Goal: Communication & Community: Answer question/provide support

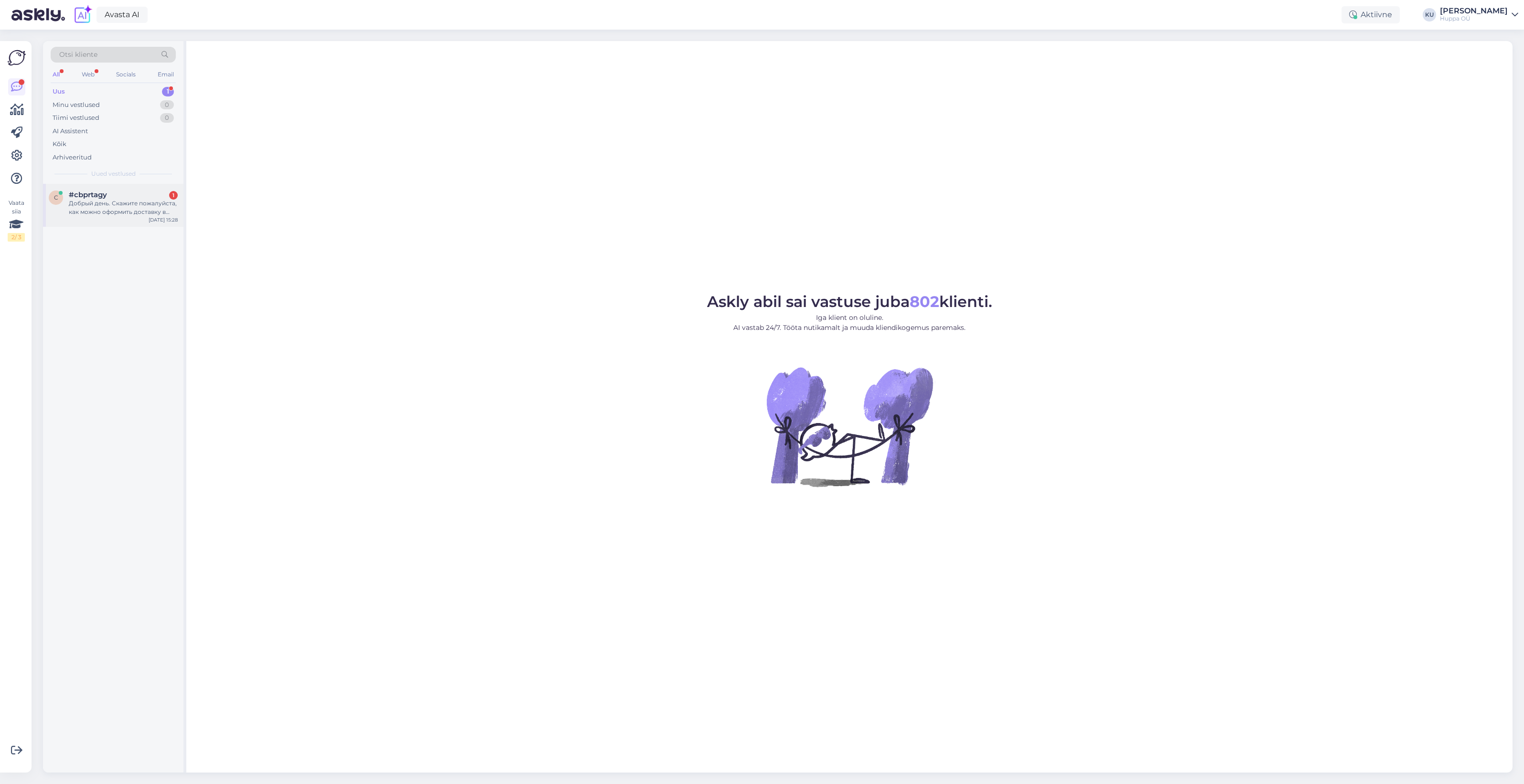
drag, startPoint x: 101, startPoint y: 212, endPoint x: 112, endPoint y: 209, distance: 11.4
click at [101, 212] on div "Добрый день. Скажите пожалуйста, как можно оформить доставку в [GEOGRAPHIC_DATA…" at bounding box center [123, 208] width 109 height 17
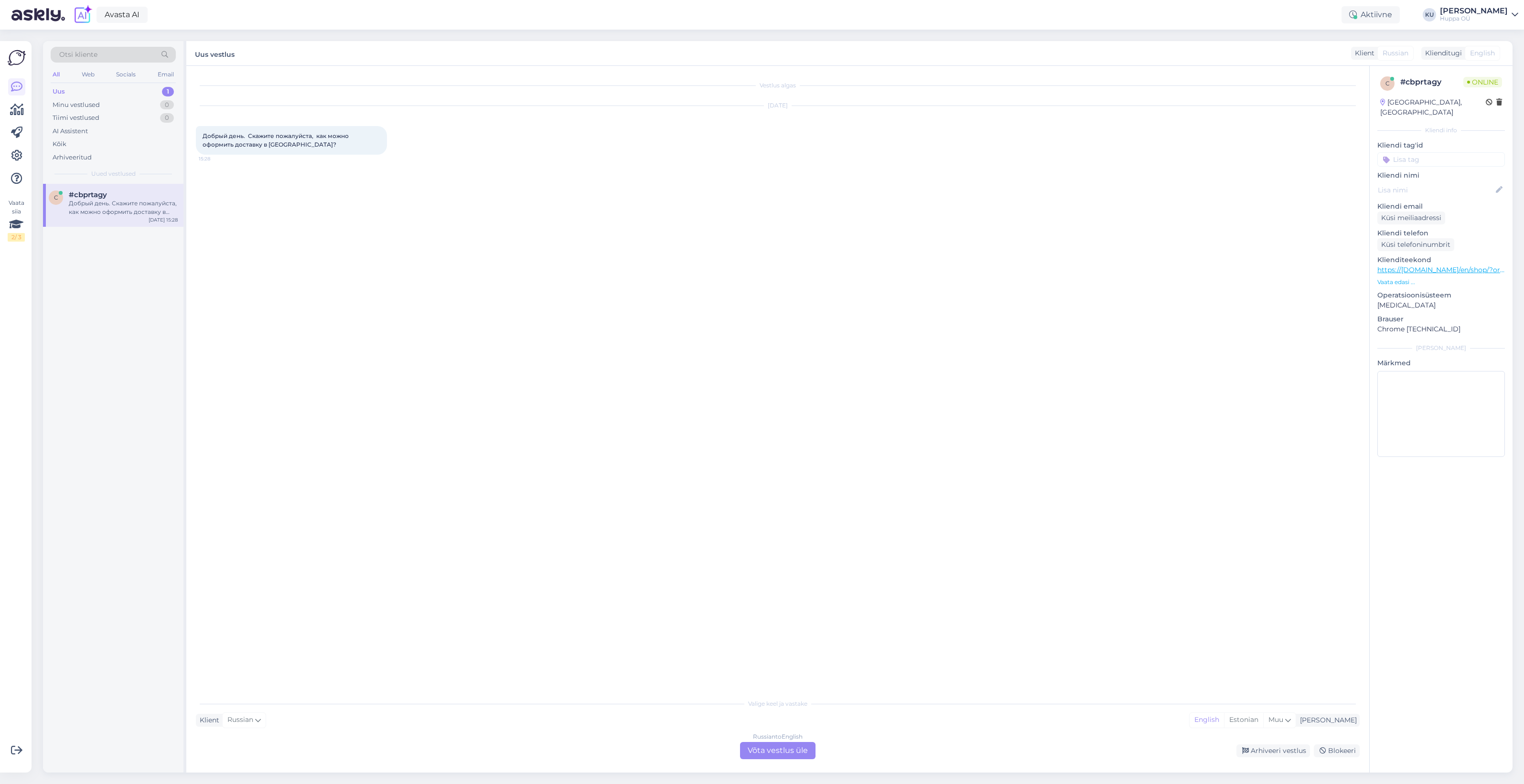
click at [787, 747] on div "Russian to English Võta vestlus üle" at bounding box center [778, 750] width 76 height 17
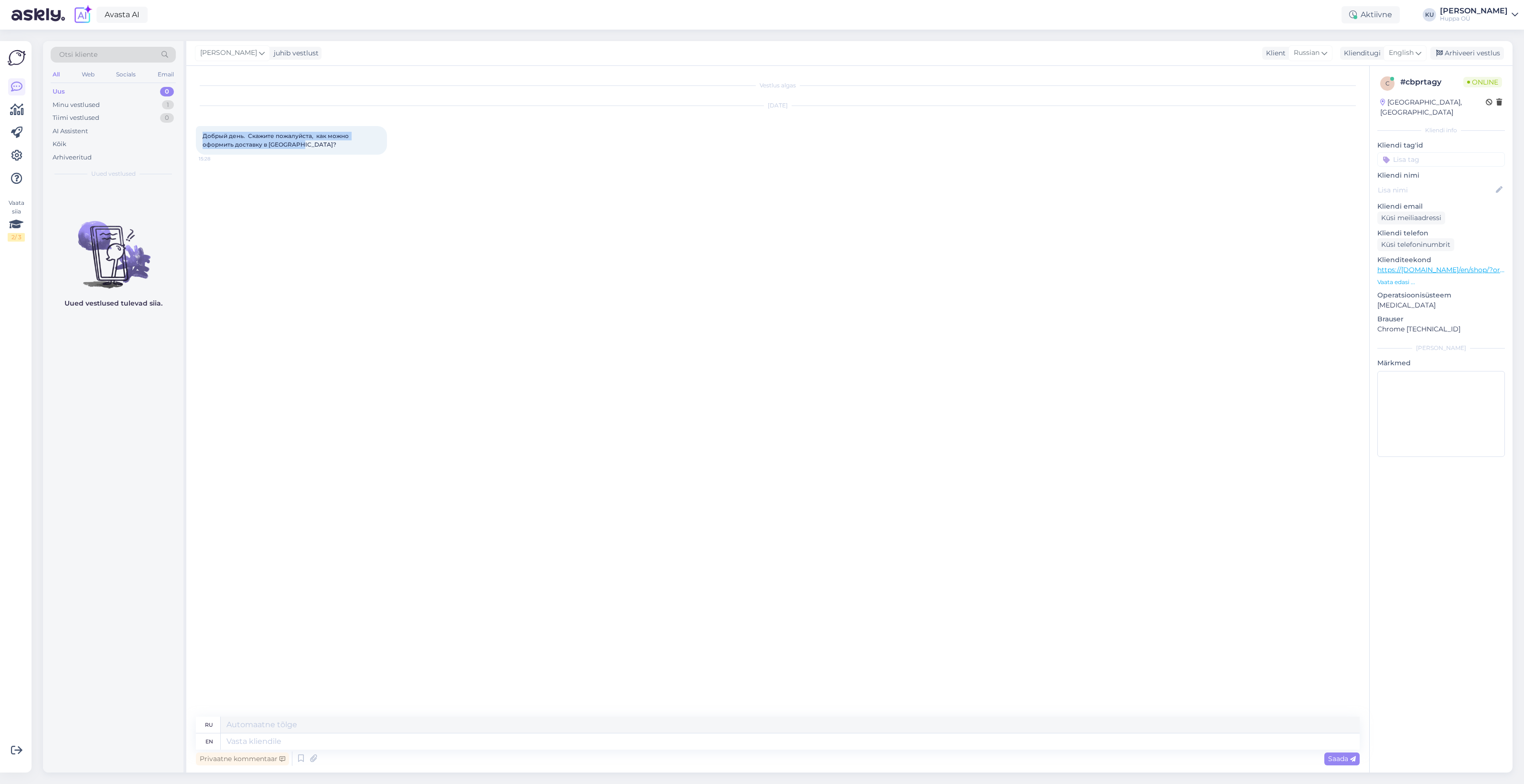
drag, startPoint x: 281, startPoint y: 145, endPoint x: 185, endPoint y: 134, distance: 96.6
click at [186, 134] on div "Vestlus algas Oct 8 2025 Добрый день. Скажите пожалуйста, как можно оформить до…" at bounding box center [777, 419] width 1183 height 707
copy span "Добрый день. Скажите пожалуйста, как можно оформить доставку в Румынию?"
click at [319, 741] on textarea at bounding box center [790, 741] width 1139 height 16
type textarea "Hello!"
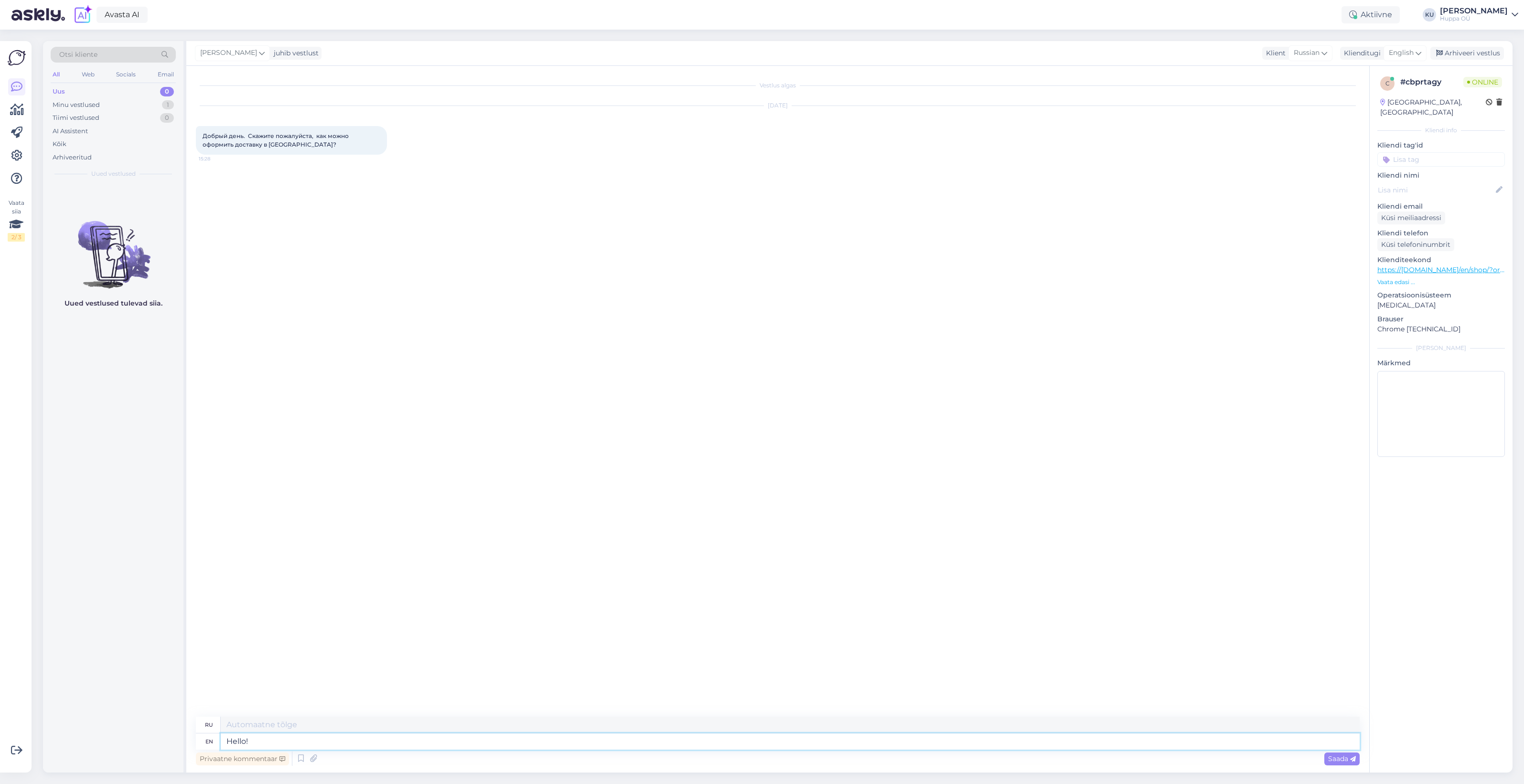
type textarea "Привет!"
type textarea "Hello! Unfortunately w"
type textarea "Здравствуйте! К сожалению."
type textarea "Hello! Unfortunately we d"
type textarea "Здравствуйте! К сожалению, мы"
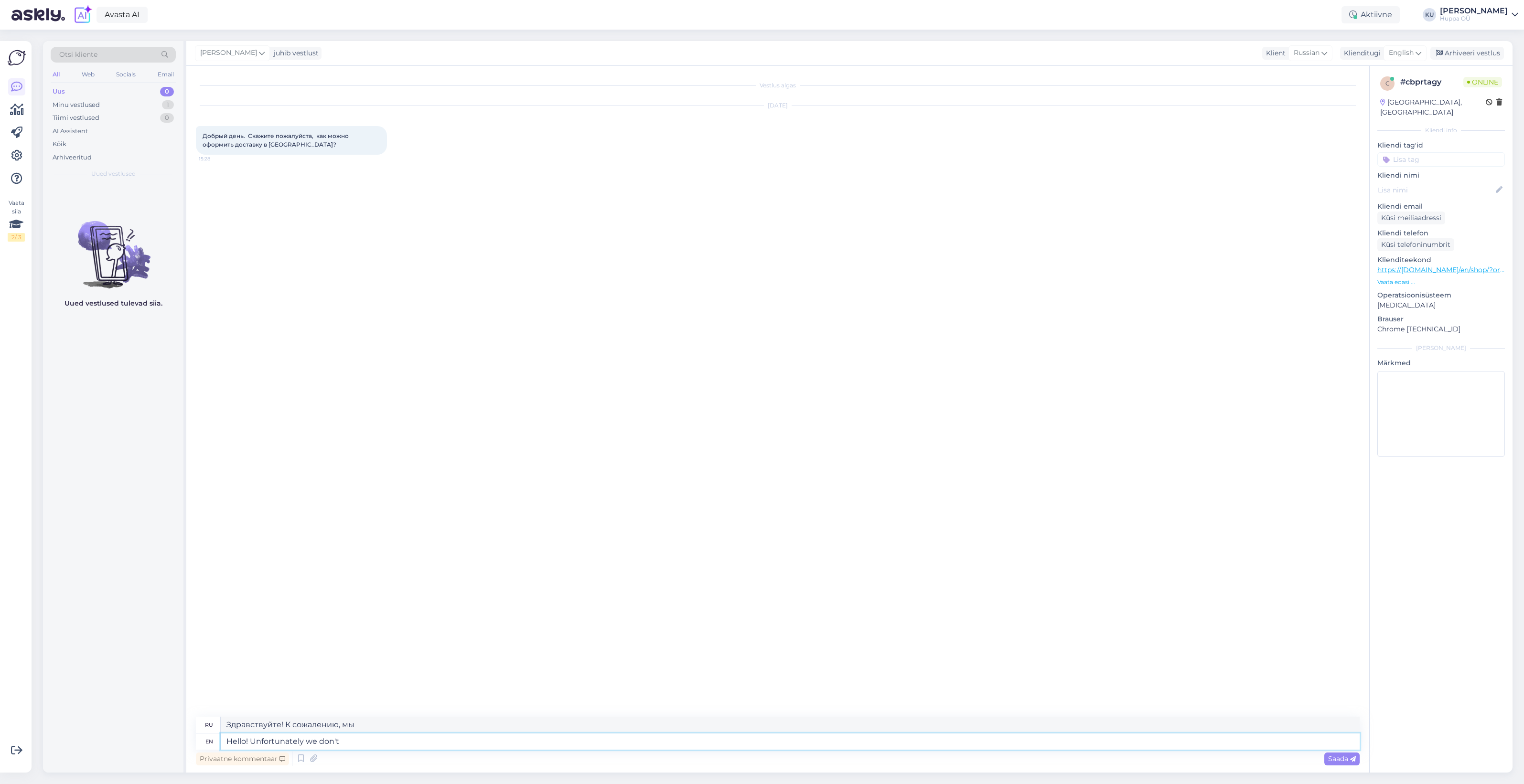
type textarea "Hello! Unfortunately we don't s"
type textarea "Здравствуйте! К сожалению, у нас нет"
type textarea "Hello! Unfortunately we don't ship t"
type textarea "Здравствуйте! К сожалению, мы не осуществляем доставку."
type textarea "Hello! Unfortunately we don't ship to"
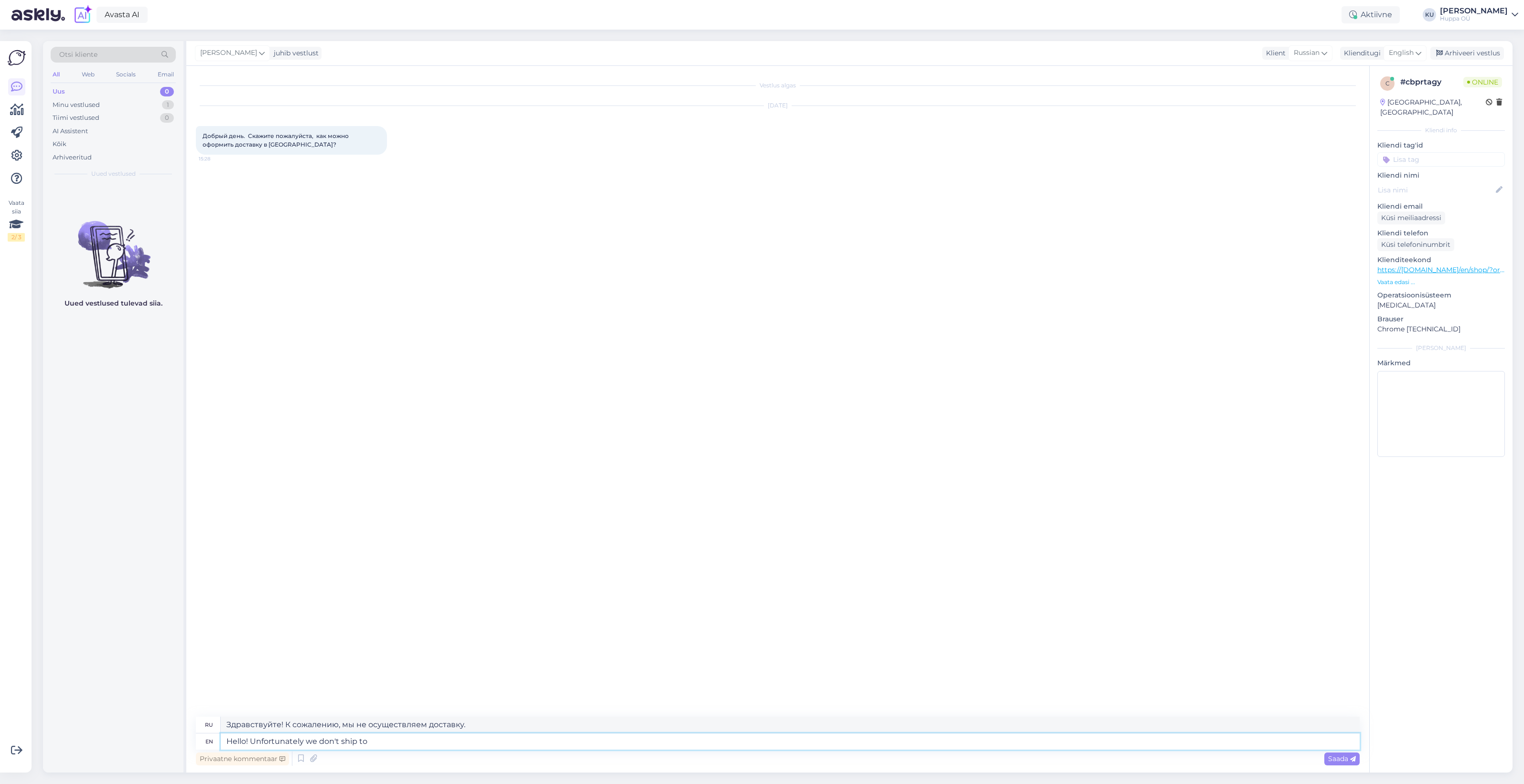
type textarea "Здравствуйте! К сожалению, мы не осуществляем доставку в"
type textarea "Hello! Unfortunately we don't ship to Romania."
type textarea "Здравствуйте! К сожалению, мы не осуществляем доставку в Румынию."
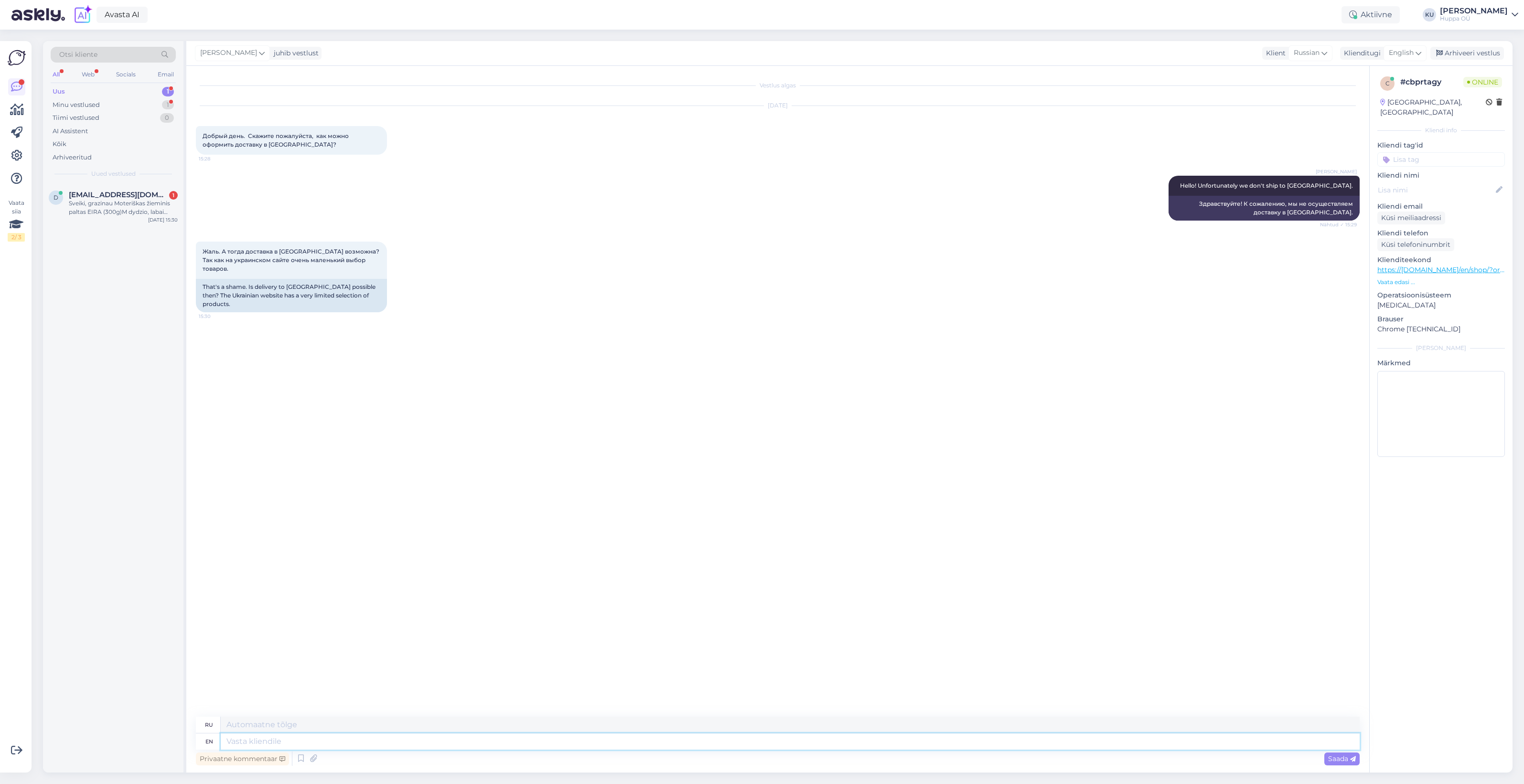
click at [285, 737] on textarea at bounding box center [790, 741] width 1139 height 16
click at [253, 740] on textarea at bounding box center [790, 741] width 1139 height 16
type textarea "We"
type textarea "Мы"
type textarea "We are working o"
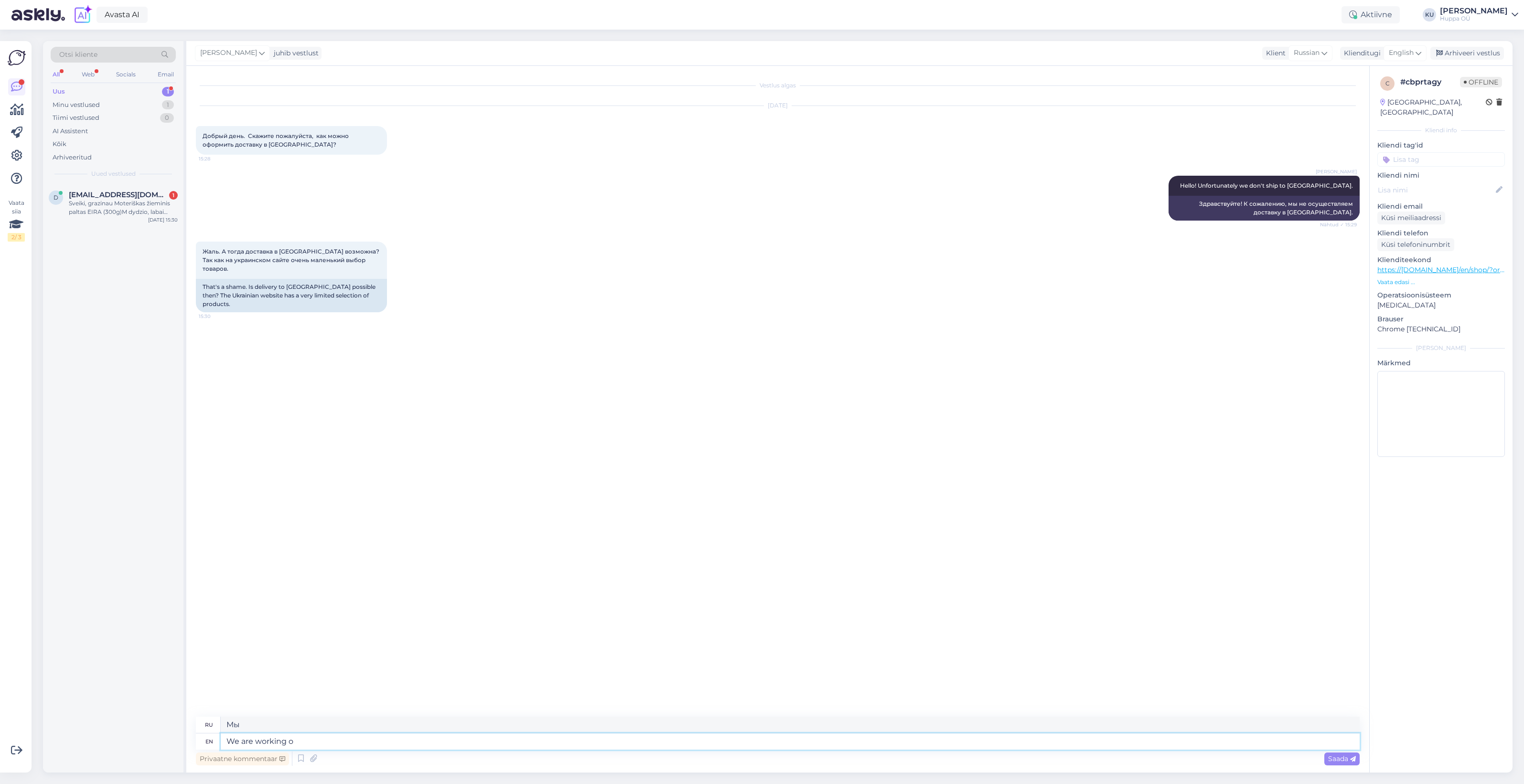
type textarea "Мы работаем"
type textarea "We are working on"
type textarea "Мы работаем над"
type textarea "We are working on Ukraine e"
type textarea "Мы работаем на Украине"
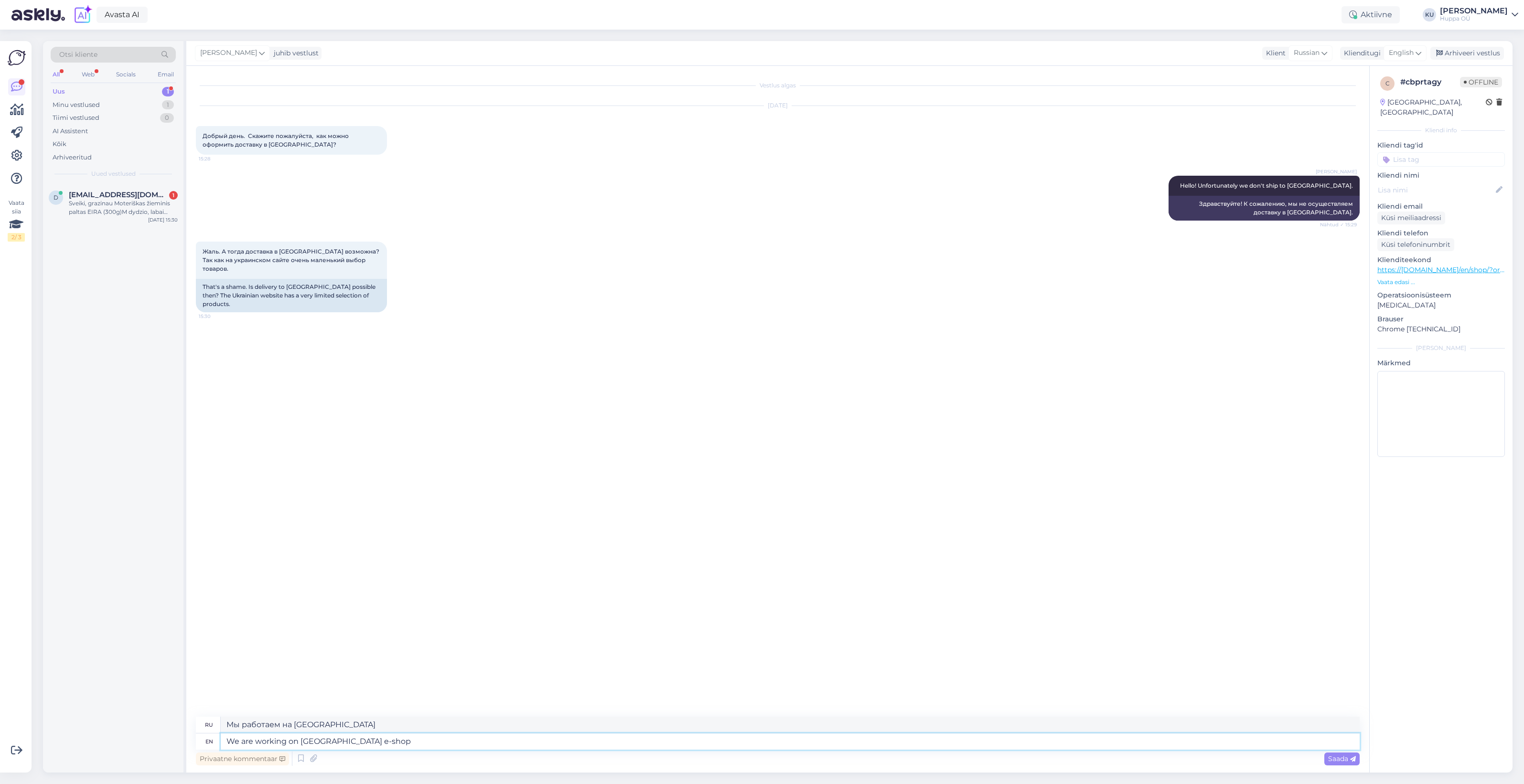
type textarea "We are working on Ukraine e-shop b"
type textarea "Мы работаем над интернет-магазином в Украине."
type textarea "We are working on Ukraine e-shop but w"
type textarea "Мы работаем над интернет-магазином в Украине, но"
type textarea "We are working on Ukraine e-shop but we h"
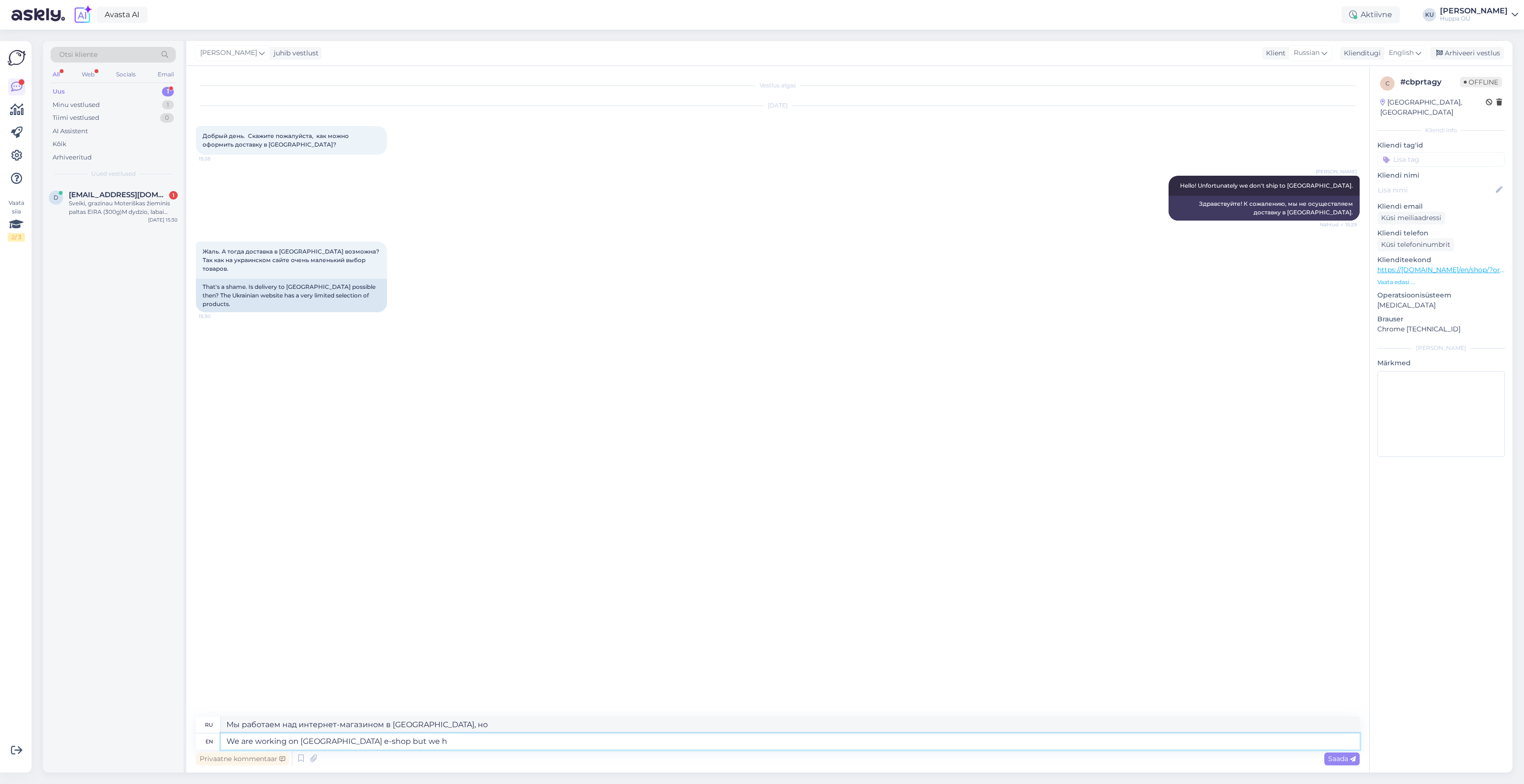
type textarea "Мы работаем над интернет-магазином в Украине, но мы"
type textarea "We are working on Ukraine e-shop but we have a"
type textarea "Мы работаем над интернет-магазином в Украине, но у нас есть"
type textarea "We are working on Ukraine e-shop but we have a sales pe"
type textarea "Мы работаем над интернет-магазином на Украине, но у нас есть распродажа"
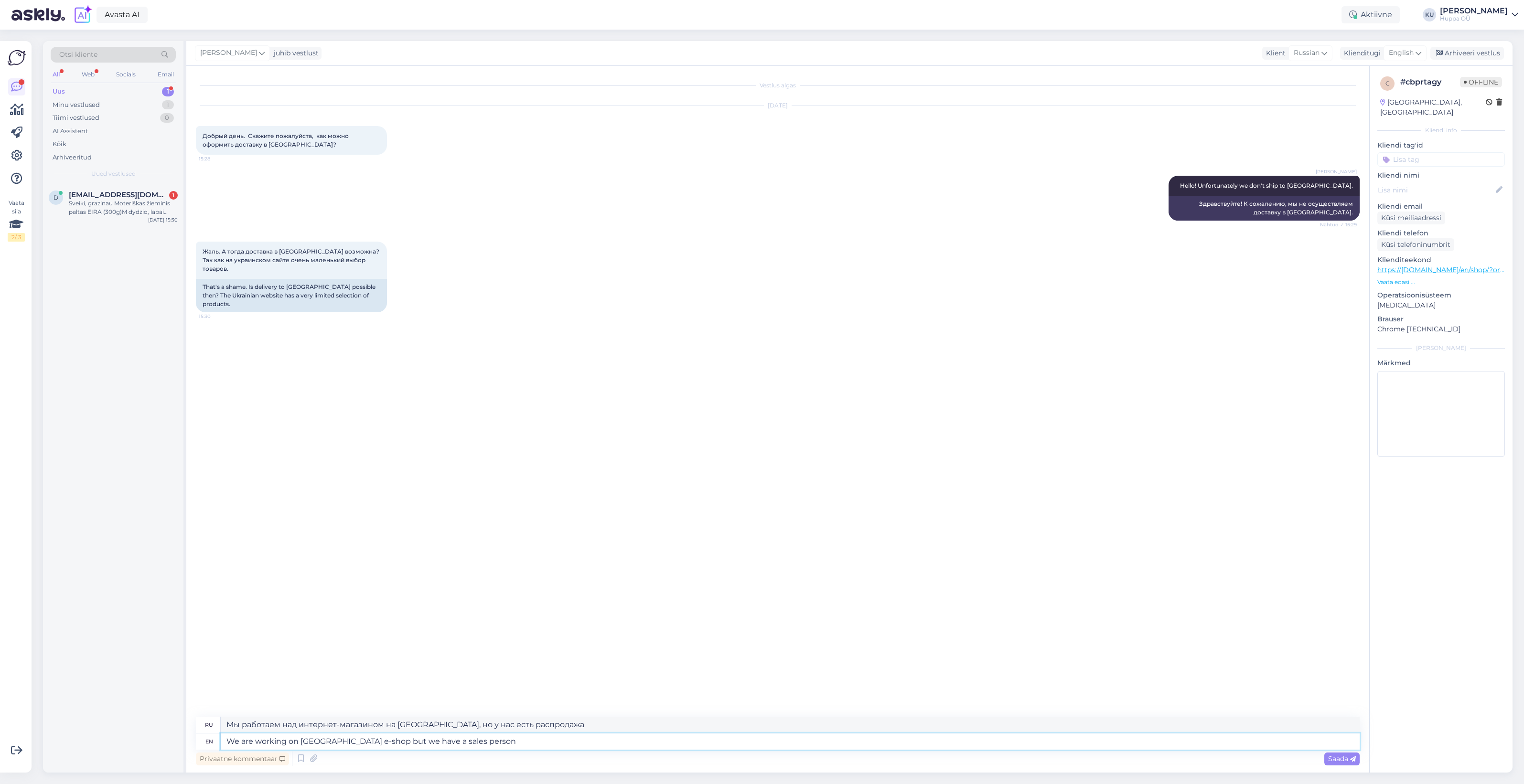
type textarea "We are working on Ukraine e-shop but we have a sales person t"
type textarea "Мы работаем над интернет-магазином на Украине, но у нас есть продавец"
type textarea "We are working on Ukraine e-shop but we have a sales person there"
type textarea "Мы работаем над интернет-магазином на Украине, но у нас там есть продавец."
type textarea "We are working on Ukraine e-shop but we have a sales person there who c"
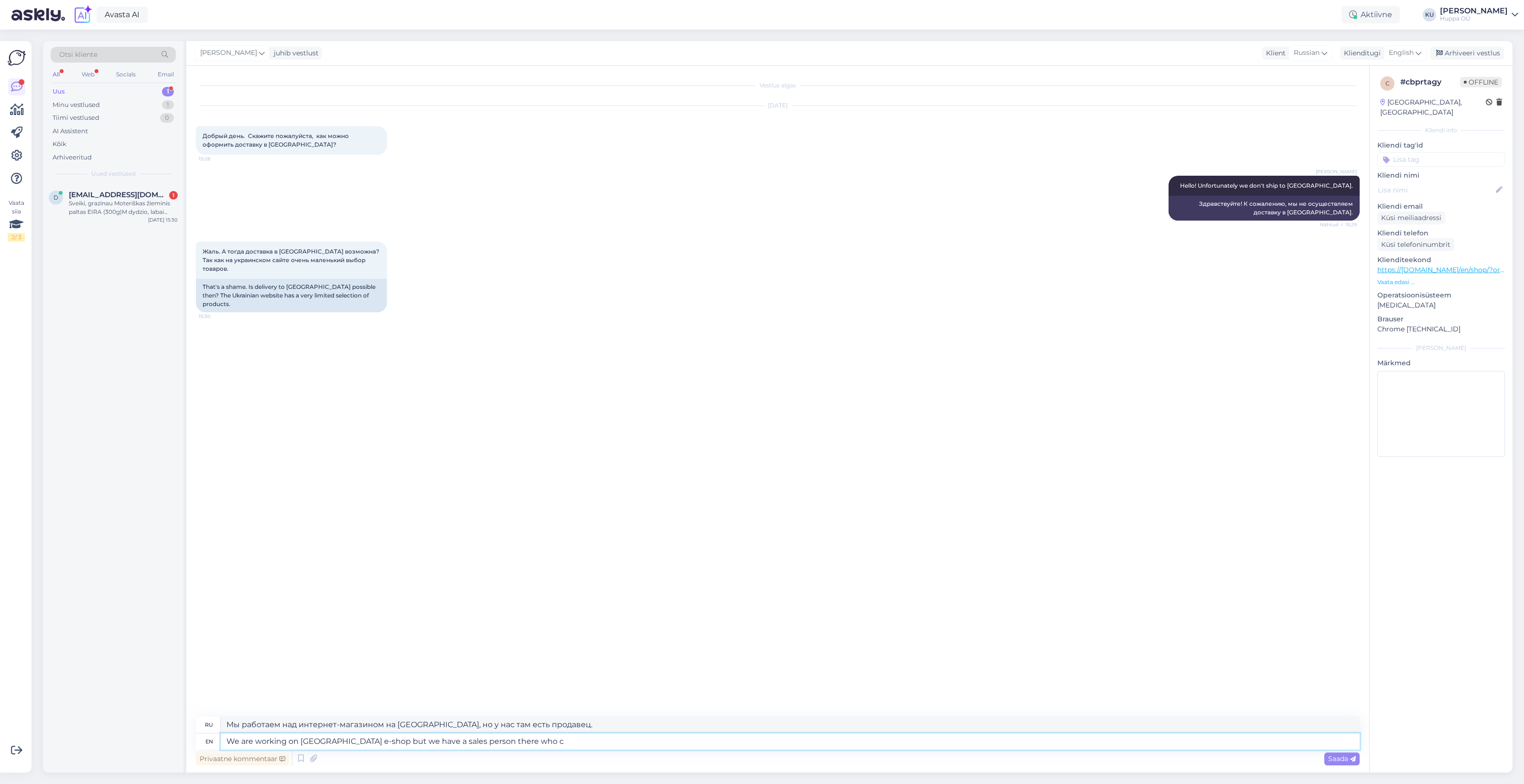
type textarea "Мы работаем над интернет-магазином на Украине, но у нас там есть продавец, кото…"
type textarea "We are working on Ukraine e-shop but we have a sales person there who could g"
type textarea "Мы работаем над интернет-магазином на Украине, но у нас там есть продавец, кото…"
type textarea "We are working on Ukraine e-shop but we have a sales person there who could gla…"
type textarea "Мы работаем над интернет-магазином на Украине, но у нас там есть продавец, кото…"
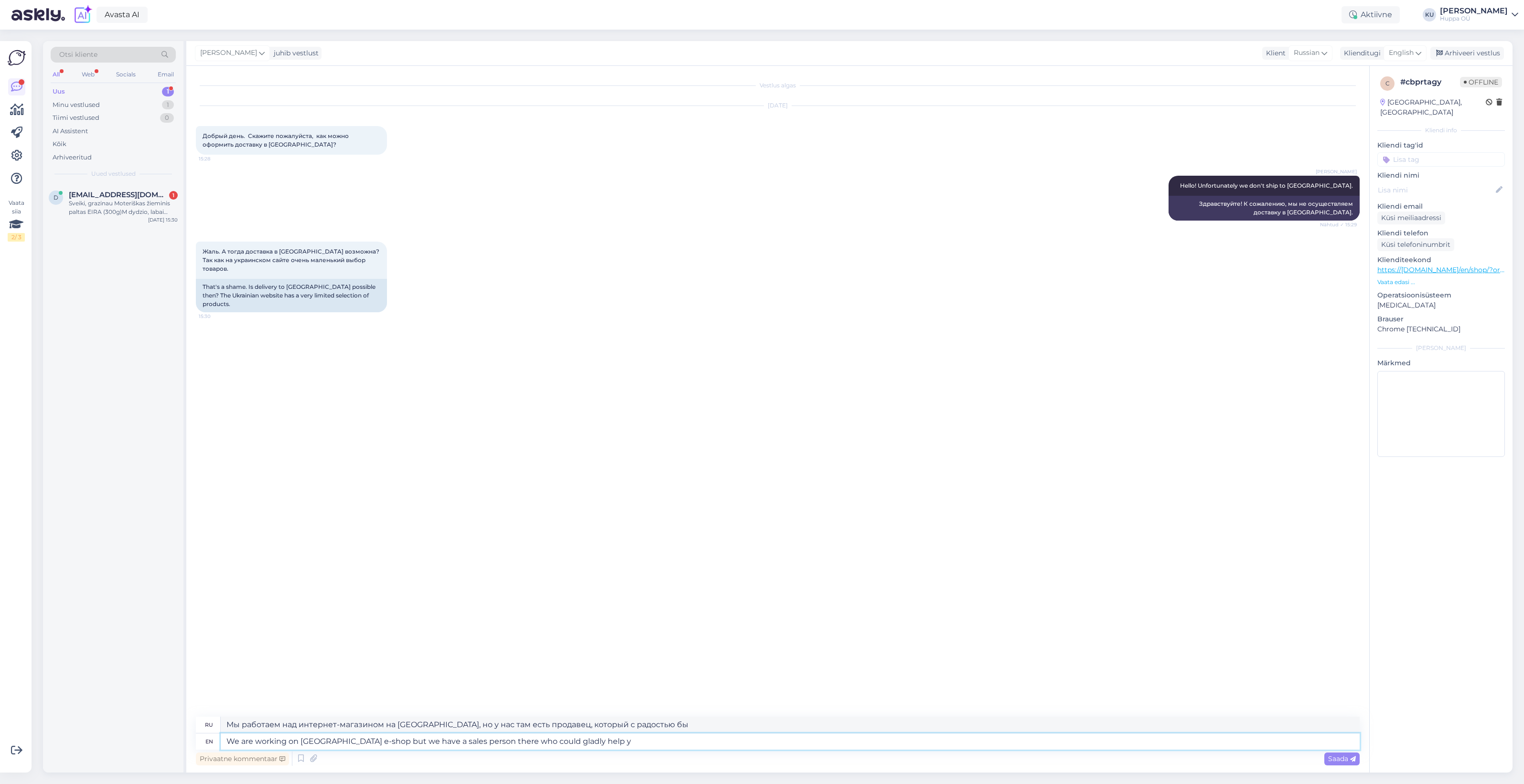
type textarea "We are working on Ukraine e-shop but we have a sales person there who could gla…"
type textarea "Мы работаем над интернет-магазином на Украине, но у нас там есть продавец, кото…"
type textarea "We are working on Ukraine e-shop but we have a sales person there who could gla…"
type textarea "Мы работаем над интернет-магазином на Украине, но у нас там есть продавец, кото…"
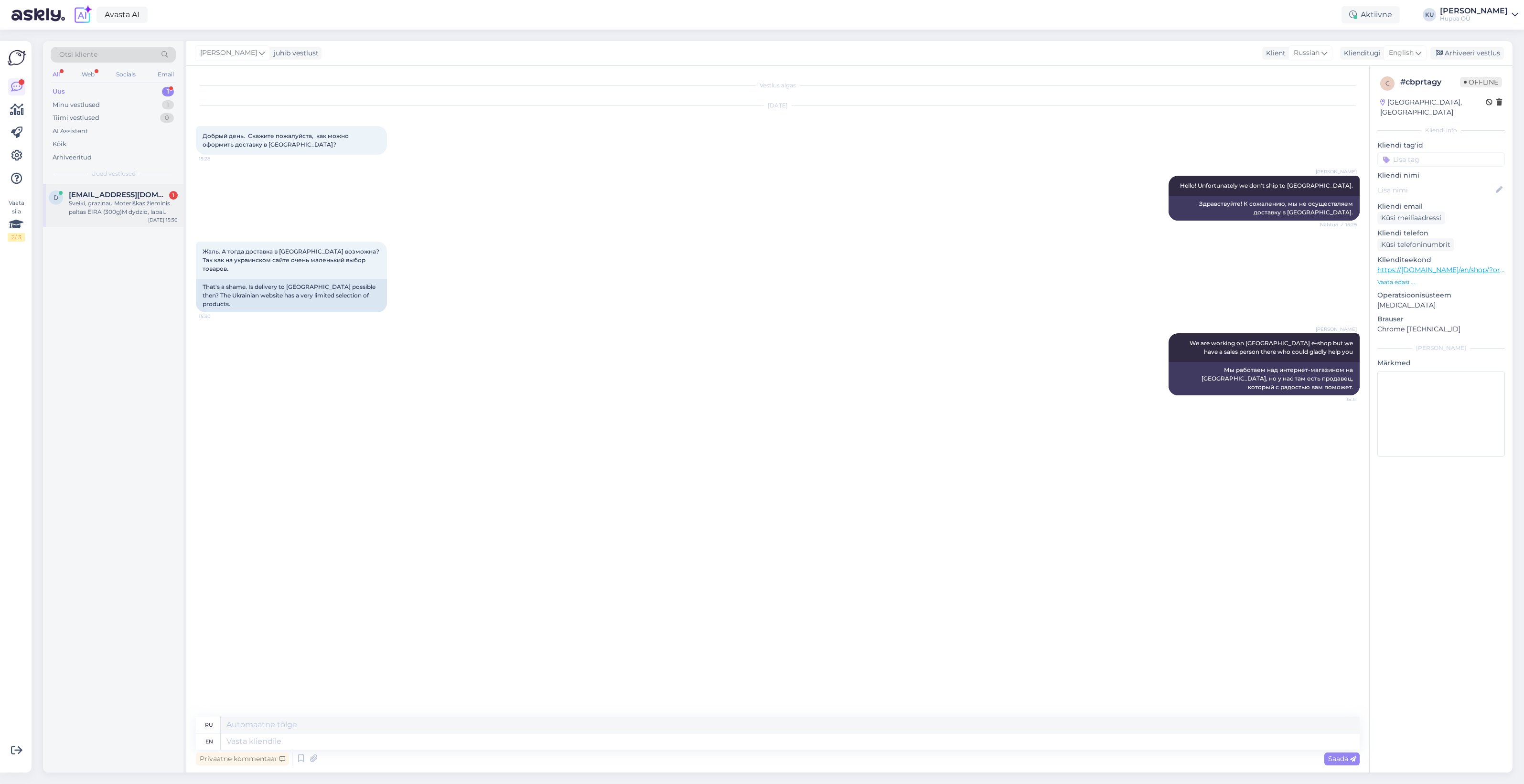
click at [99, 206] on div "Sveiki, grazinau Moteriškas žieminis paltas EIRA (300g)M dydzio, labai ilgos ra…" at bounding box center [123, 208] width 109 height 17
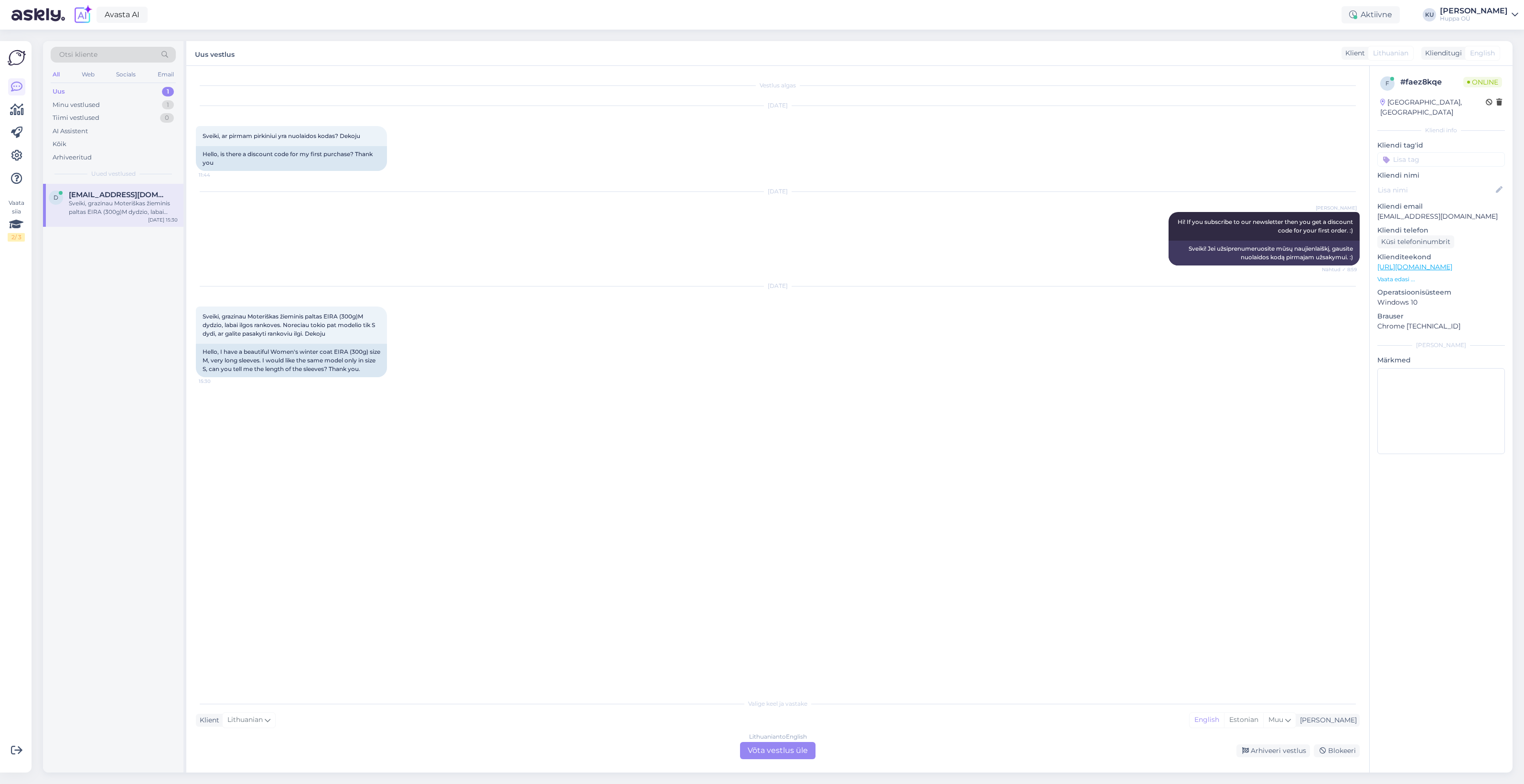
click at [760, 746] on div "Lithuanian to English Võta vestlus üle" at bounding box center [778, 750] width 76 height 17
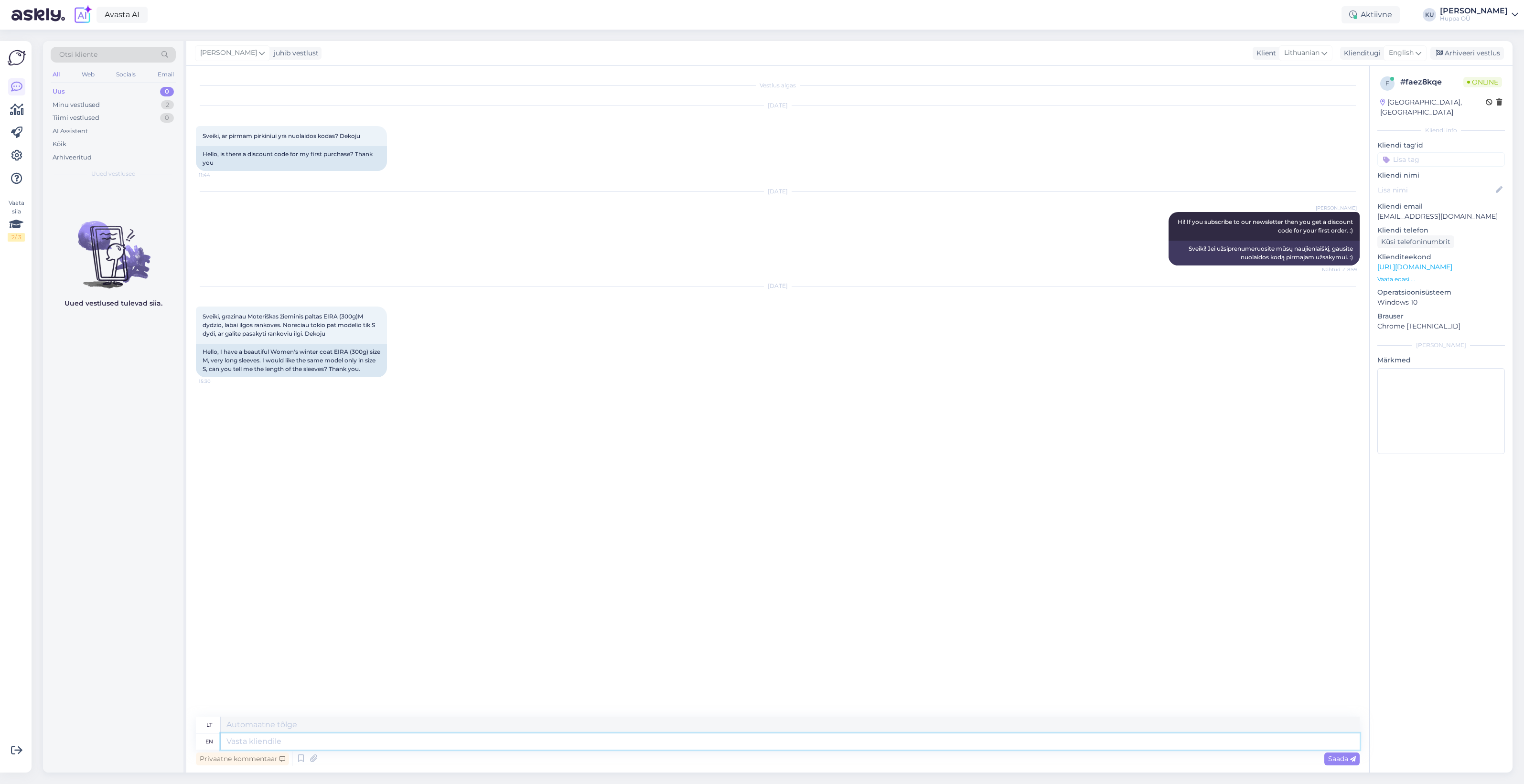
click at [237, 746] on textarea at bounding box center [790, 741] width 1139 height 16
type textarea "Hi!"
type textarea "Sveiki!"
type textarea "Hi! The s"
type textarea "Sveiki! The"
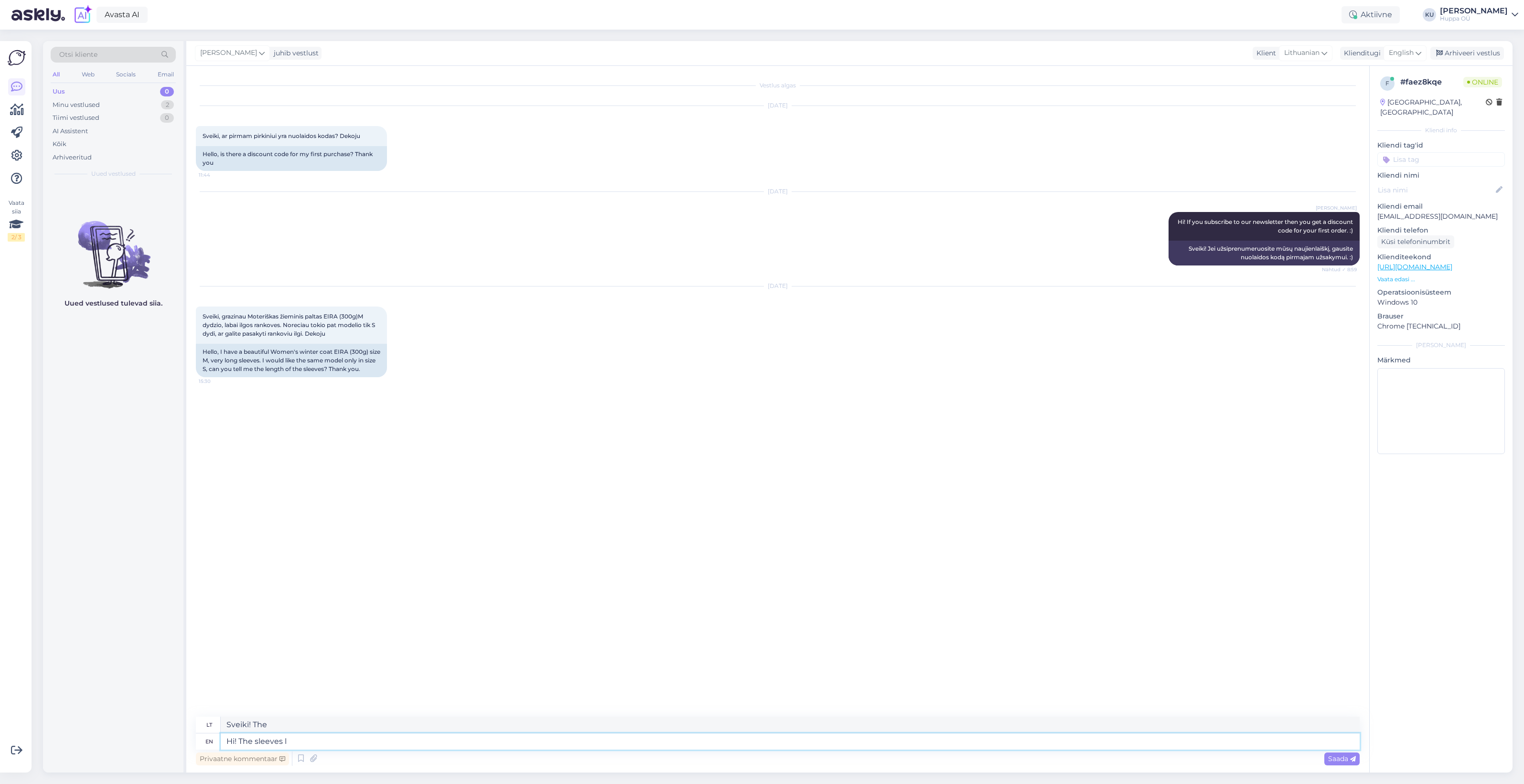
type textarea "Hi! The sleeves le"
type textarea "Sveiki! Rankovės"
type textarea "Hi! The sleeves length"
type textarea "Sveiki! Rankovių ilgis"
type textarea "Hi! The sleeves length for size S"
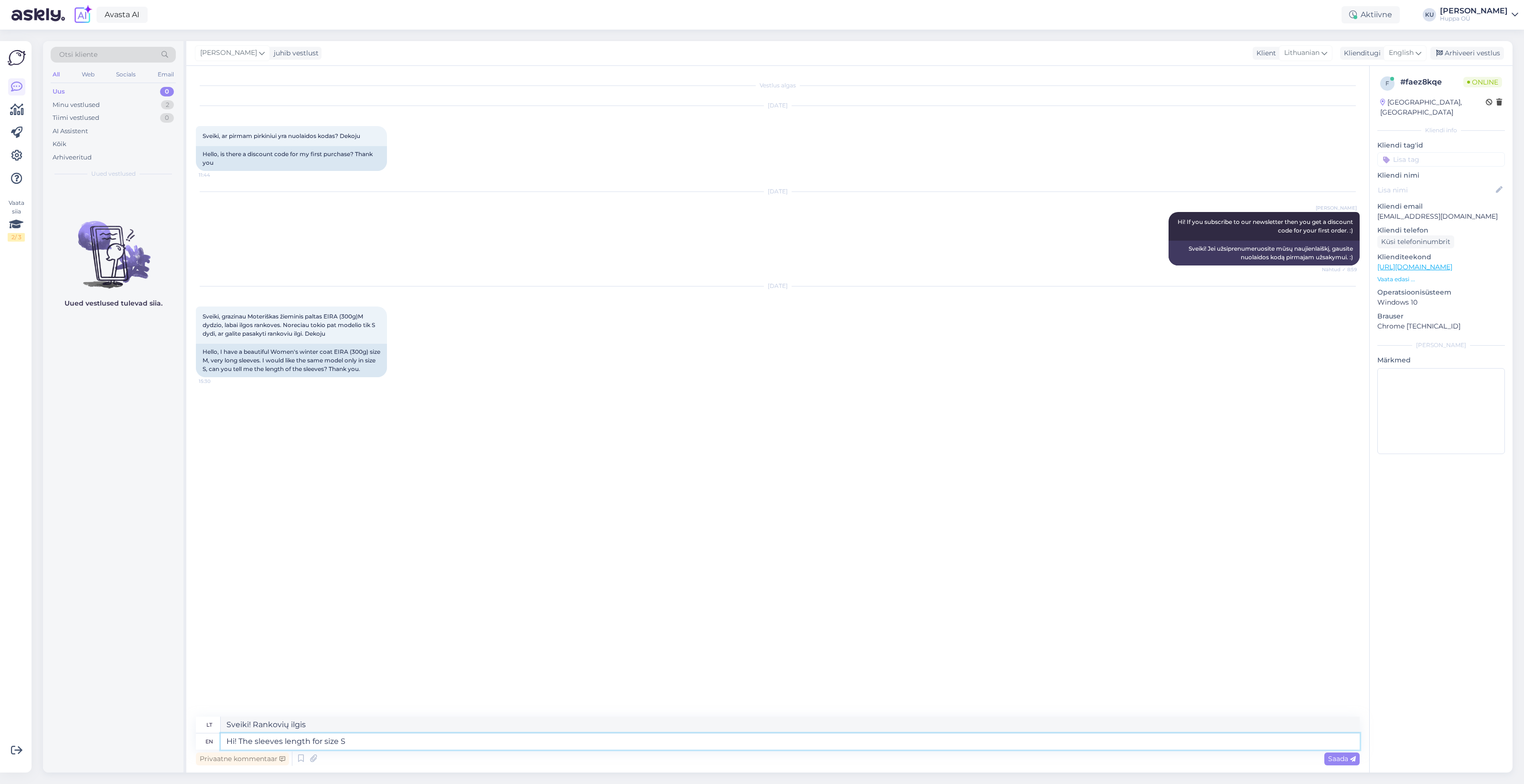
type textarea "Sveiki! Rankovių ilgis atitinka dydį"
type textarea "Hi! The sleeves length for size S i"
type textarea "Sveiki! Rankovių ilgis S dydžiui"
type textarea "Hi! The sleeves length for size S is"
type textarea "Sveiki! S dydžio rankovių ilgis yra"
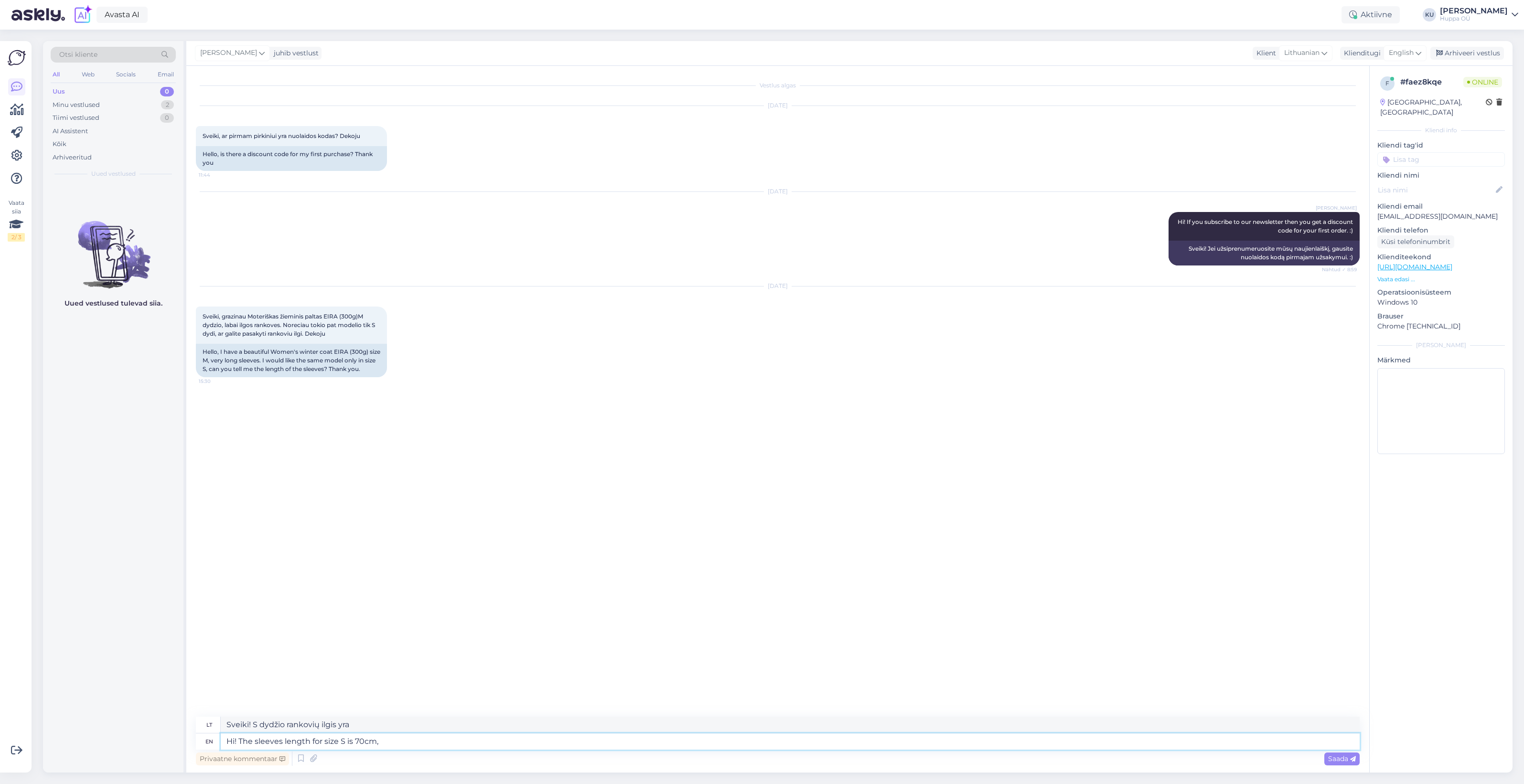
type textarea "Hi! The sleeves length for size S is 70cm, 1"
type textarea "Sveiki! S dydžio rankovių ilgis yra 70 cm."
type textarea "Hi! The sleeves length for size S is 70cm, 1cm"
type textarea "Sveiki! S dydžio rankovių ilgis yra 70 cm, 1 cm."
type textarea "Hi! The sleeves length for size S is 70cm, 1cm shorter t"
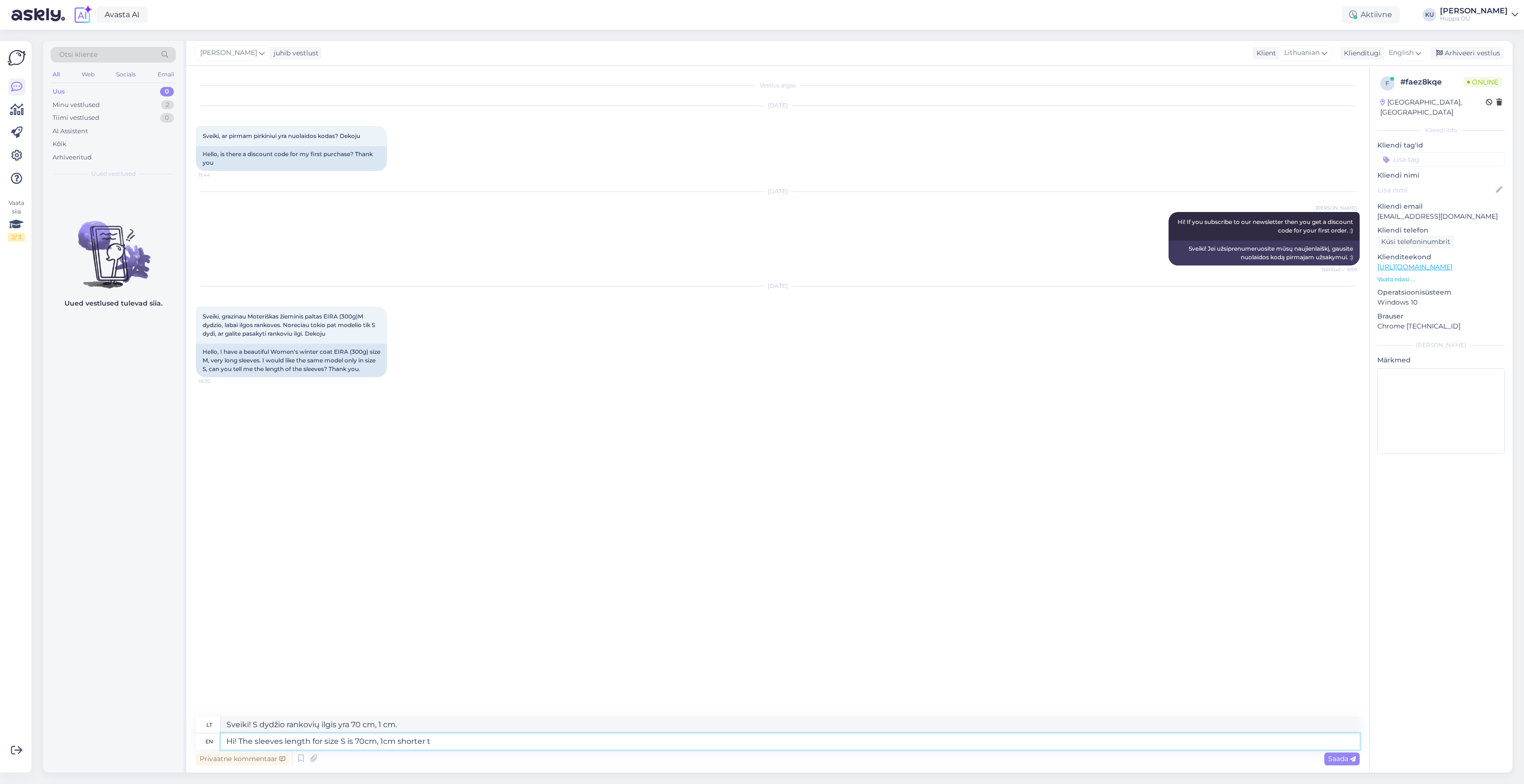
type textarea "Sveiki! S dydžio rankovių ilgis yra 70 cm, 1 cm trumpesnės."
type textarea "Hi! The sleeves length for size S is 70cm, 1cm shorter than s"
type textarea "Sveiki! S dydžio rankovių ilgis yra 70 cm, 1 cm trumpesnis nei..."
type textarea "Hi! The sleeves length for size S is 70cm, 1cm shorter than size M"
type textarea "Sveiki! S dydžio rankovių ilgis yra 70 cm, 1 cm trumpesnis nei S dydžio."
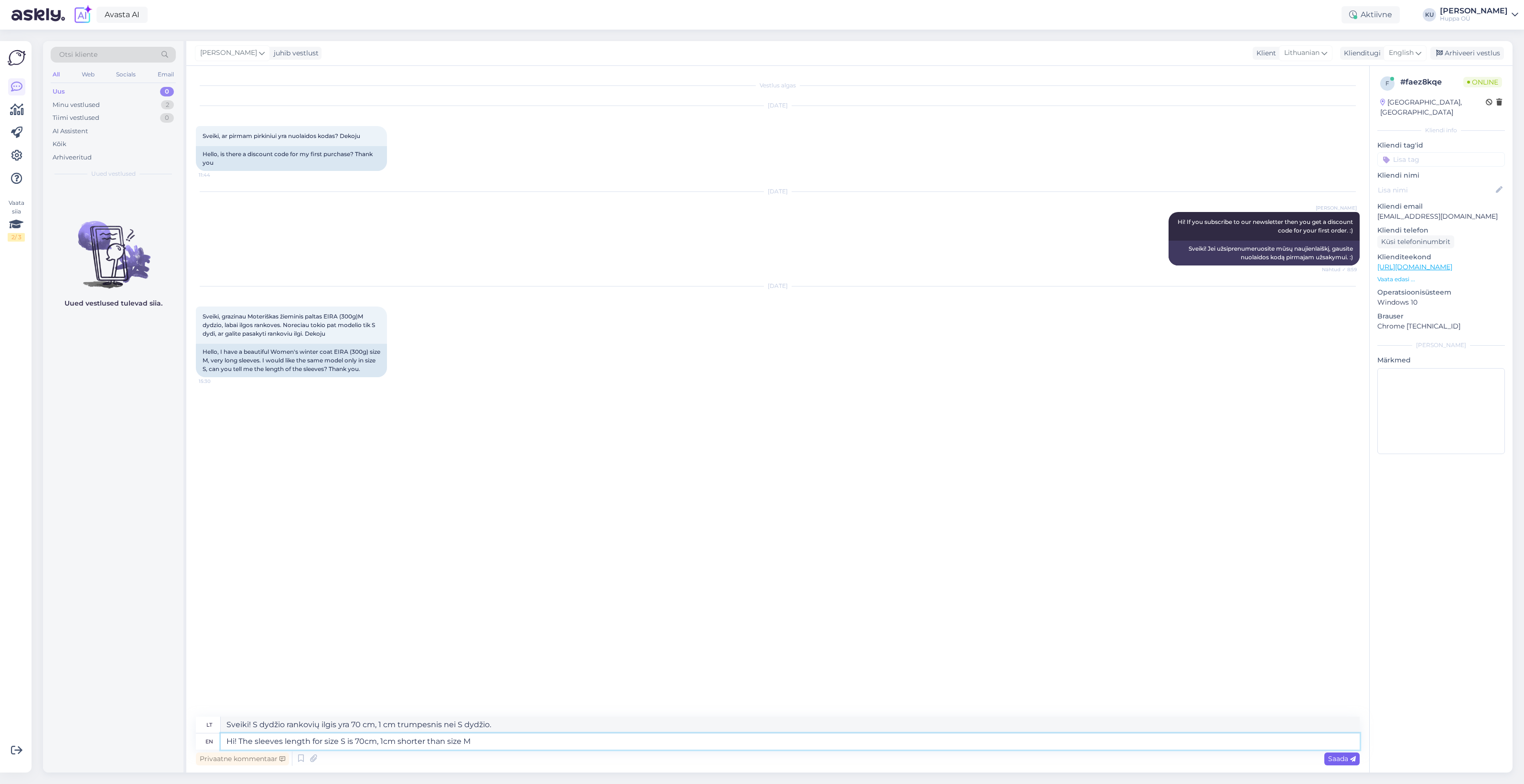
type textarea "Hi! The sleeves length for size S is 70cm, 1cm shorter than size M"
click at [1344, 757] on span "Saada" at bounding box center [1342, 759] width 28 height 9
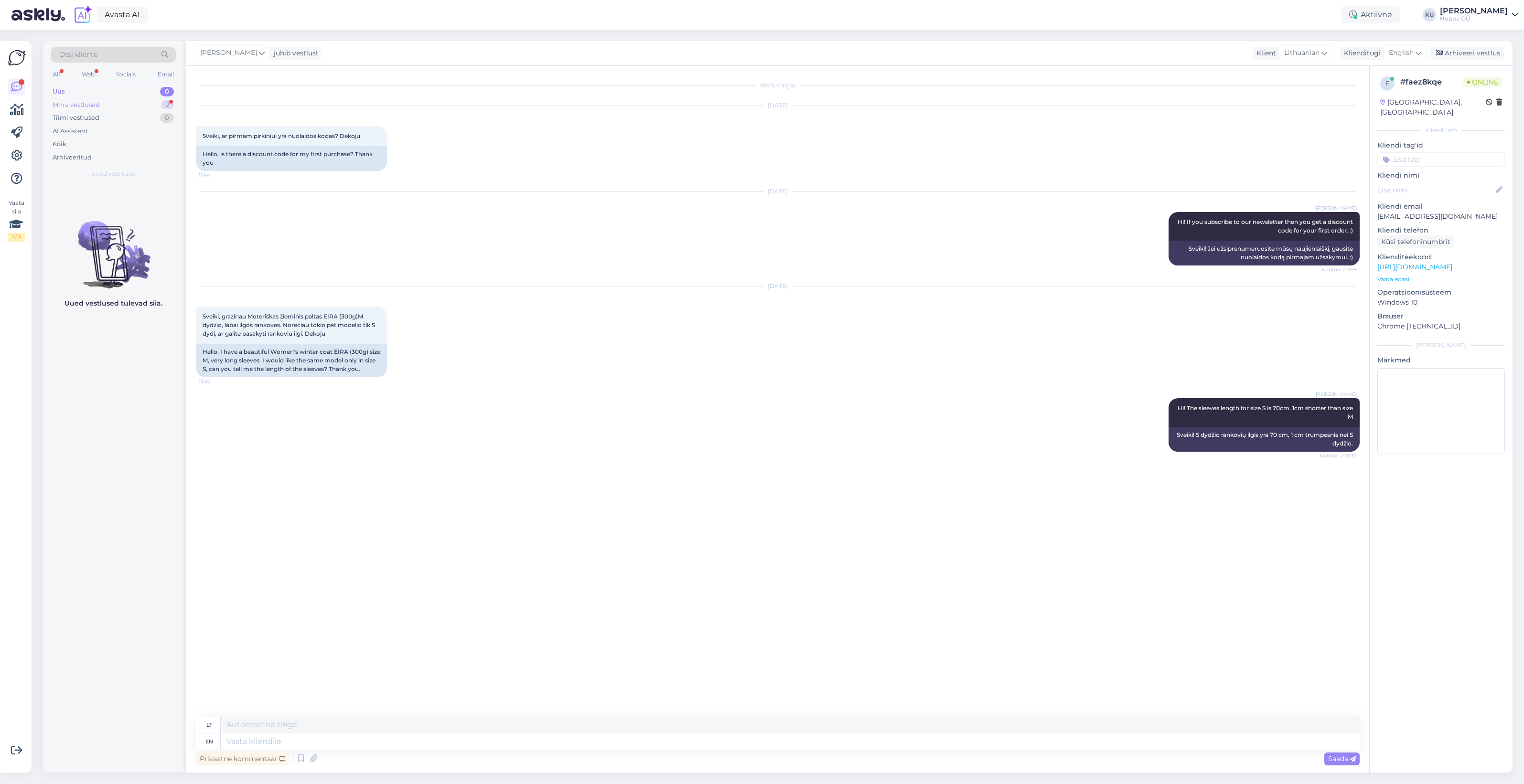
click at [98, 102] on div "Minu vestlused" at bounding box center [76, 105] width 47 height 9
click at [99, 209] on div "Я уже связалась. Но выбор цветов и моделей очень маленький." at bounding box center [123, 208] width 109 height 17
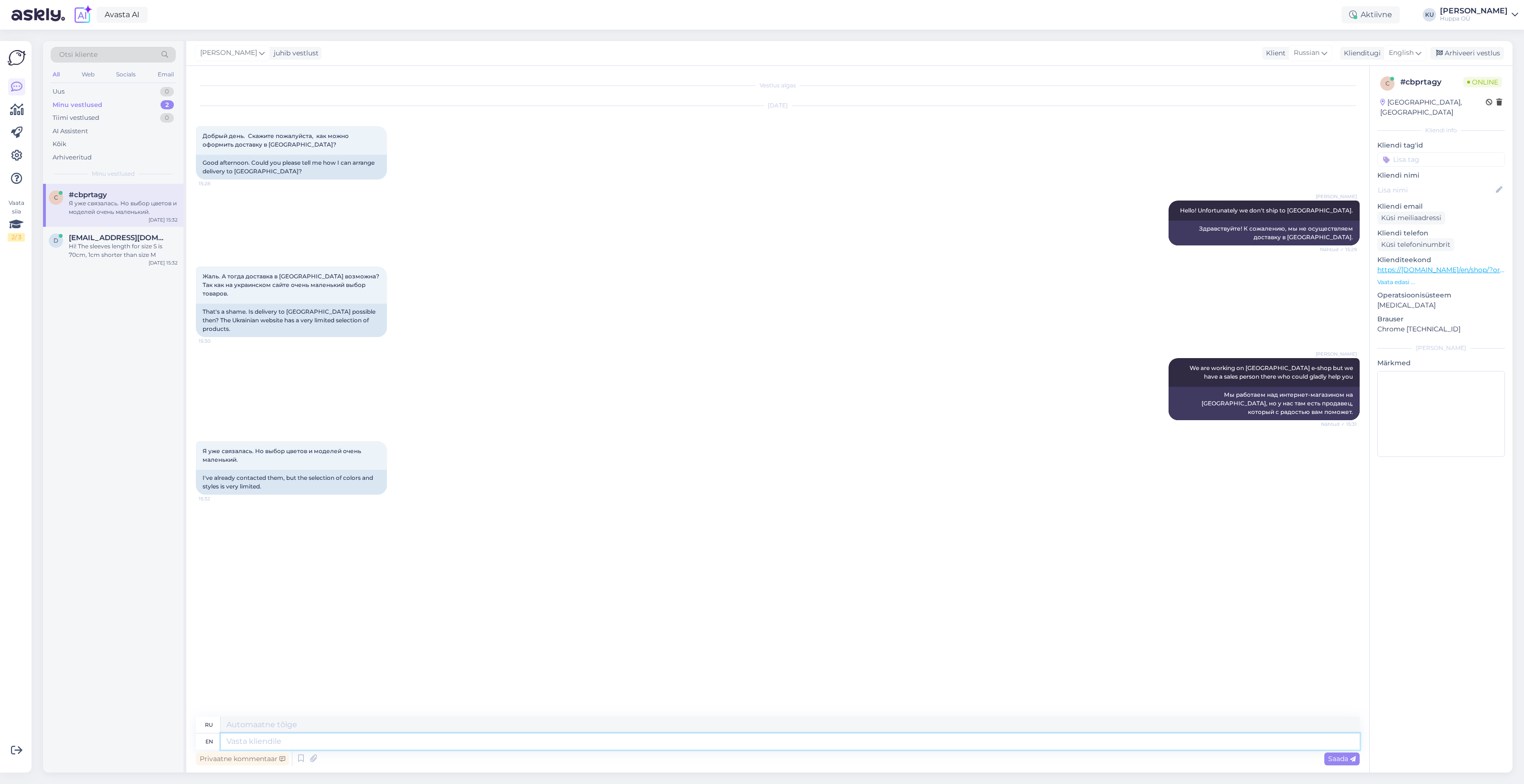
click at [292, 738] on textarea at bounding box center [790, 741] width 1139 height 16
type textarea "Okay,"
type textarea "Хорошо,"
type textarea "Okay, but"
type textarea "Хорошо, но"
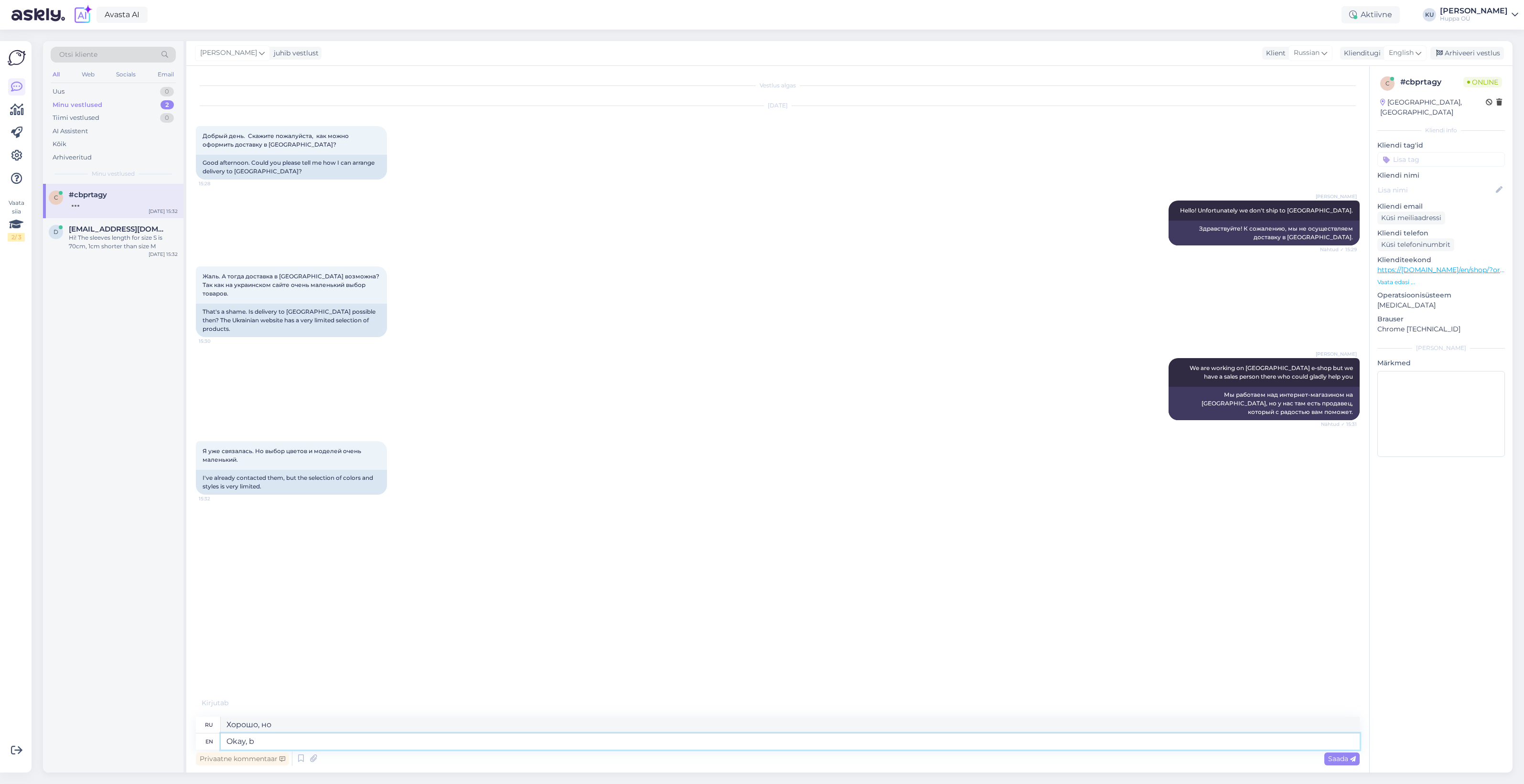
type textarea "Okay,"
type textarea "Хорошо,"
type textarea "Okay, we h"
type textarea "Хорошо, мы"
type textarea "Okay, we have"
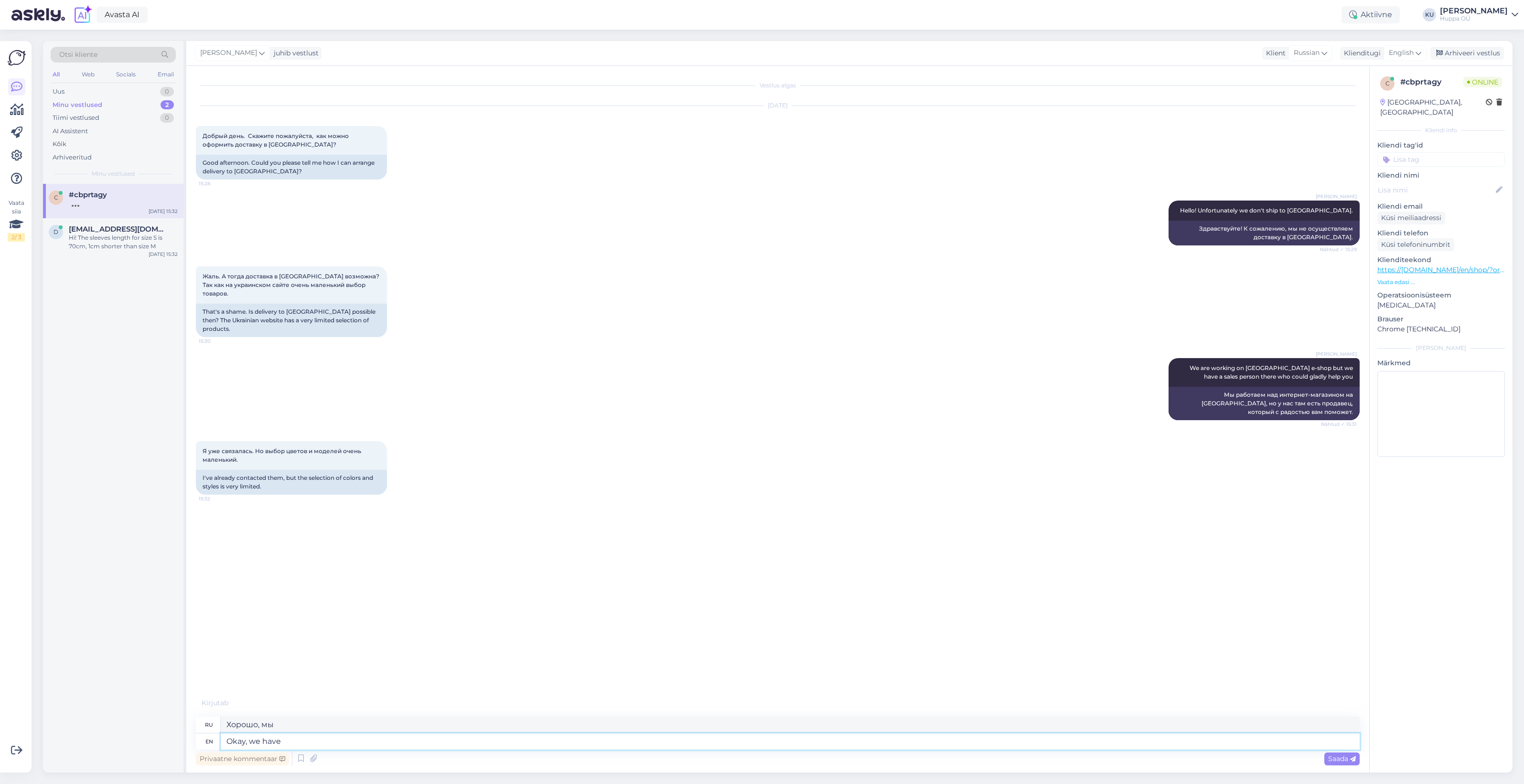
type textarea "Хорошо, у нас есть"
type textarea "Okay, we have different"
type textarea "Хорошо, у нас разные"
type textarea "Okay, we have different warehouses"
type textarea "Хорошо, у нас разные склады."
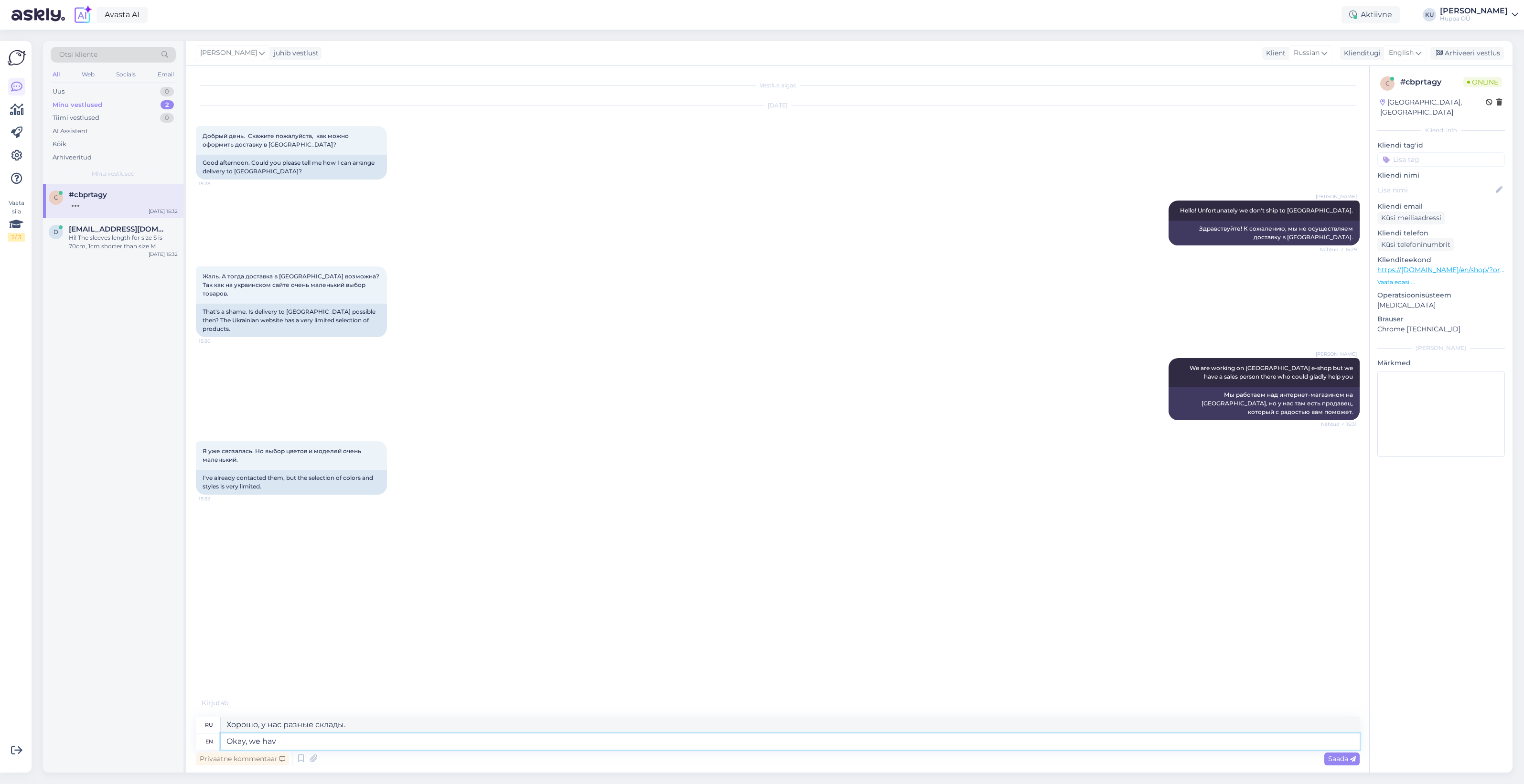
type textarea "Okay, we ha"
type textarea "Хорошо, у нас разные"
type textarea "Okay, we"
type textarea "Хорошо, у нас есть"
type textarea "Okay, we"
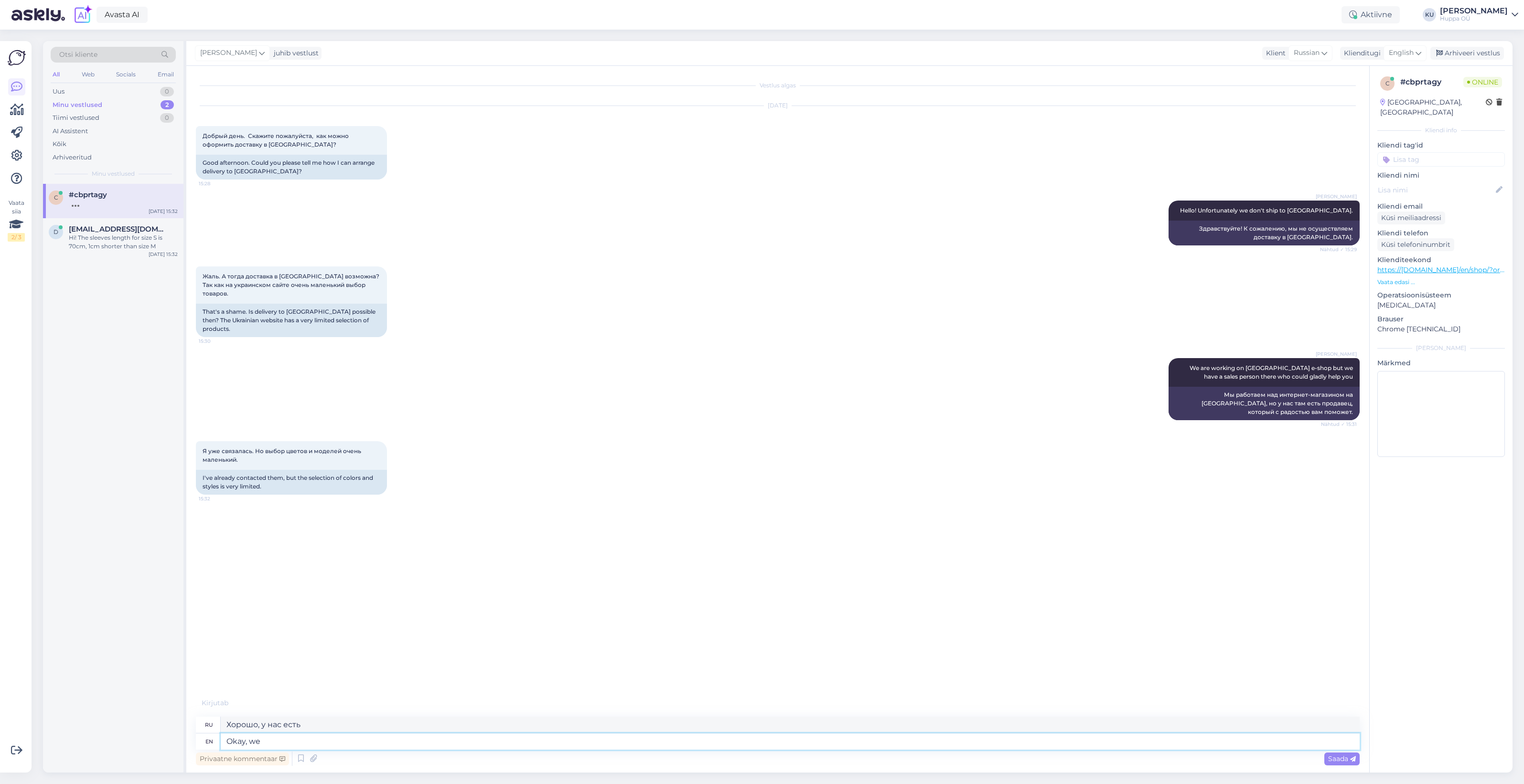
type textarea "Хорошо, мы"
type textarea "Okay,"
type textarea "Хорошо,"
type textarea "Okay, I c"
type textarea "Хорошо, я"
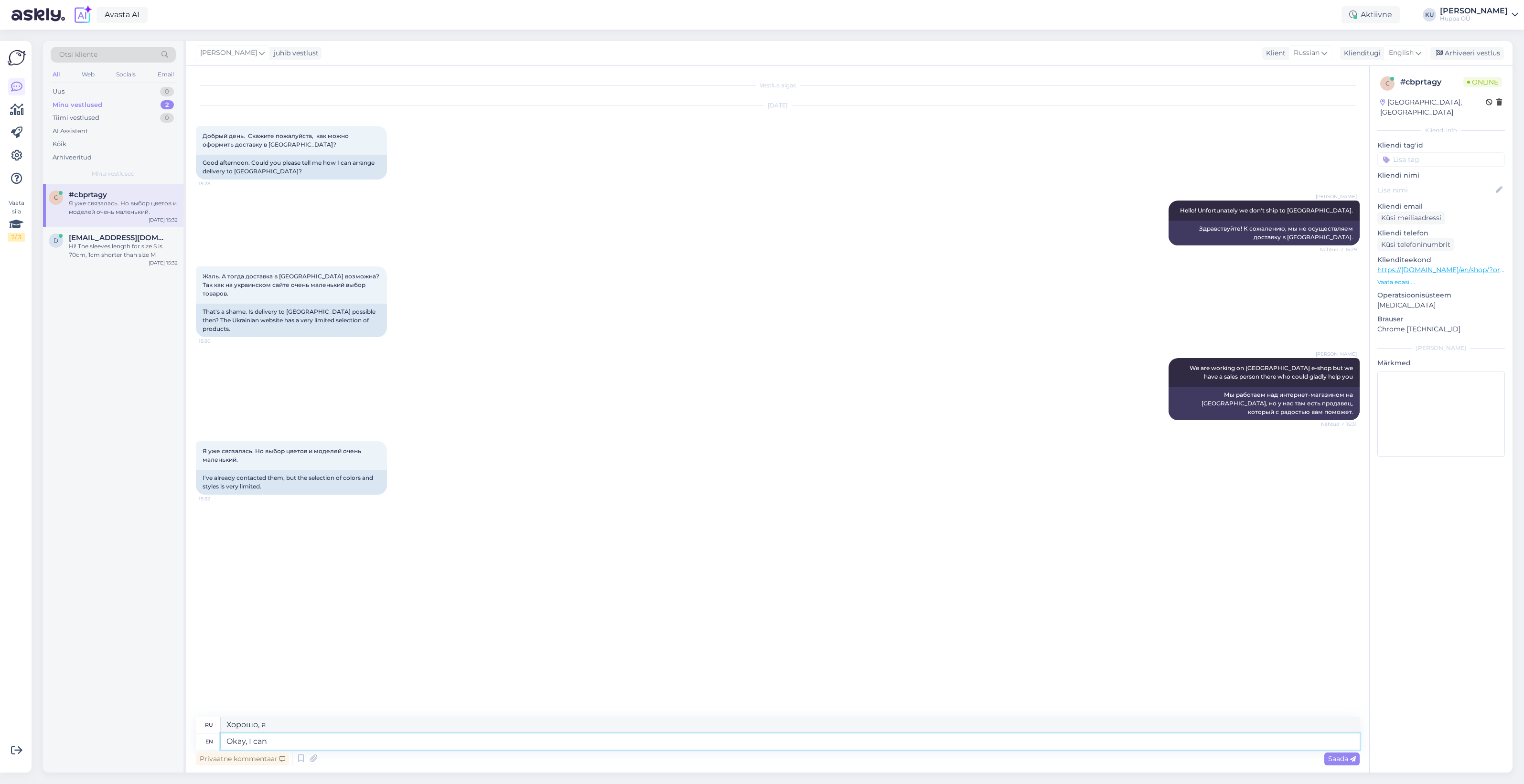
type textarea "Okay, I can"
type textarea "Хорошо, я могу."
type textarea "Okay, I can check i"
type textarea "Хорошо, я могу проверить."
type textarea "Okay, I can check if a"
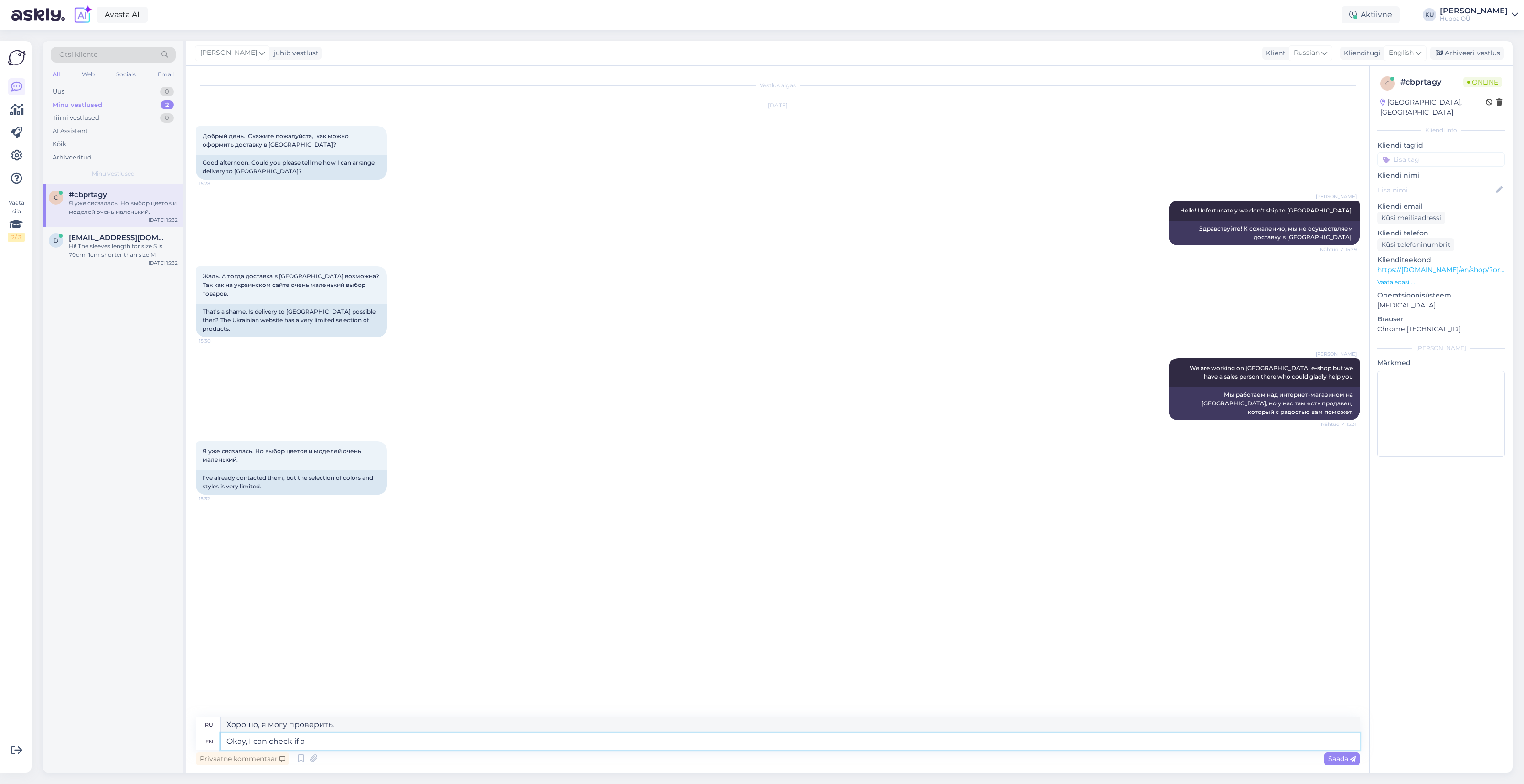
type textarea "Хорошо, я могу проверить, если"
type textarea "Okay, I can check if any o"
type textarea "Хорошо, я могу проверить, если что-то есть."
type textarea "Okay, I can check if any of o"
type textarea "Хорошо, я могу проверить, есть ли что-нибудь из"
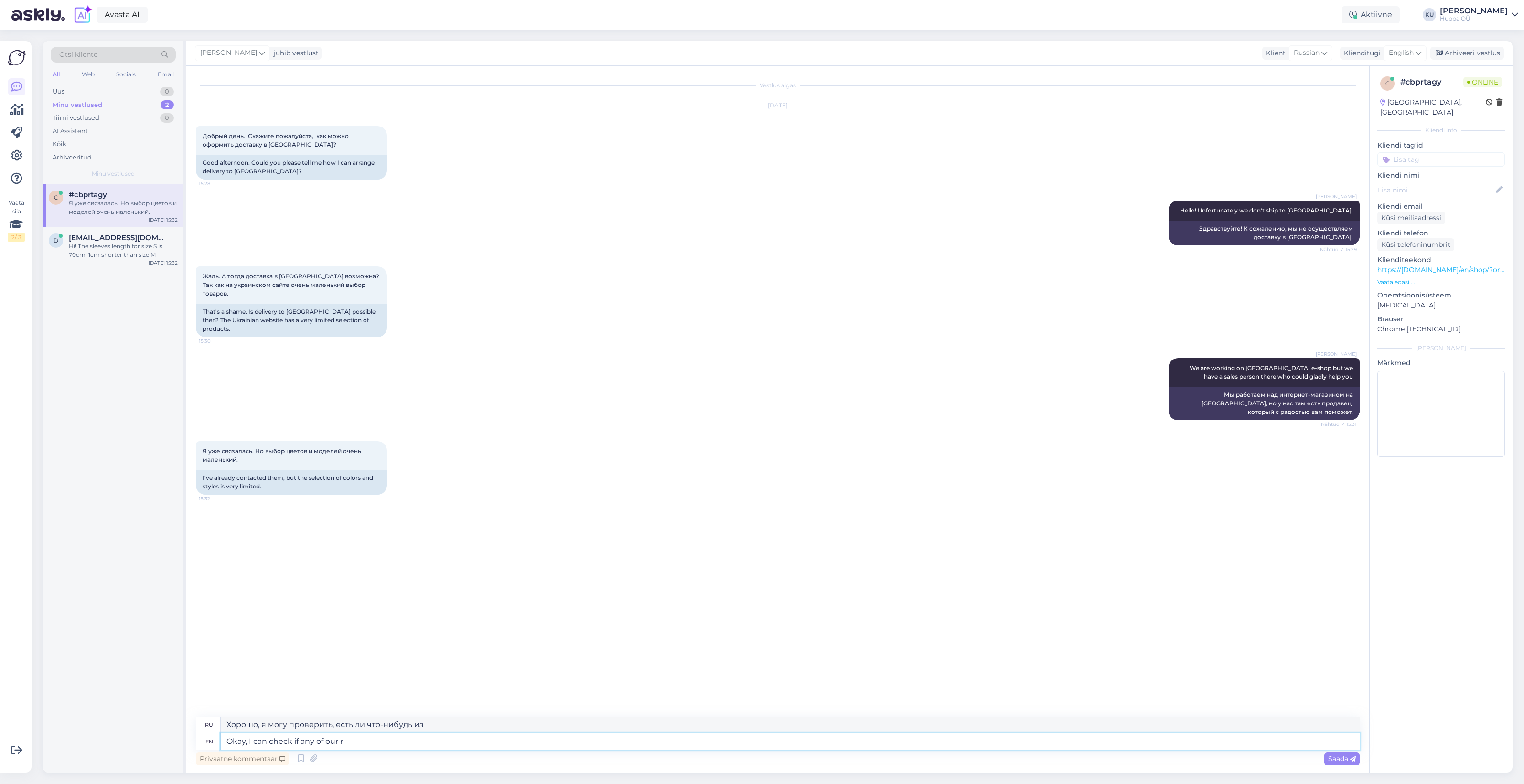
type textarea "Okay, I can check if any of our re"
type textarea "Хорошо, я могу проверить, есть ли кто-то из наших"
type textarea "Okay, I can check if any of our reseller s"
type textarea "Хорошо, я могу проверить, есть ли кто-нибудь из наших реселлеров"
type textarea "Okay, I can check if any of our reseller ship"
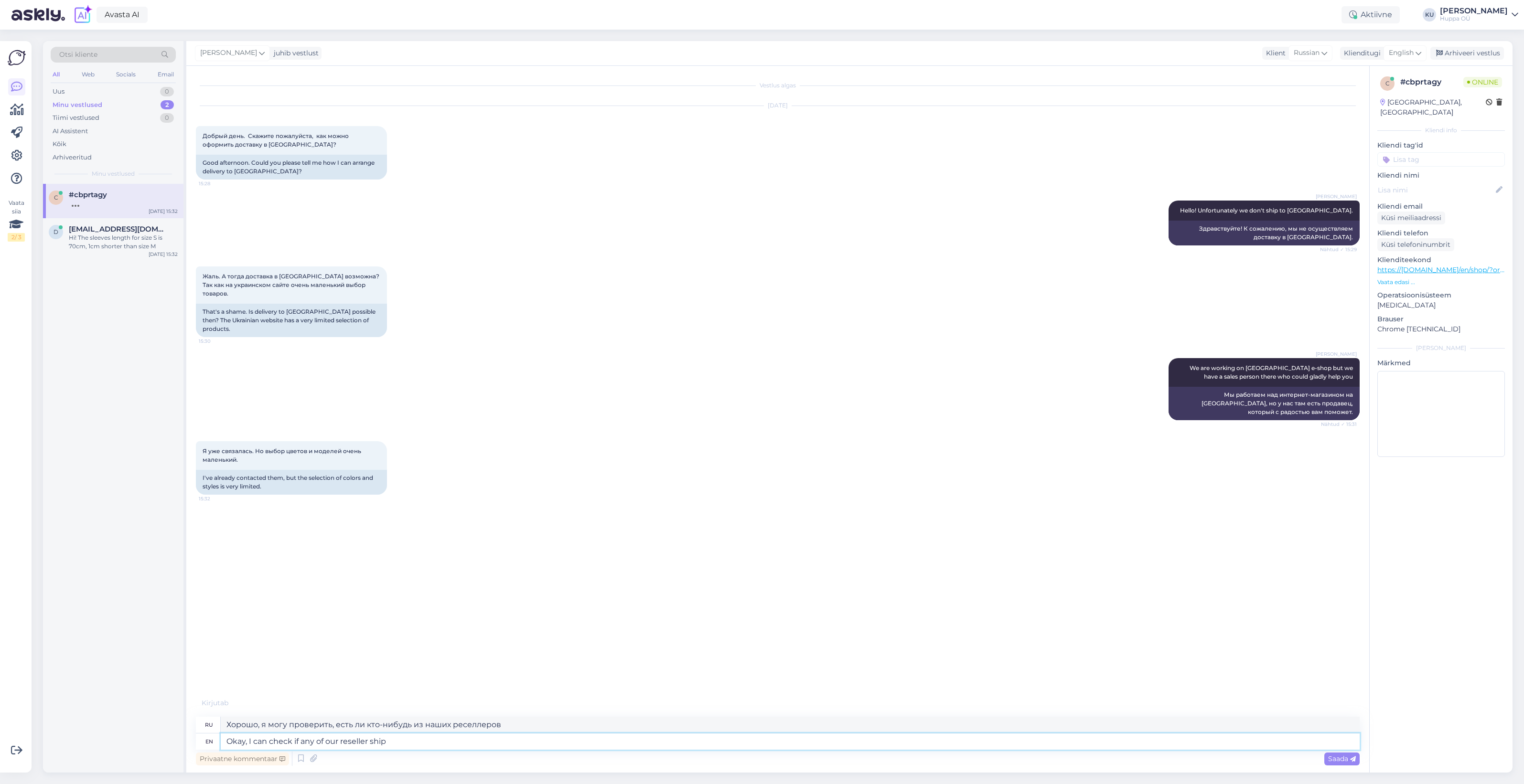
type textarea "Хорошо, я могу проверить, осуществляет ли кто-либо из наших реселлеров доставку"
type textarea "Okay, I can check if any of our reseller ship to"
type textarea "Хорошо, я могу проверить, осуществляет ли кто-либо из наших реселлеров доставку…"
type textarea "Okay, I can check if any of our reseller ship to Ukraine"
type textarea "Хорошо, я могу проверить, осуществляет ли кто-либо из наших реселлеров доставку…"
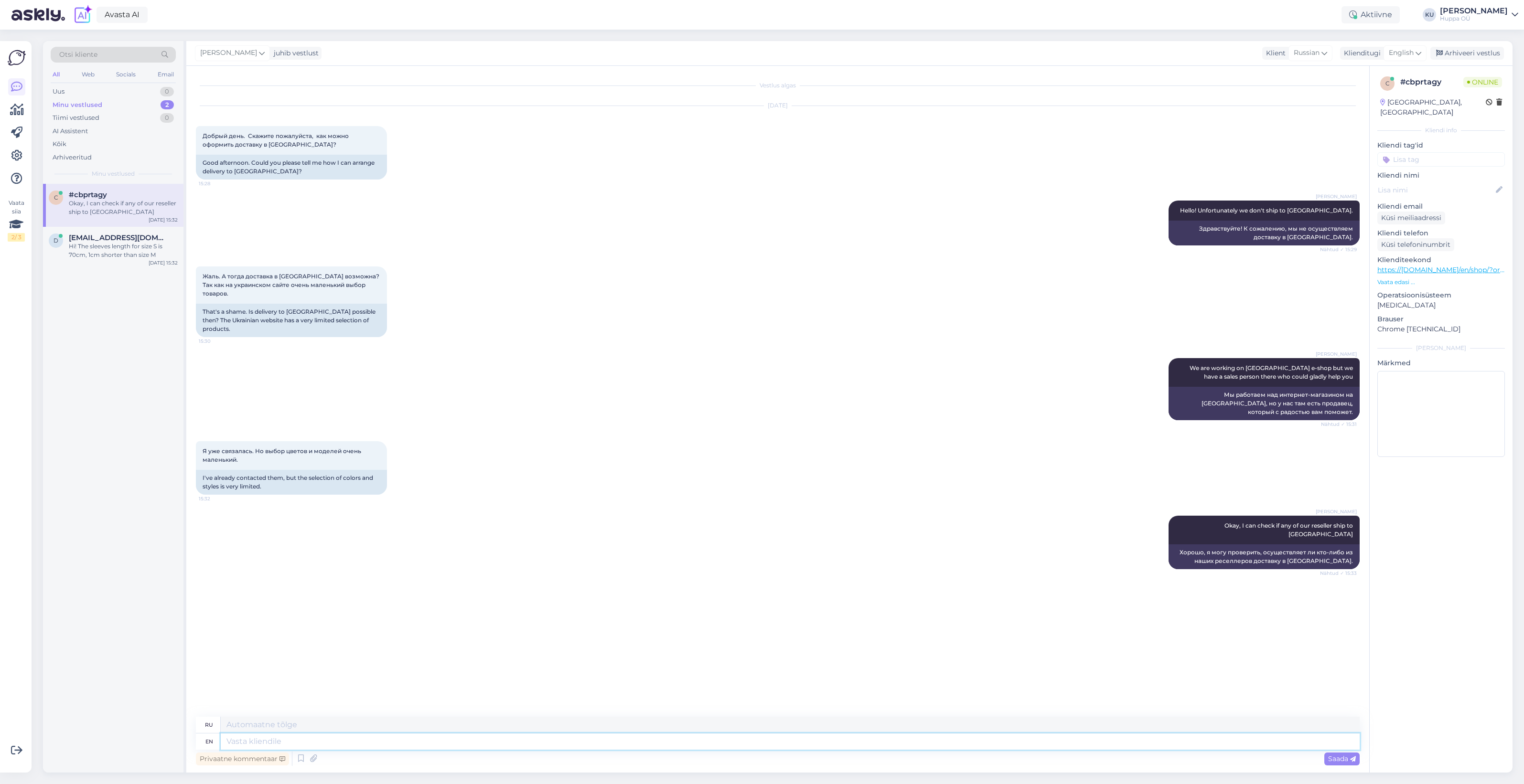
click at [264, 740] on textarea at bounding box center [790, 741] width 1139 height 16
type textarea "Are y"
type textarea "Являются"
type textarea "Are you"
type textarea "Ты"
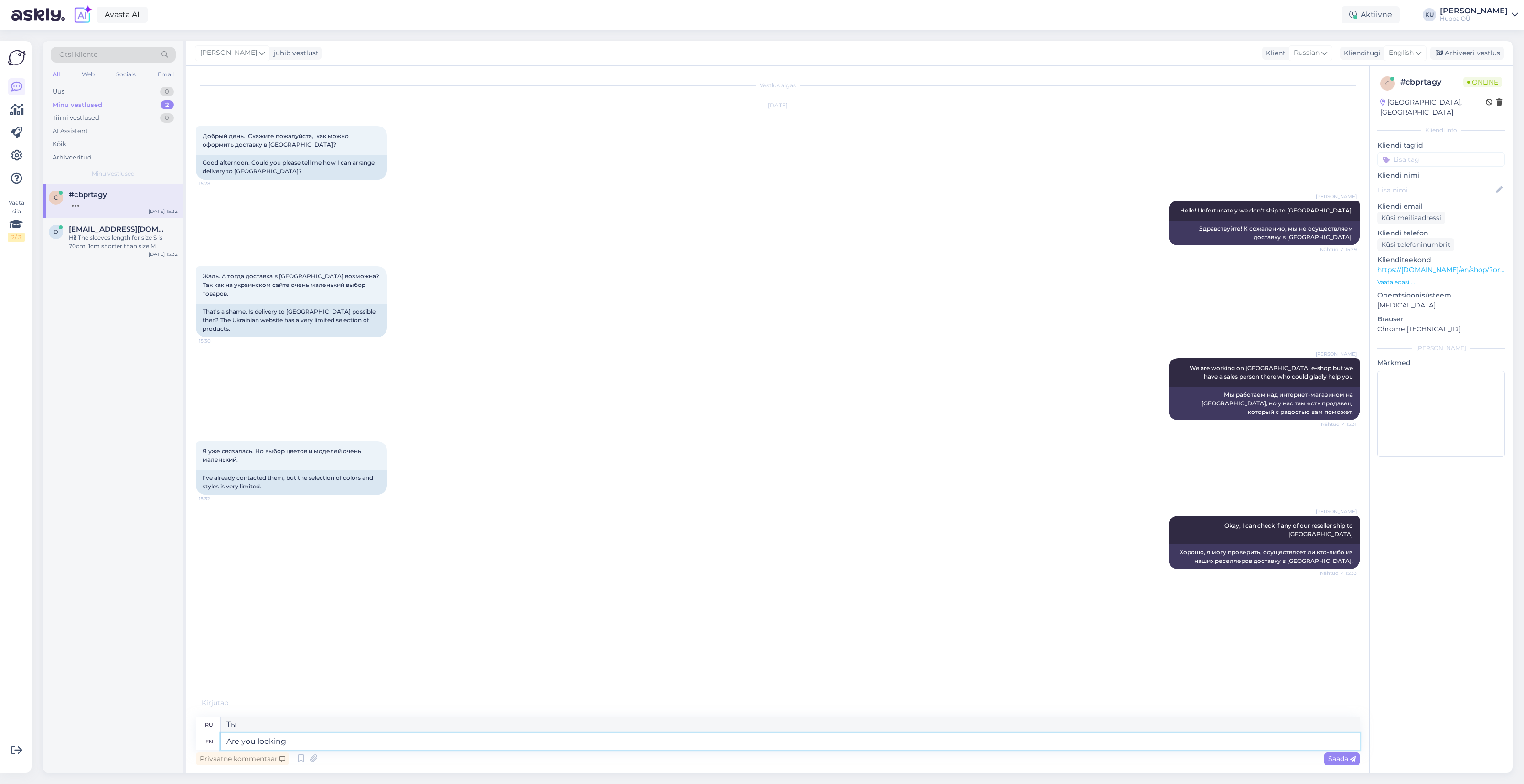
type textarea "Are you looking f"
type textarea "Ты ищешь?"
type textarea "Are you looking for a"
type textarea "Вы ищете?"
type textarea "Are you looking for adults o"
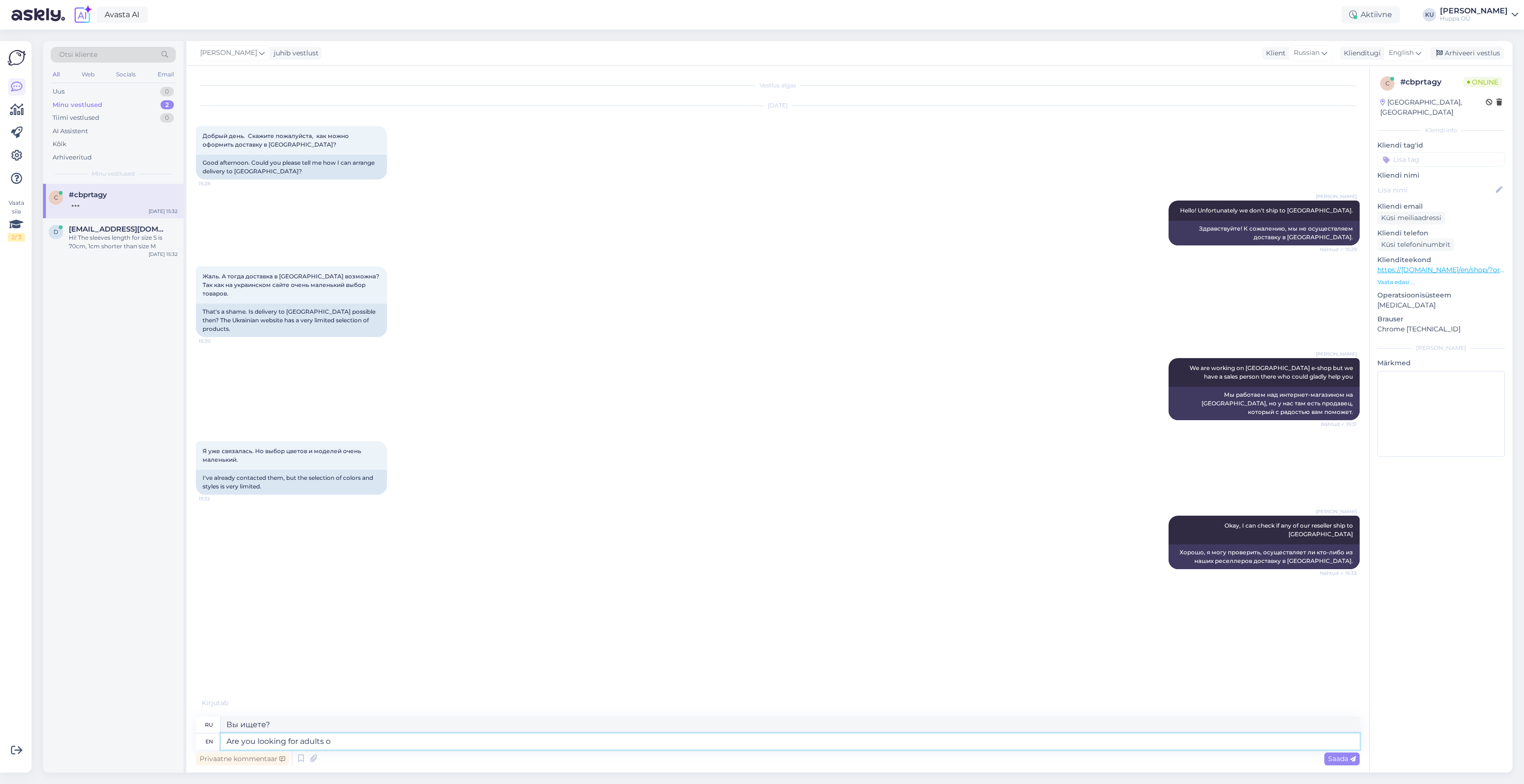
type textarea "Вы ищете взрослых?"
type textarea "Are you looking for adults or ki"
type textarea "Вы ищете взрослых или"
type textarea "Are you looking for adults or kids pro"
type textarea "Вы ищете взрослых или детей?"
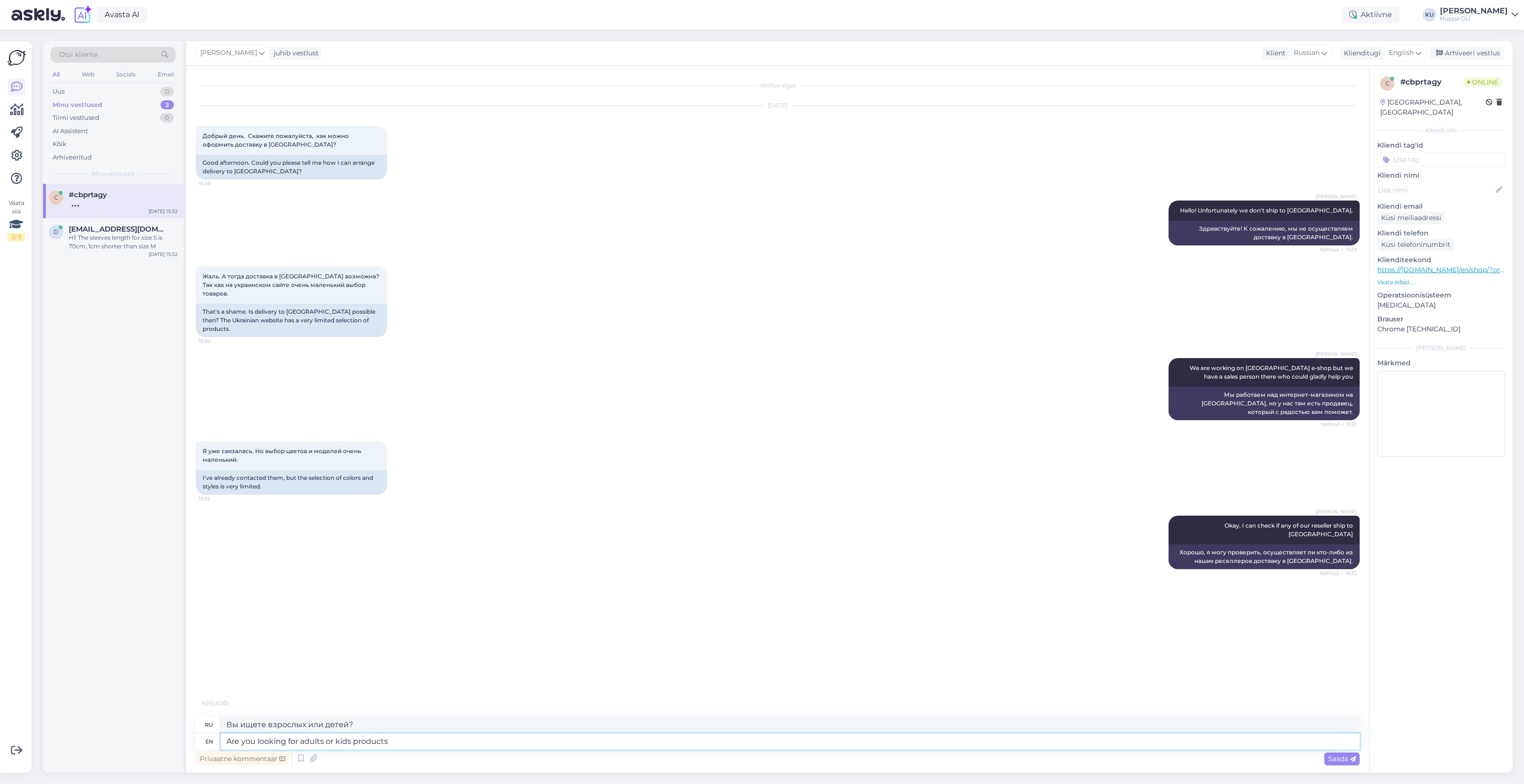
type textarea "Are you looking for adults or kids products?"
type textarea "Вы ищете товары для взрослых или детей?"
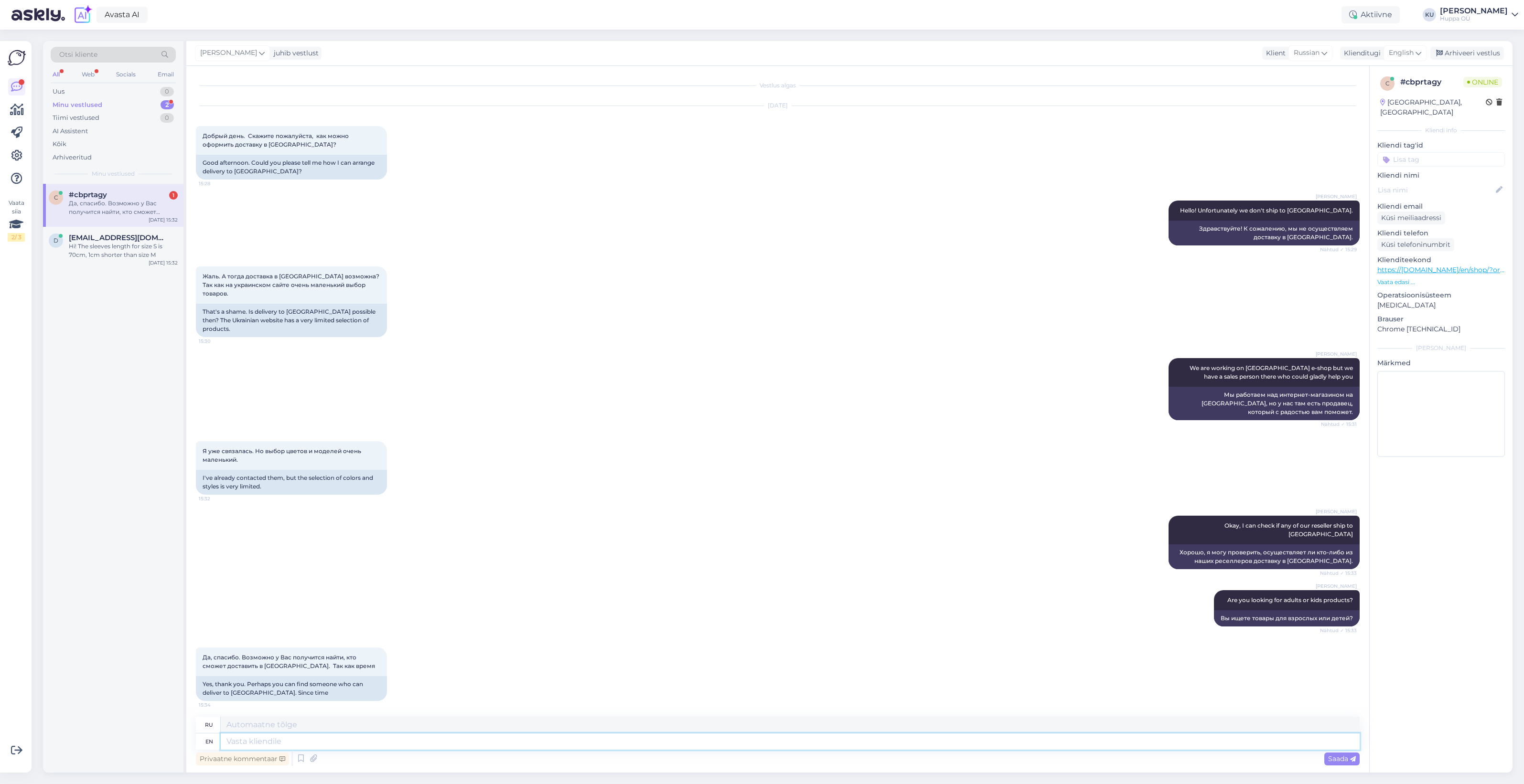
click at [321, 737] on textarea at bounding box center [790, 741] width 1139 height 16
click at [99, 197] on span "#cbprtagy" at bounding box center [88, 195] width 38 height 9
click at [290, 740] on textarea at bounding box center [790, 741] width 1139 height 16
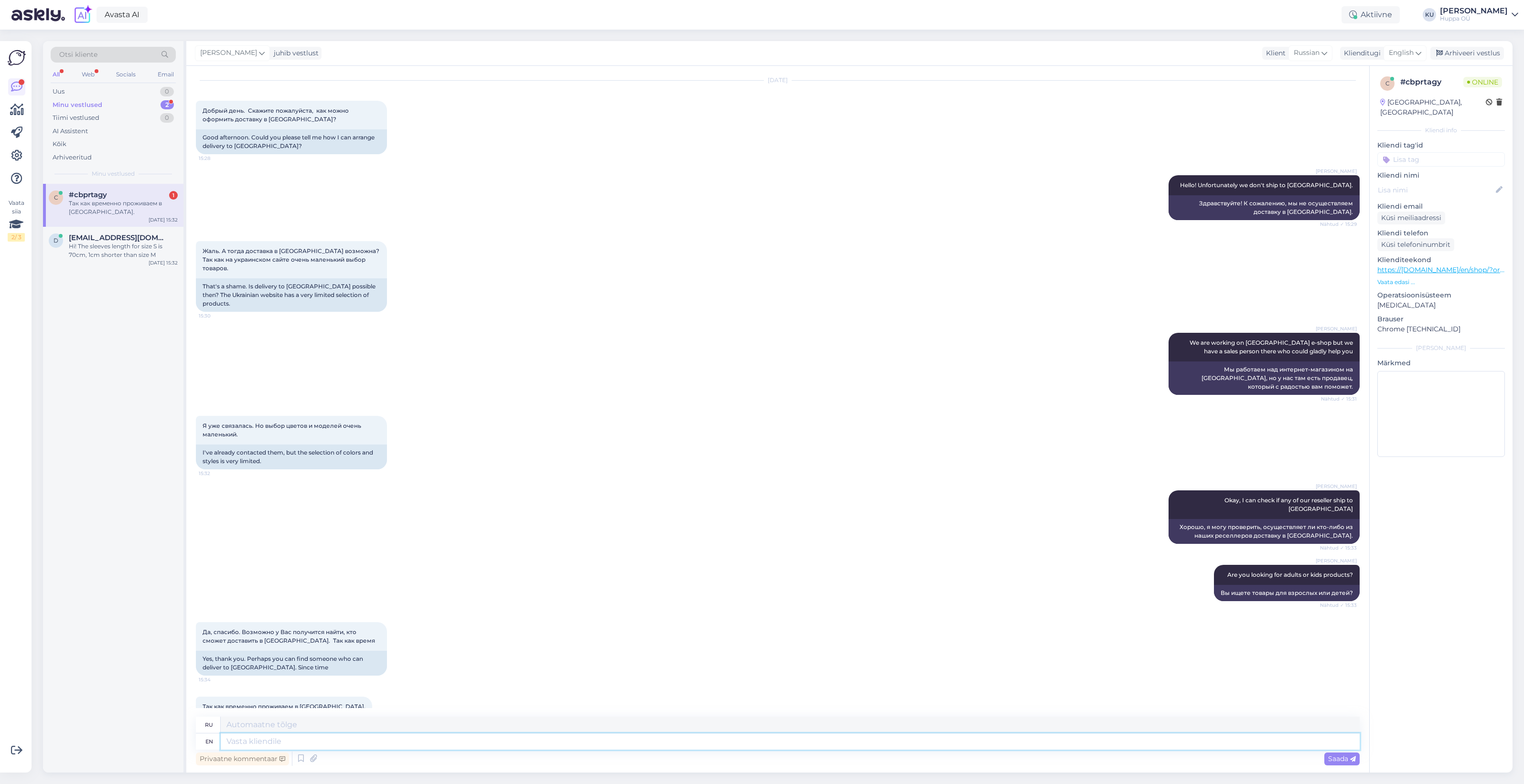
click at [314, 741] on textarea at bounding box center [790, 741] width 1139 height 16
type textarea "Sorry,"
type textarea "Извини"
type textarea "Sorry,"
type textarea "Извини,"
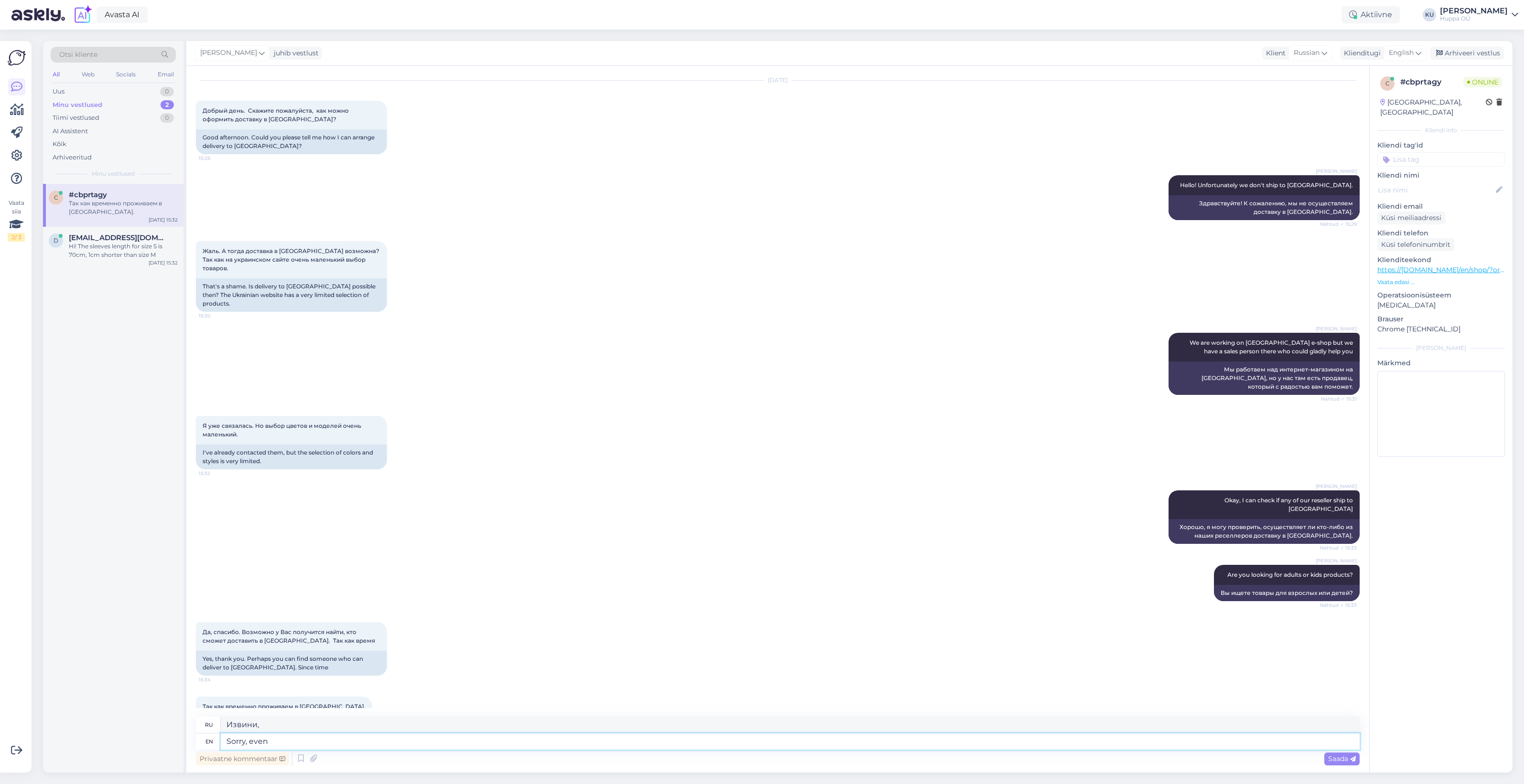
type textarea "Sorry, even o"
type textarea "Извините, даже"
type textarea "Sorry, even our r"
type textarea "Извините, даже наши"
type textarea "Sorry, even our resellers do"
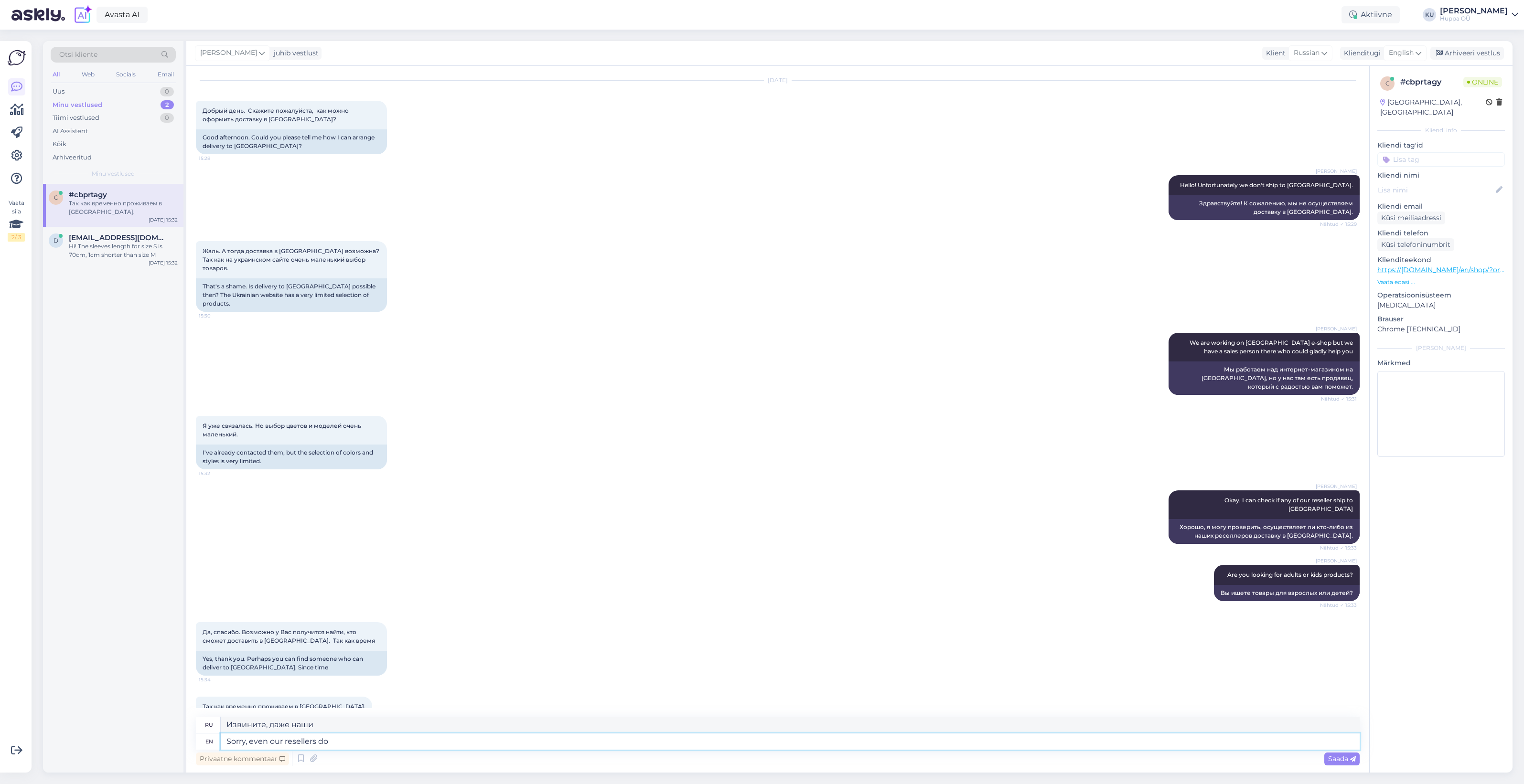
type textarea "Извините, даже наши реселлеры"
type textarea "Sorry, even our resellers don't sh"
type textarea "Извините, даже наши реселлеры не"
type textarea "Sorry, even our resellers don't ship t"
type textarea "Извините, даже наши реселлеры не осуществляют доставку."
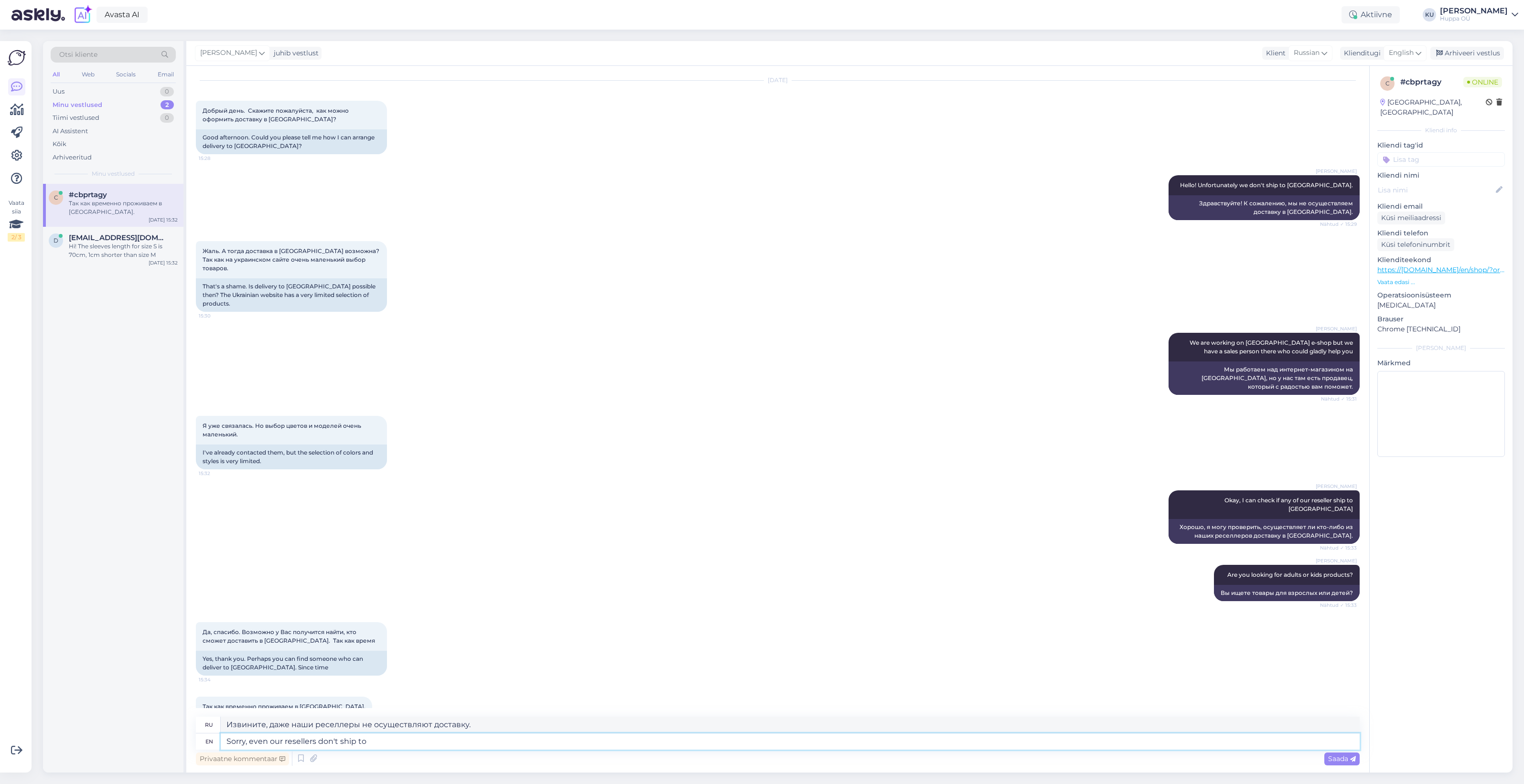
type textarea "Sorry, even our resellers don't ship to"
type textarea "Извините, даже наши реселлеры не осуществляют доставку в"
type textarea "Sorry, even our resellers don't ship to Romania."
type textarea "Извините, даже наши реселлеры не осуществляют доставку в Румынию."
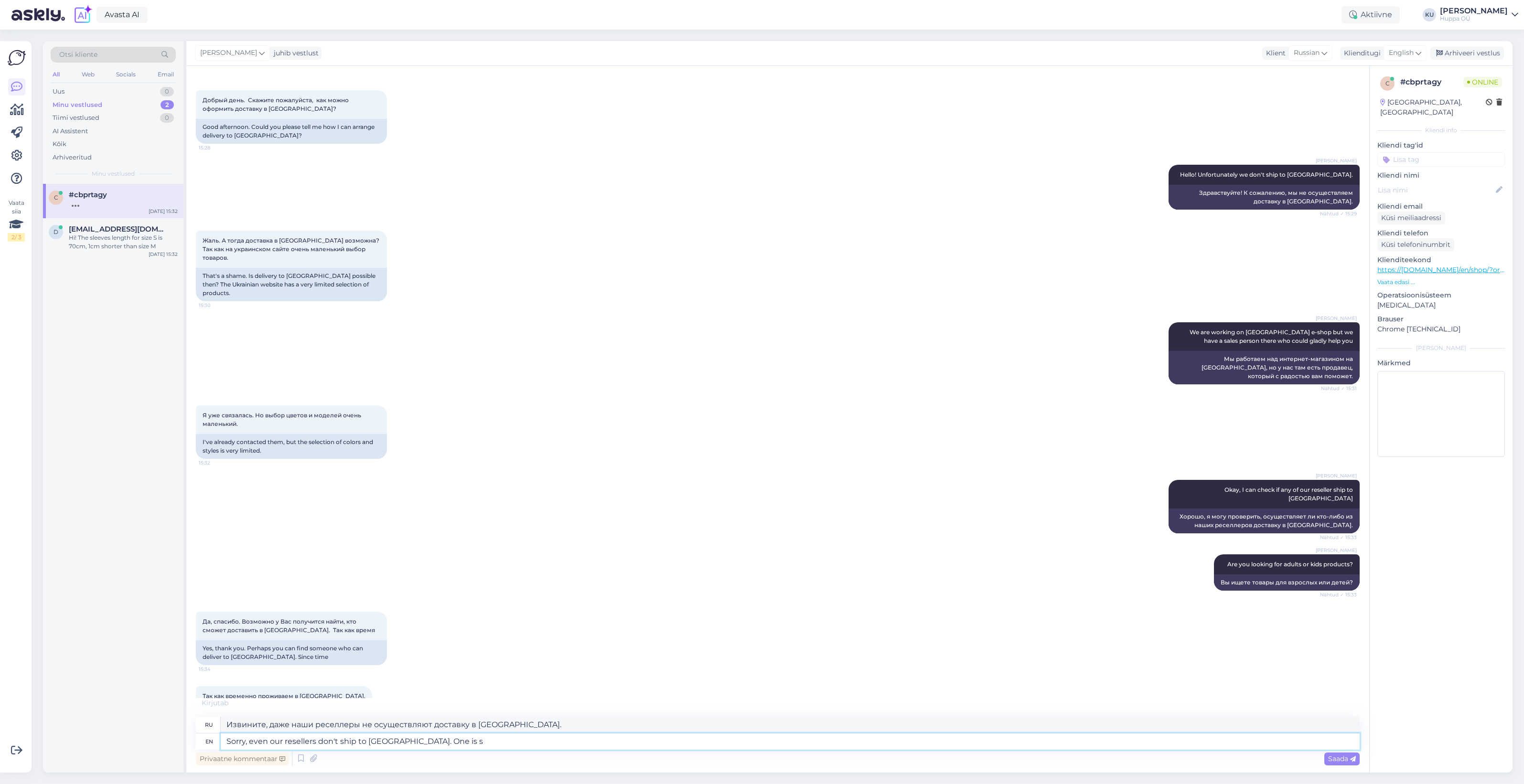
type textarea "Sorry, even our resellers don't ship to Romania. One is sh"
type textarea "Извините, даже наши реселлеры не осуществляют доставку в Румынию. Один из них..."
type textarea "Sorry, even our resellers don't ship to Romania. One is shipping t"
type textarea "Извините, даже наши реселлеры не осуществляют доставку в Румынию. Один из них —…"
type textarea "Sorry, even our resellers don't ship to Romania. One is shipping to"
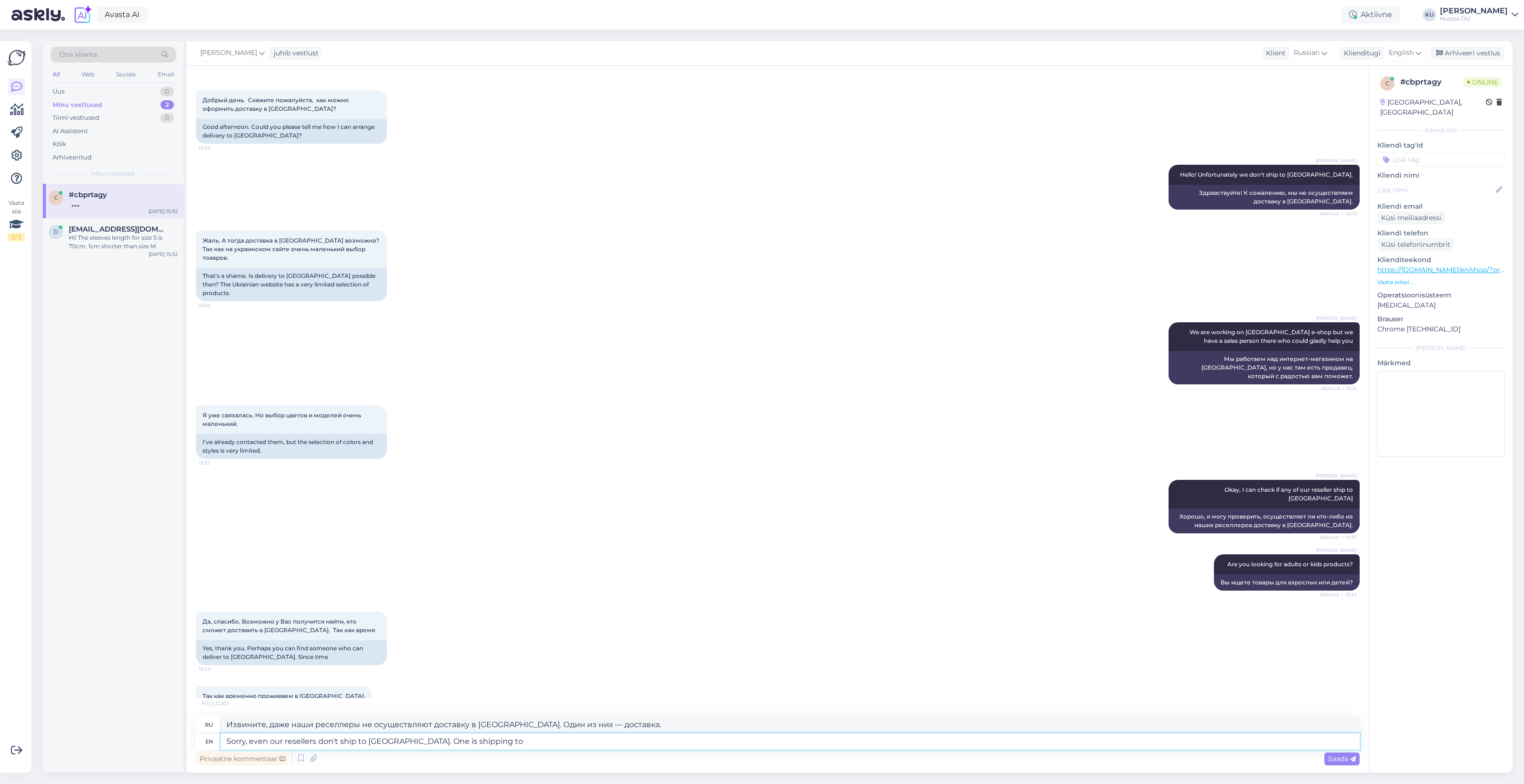
type textarea "Извините, даже наши реселлеры не осуществляют доставку в Румынию. Один из них о…"
type textarea "Sorry, even our resellers don't ship to Romania. One is shipping to Ukraine, if"
type textarea "Извините, даже наши реселлеры не отправляют товары в Румынию. Один из них отпра…"
type textarea "Sorry, even our resellers don't ship to Romania. One is shipping to Ukraine, if…"
type textarea "Извините, даже наши реселлеры не отправляют в Румынию. Один из них отправляет в…"
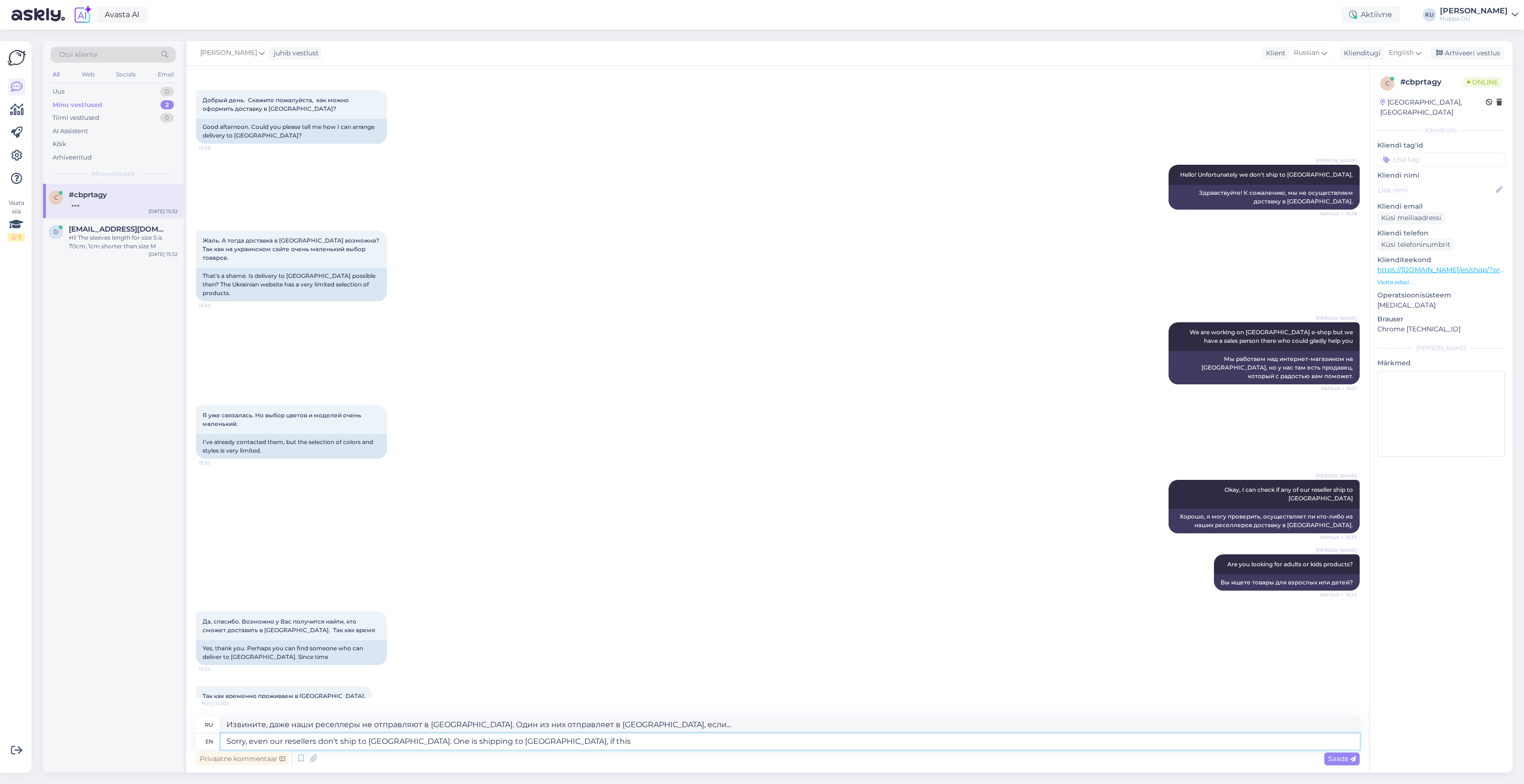
type textarea "Sorry, even our resellers don't ship to Romania. One is shipping to Ukraine, if…"
type textarea "Извините, даже наши реселлеры не отправляют в Румынию. Один из них отправляет в…"
type textarea "Sorry, even our resellers don't ship to Romania. One is shipping to Ukraine, if…"
type textarea "Извините, даже наши реселлеры не отправляют в Румынию. Один из них отправляет в…"
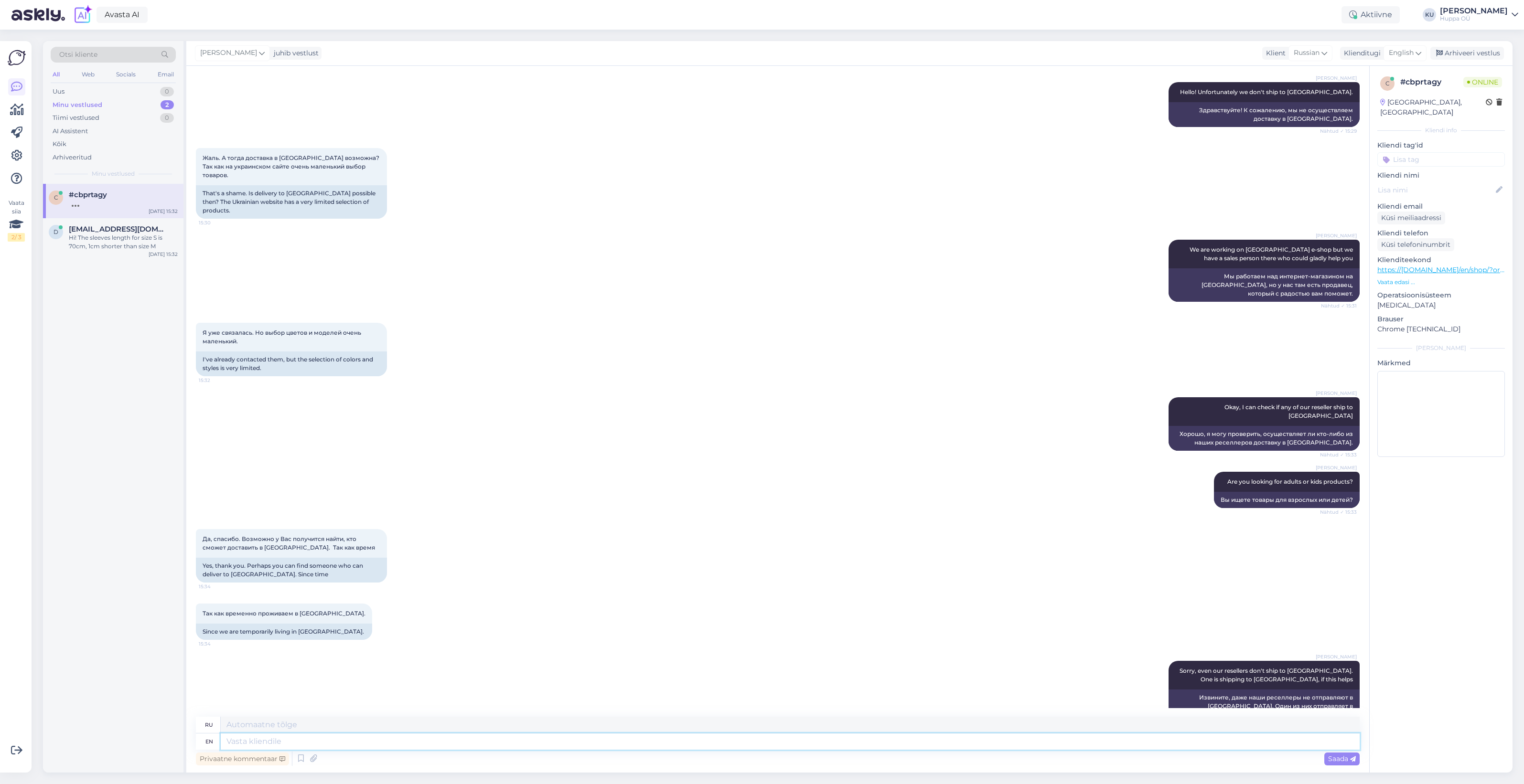
scroll to position [108, 0]
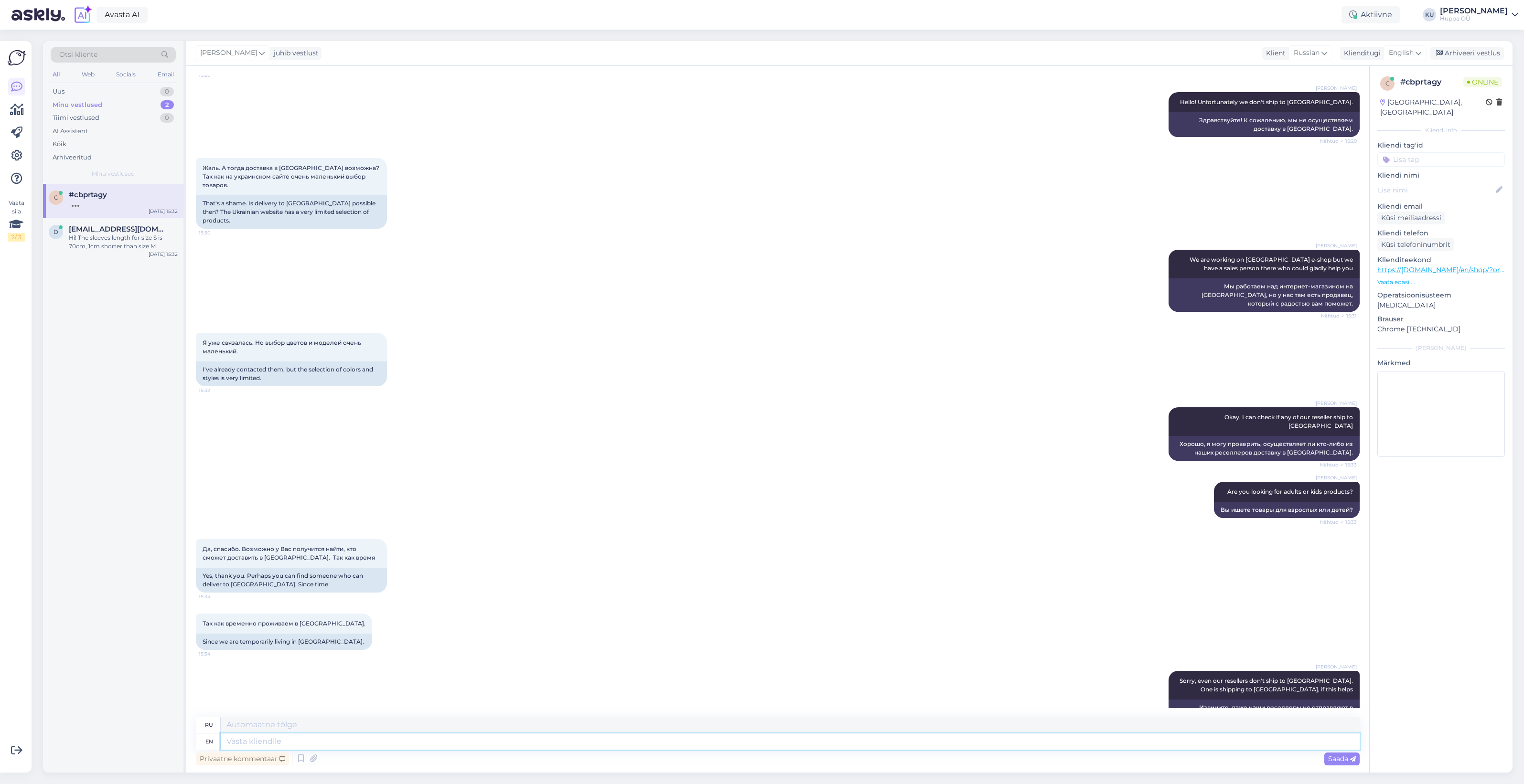
click at [259, 739] on textarea at bounding box center [790, 741] width 1139 height 16
paste textarea "https://ntrend.eu/ru/"
type textarea "https://ntrend.eu/ru/"
type textarea "https://ntrend.eu/ru/ they shi"
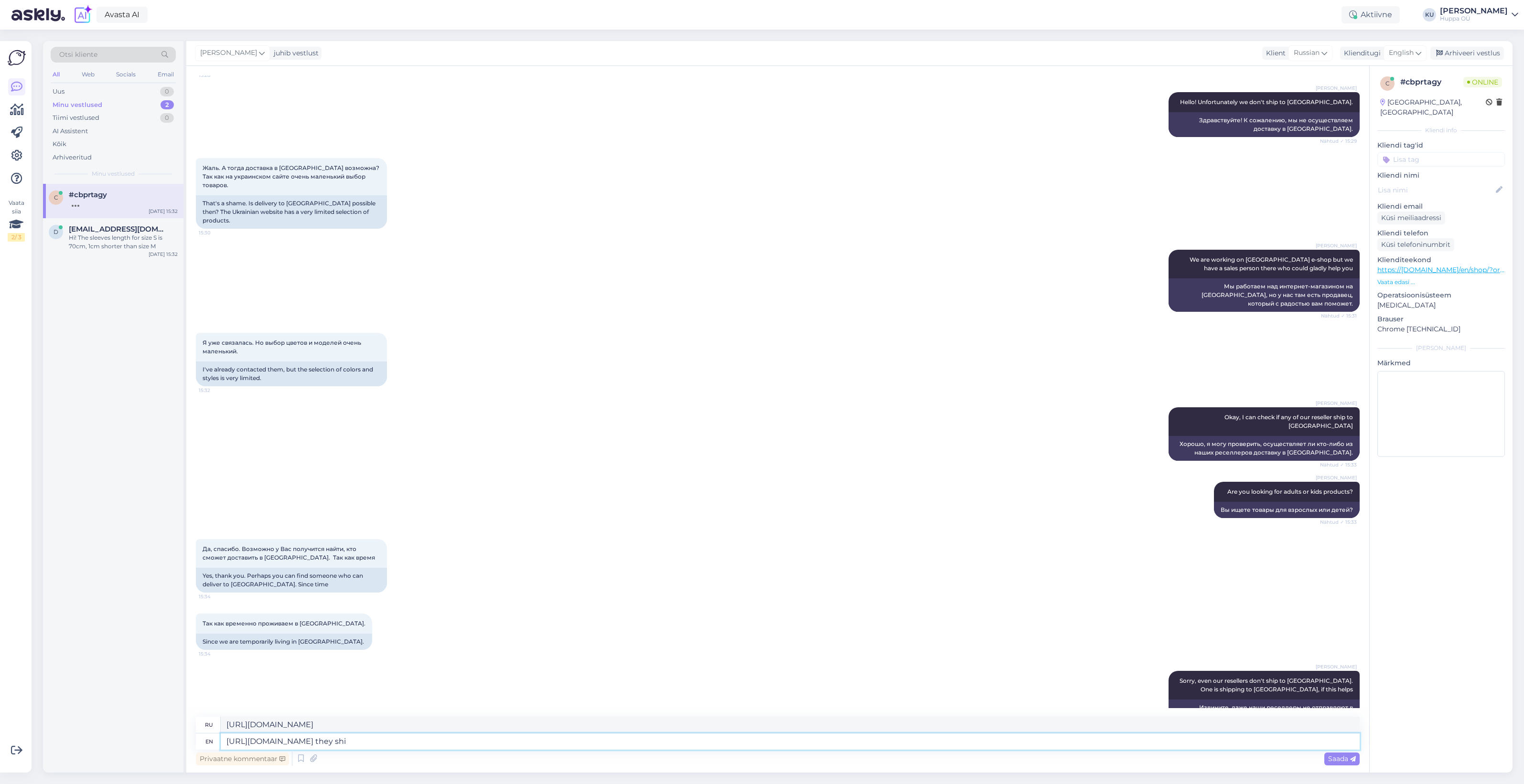
type textarea "https://ntrend.eu/ru/ они"
type textarea "https://ntrend.eu/ru/ they ship"
type textarea "https://ntrend.eu/ru/ они отправляют"
type textarea "https://ntrend.eu/ru/ they ship hu"
type textarea "https://ntrend.eu/ru/ они отправляют hu"
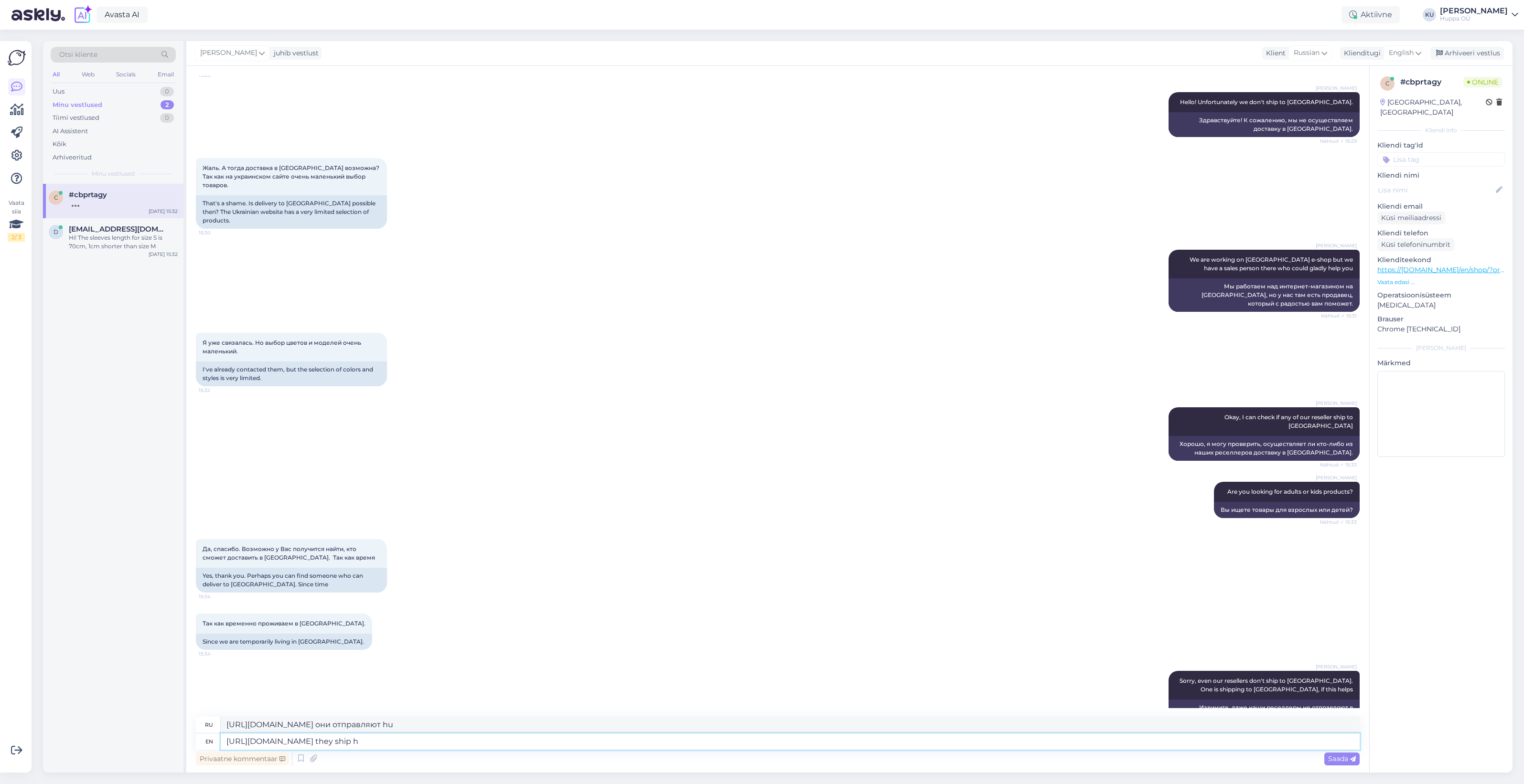
type textarea "https://ntrend.eu/ru/ they ship"
type textarea "https://ntrend.eu/ru/ они отправляют"
type textarea "https://ntrend.eu/ru/ they ship to"
type textarea "https://ntrend.eu/ru/ они доставляют в"
type textarea "https://ntrend.eu/ru/ they ship to Ukraine"
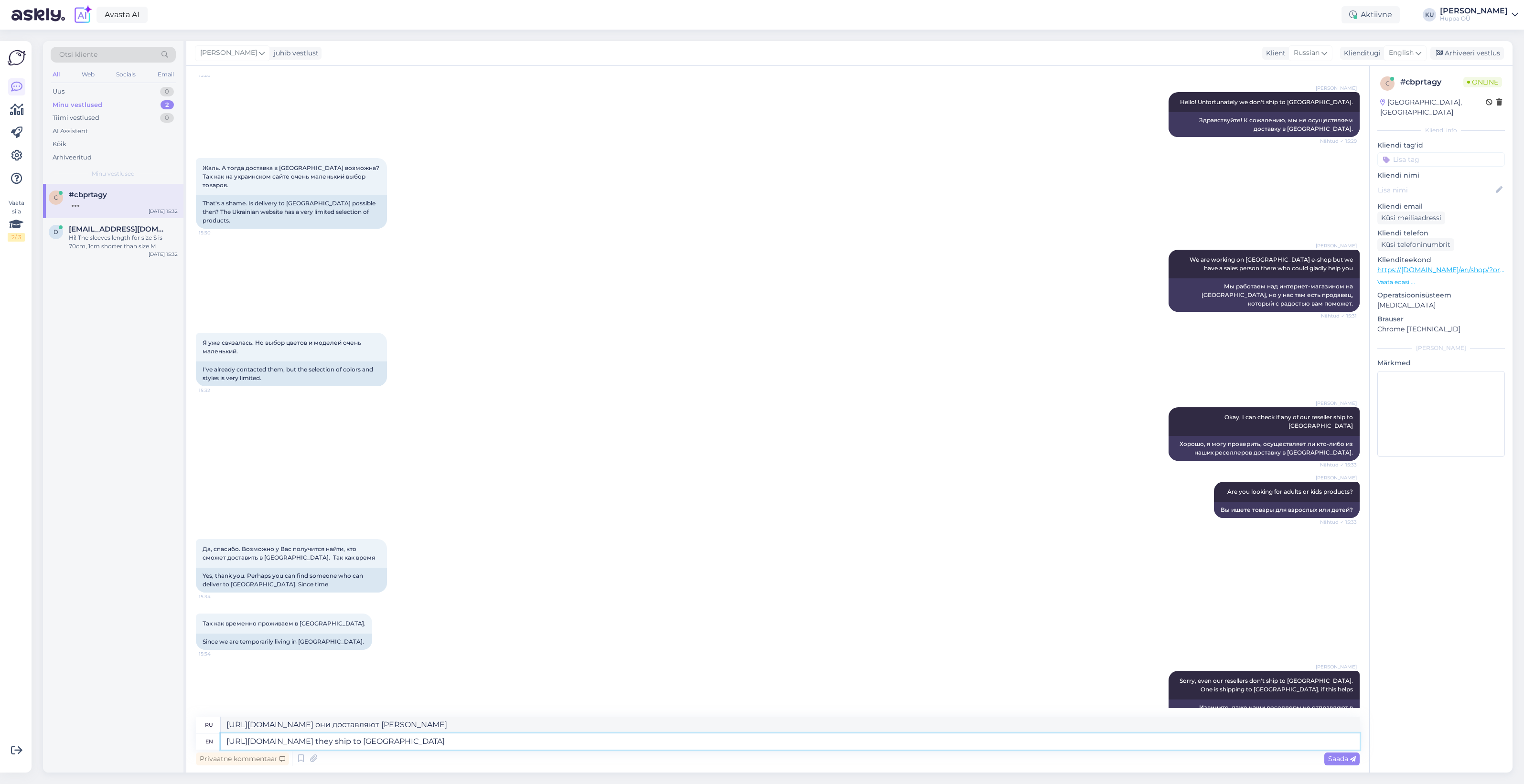
type textarea "https://ntrend.eu/ru/ они доставляют в Украину"
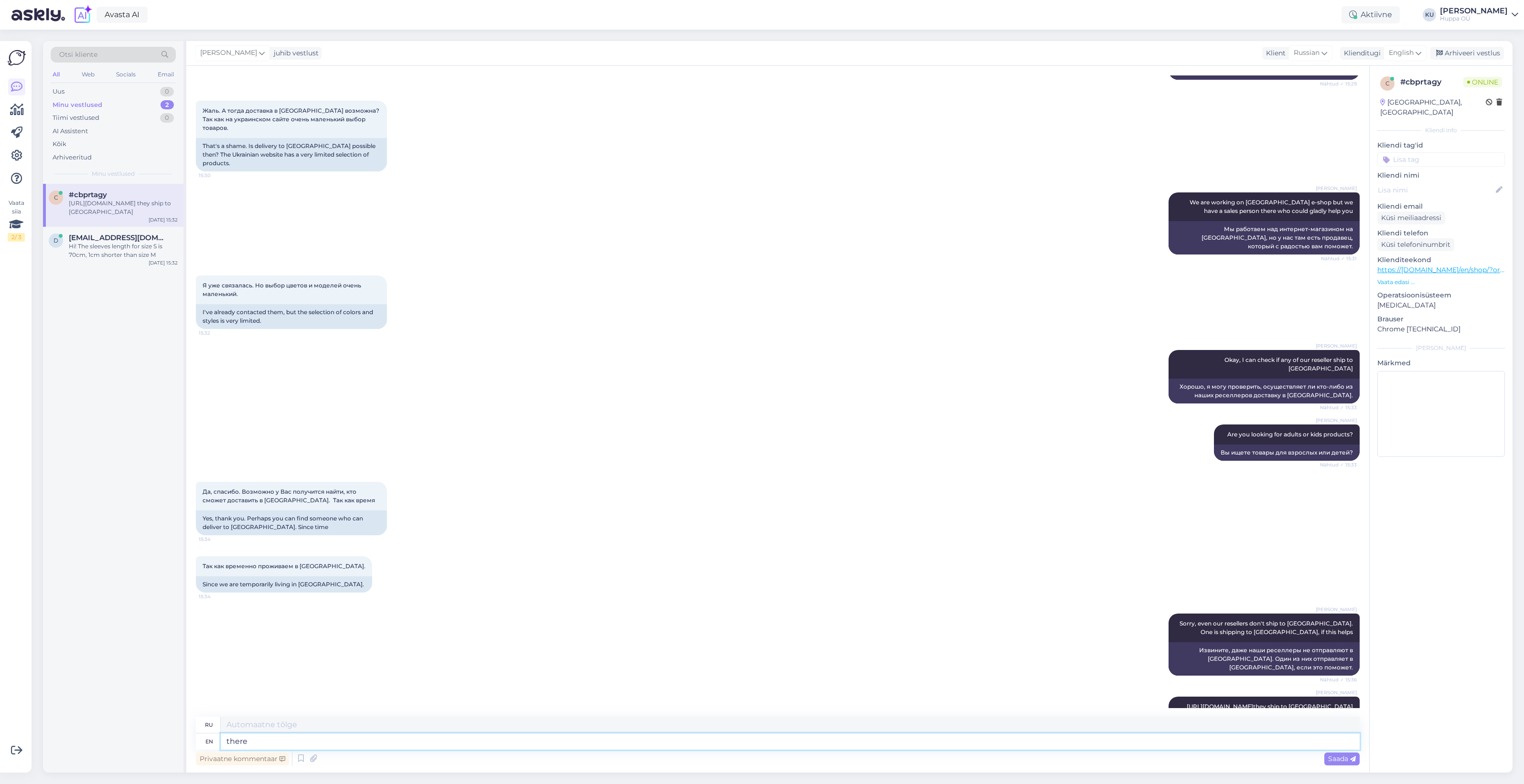
type textarea "there a"
type textarea "там"
type textarea "there are h"
type textarea "есть"
type textarea "there are huppa p"
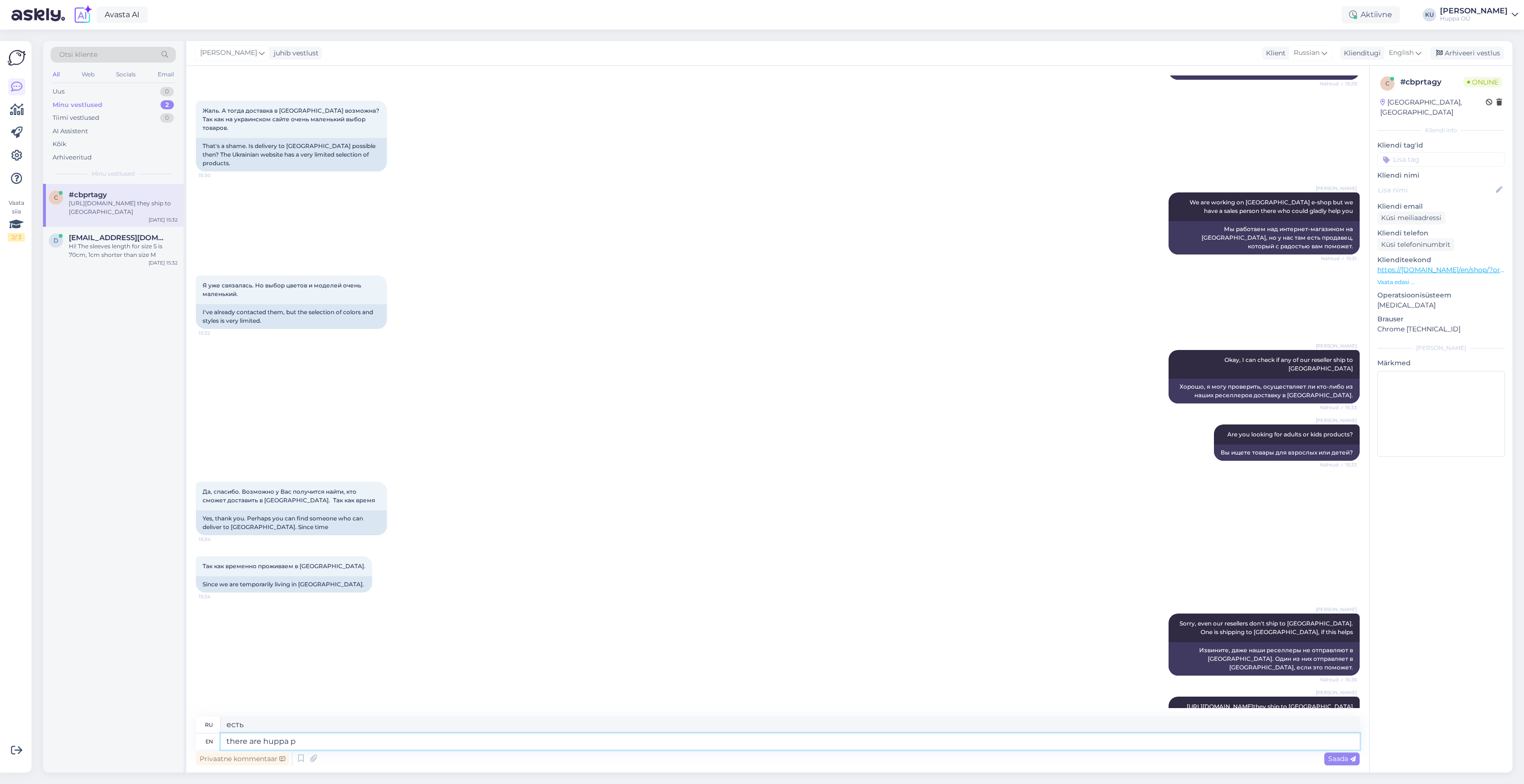
type textarea "есть хуппа"
type textarea "there are huppa prod"
type textarea "есть хуппа прод"
type textarea "there are huppa products"
type textarea "есть продукты хуппа"
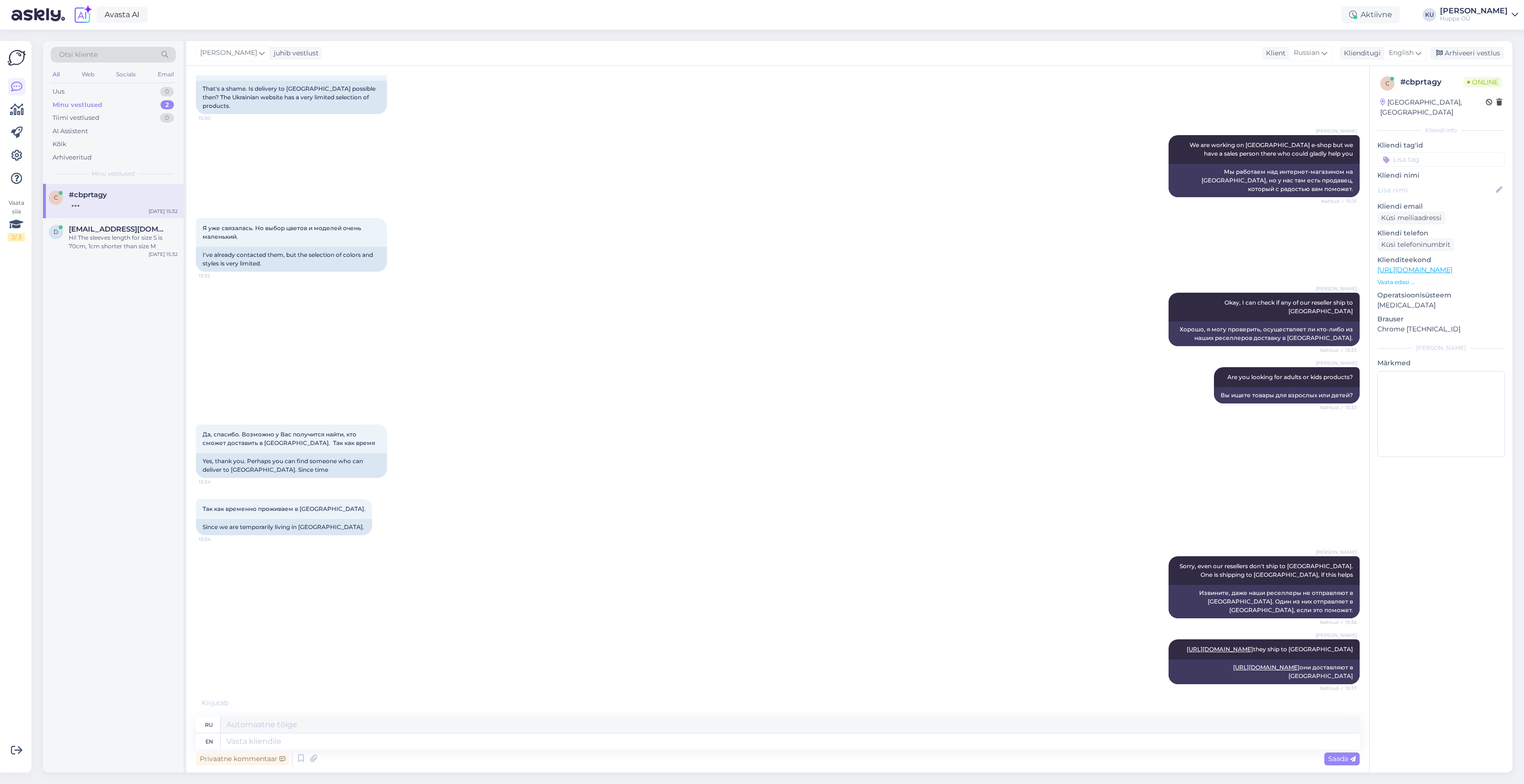
scroll to position [280, 0]
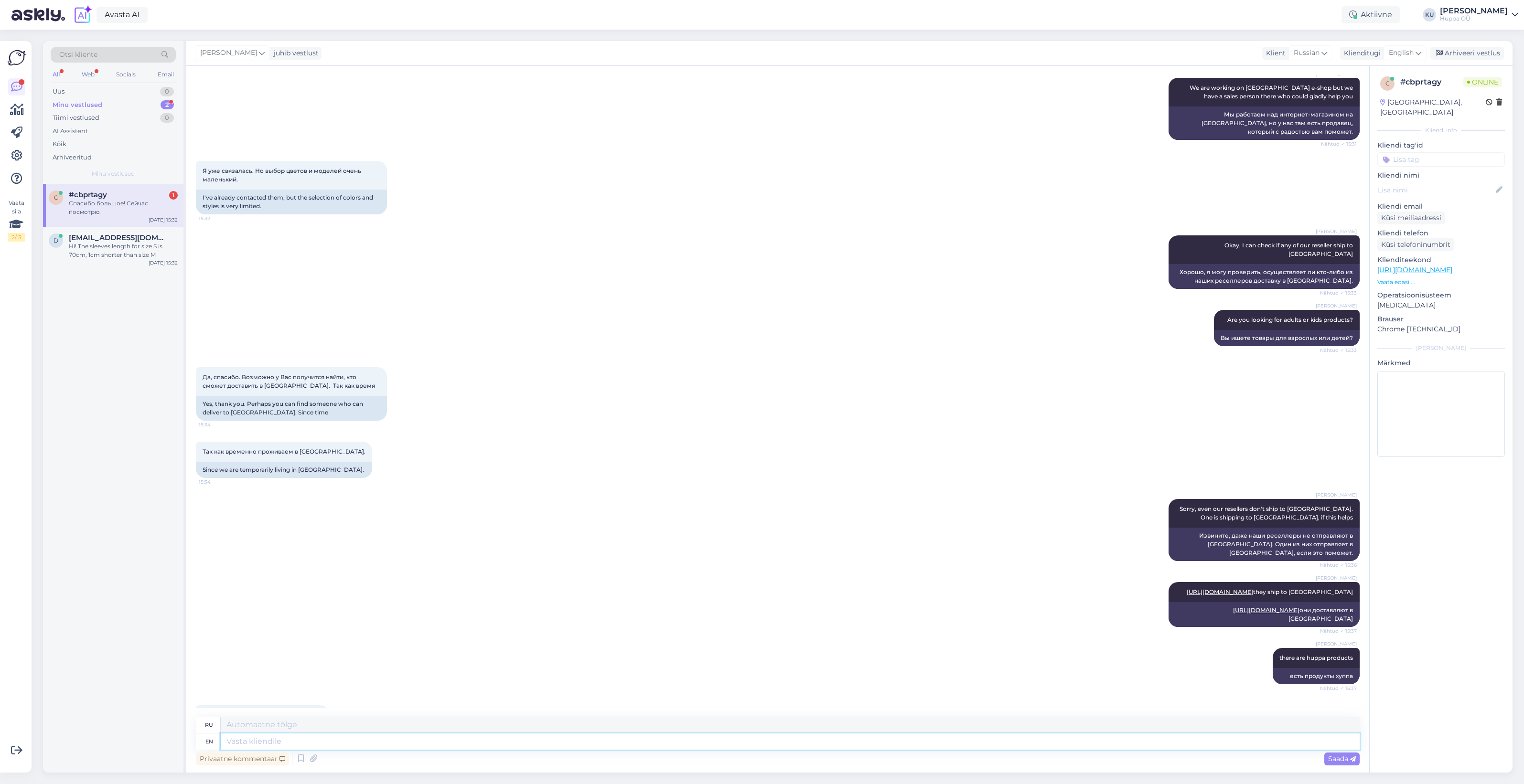
click at [340, 741] on textarea at bounding box center [790, 741] width 1139 height 16
click at [98, 204] on div "Спасибо большое! Сейчас посмотрю." at bounding box center [123, 208] width 109 height 17
click at [128, 257] on div "Hi! The sleeves length for size S is 70cm, 1cm shorter than size M" at bounding box center [123, 250] width 109 height 17
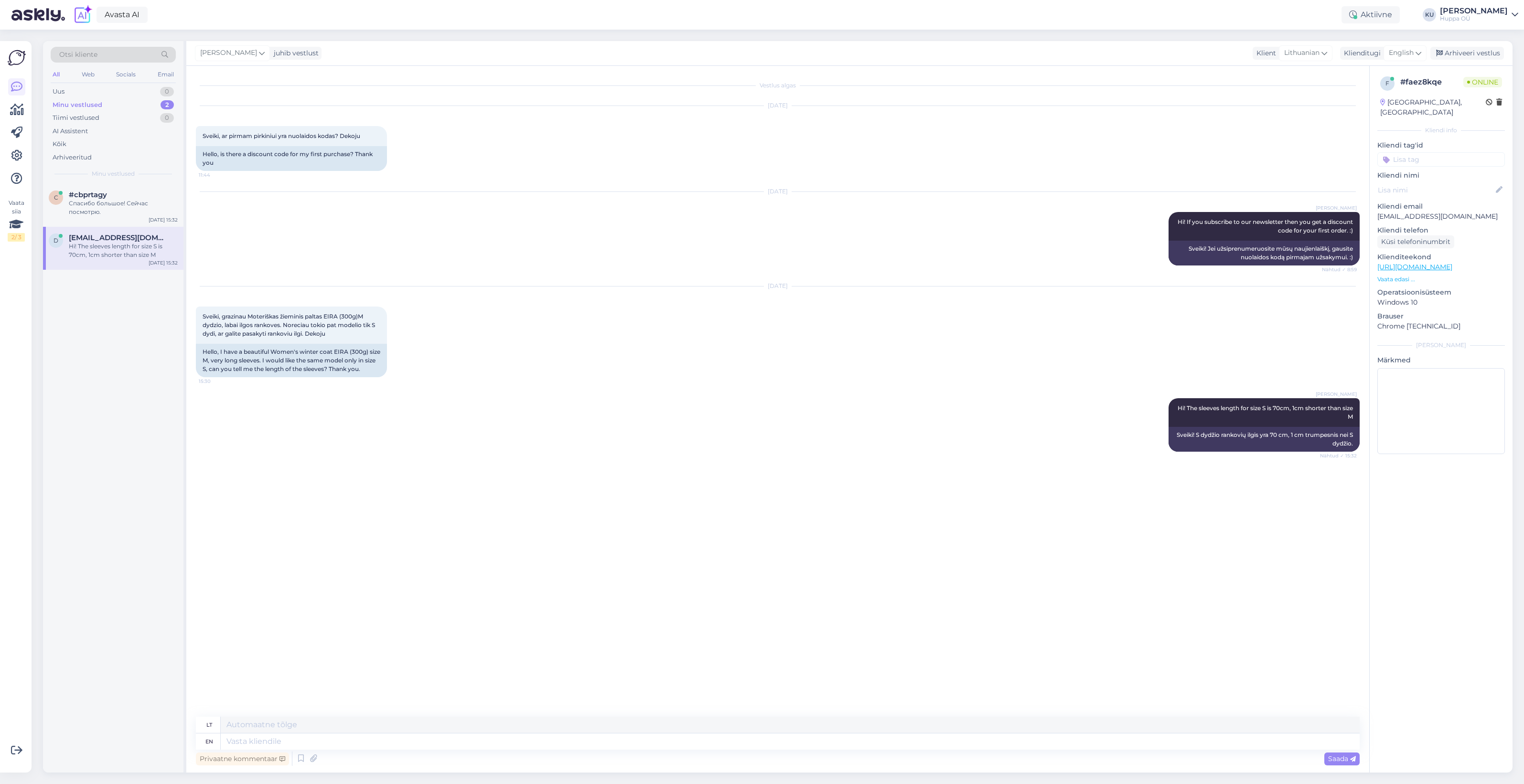
scroll to position [0, 0]
click at [102, 203] on div "Спасибо большое! Сейчас посмотрю." at bounding box center [123, 208] width 109 height 17
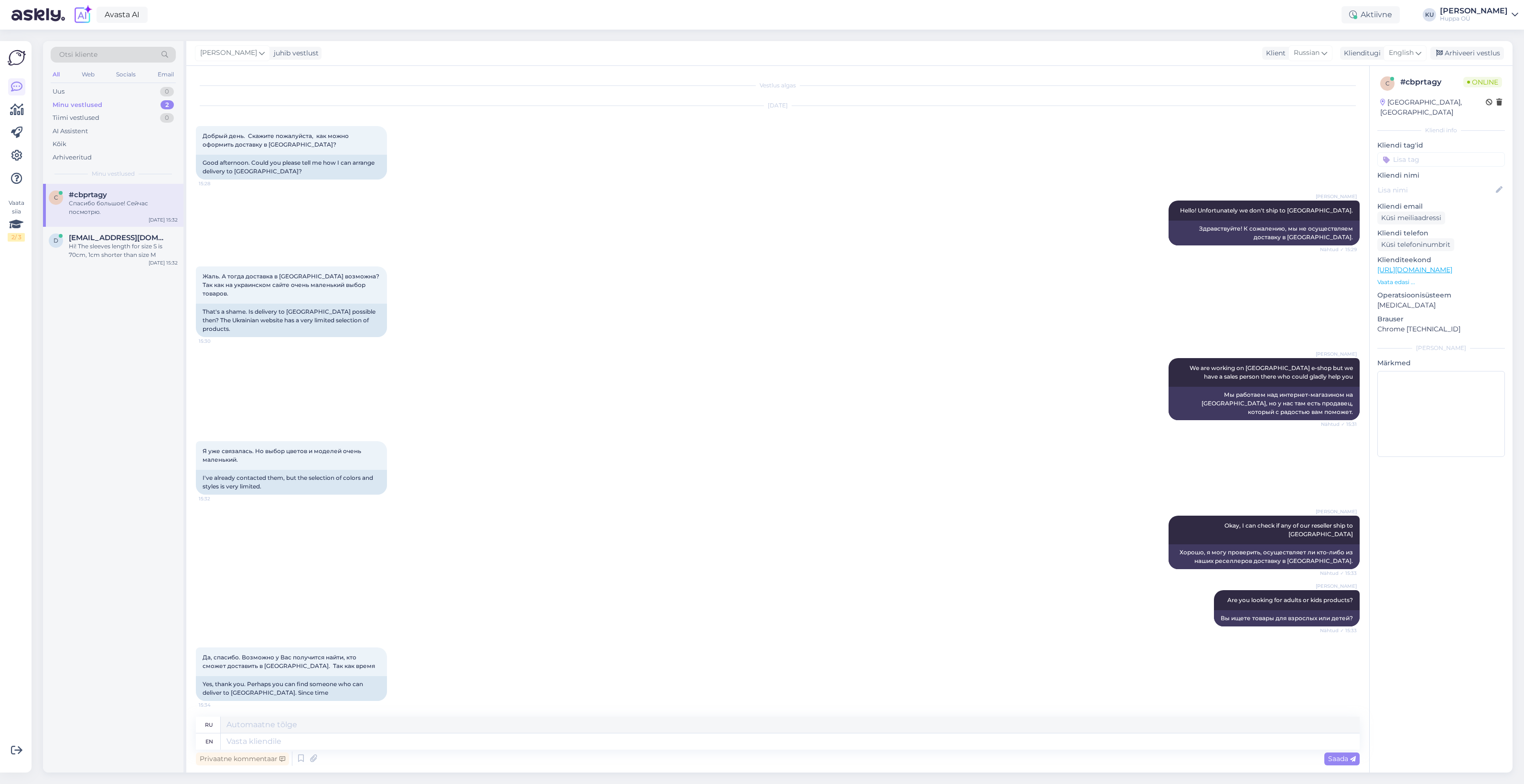
scroll to position [280, 0]
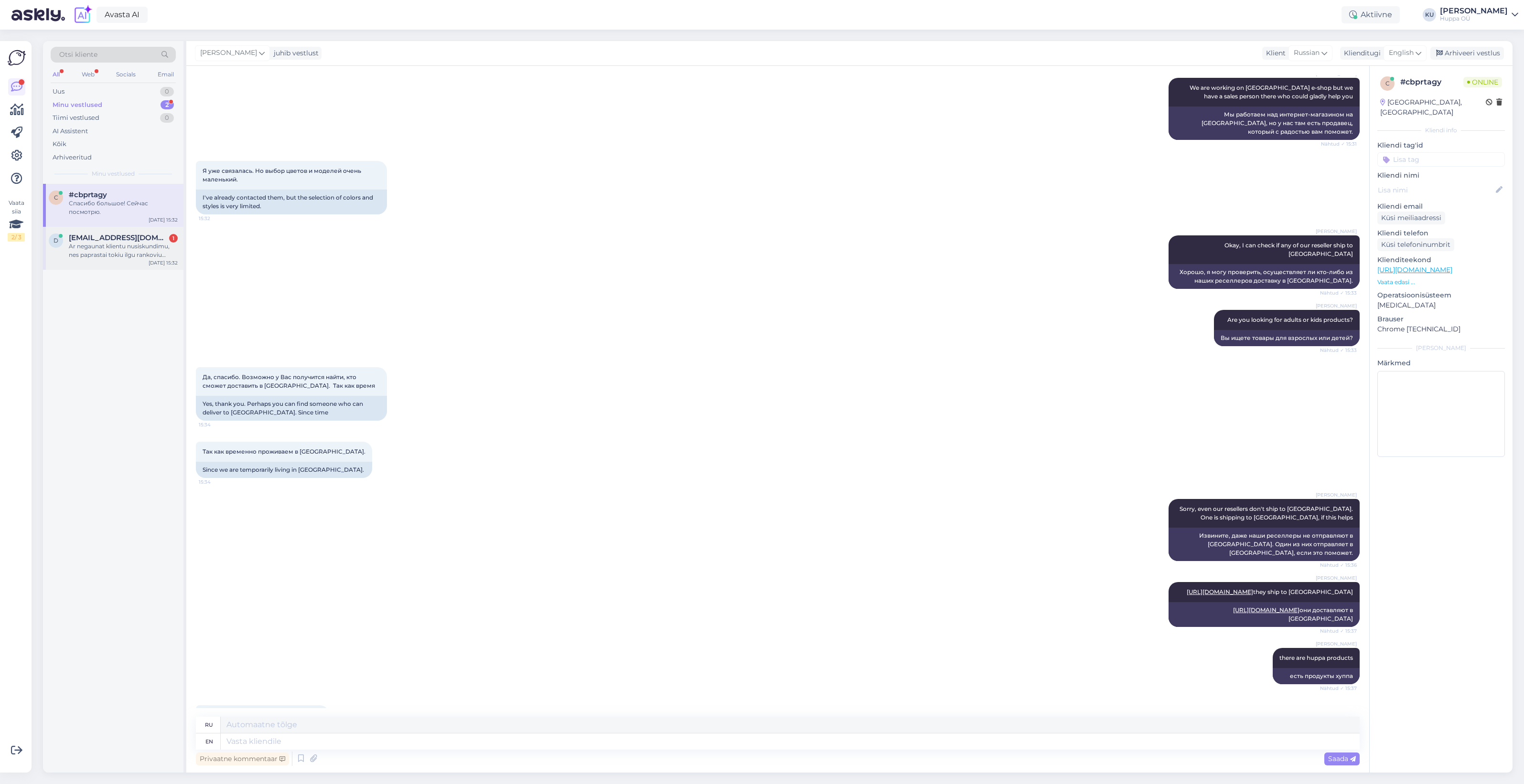
click at [122, 251] on div "Ar negaunat klientu nusiskundimu, nes paprastai tokiu ilgu rankoviu nieks negam…" at bounding box center [123, 250] width 109 height 17
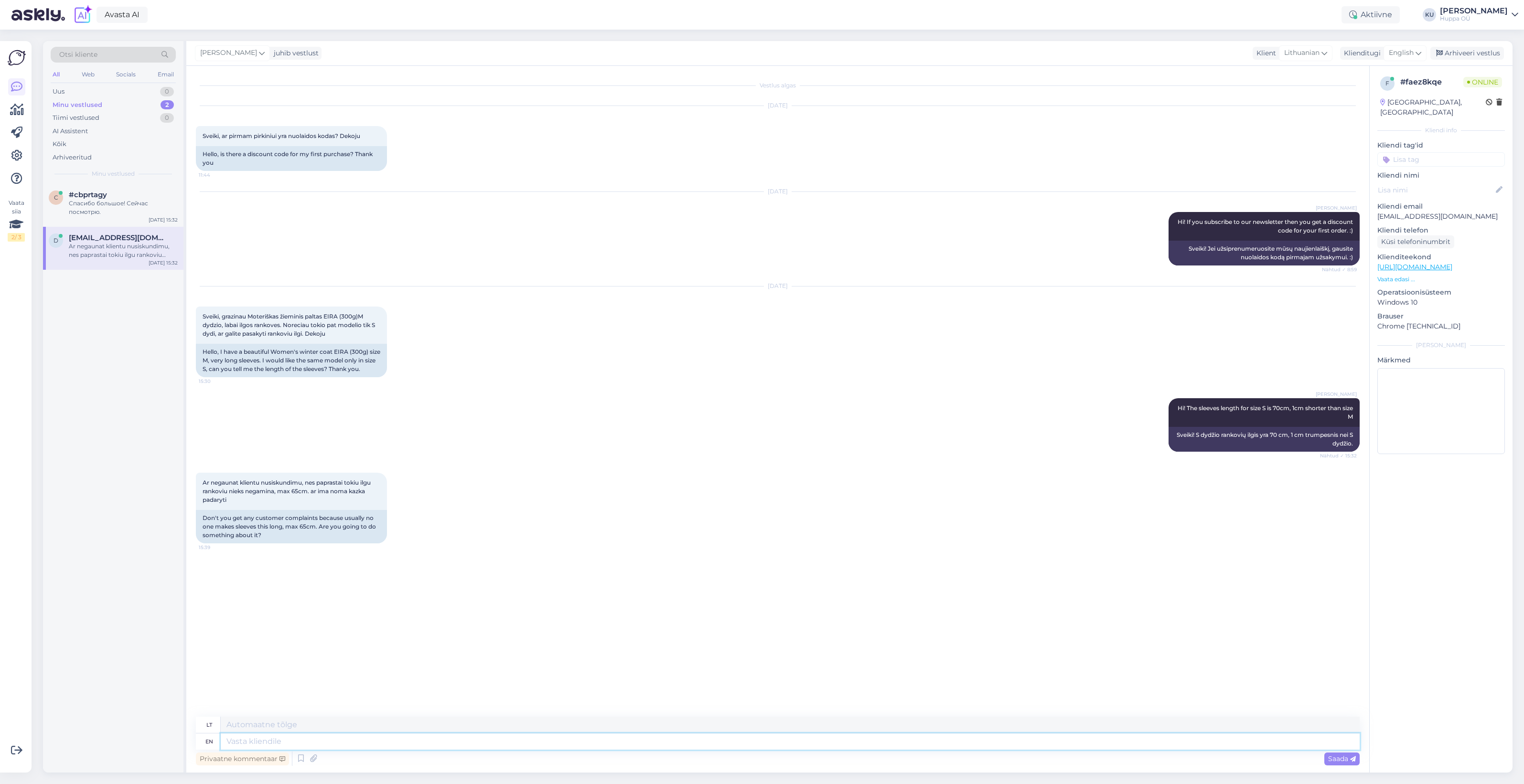
click at [295, 738] on textarea at bounding box center [790, 741] width 1139 height 16
type textarea "We h"
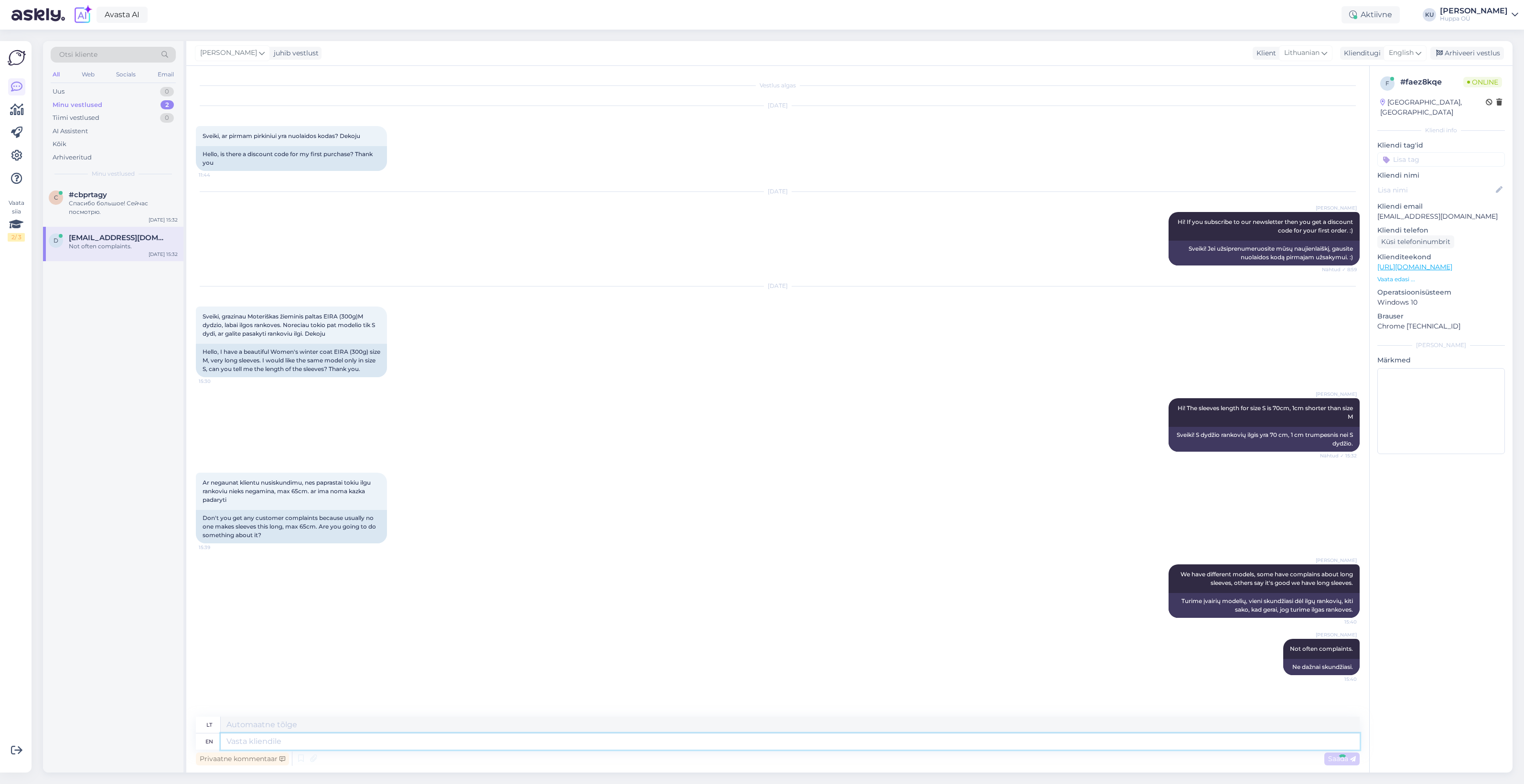
scroll to position [68, 0]
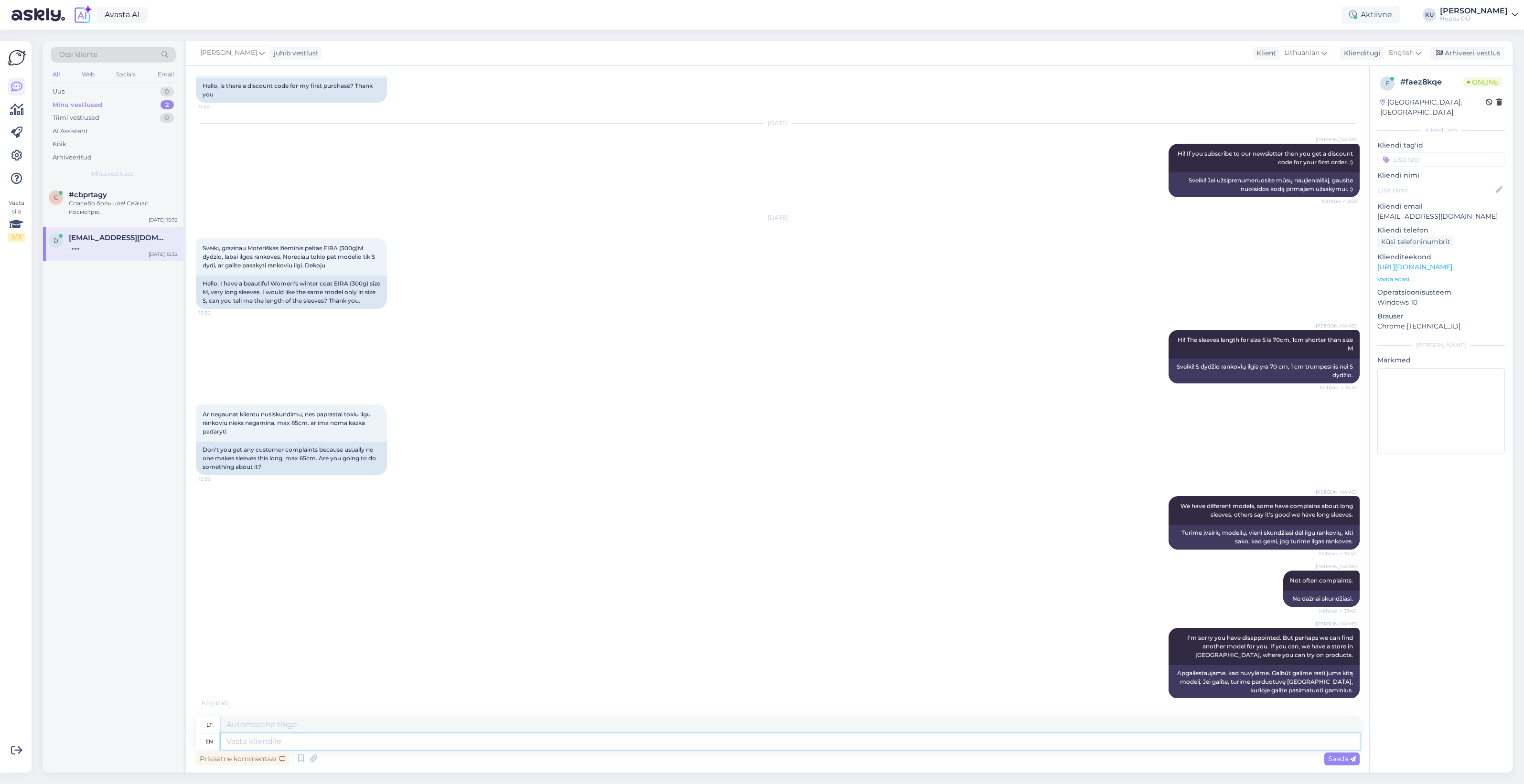
click at [321, 738] on textarea at bounding box center [790, 741] width 1139 height 16
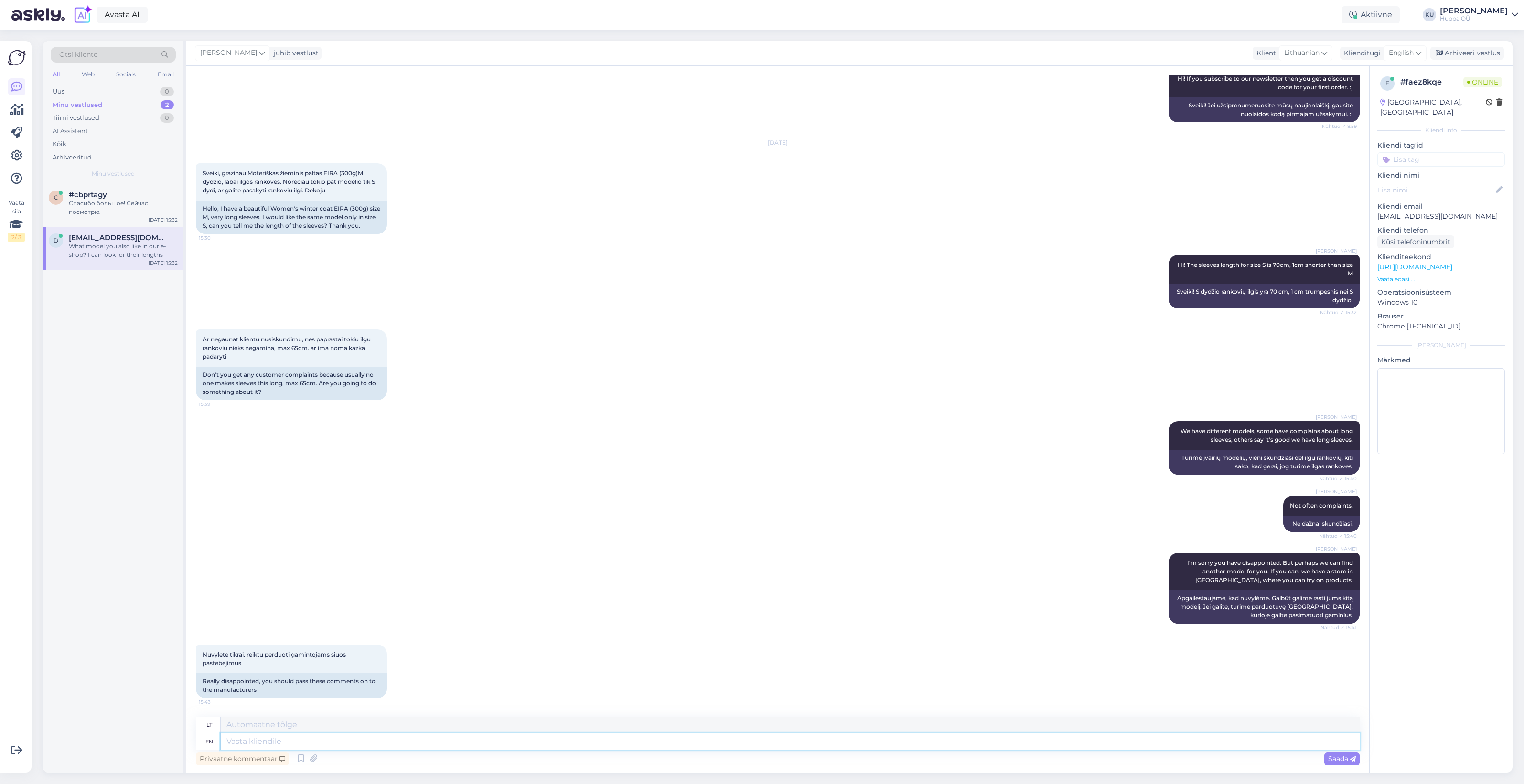
scroll to position [218, 0]
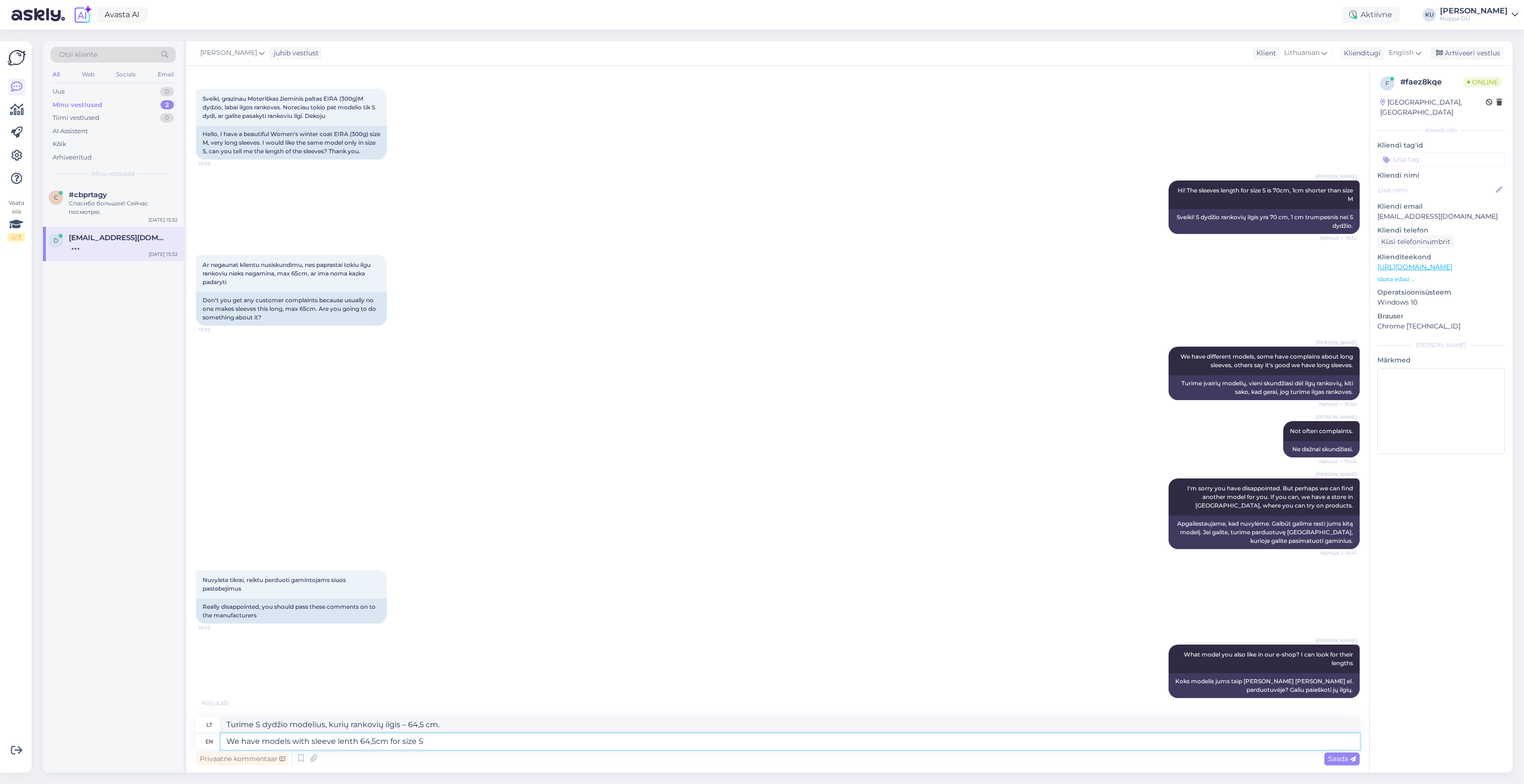
click at [347, 737] on textarea "We have models with sleeve lenth 64,5cm for size S" at bounding box center [790, 741] width 1139 height 16
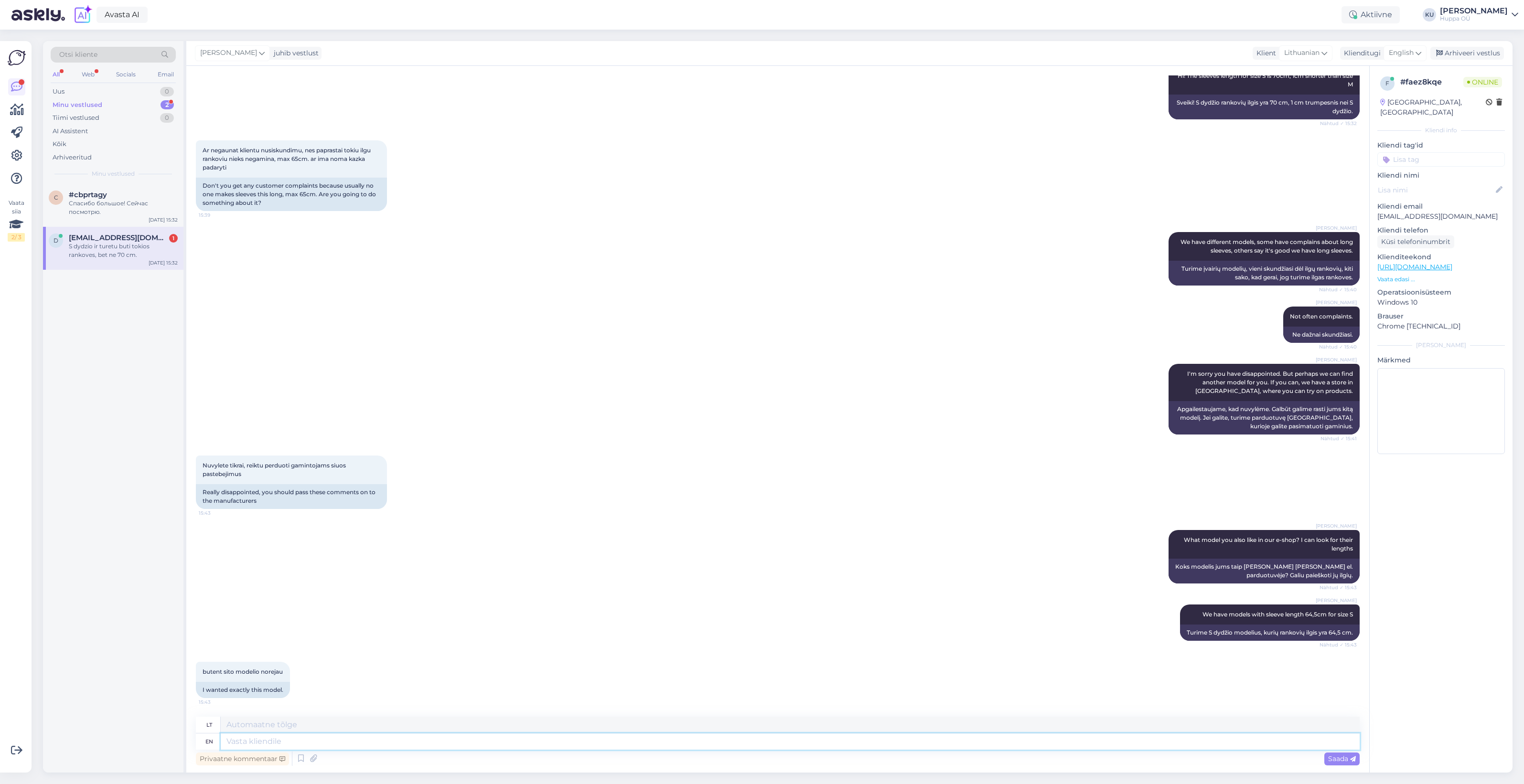
scroll to position [389, 0]
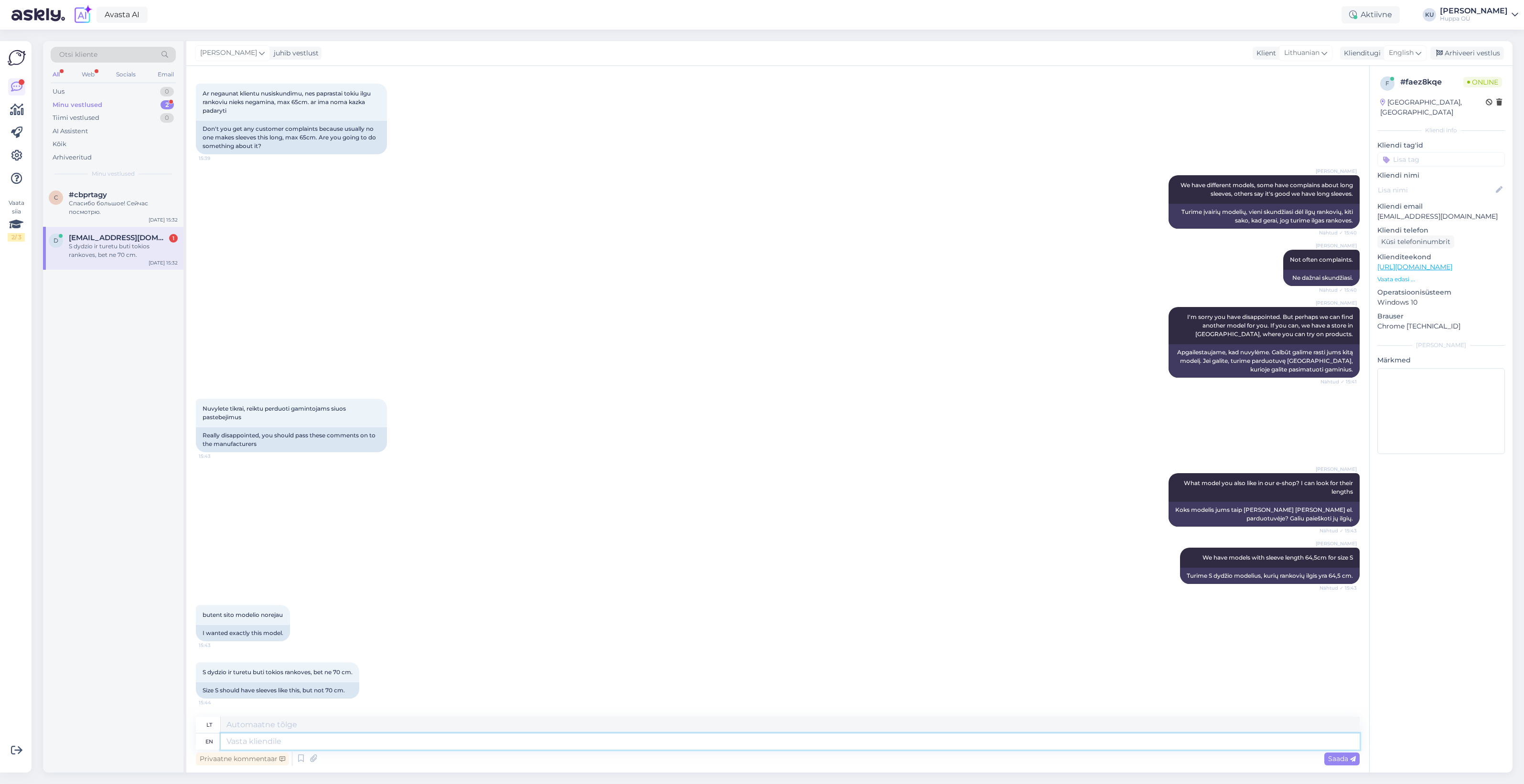
click at [300, 741] on textarea at bounding box center [790, 741] width 1139 height 16
click at [73, 249] on div "S dydzio ir turetu buti tokios rankoves, bet ne 70 cm." at bounding box center [123, 250] width 109 height 17
click at [103, 192] on span "#cbprtagy" at bounding box center [88, 195] width 38 height 9
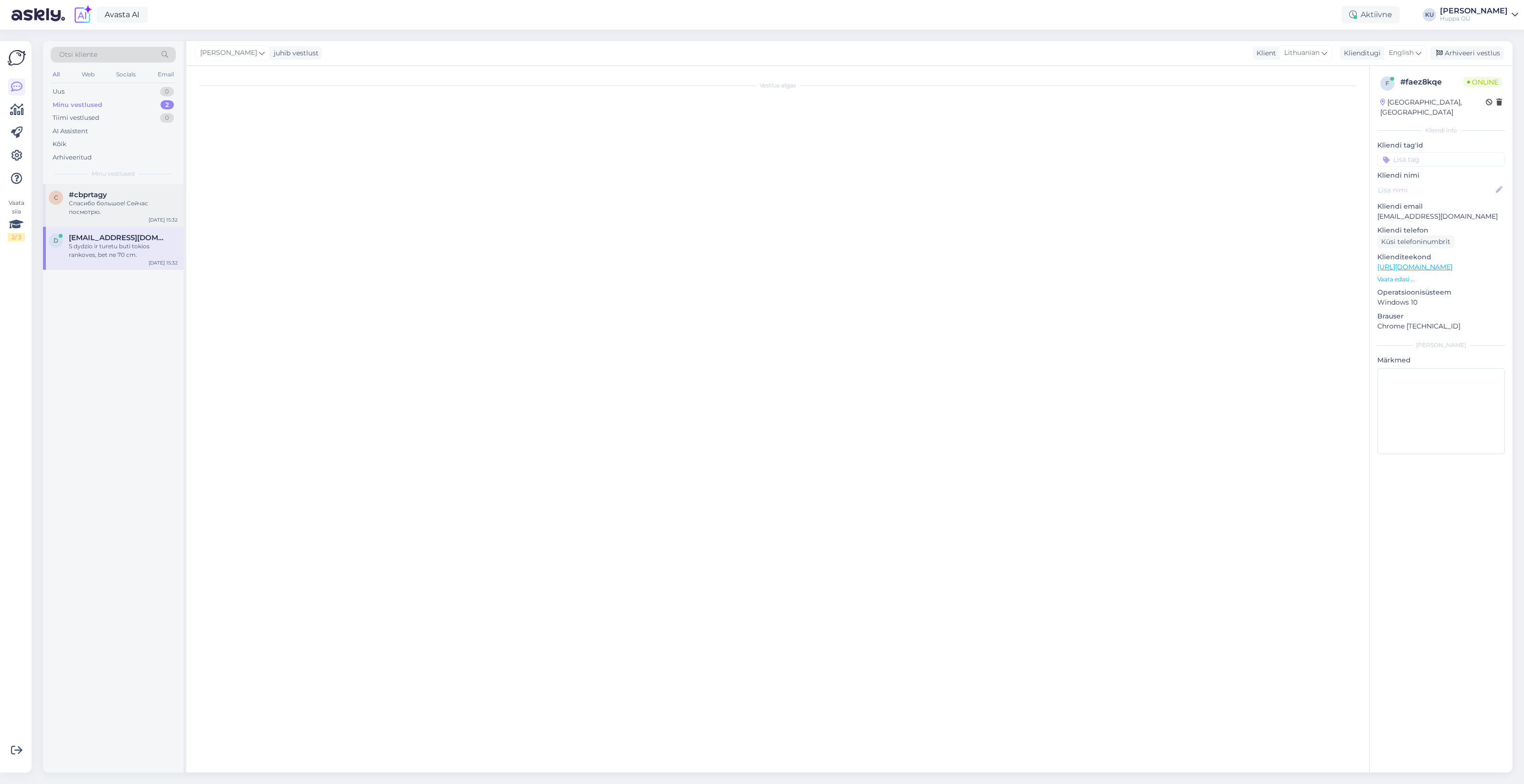
scroll to position [280, 0]
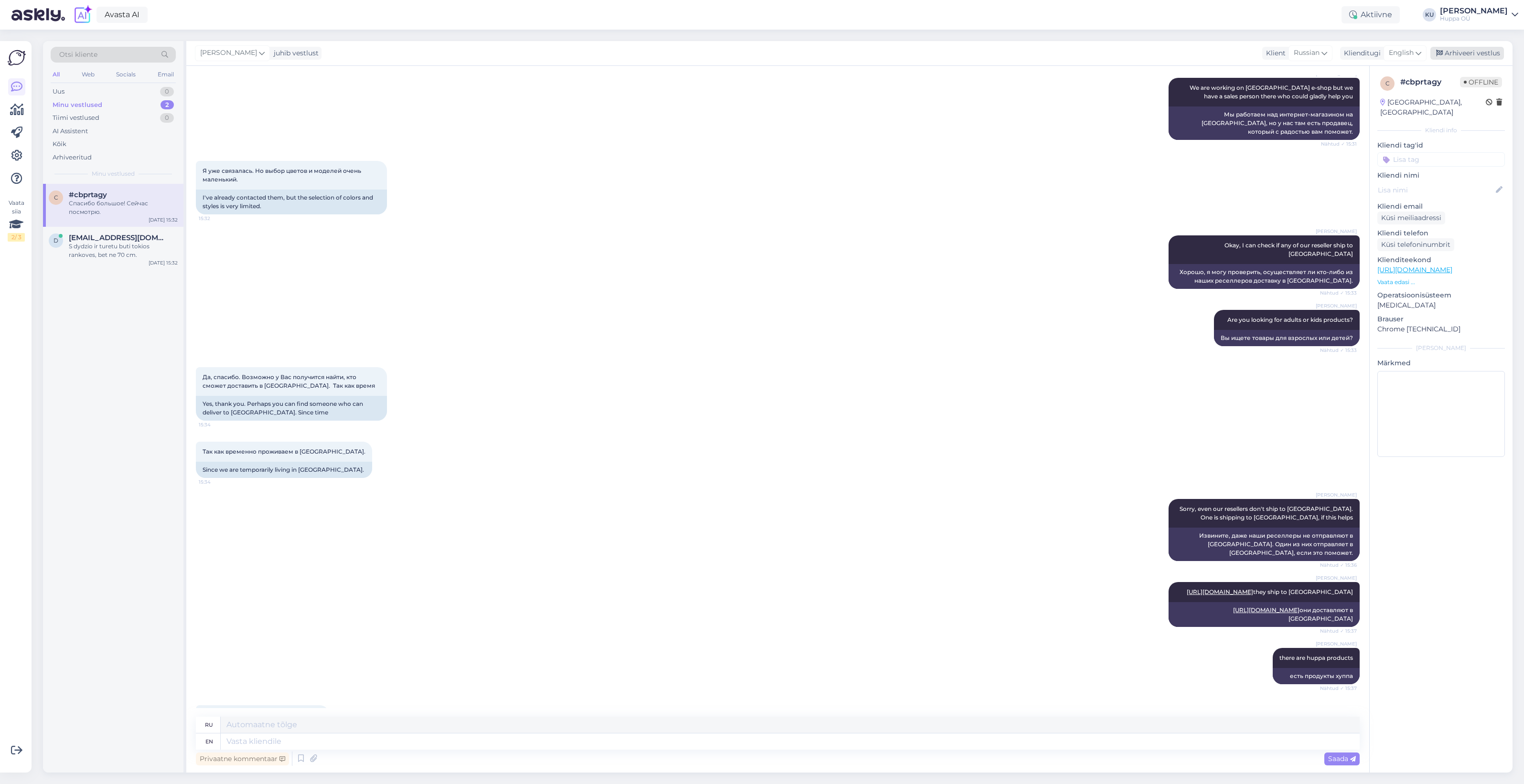
click at [1455, 56] on div "Arhiveeri vestlus" at bounding box center [1467, 53] width 73 height 13
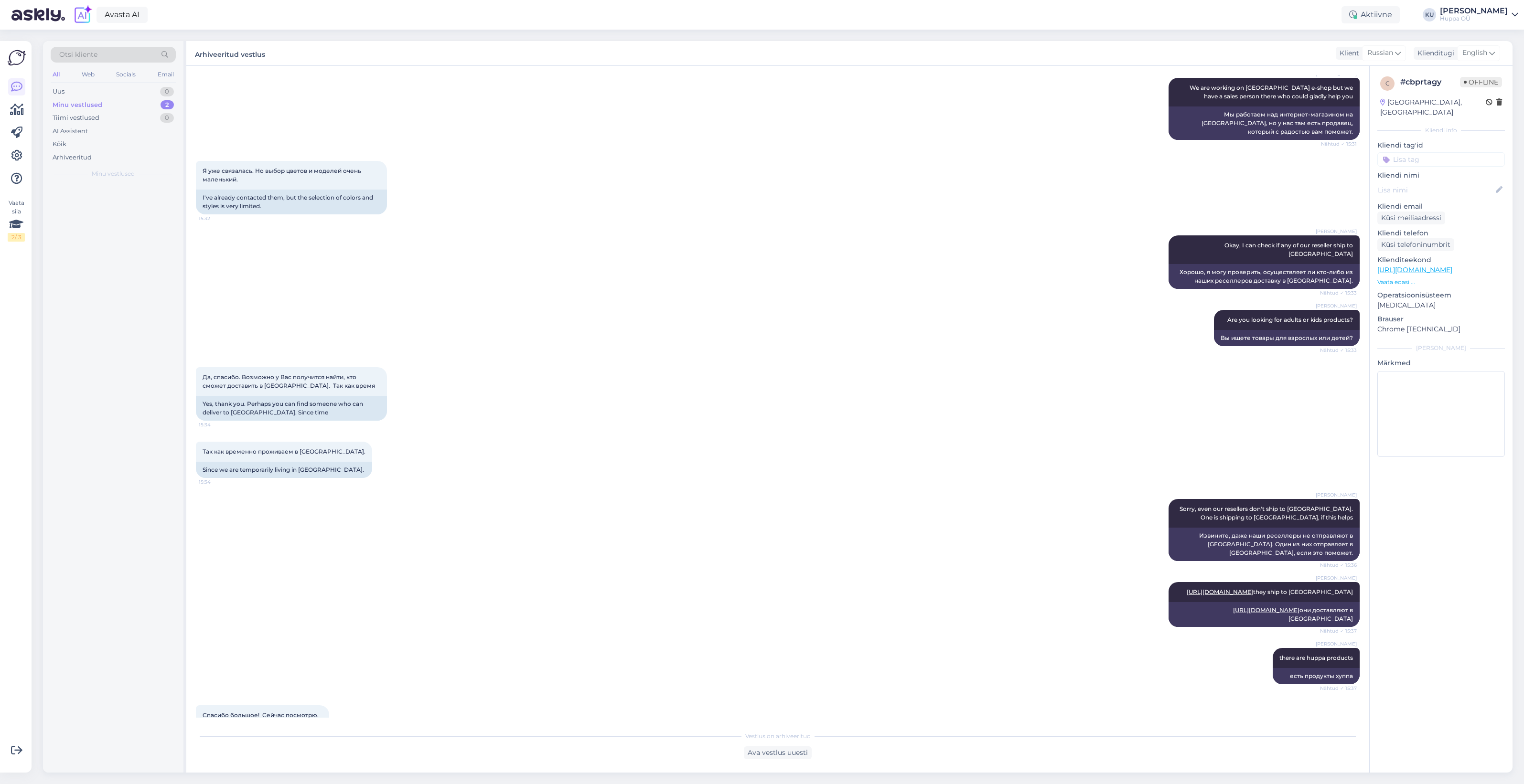
scroll to position [270, 0]
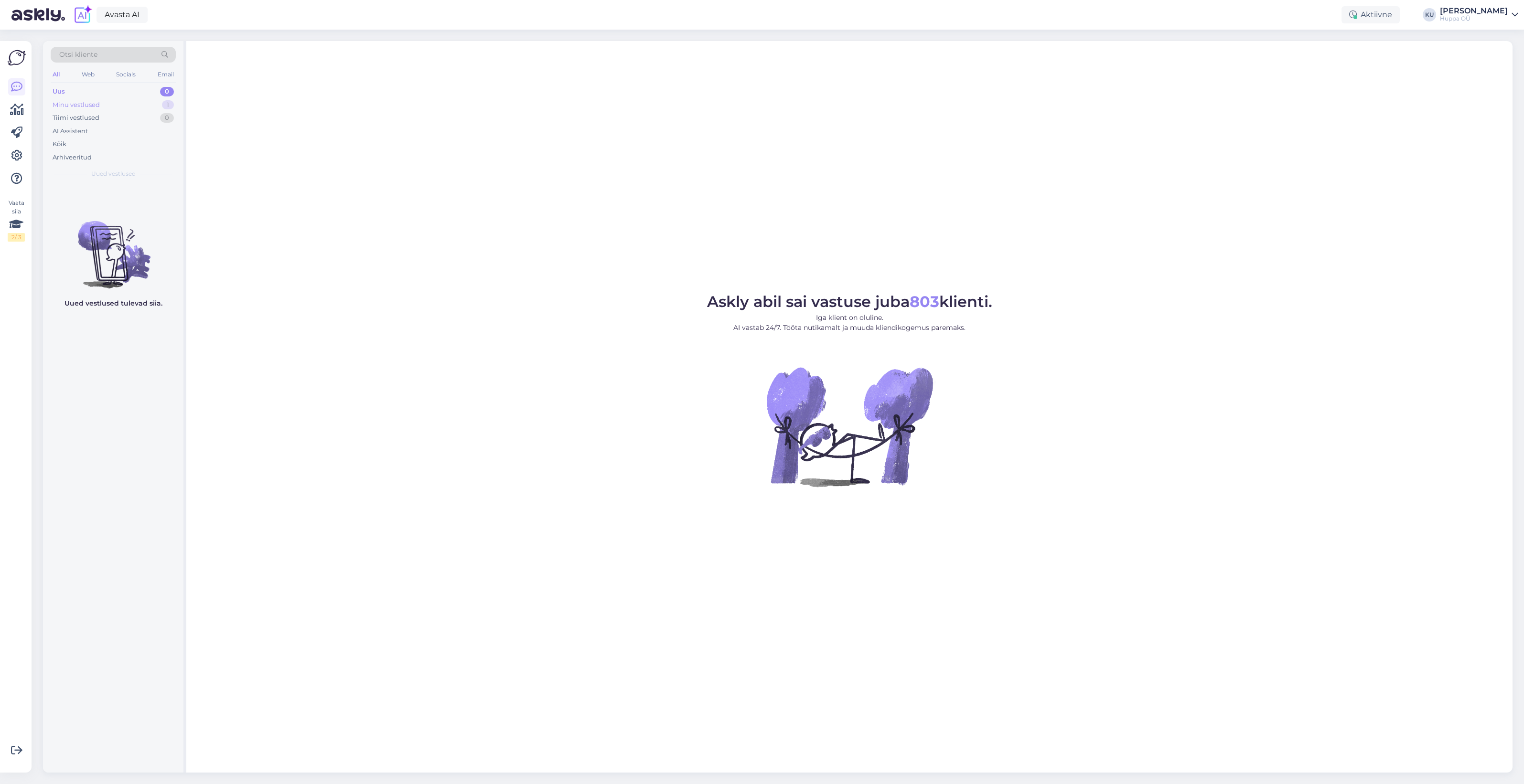
click at [112, 108] on div "Minu vestlused 1" at bounding box center [114, 105] width 125 height 14
click at [101, 200] on div "S dydzio ir turetu buti tokios rankoves, bet ne 70 cm." at bounding box center [123, 208] width 109 height 17
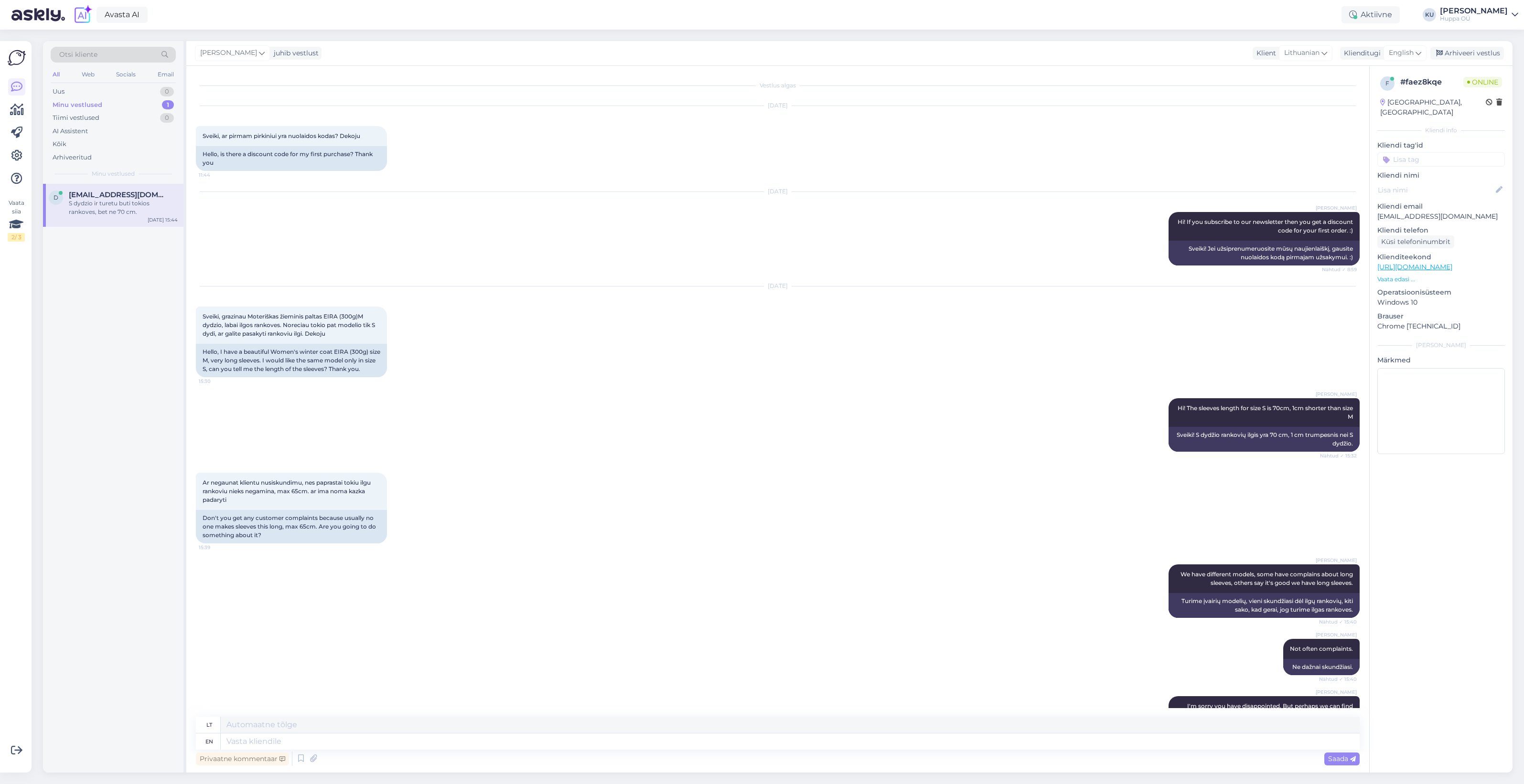
scroll to position [389, 0]
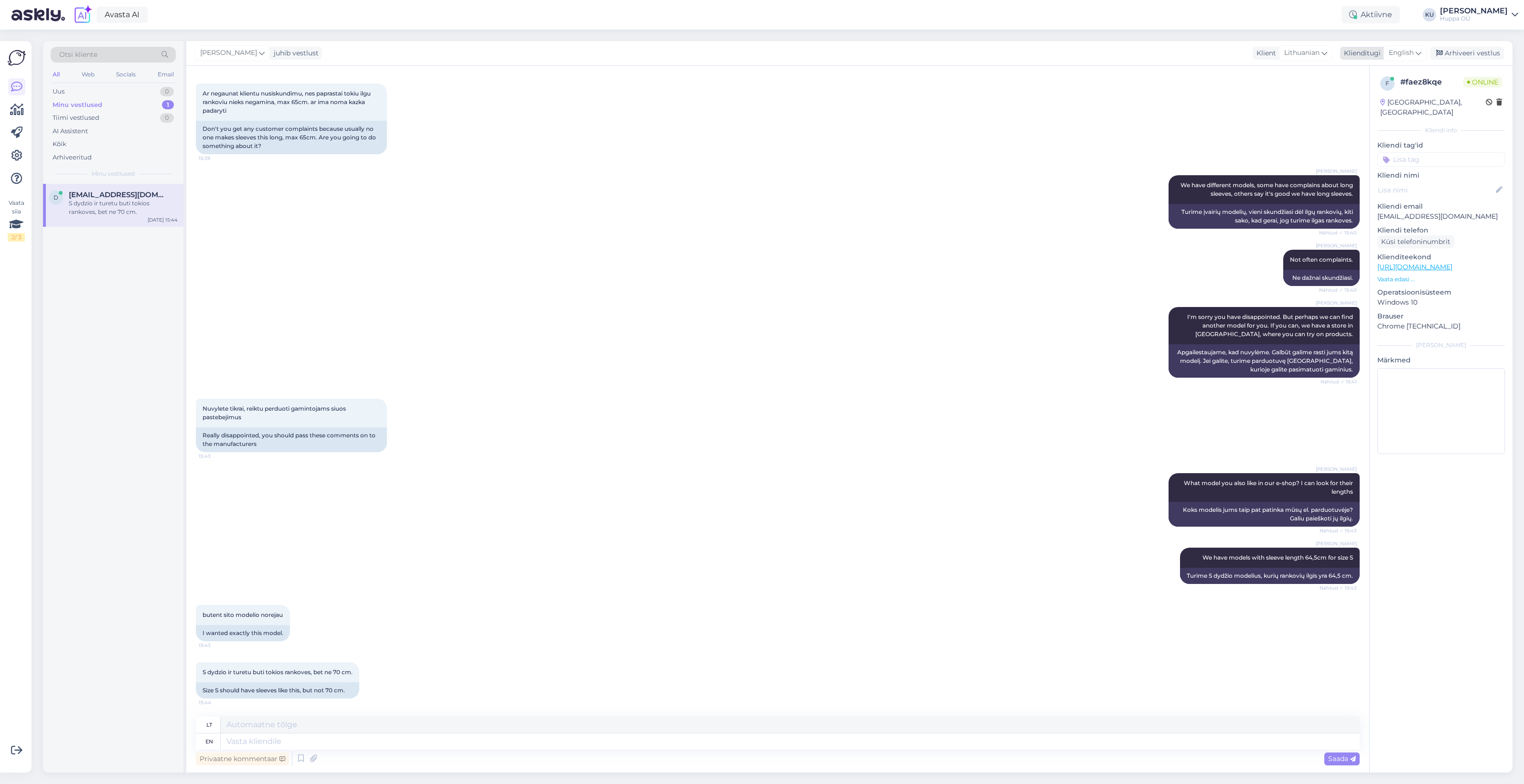
drag, startPoint x: 1474, startPoint y: 56, endPoint x: 1465, endPoint y: 60, distance: 9.8
click at [1474, 56] on div "Arhiveeri vestlus" at bounding box center [1467, 53] width 73 height 13
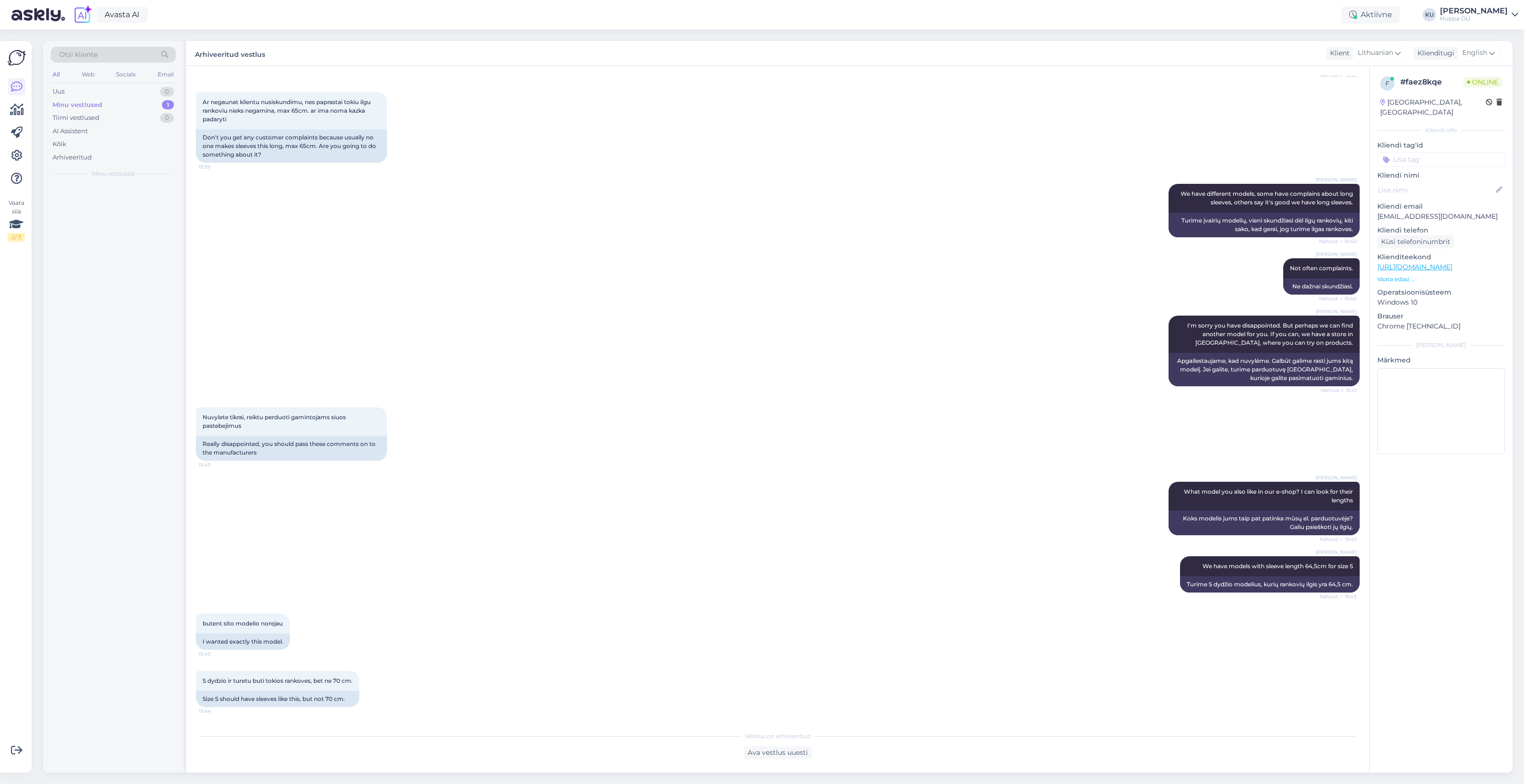
scroll to position [378, 0]
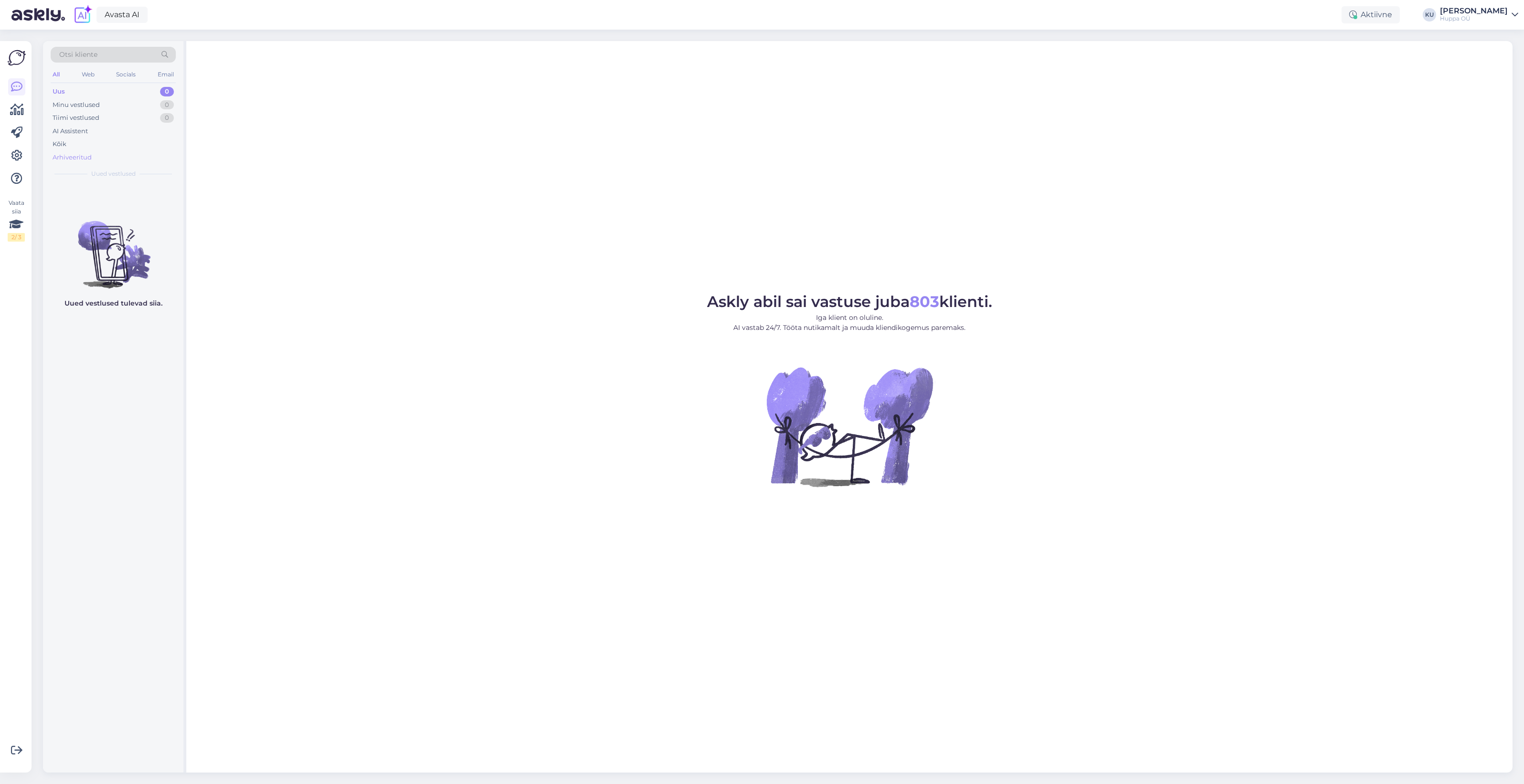
click at [83, 157] on div "Arhiveeritud" at bounding box center [72, 157] width 39 height 9
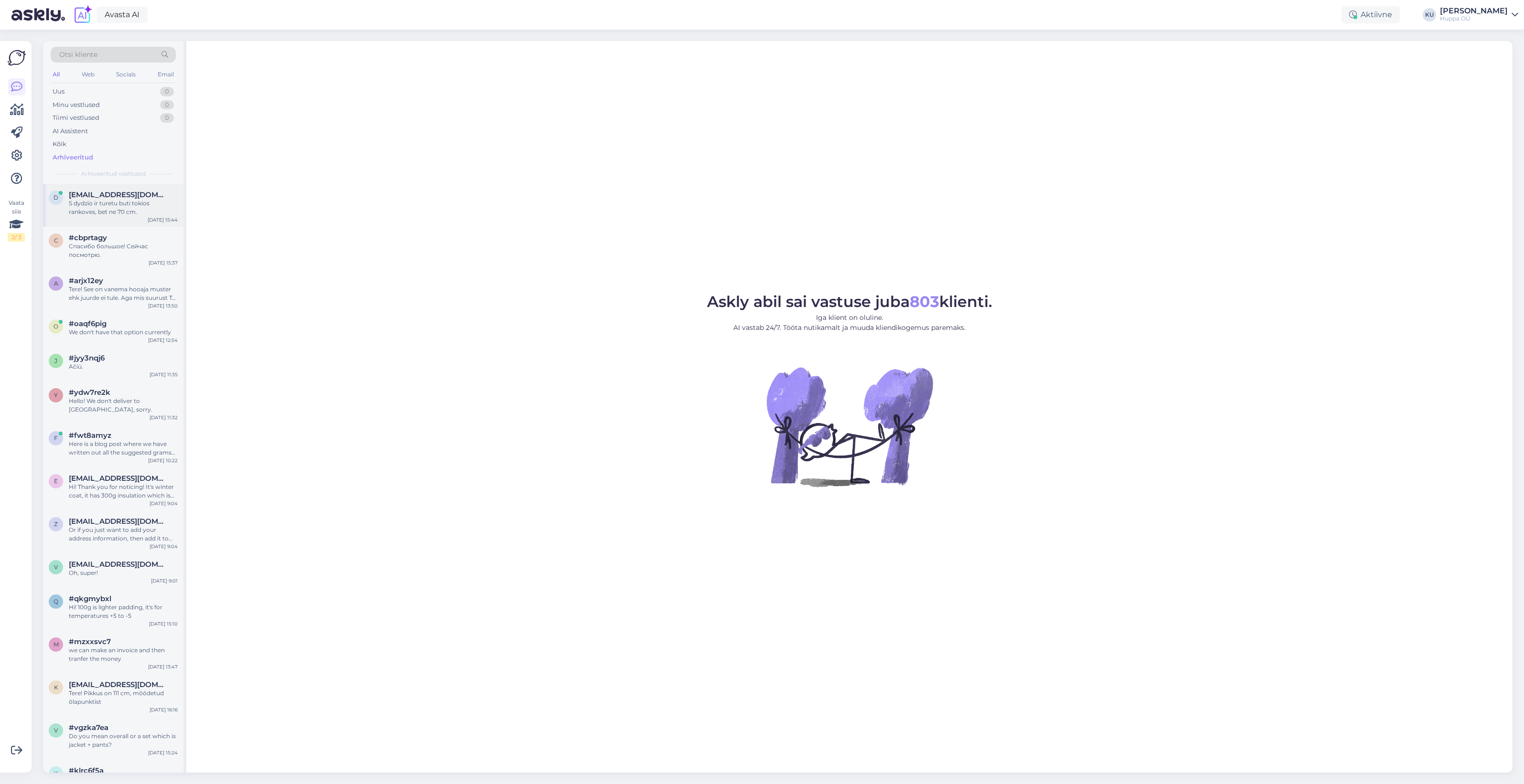
click at [98, 211] on div "S dydzio ir turetu buti tokios rankoves, bet ne 70 cm." at bounding box center [123, 208] width 109 height 17
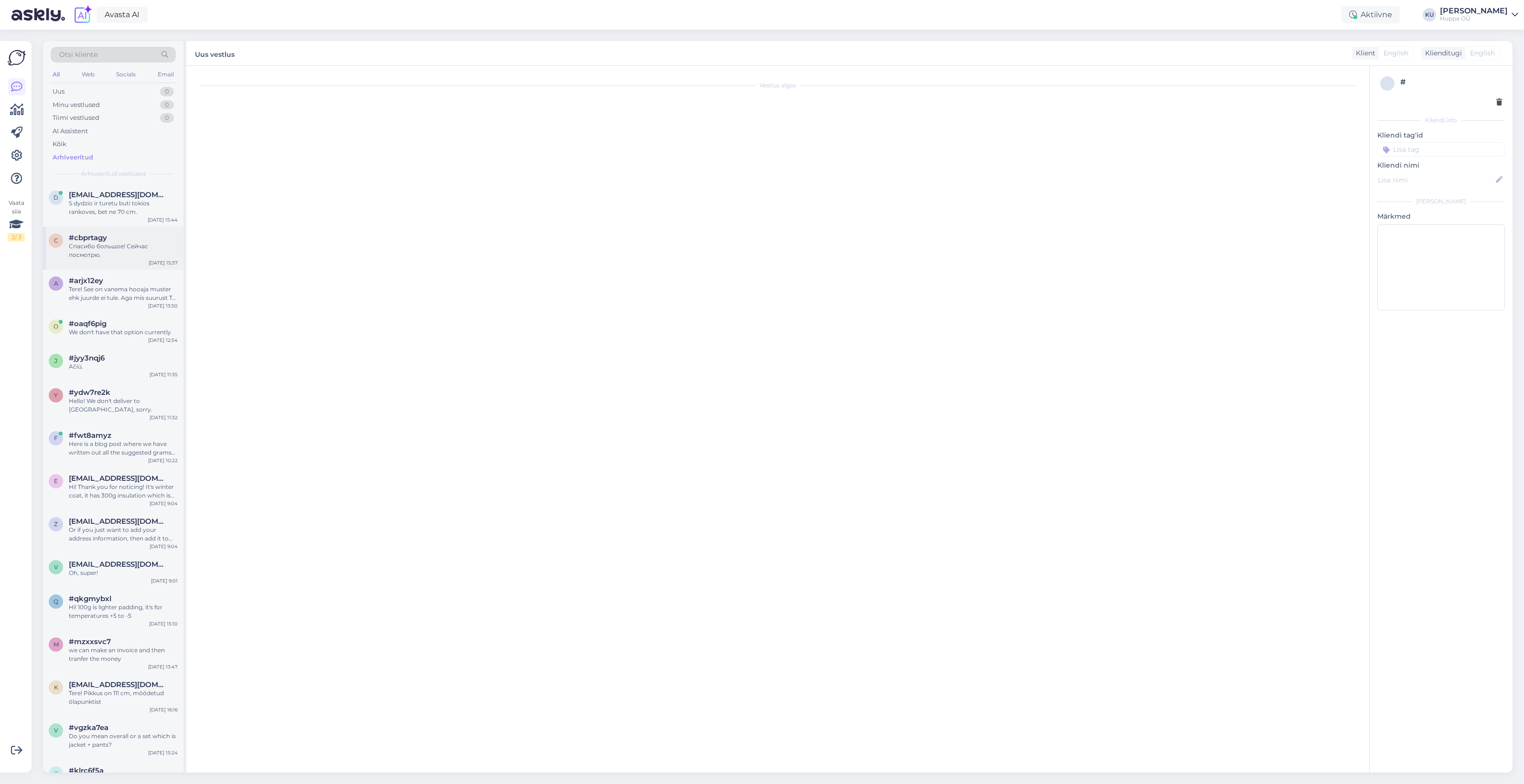
scroll to position [378, 0]
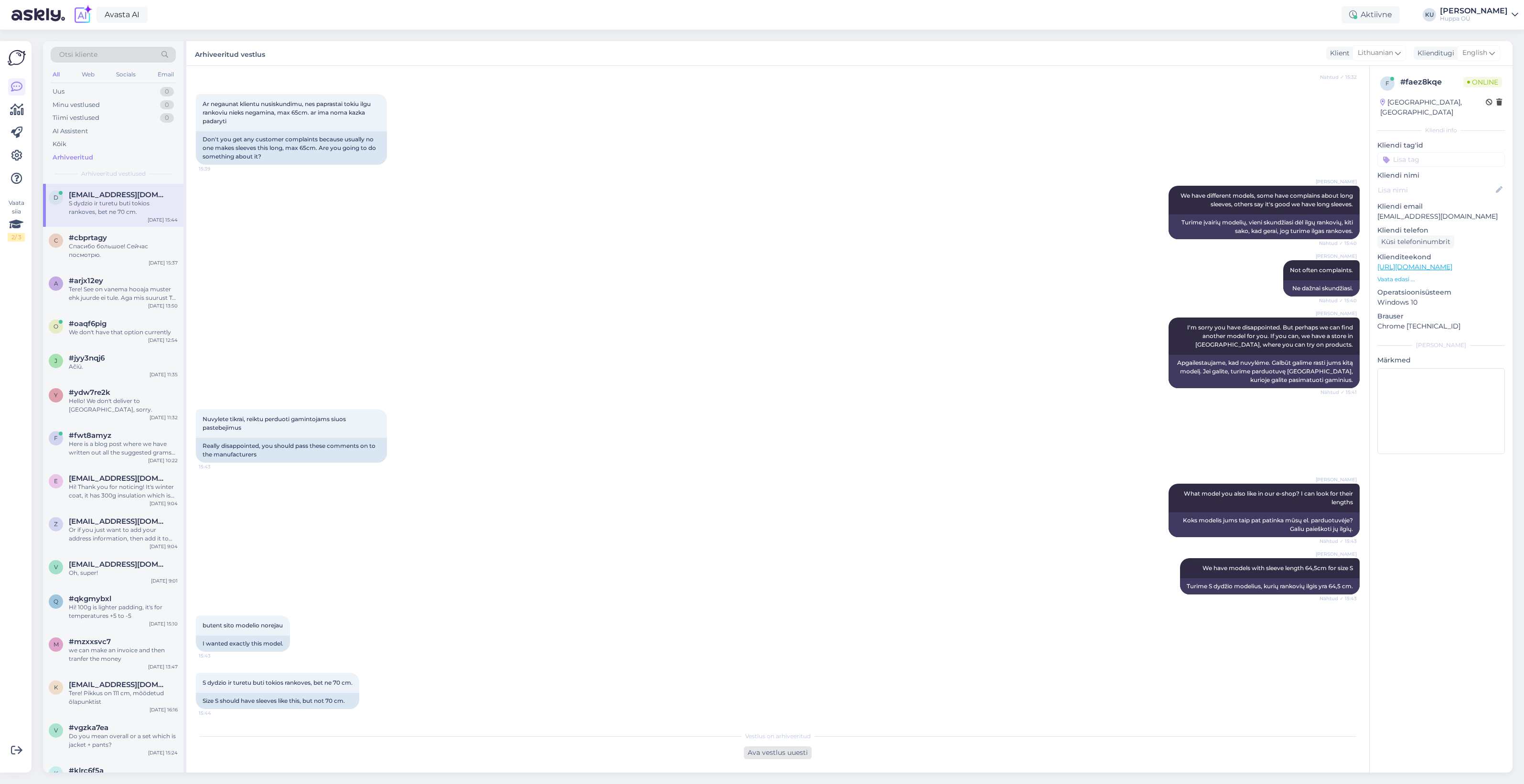
click at [766, 750] on div "Ava vestlus uuesti" at bounding box center [777, 753] width 68 height 13
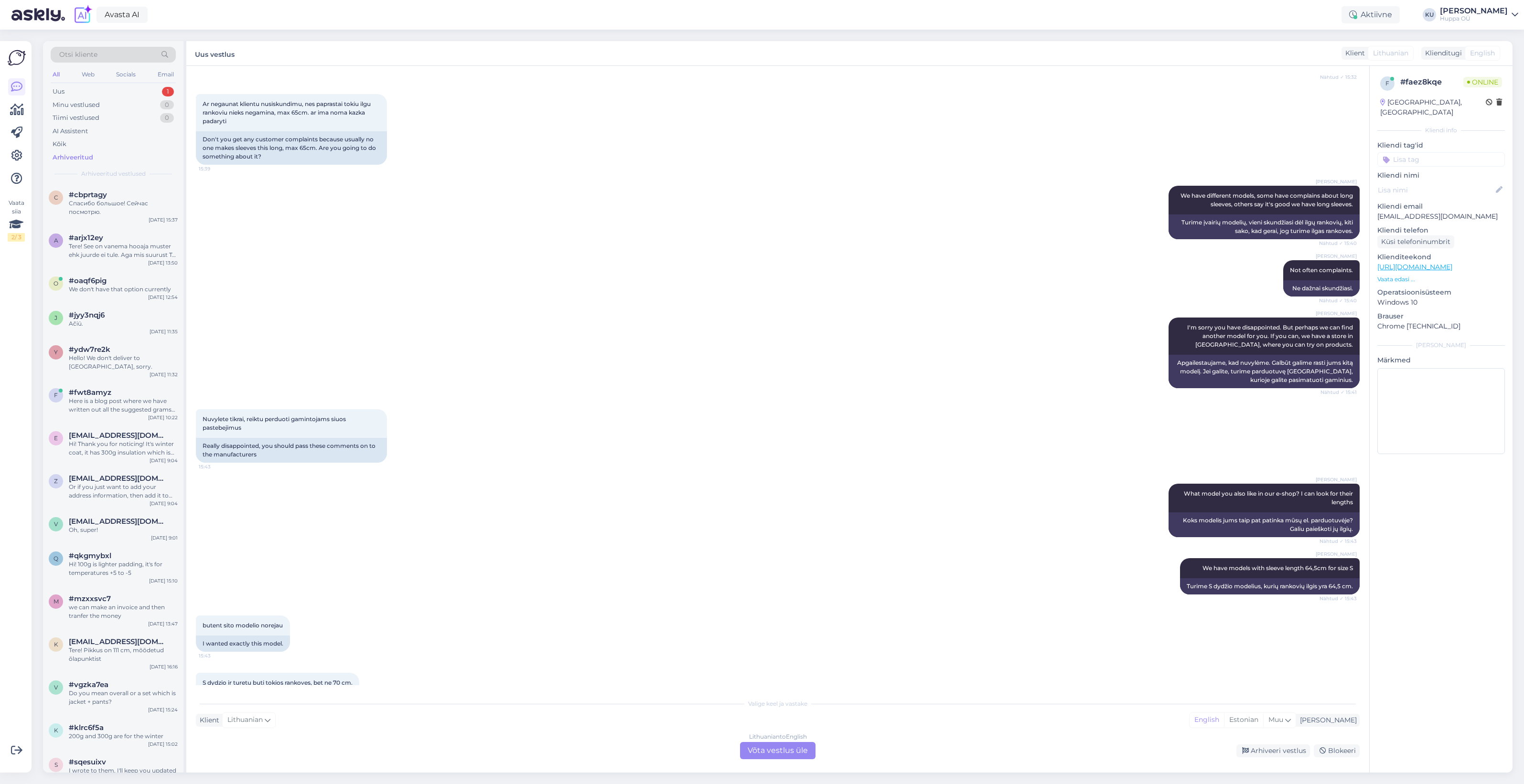
click at [808, 749] on div "Lithuanian to English Võta vestlus üle" at bounding box center [778, 750] width 76 height 17
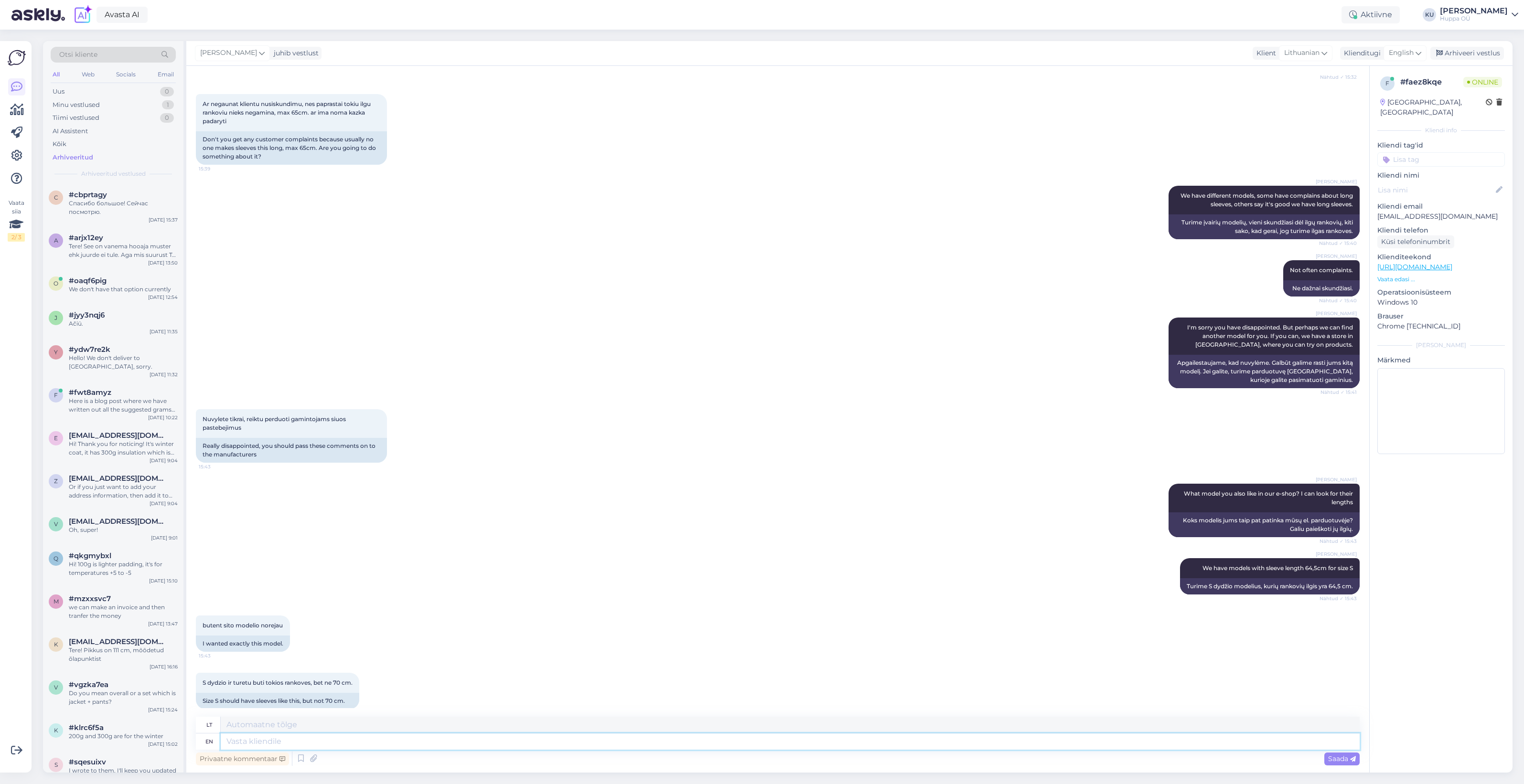
click at [347, 740] on textarea at bounding box center [790, 741] width 1139 height 16
type textarea "I h"
type textarea "Aš"
type textarea "I have"
type textarea "Aš turiu"
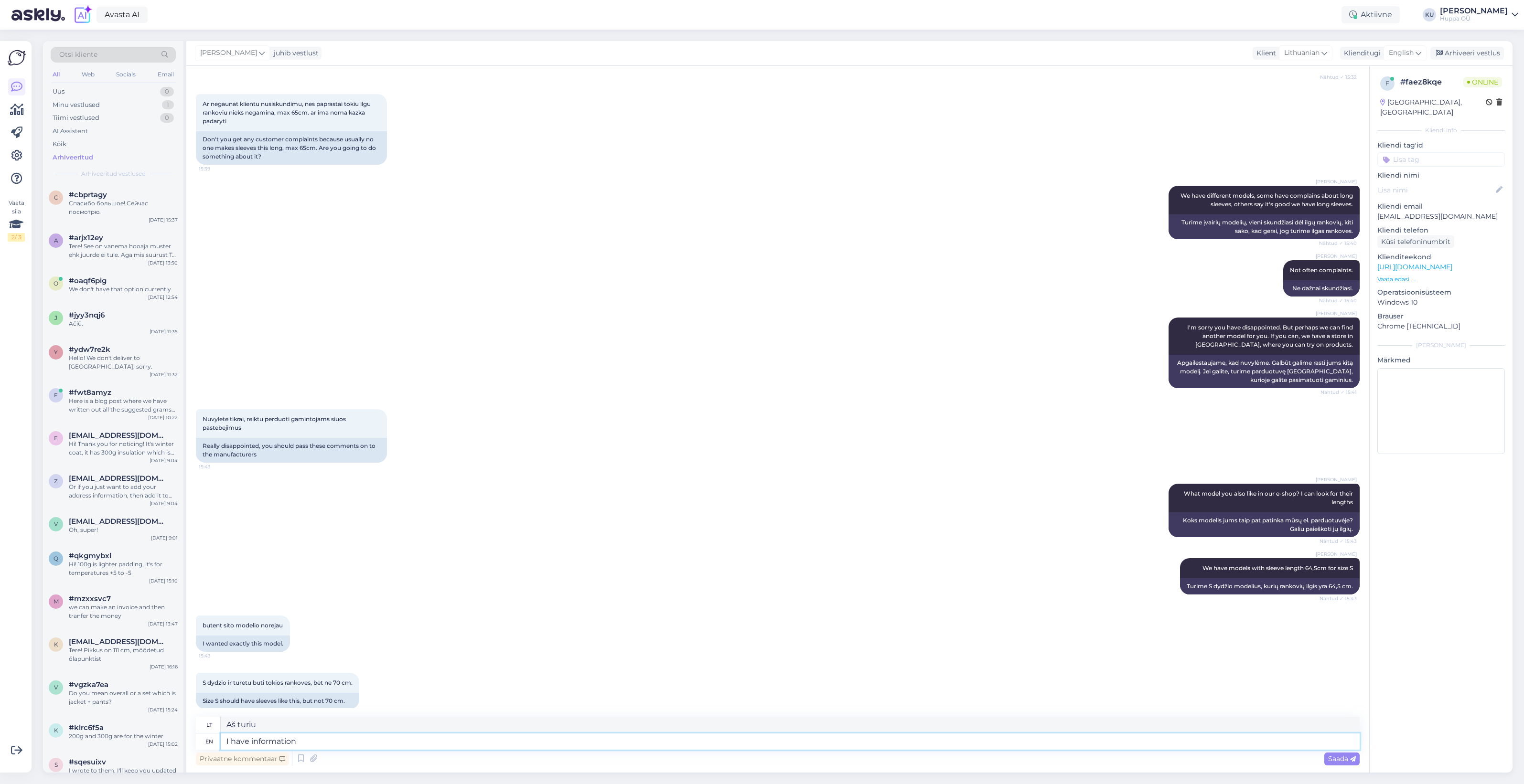
type textarea "I have information f"
type textarea "Turiu informacijos"
type textarea "I have information from"
type textarea "Turiu informacijos iš"
type textarea "I have information from pr"
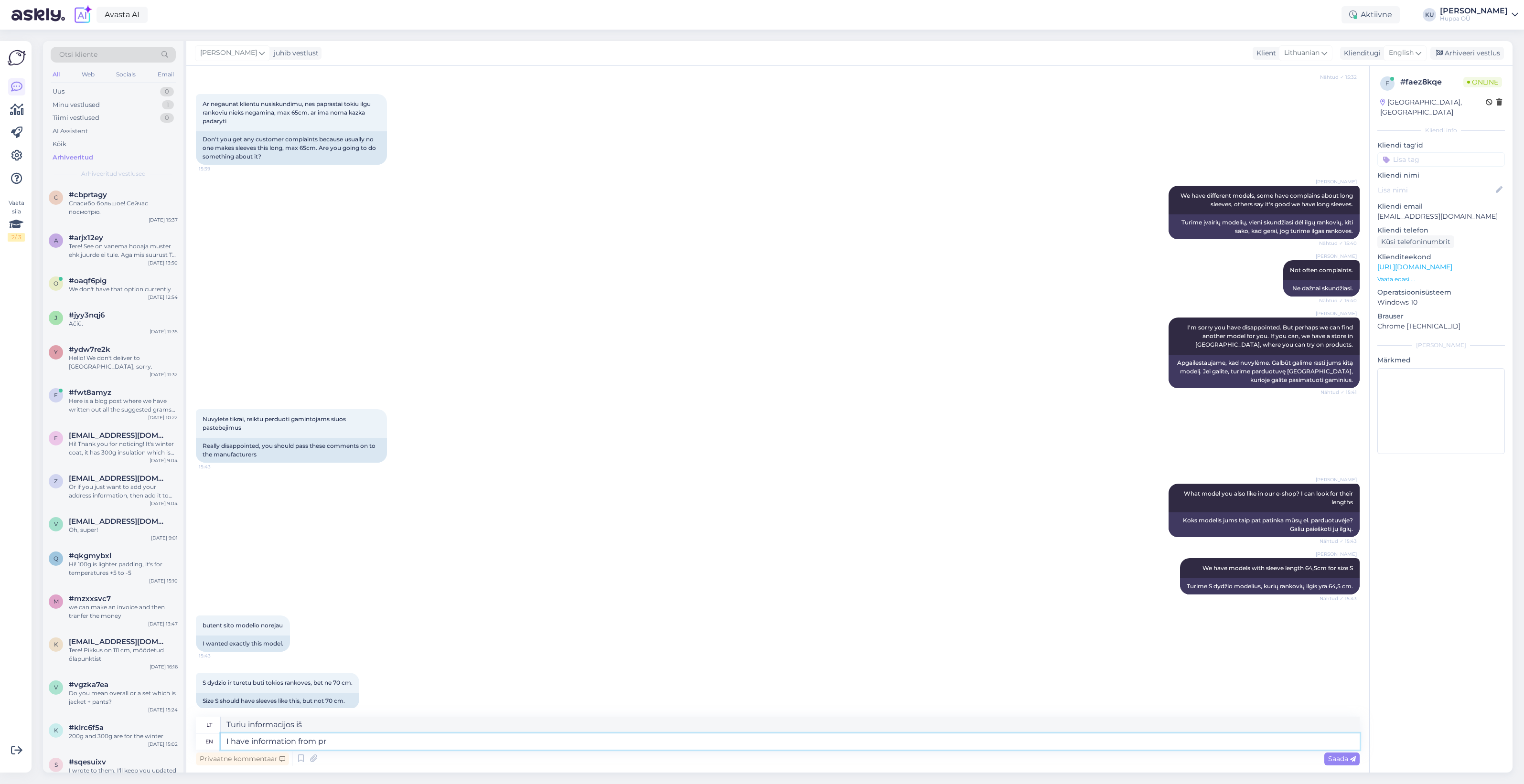
type textarea "Turiu informacijos iš PR."
type textarea "I have information from production"
type textarea "Turiu informacijos iš gamybos."
type textarea "I have information from production department th"
type textarea "Turiu informacijos iš gamybos skyriaus"
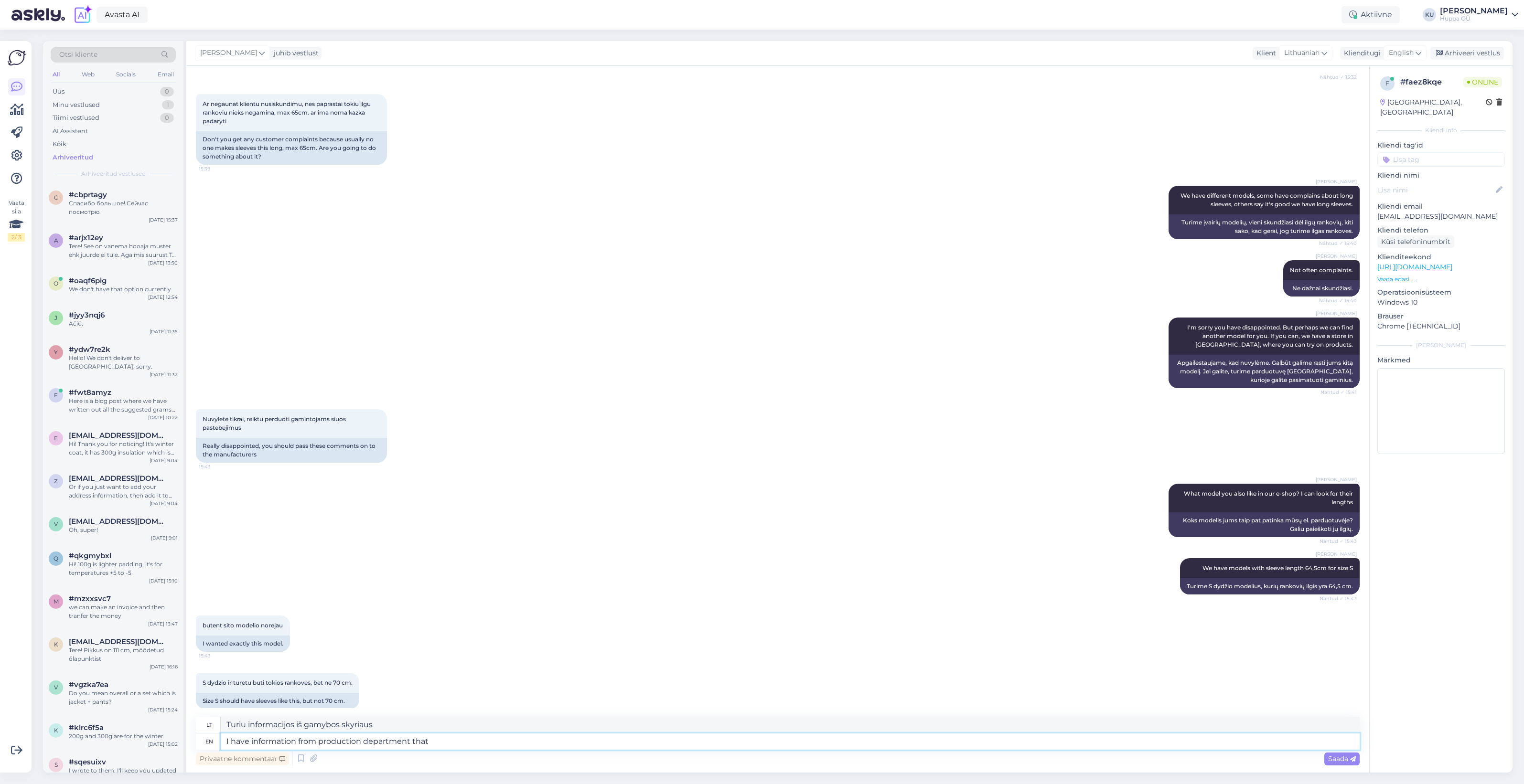
type textarea "I have information from production department that t"
type textarea "Turiu informacijos iš gamybos skyriaus, kad"
type textarea "I have information from production department that the sleeves o"
type textarea "Turiu informacijos iš gamybos skyriaus, kad rankovės"
type textarea "I have information from production department that the sleeves of EIRA a"
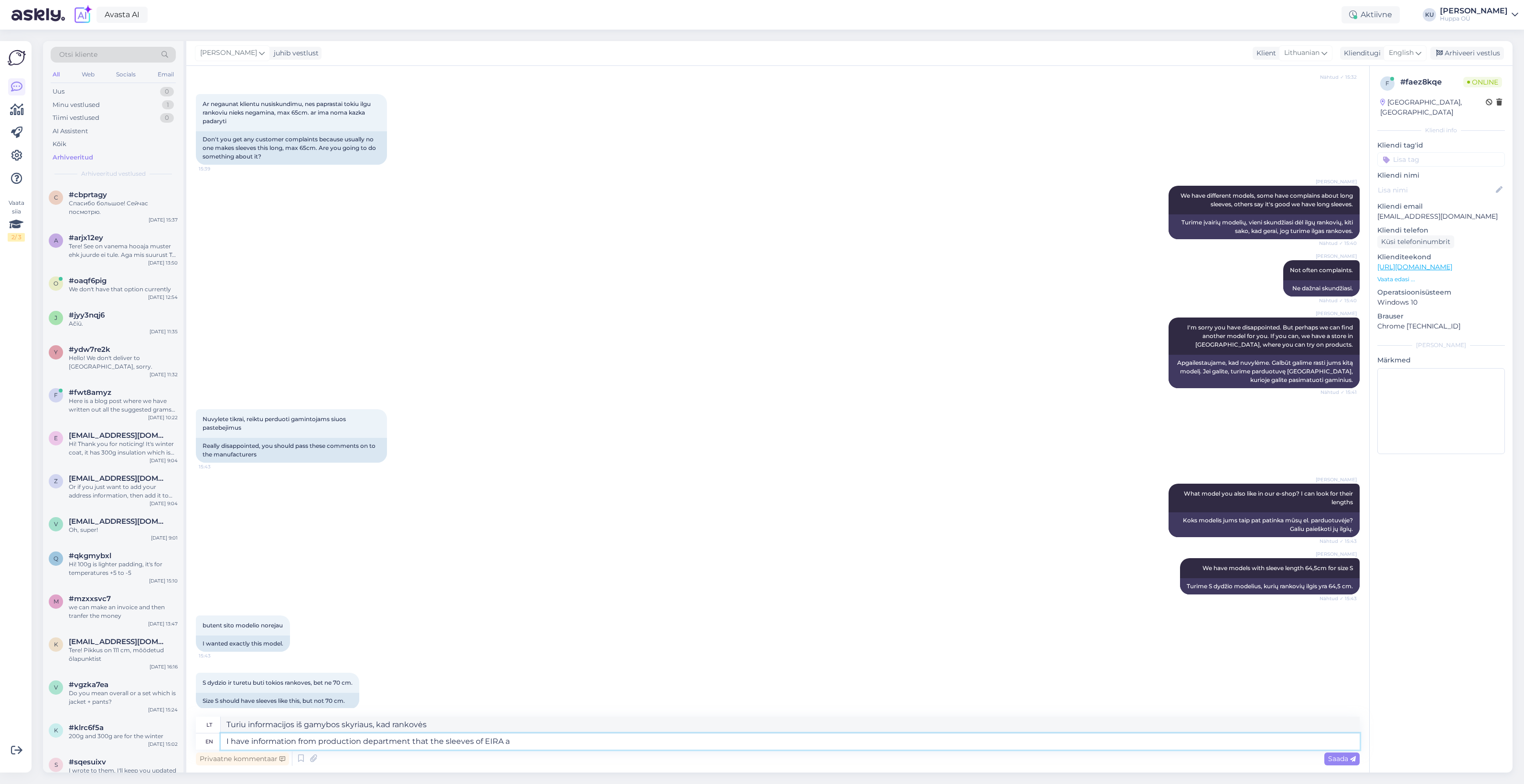
type textarea "Turiu informacijos iš gamybos skyriaus, kad EIRA rankovės"
type textarea "I have information from production department that the sleeves of EIRA are"
type textarea "Turiu informacijos iš gamybos skyriaus, kad EIRA rankovės yra"
drag, startPoint x: 528, startPoint y: 741, endPoint x: 505, endPoint y: 741, distance: 23.0
click at [505, 741] on textarea "I have information from production department that the sleeves of EIRA are" at bounding box center [790, 741] width 1139 height 16
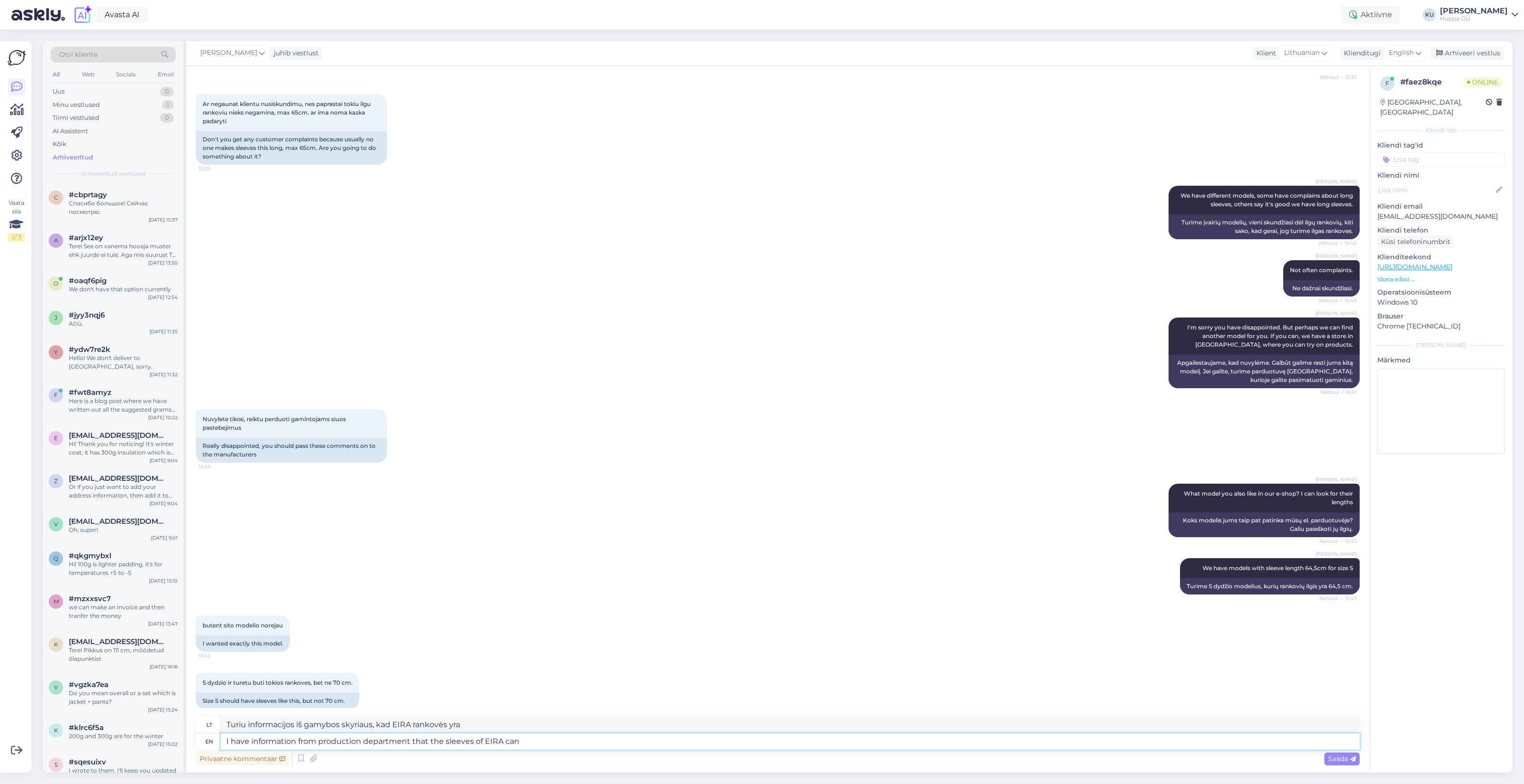
type textarea "I have information from production department that the sleeves of EIRA can b"
type textarea "Turiu informacijos iš gamybos skyriaus, kad EIRA rankovės gali"
type textarea "I have information from production department that the sleeves of EIRA can be t"
type textarea "Turiu informacijos iš gamybos skyriaus, kad EIRA rankovės gali būti"
type textarea "I have information from production department that the sleeves of EIRA can be t…"
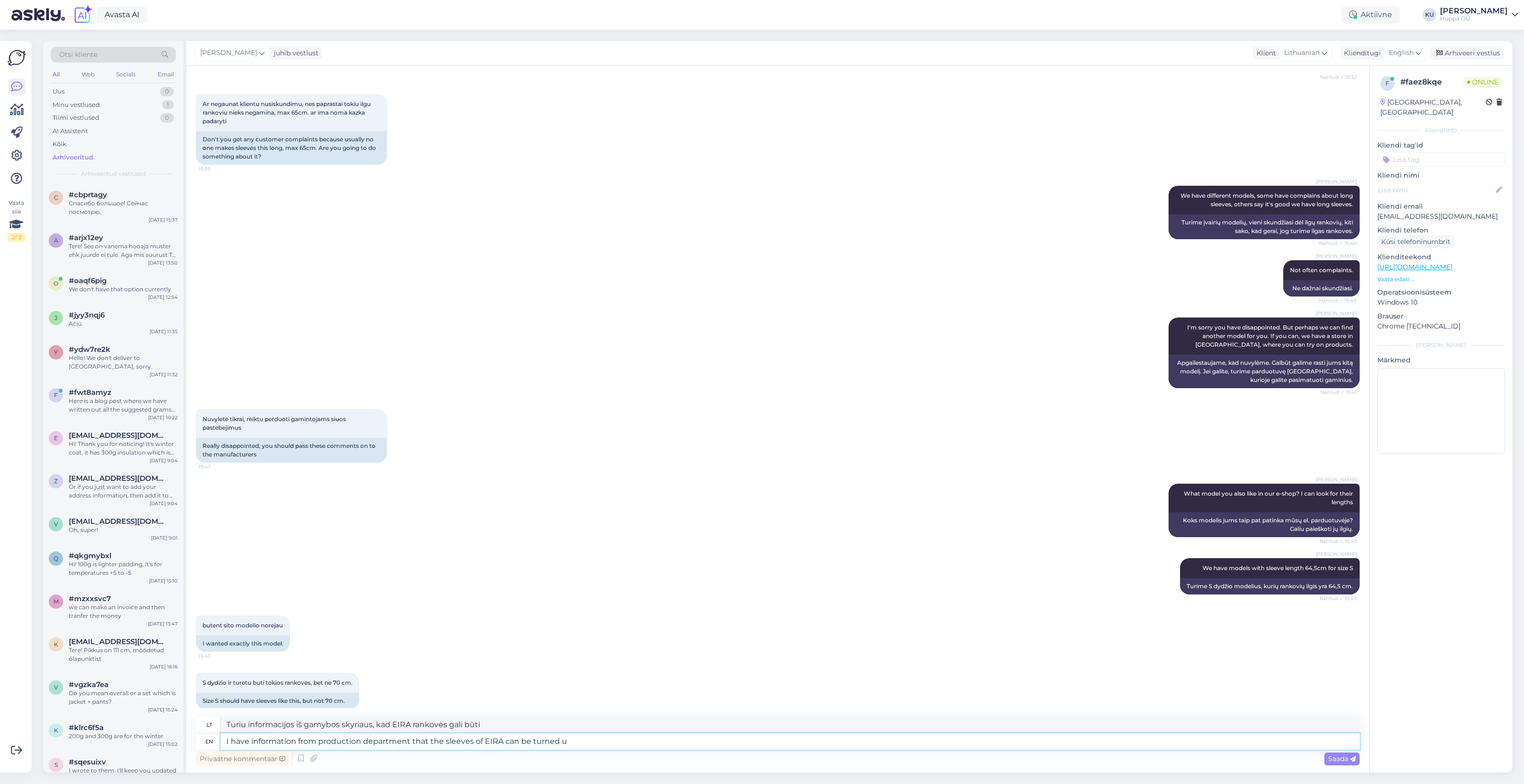
type textarea "Turiu informacijos iš gamybos skyriaus, kad EIRA rankoves galima apversti"
type textarea "I have information from production department that the sleeves of EIRA can be t…"
type textarea "Turiu informacijos iš gamybos skyriaus, kad EIRA rankoves galima užraityti."
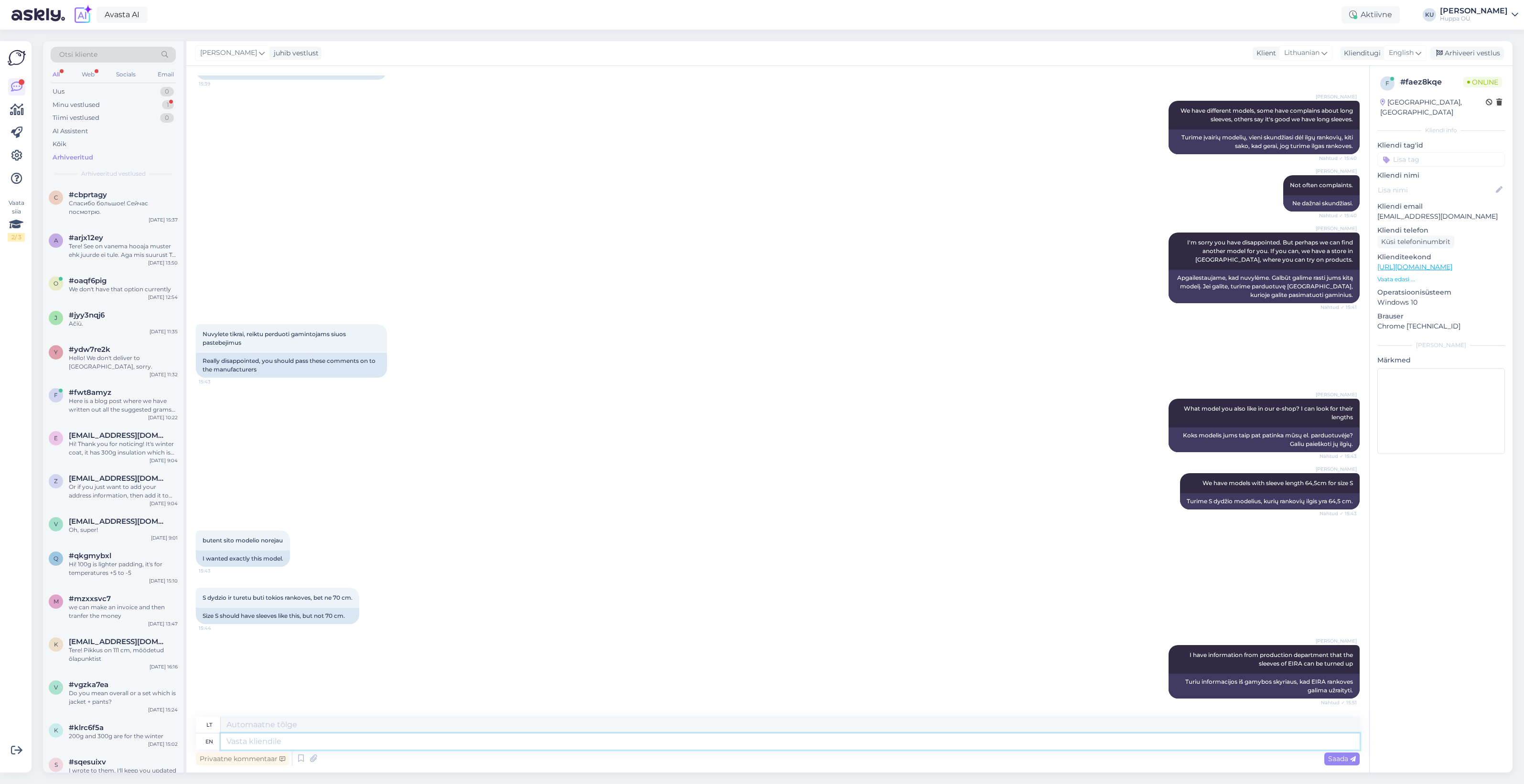
scroll to position [521, 0]
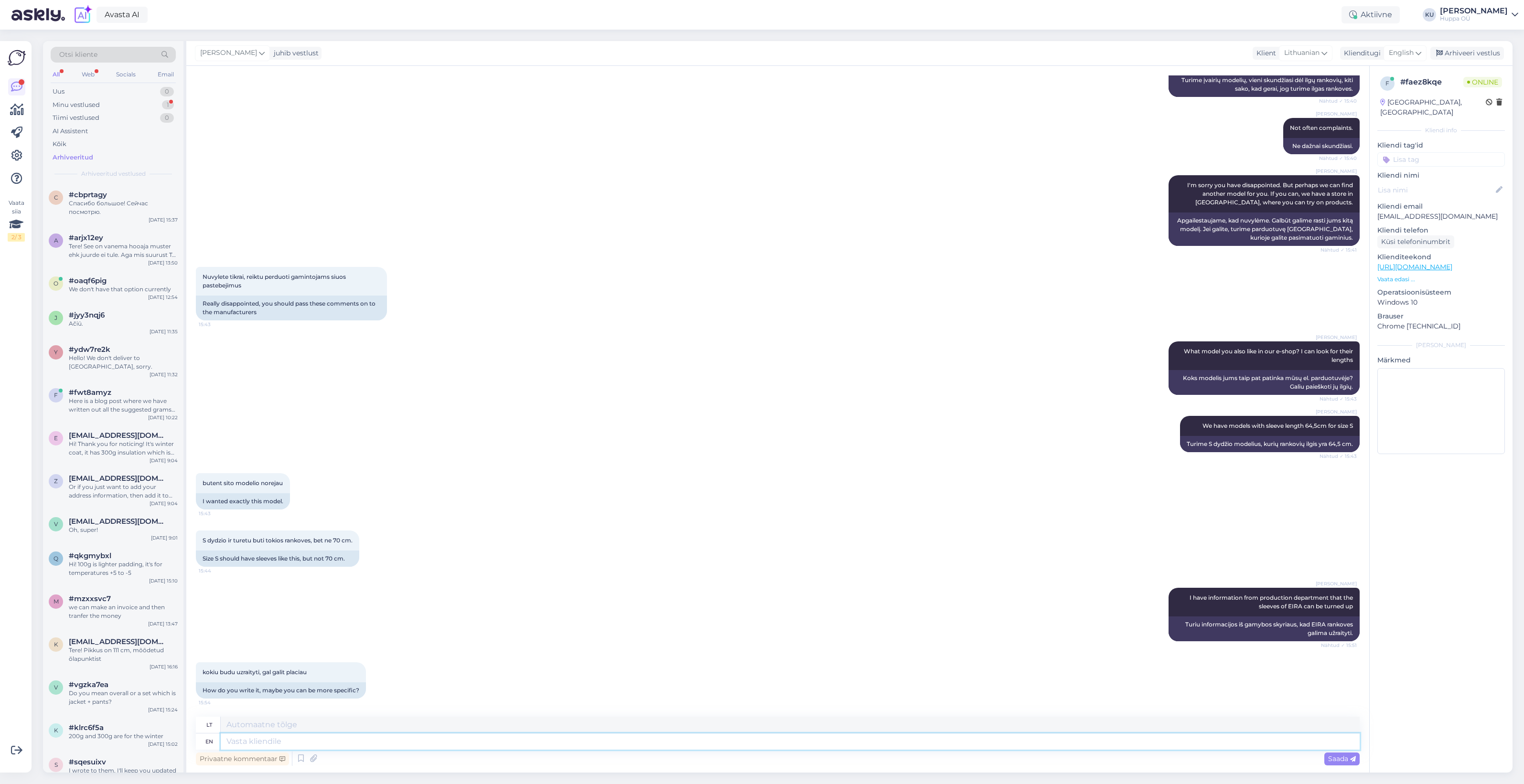
click at [270, 741] on textarea at bounding box center [790, 741] width 1139 height 16
click at [316, 738] on textarea at bounding box center [790, 741] width 1139 height 16
type textarea "I m"
type textarea "Aš"
type textarea "I mean"
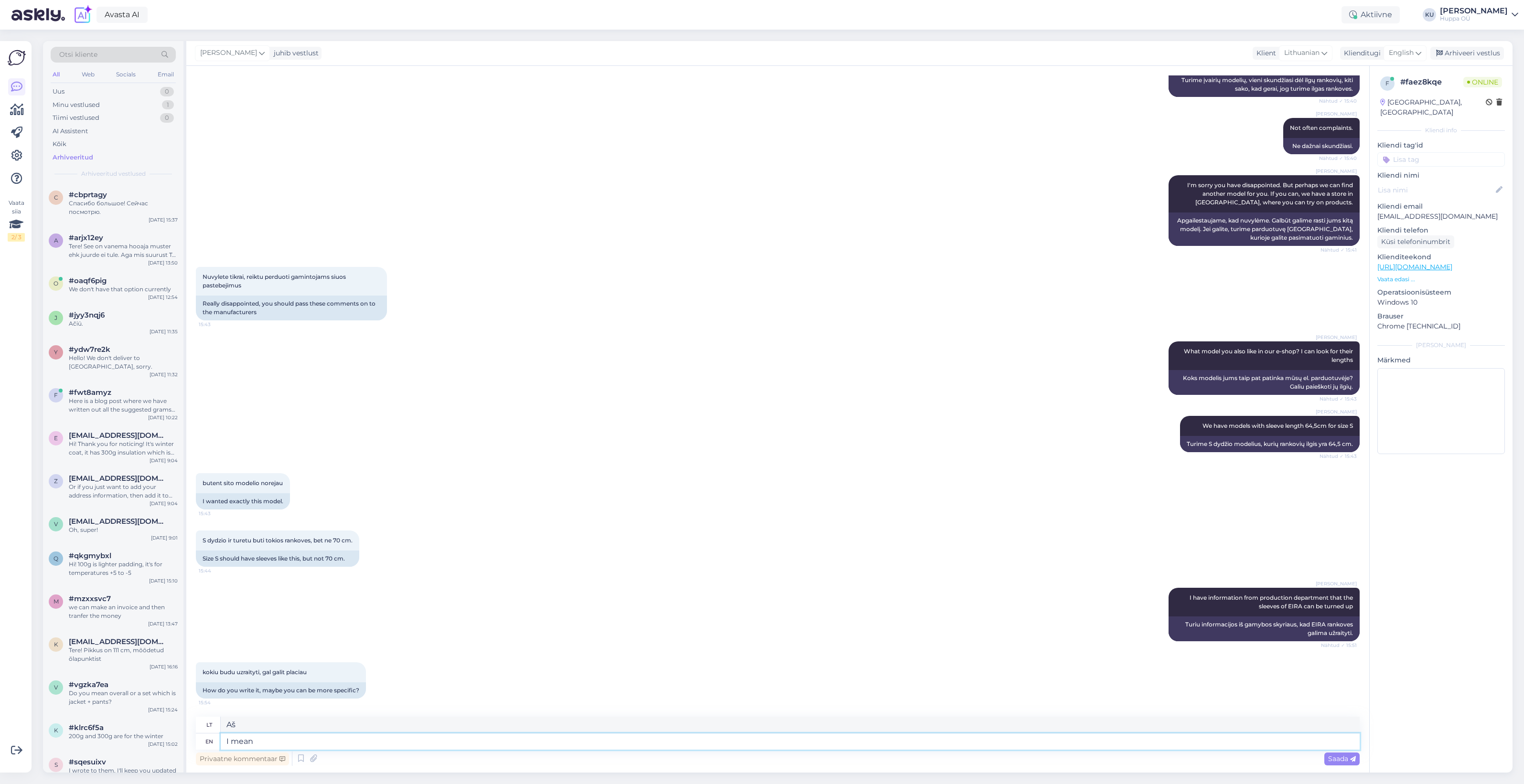
type textarea "Turiu omenyje"
type textarea "I mean like s"
type textarea "Turiu omenyje, pavyzdžiui"
type textarea "I mean like sleeves ca"
type textarea "Turiu omenyje, kaip rankovės"
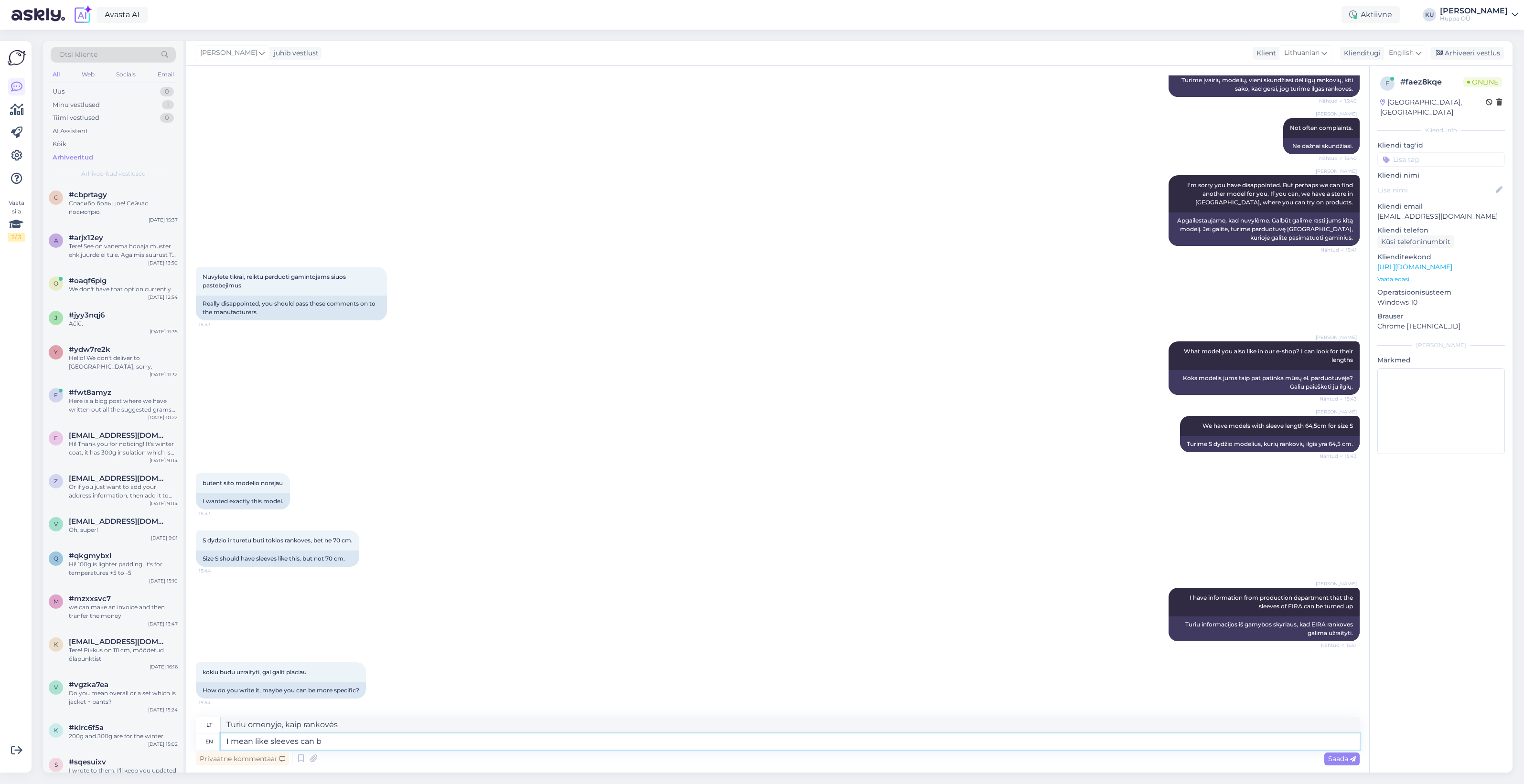
type textarea "I mean like sleeves can be"
type textarea "Aš turiu omenyje, kaip rankovės gali"
type textarea "I mean like sleeves can be ro"
type textarea "Turiu omenyje, kad rankovės gali būti tokios"
type textarea "I mean like sleeves can be rolled u"
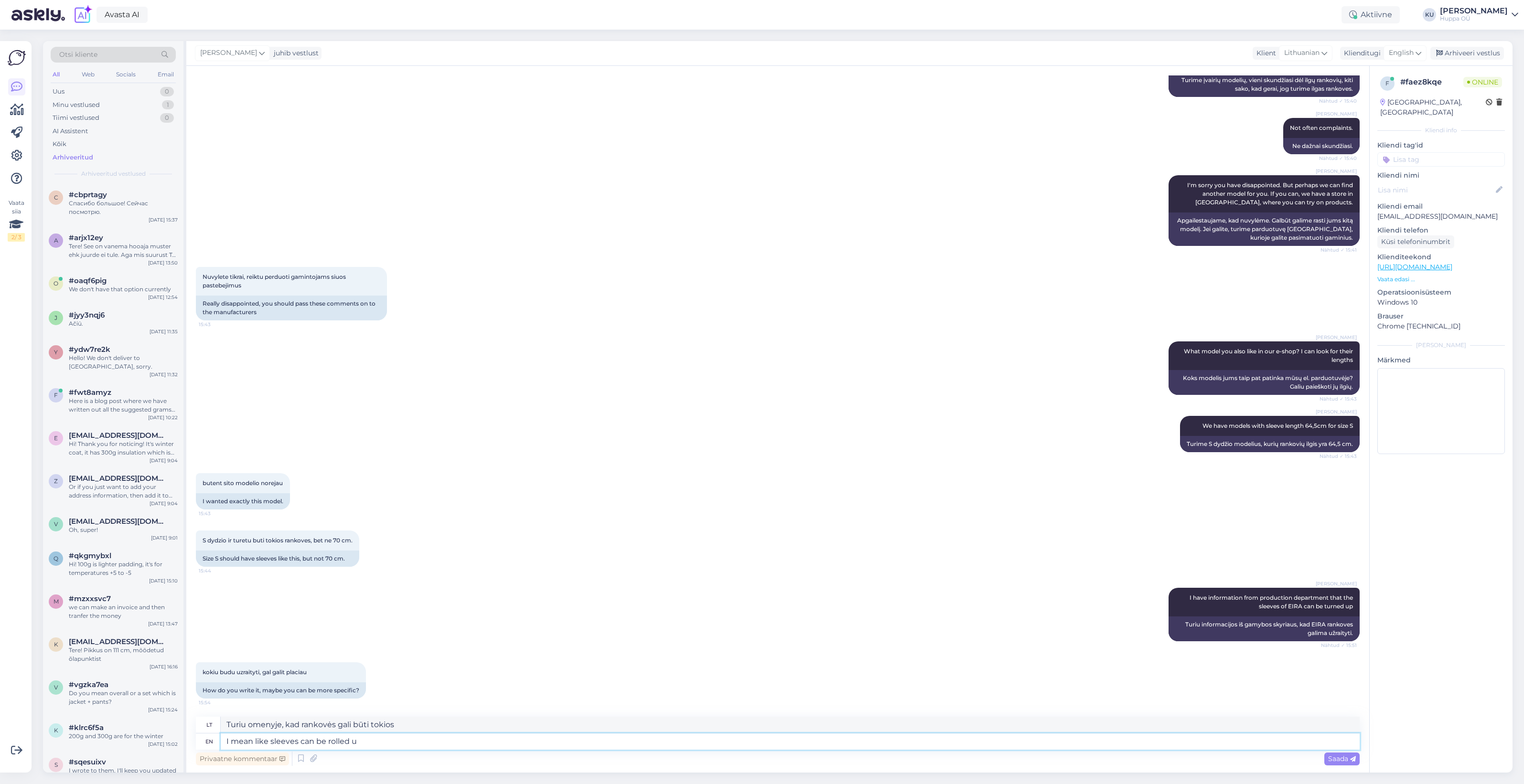
type textarea "Turiu omenyje, kad rankoves galima pasiraitoti"
type textarea "I mean like sleeves can be rolled up"
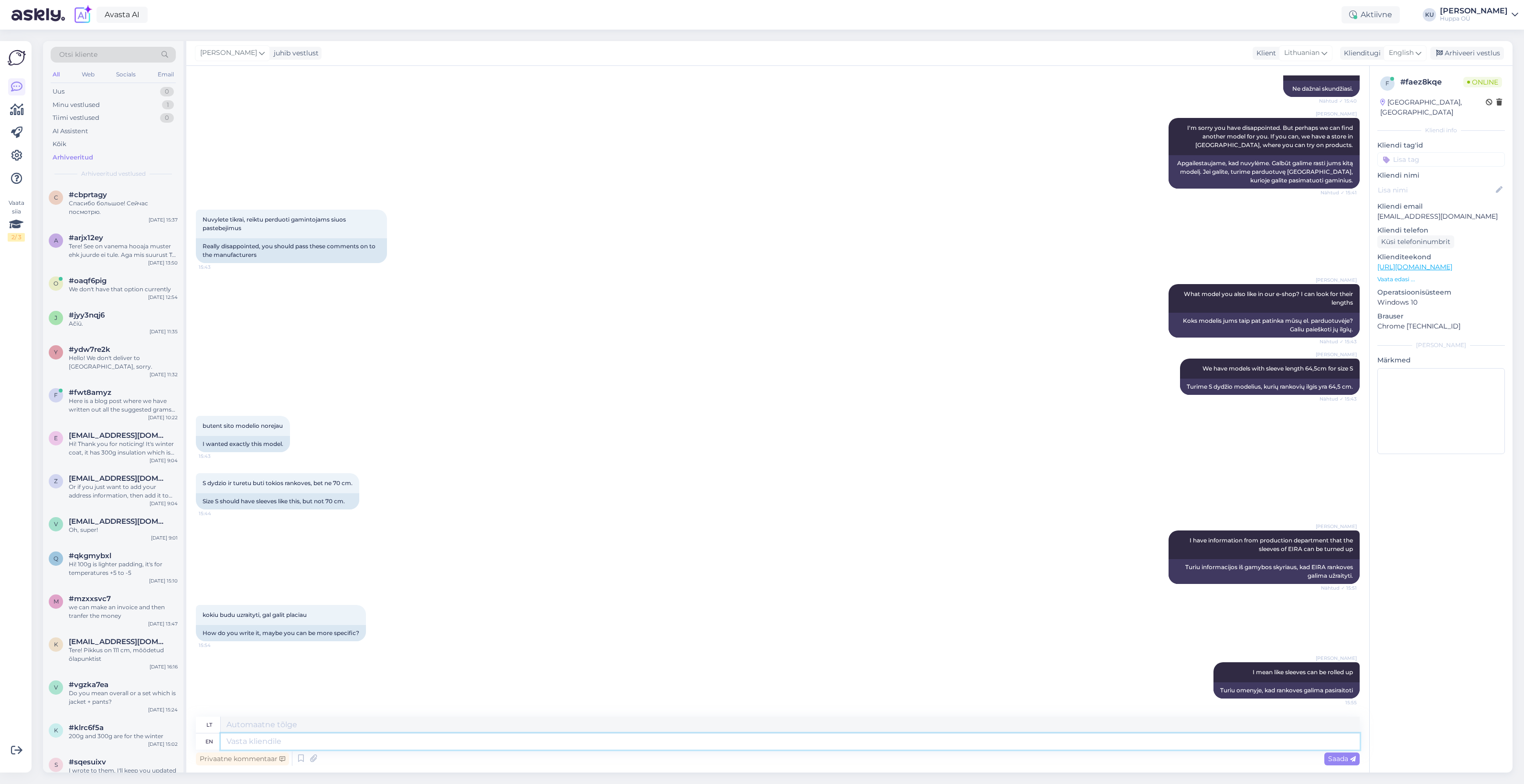
click at [406, 740] on textarea at bounding box center [790, 741] width 1139 height 16
type textarea "let me"
type textarea "leisti"
type textarea "let me c"
type textarea "leisk man"
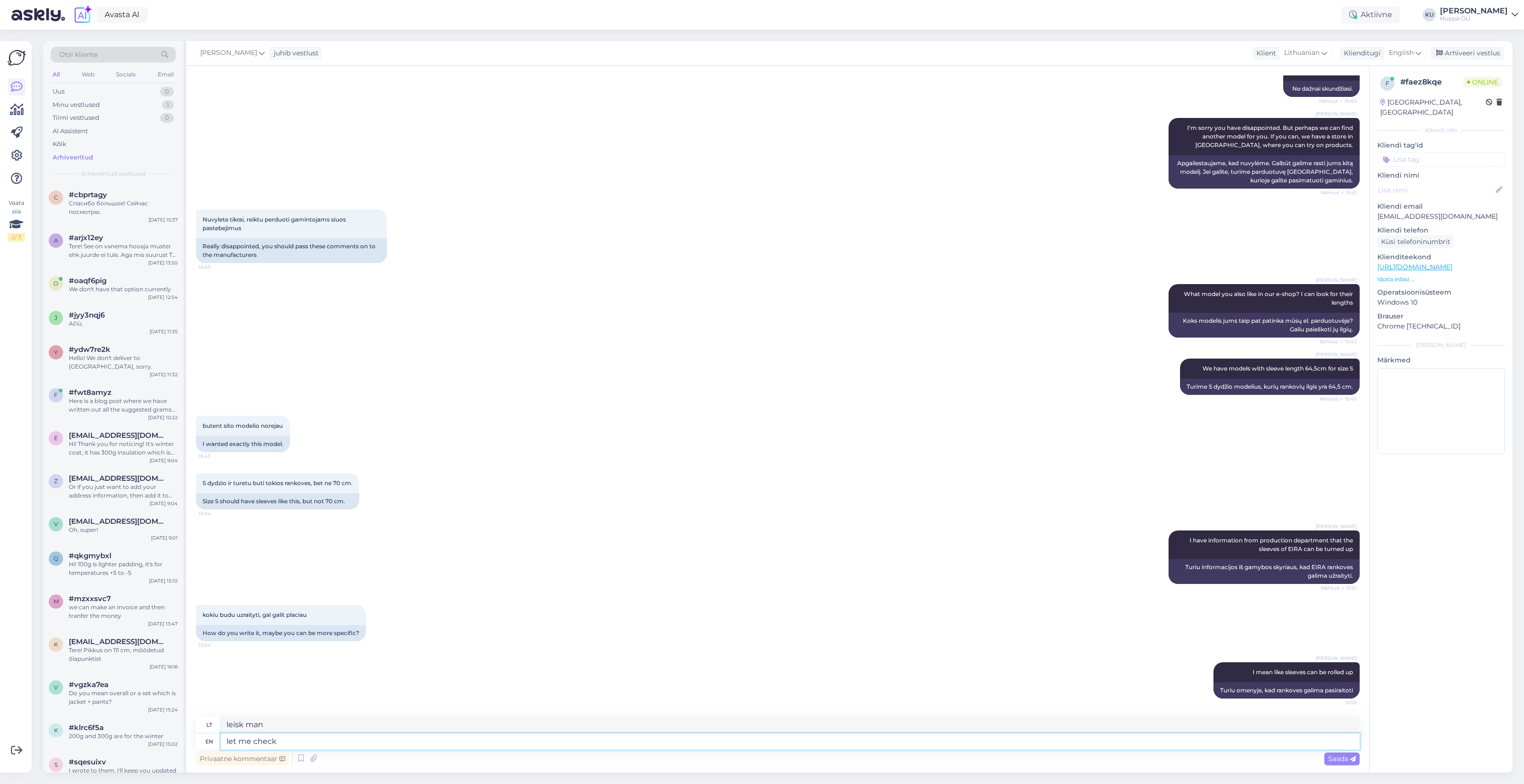
type textarea "let me check i"
type textarea "leiskite man patikrinti"
type textarea "let me check if"
type textarea "leiskite man patikrinti, ar"
type textarea "let me check if I c"
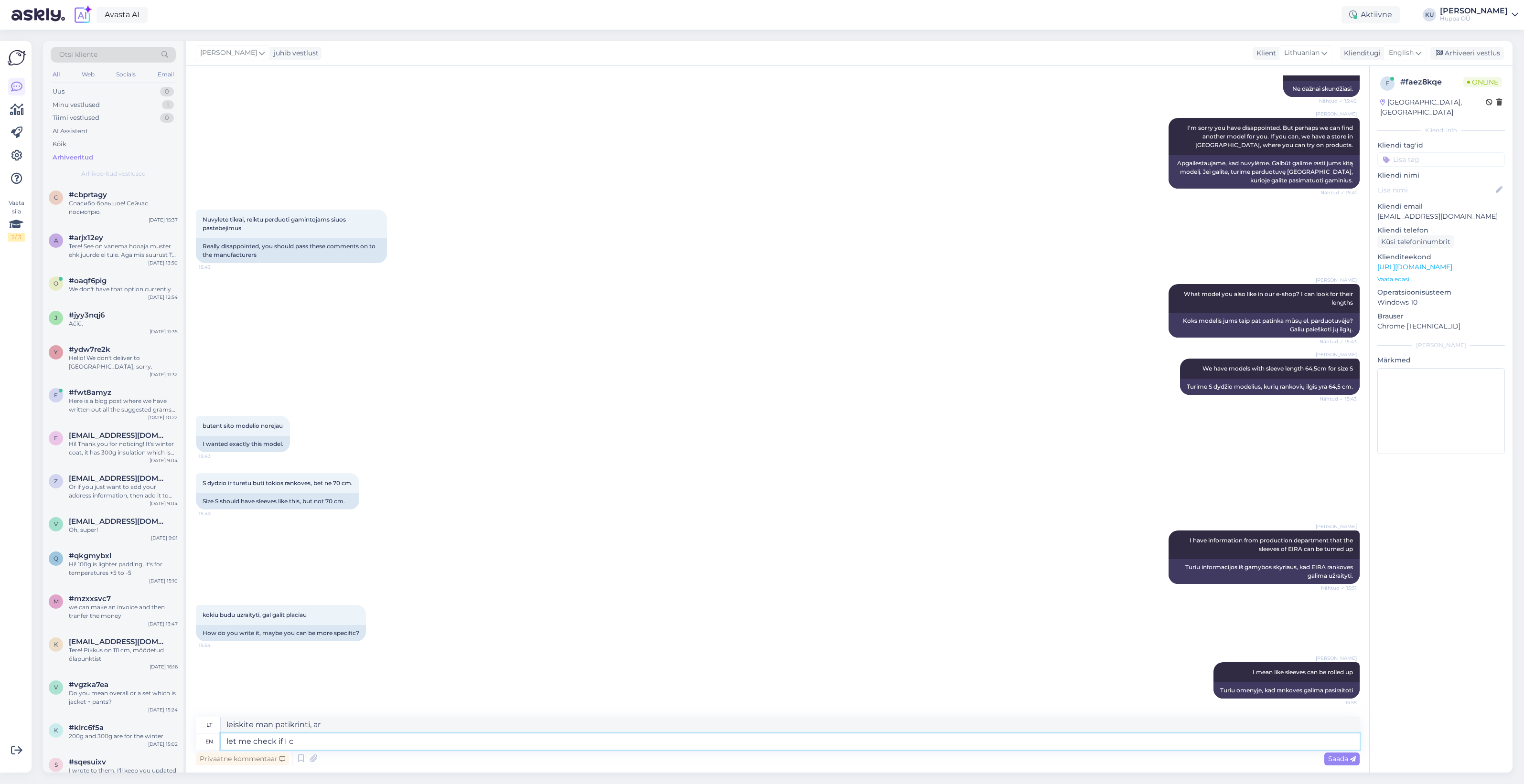
type textarea "leiskite man patikrinti, ar aš"
type textarea "let me check if I can f"
type textarea "leiskite man patikrinti, ar galiu"
type textarea "let me check if I can find a"
type textarea "leiskite man patikrinti, ar galiu rasti"
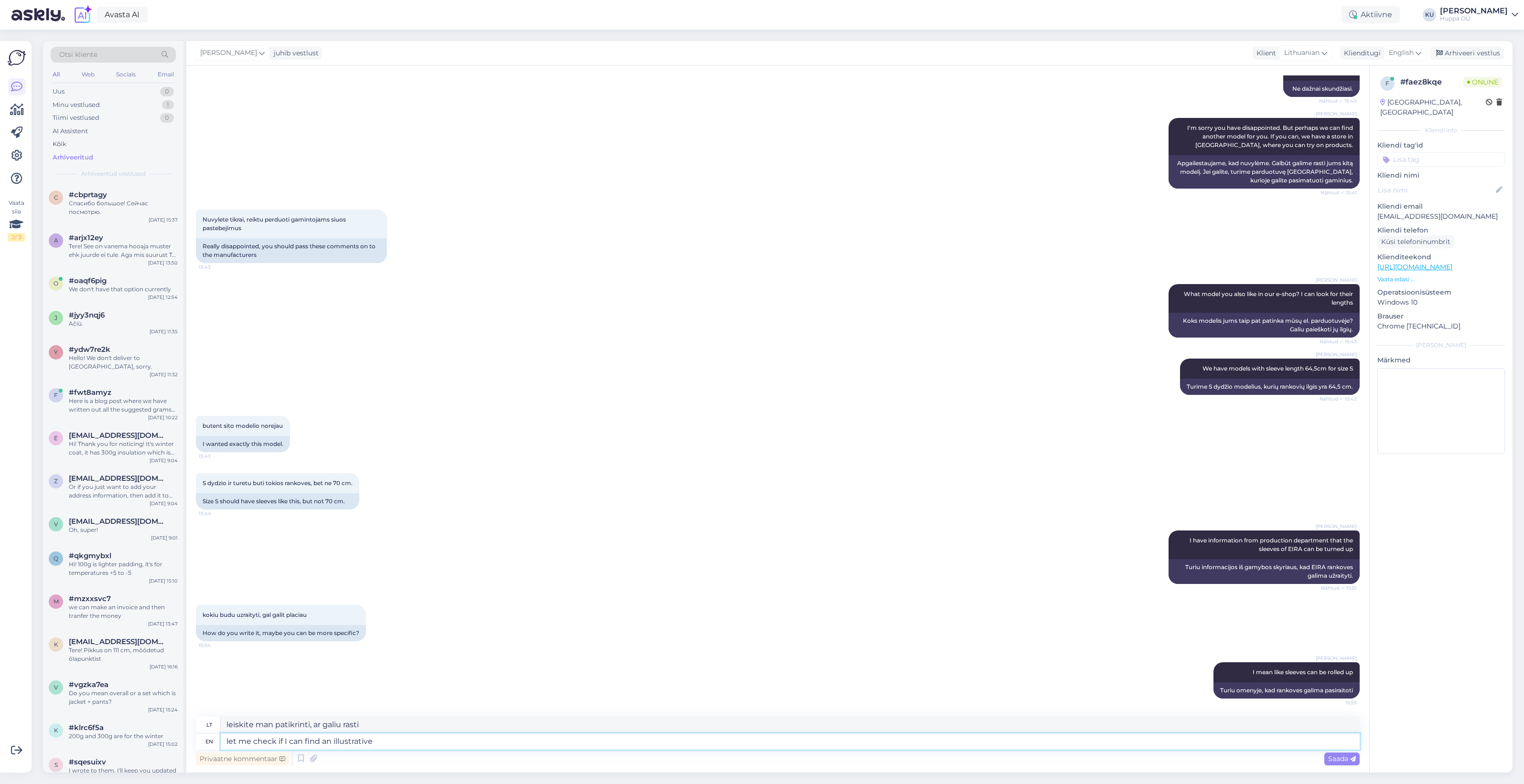
type textarea "let me check if I can find an illustrative p"
type textarea "leiskite man patikrinti, ar galiu rasti iliustraciją"
type textarea "let me check if I can find an illustrative photo"
type textarea "leiskite man patikrinti, ar galiu rasti iliustracinę nuotrauką"
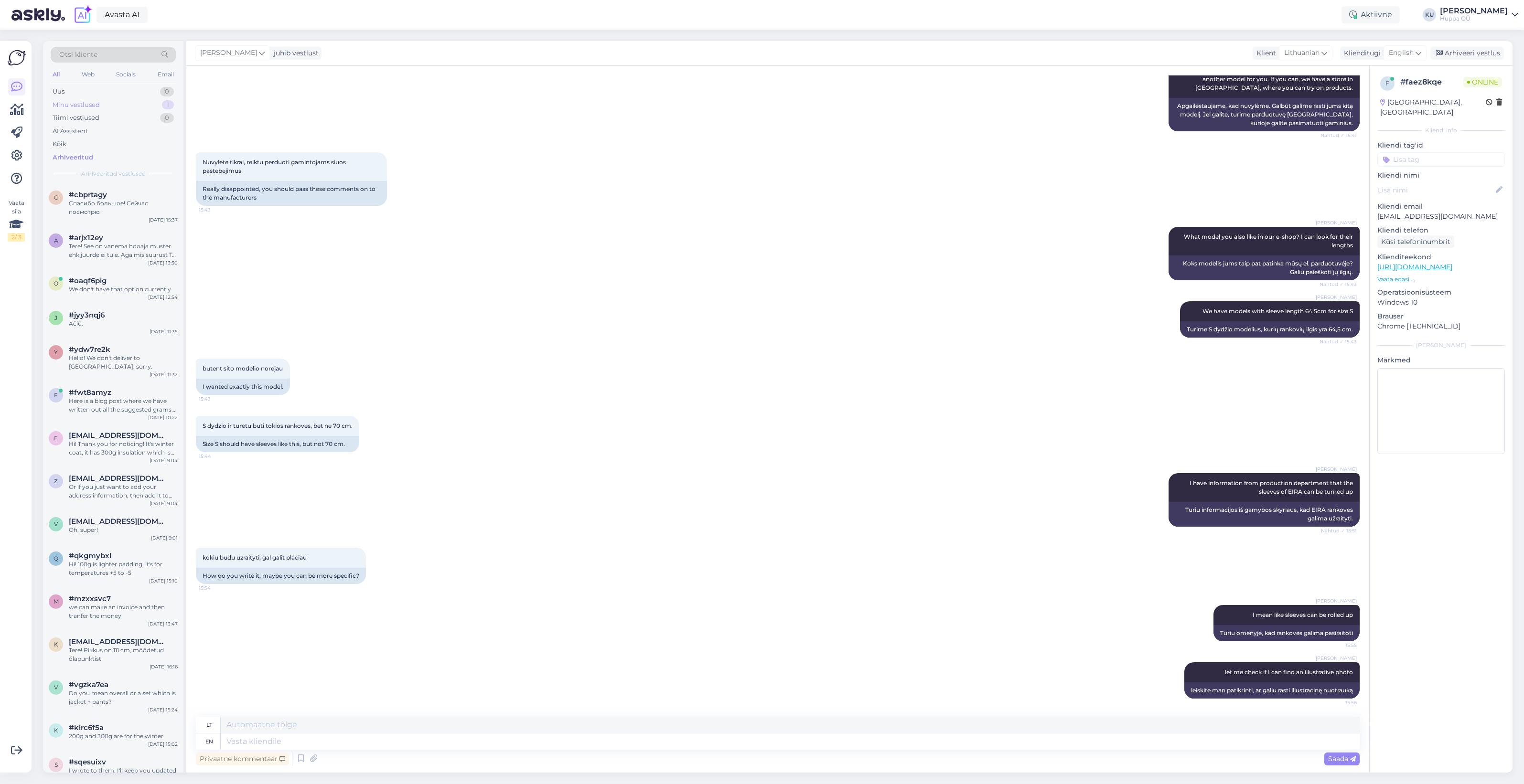
click at [74, 101] on div "Minu vestlused" at bounding box center [76, 105] width 47 height 9
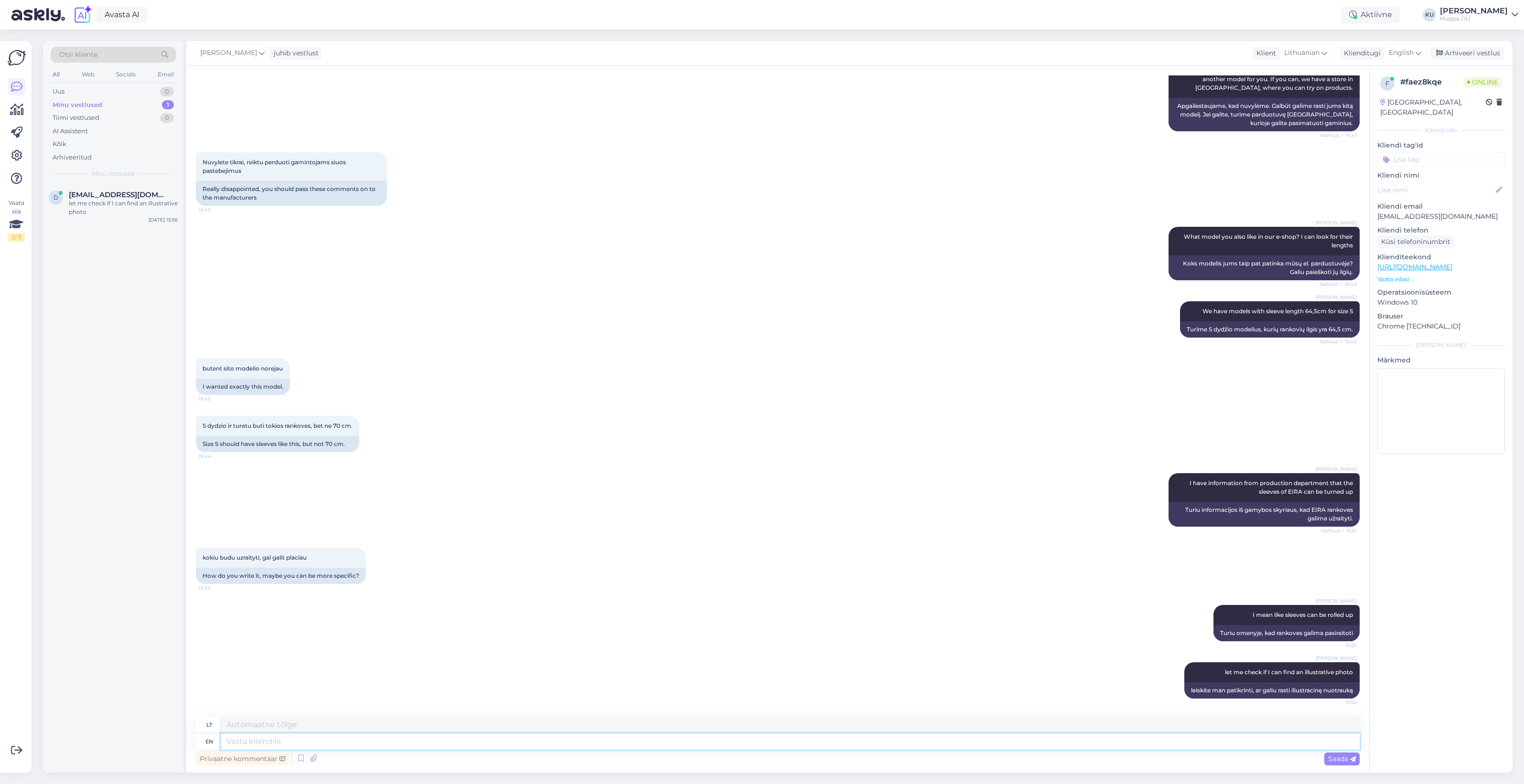
click at [282, 738] on textarea at bounding box center [790, 741] width 1139 height 16
type textarea "like"
type textarea "patinka"
type textarea "like for blouse:"
type textarea "kaip palaidinei:"
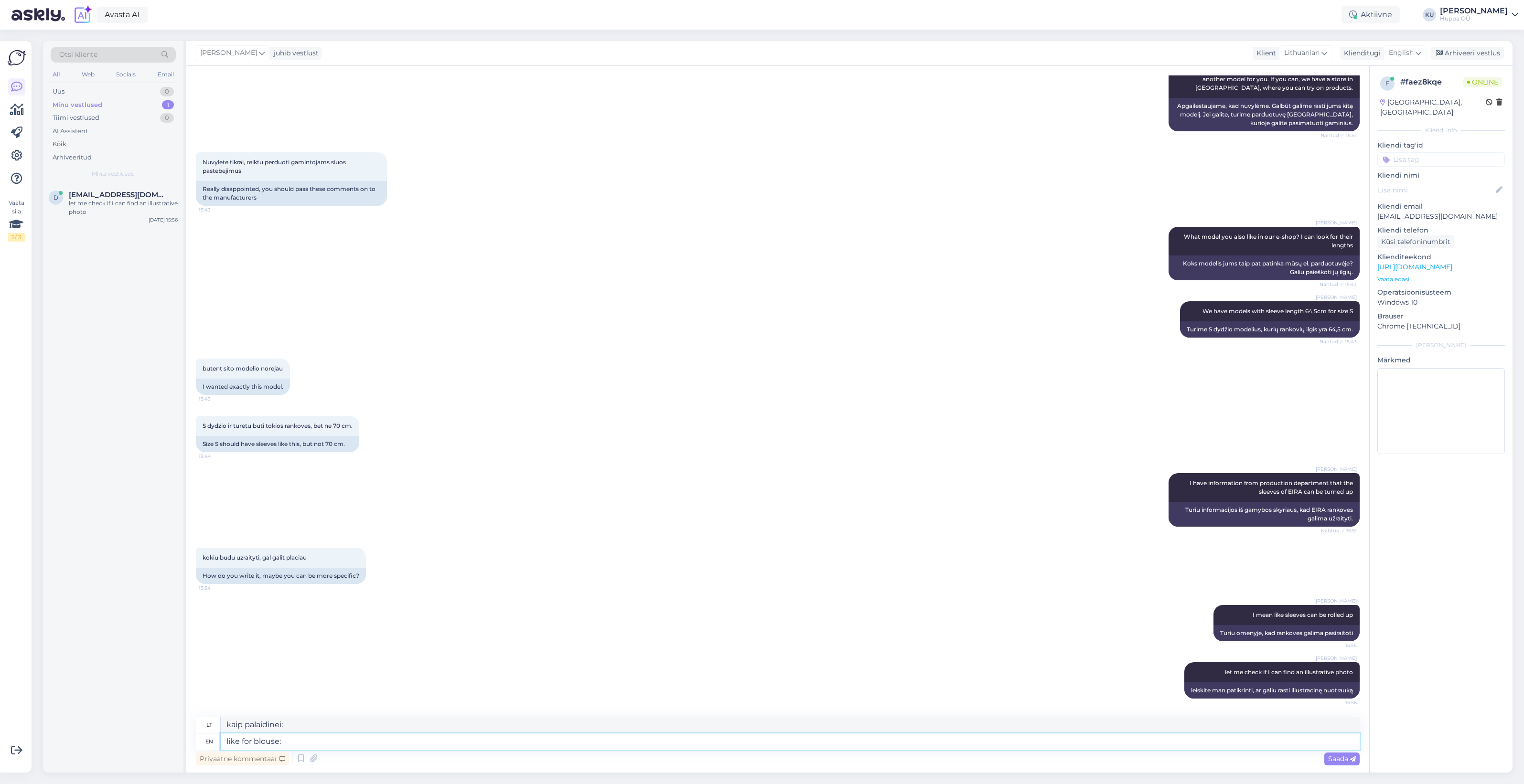
paste textarea
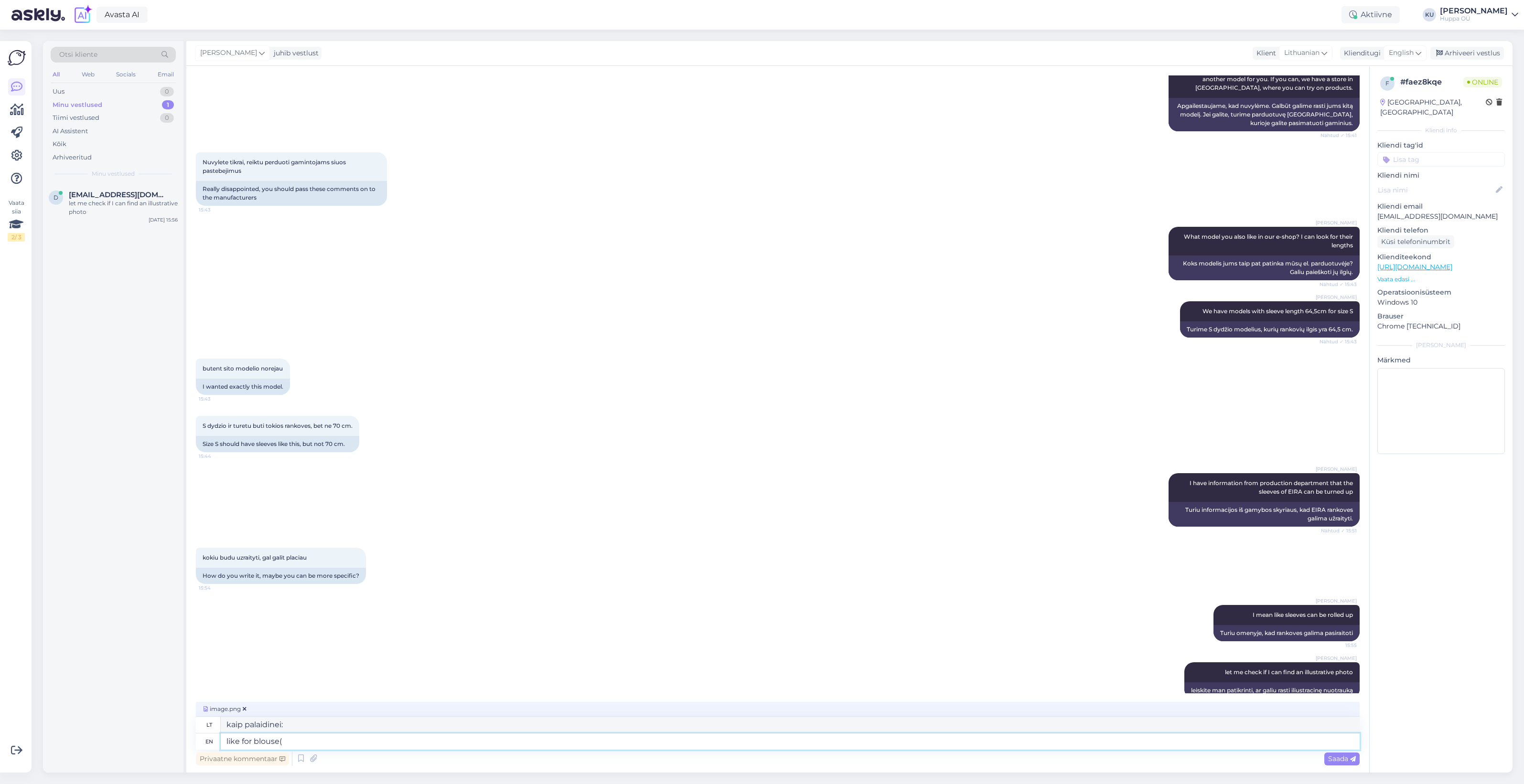
type textarea "like for blouse( b"
type textarea "kaip palaidinė ("
type textarea "like for blouse( but n"
type textarea "kaip palaidinė (bet"
type textarea "like for blouse( but not s"
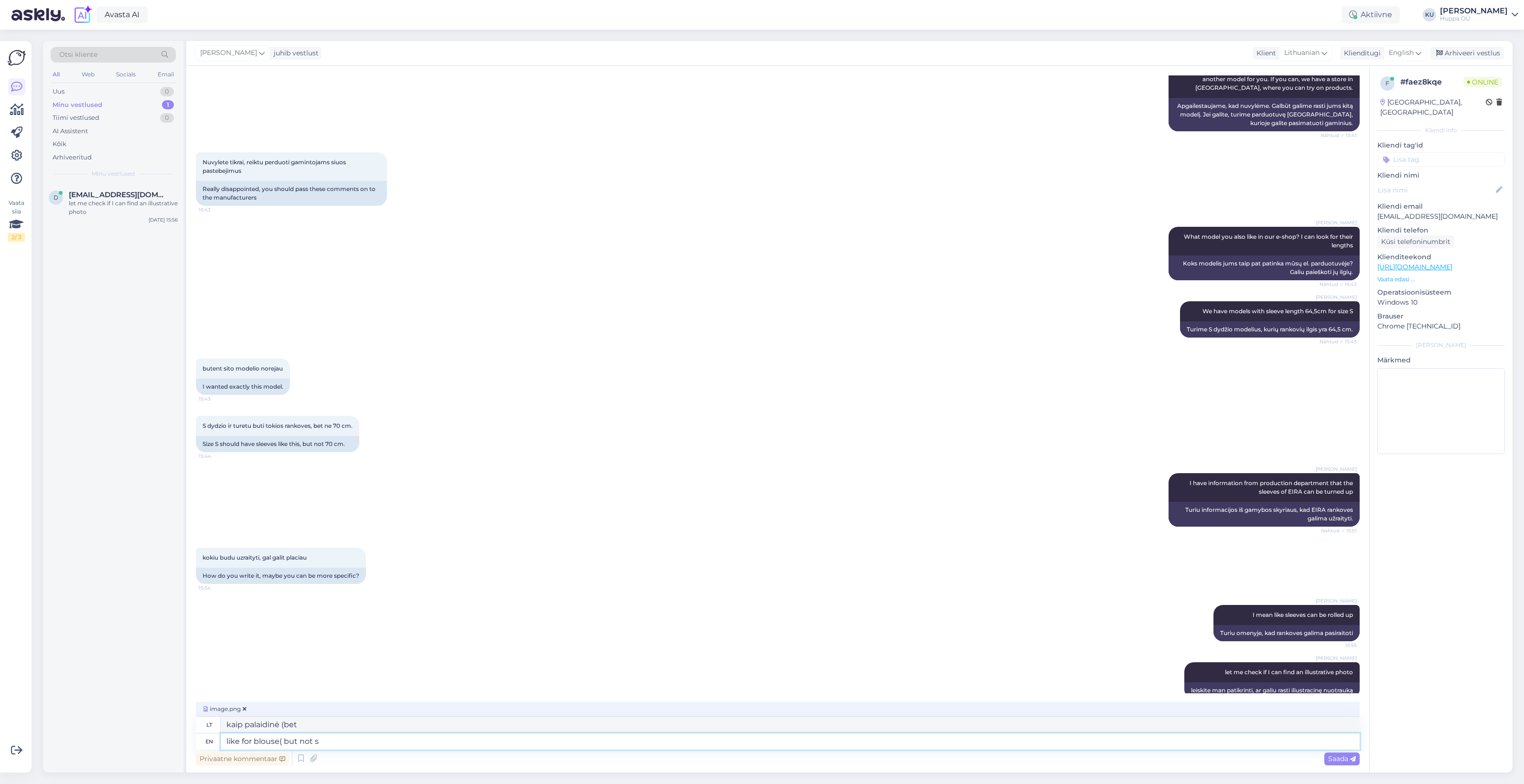
type textarea "kaip palaidinei (bet ne"
type textarea "like for blouse( but not so"
type textarea "kaip palaidinei (bet ne taip"
type textarea "like for blouse( but not so high)"
type textarea "kaip palaidinei (bet ne tokiai aukštai)"
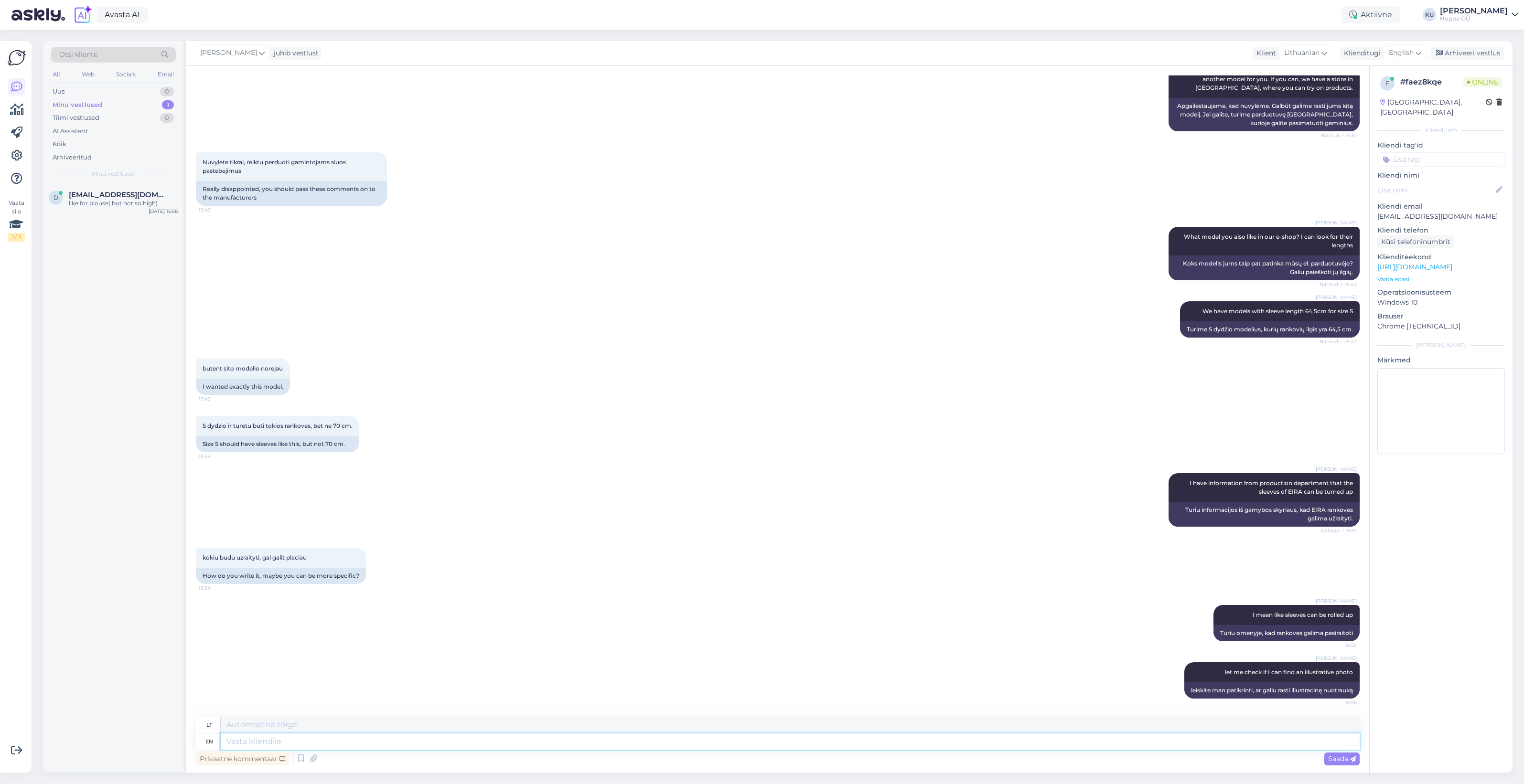
scroll to position [753, 0]
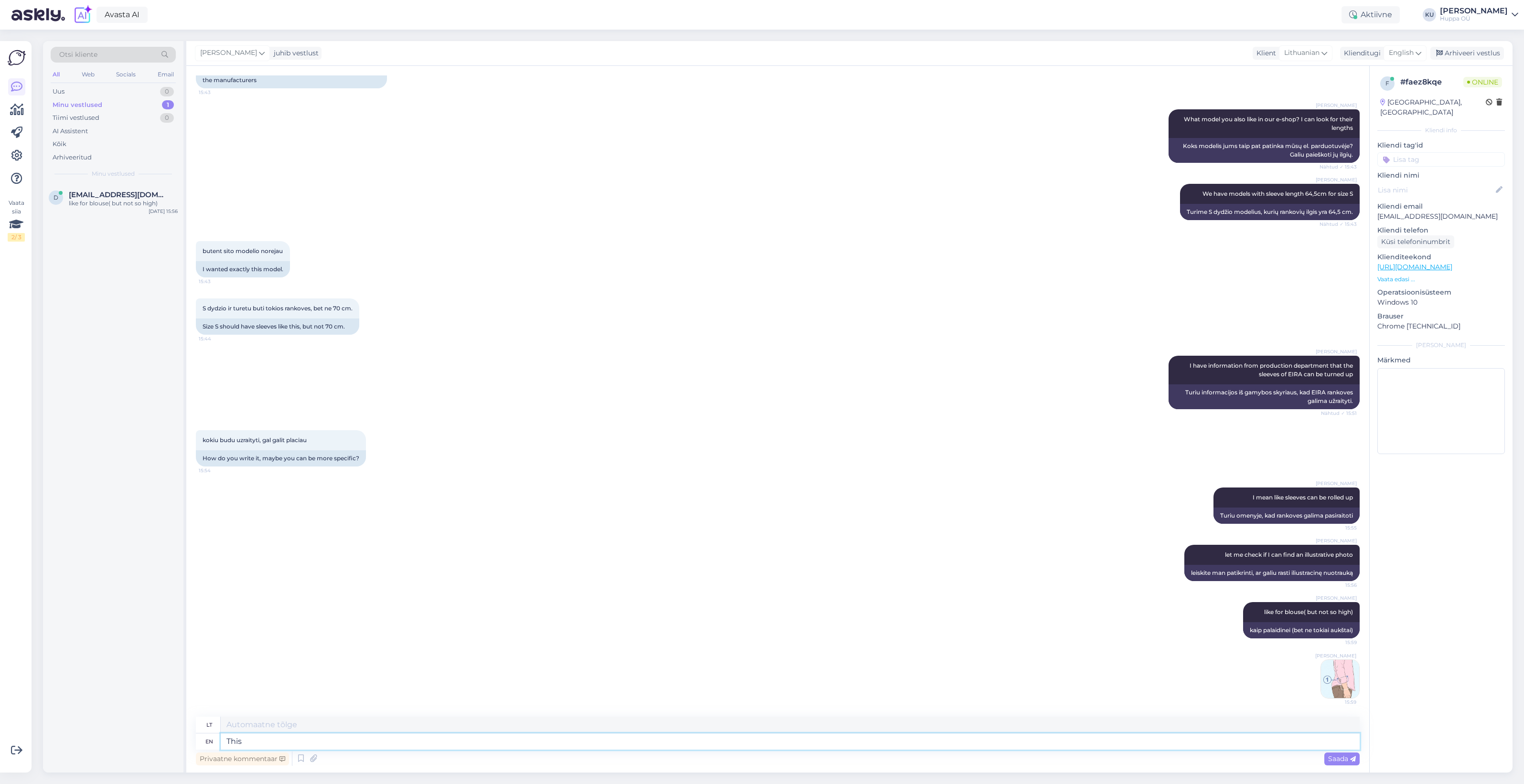
type textarea "This"
type textarea "Tai"
type textarea "This model w"
type textarea "Šis modelis"
type textarea "This model was"
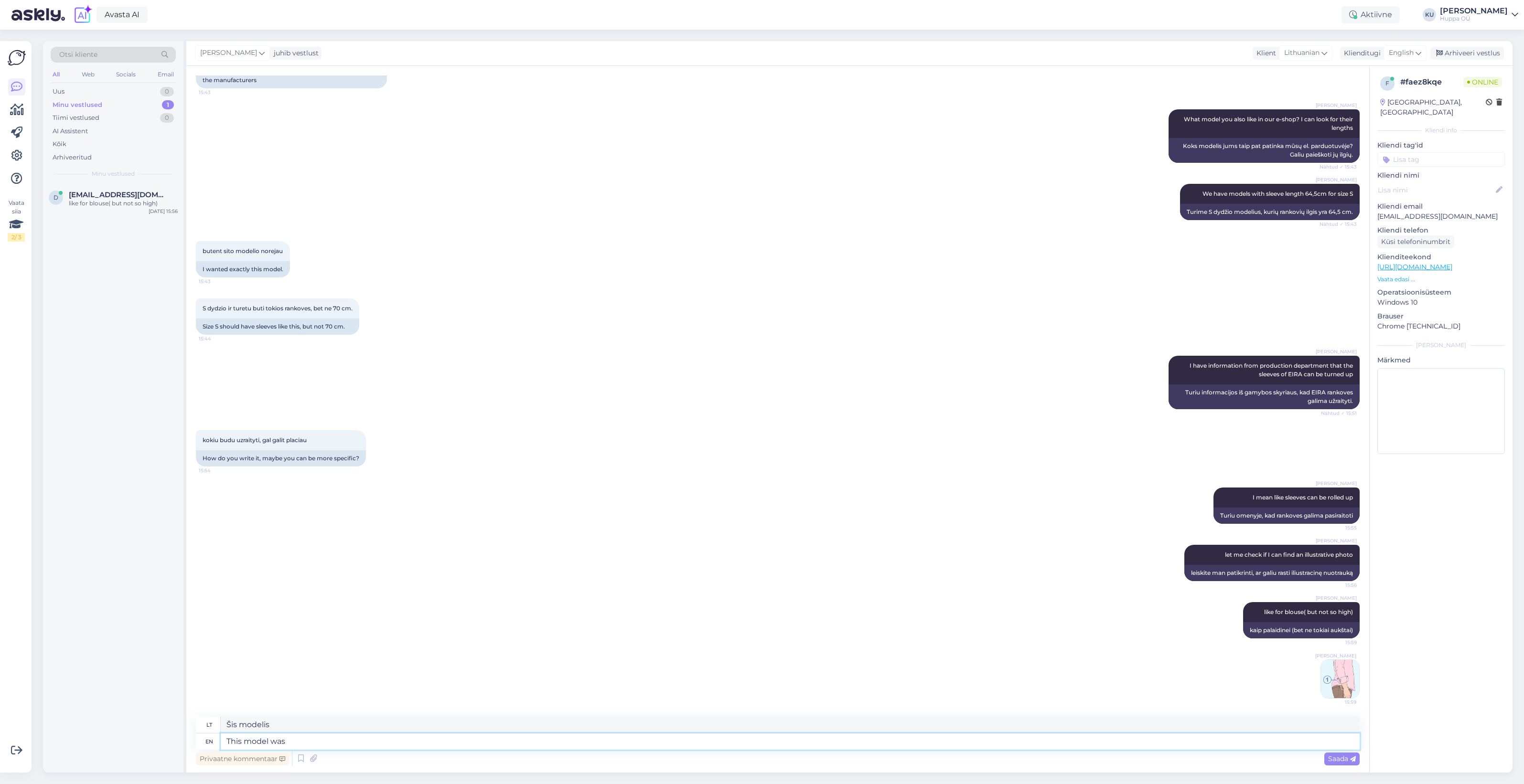
type textarea "Šis modelis buvo"
type textarea "This model was ec"
type textarea "Šis modelis buvo el."
type textarea "This model was ecp"
type textarea "Šis modelis buvo ec."
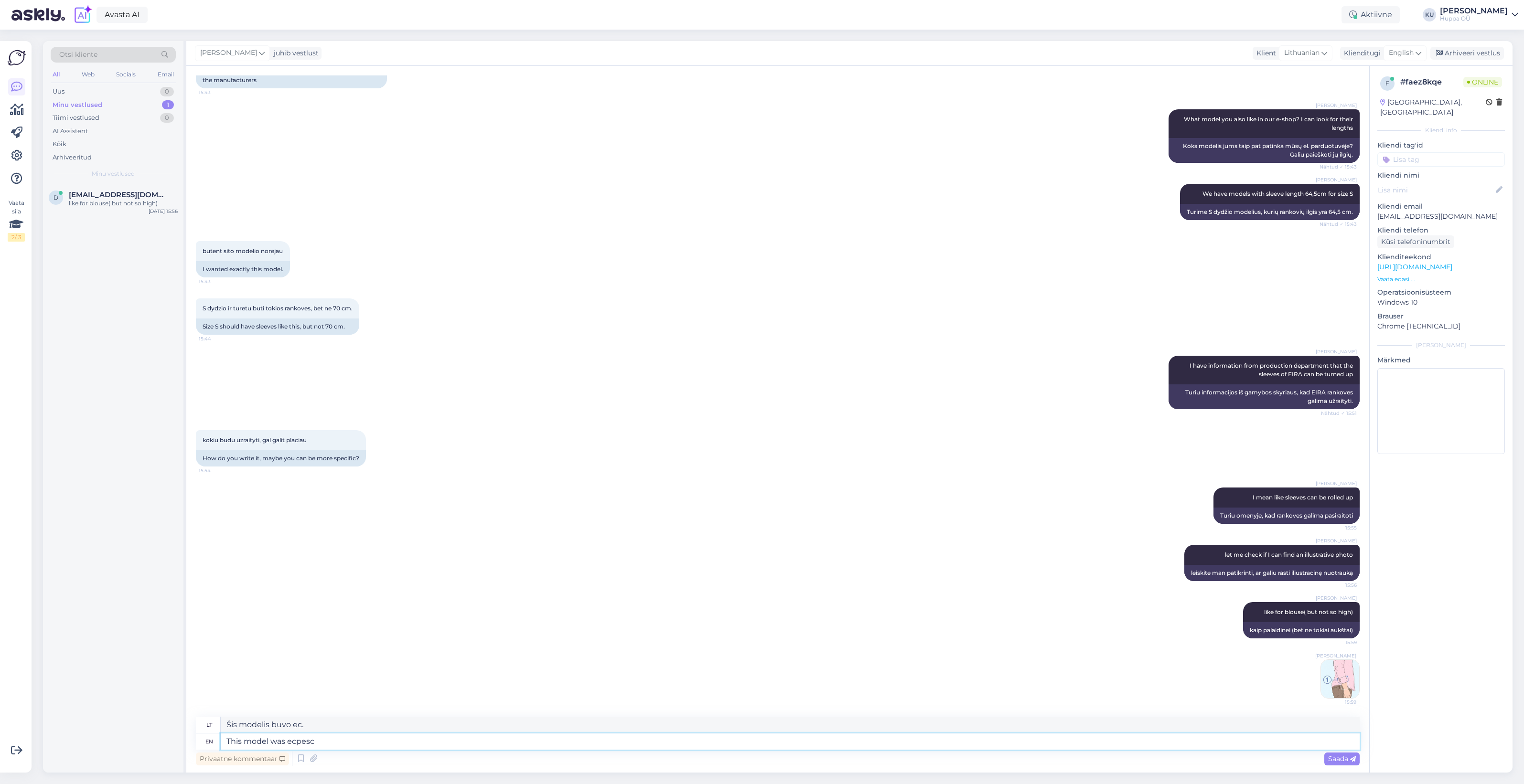
type textarea "This model was ecpesci"
type textarea "Šis modelis buvo ecpes"
type textarea "This model was ecpescially"
type textarea "Šis modelis buvo ypač"
type textarea "This model was ecpescially made l"
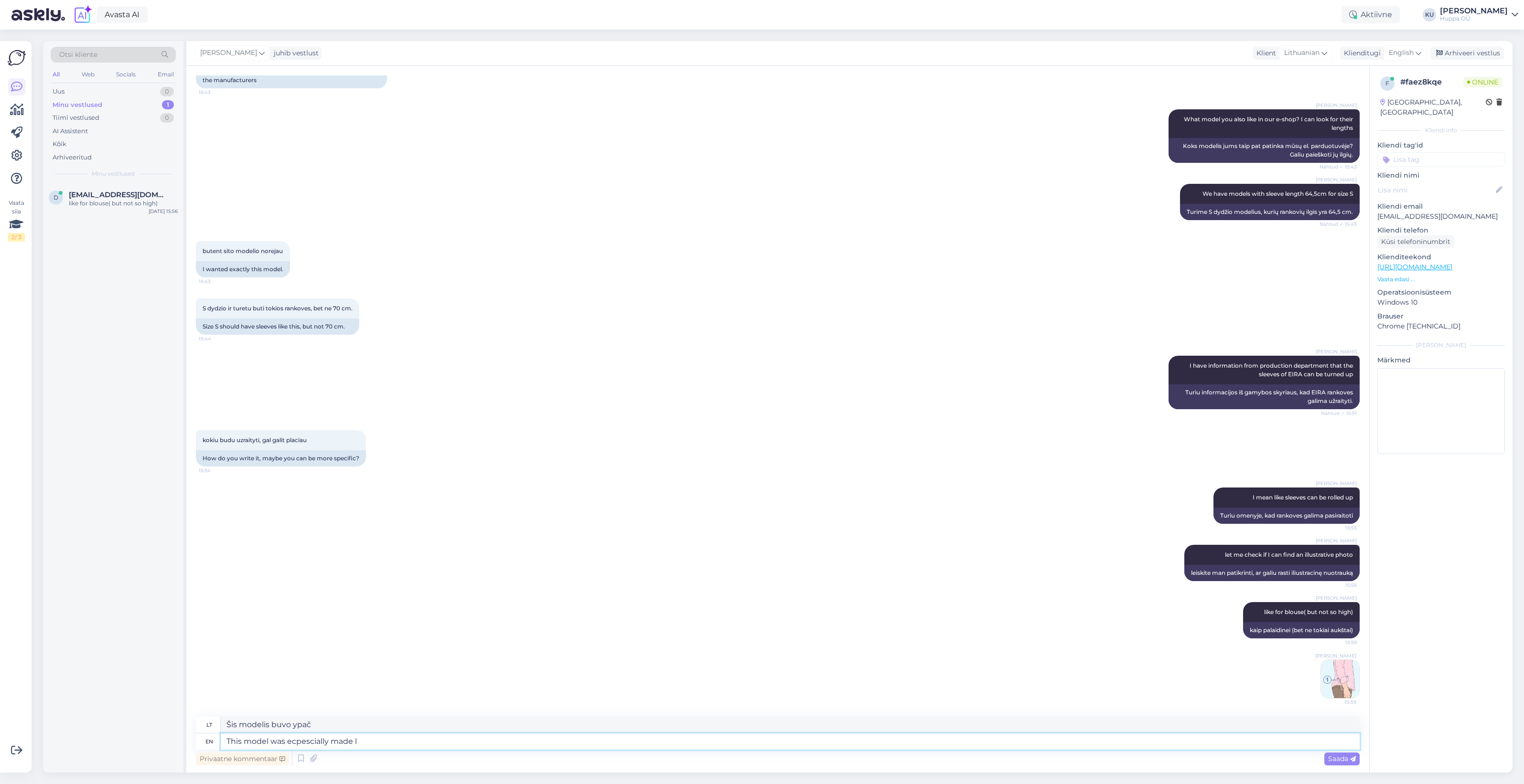
type textarea "Šis modelis buvo specialiai sukurtas"
type textarea "This model was ecpescially made like t"
type textarea "Šis modelis buvo specialiai sukurtas taip,"
type textarea "This model was ecpescially made like this"
type textarea "Šis modelis buvo specialiai sukurtas taip"
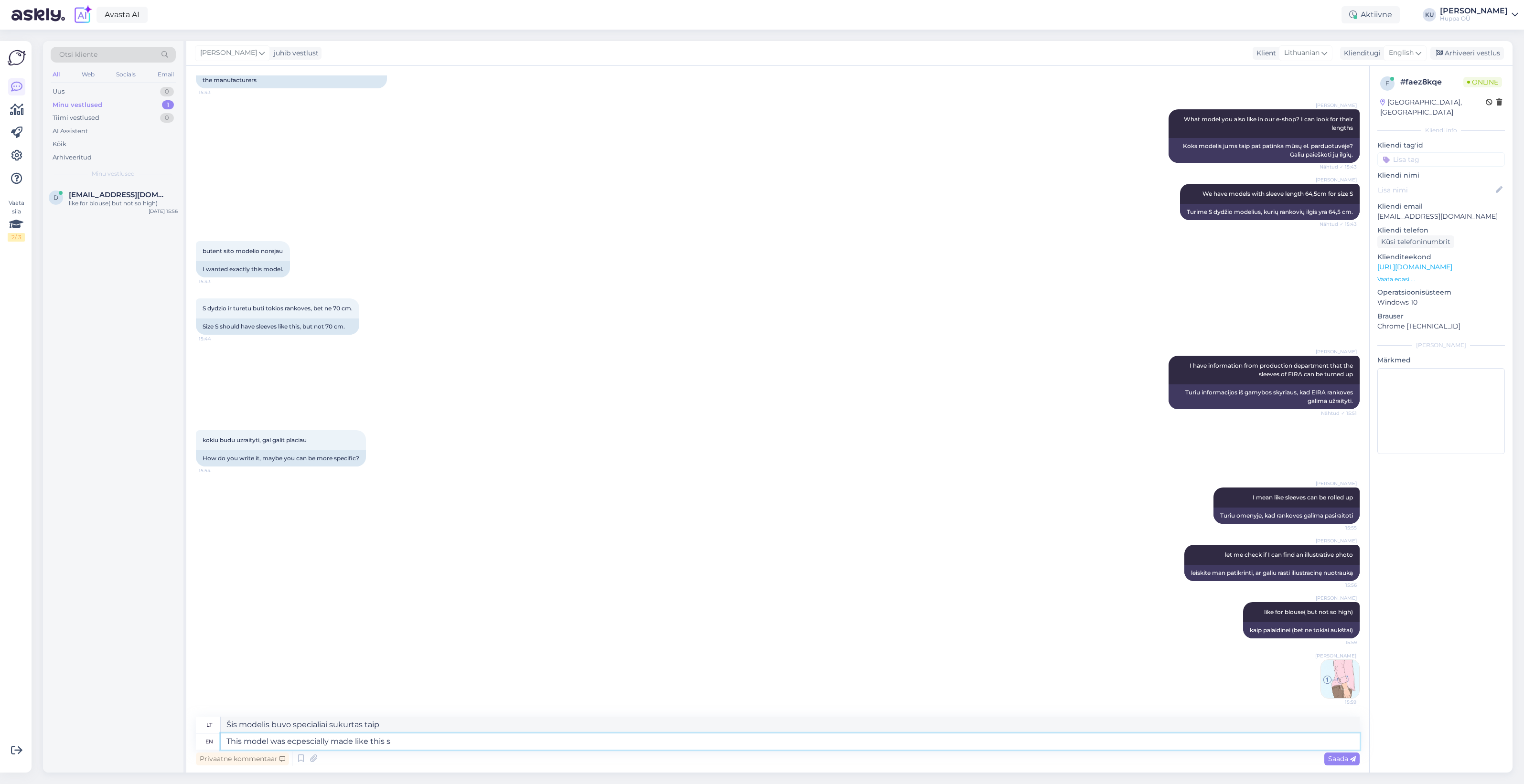
type textarea "This model was ecpescially made like this so"
type textarea "Šis modelis buvo specialiai sukurtas tokiu būdu"
type textarea "This model was ecpescially made like this s"
type textarea "Šis modelis buvo specialiai sukurtas taip, kaip nurodyta"
type textarea "This model was ecpescially made like this so"
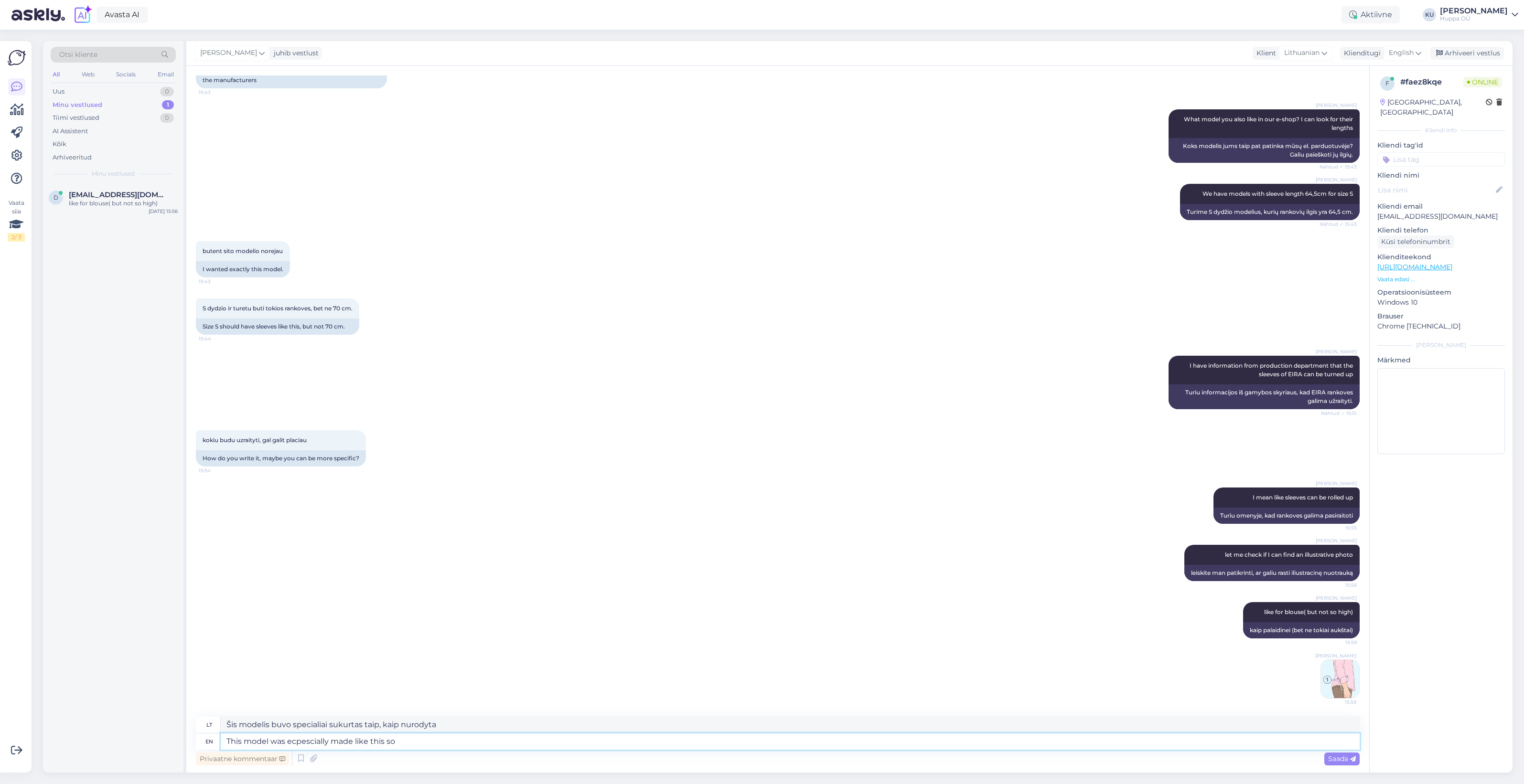
type textarea "Šis modelis buvo specialiai sukurtas tokiu būdu"
type textarea "This model was ecpescially made like this so you"
type textarea "Šis modelis buvo specialiai sukurtas taip, kad jūs"
type textarea "This model was ecpescially made like this so you can c"
type textarea "Šis modelis buvo specialiai sukurtas taip, kad galėtumėte"
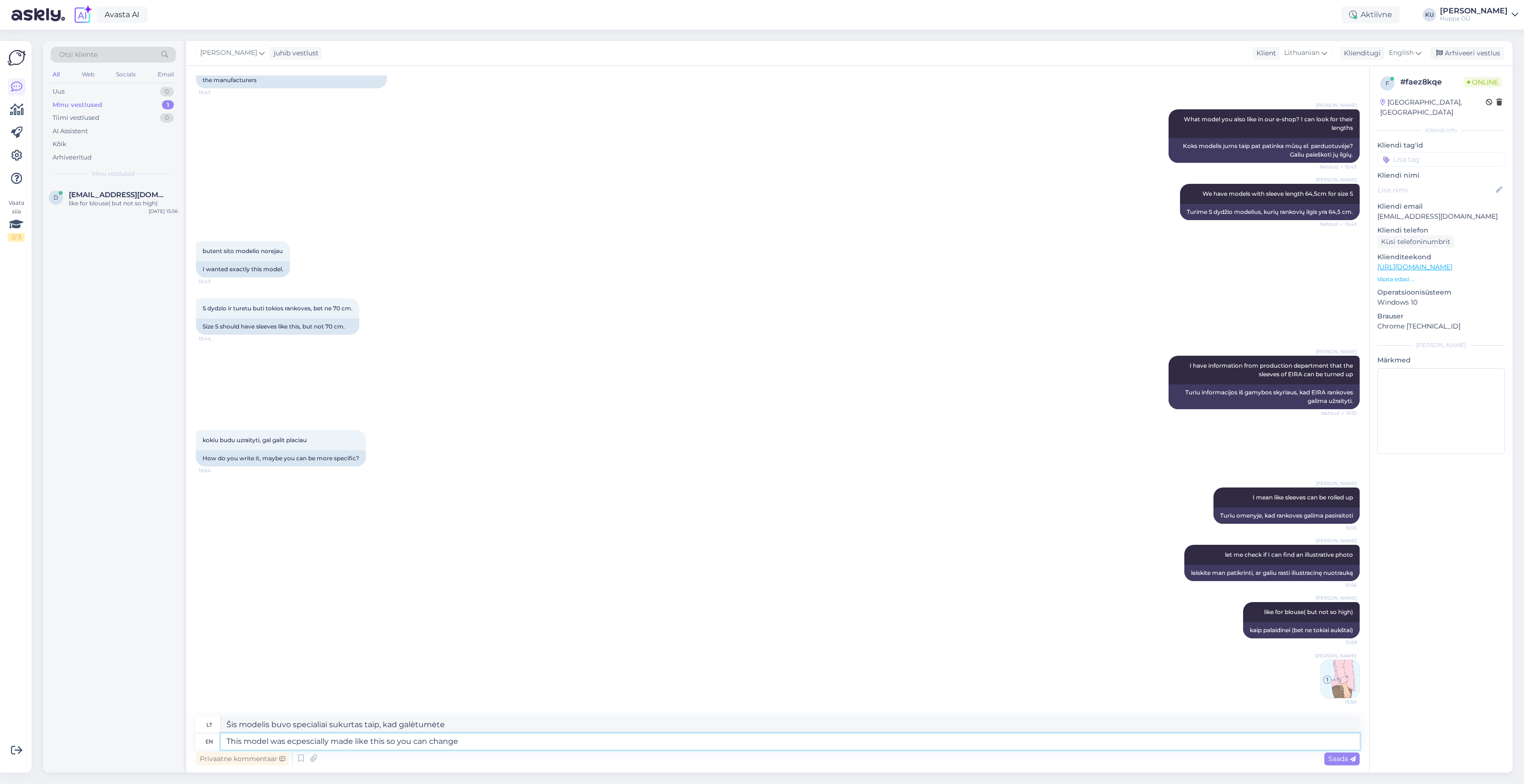
type textarea "This model was ecpescially made like this so you can change t"
type textarea "Šis modelis buvo specialiai sukurtas taip, kad galėtumėte pakeisti"
type textarea "This model was ecpescially made like this so you can change the length."
type textarea "Šis modelis buvo specialiai pagamintas taip, kad galėtumėte keisti ilgį."
type textarea "This model was ecpescially made like this so you can change the length. More fe"
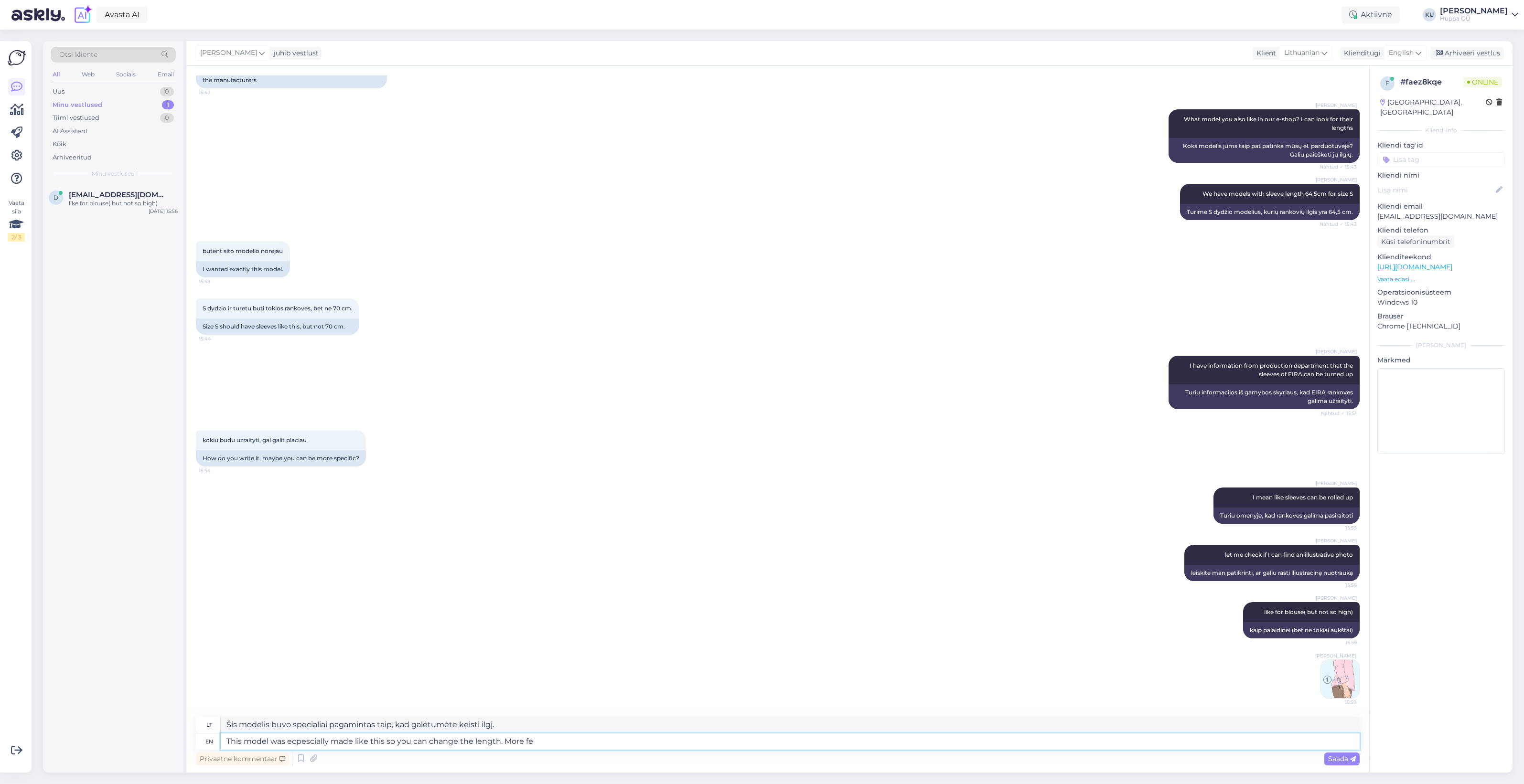
type textarea "Šis modelis buvo specialiai pagamintas taip, kad galėtumėte keisti ilgį. [GEOGR…"
type textarea "This model was ecpescially made like this so you can change the length. More fe…"
type textarea "Šis modelis buvo specialiai pagamintas taip, kad galėtumėte keisti ilgį. Daugia…"
type textarea "This model was ecpescially made like this so you can change the length. More fe…"
type textarea "Šis modelis buvo specialiai pagamintas taip, kad galėtumėte keisti ilgį. Daugia…"
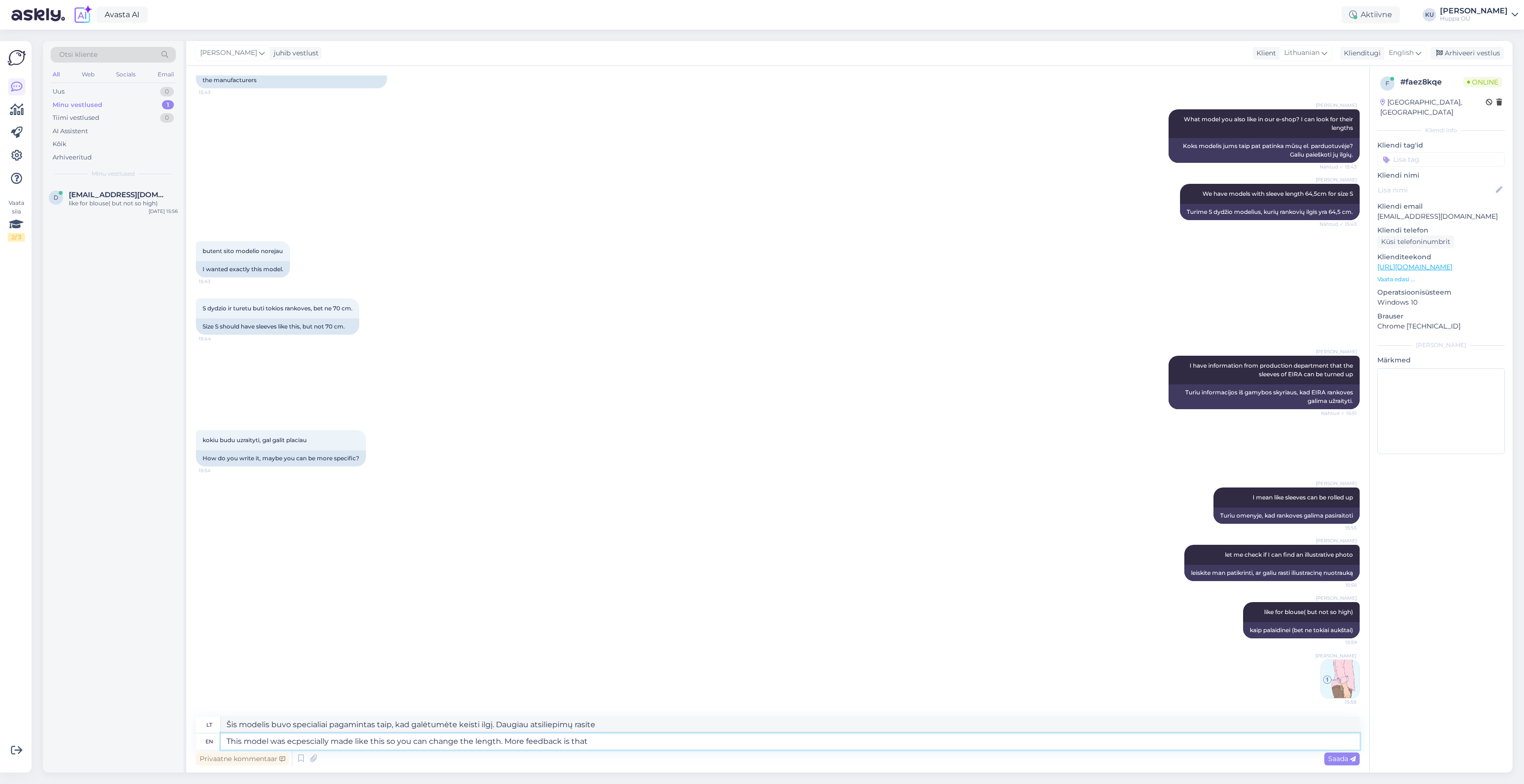
type textarea "This model was ecpescially made like this so you can change the length. More fe…"
type textarea "Šis modelis buvo specialiai pagamintas taip, kad galėtumėte keisti ilgį. Daugia…"
type textarea "This model was ecpescially made like this so you can change the length. More fe…"
type textarea "Šis modelis buvo specialiai pagamintas taip, kad būtų galima keisti ilgį. Daugi…"
type textarea "This model was ecpescially made like this so you can change the length. More fe…"
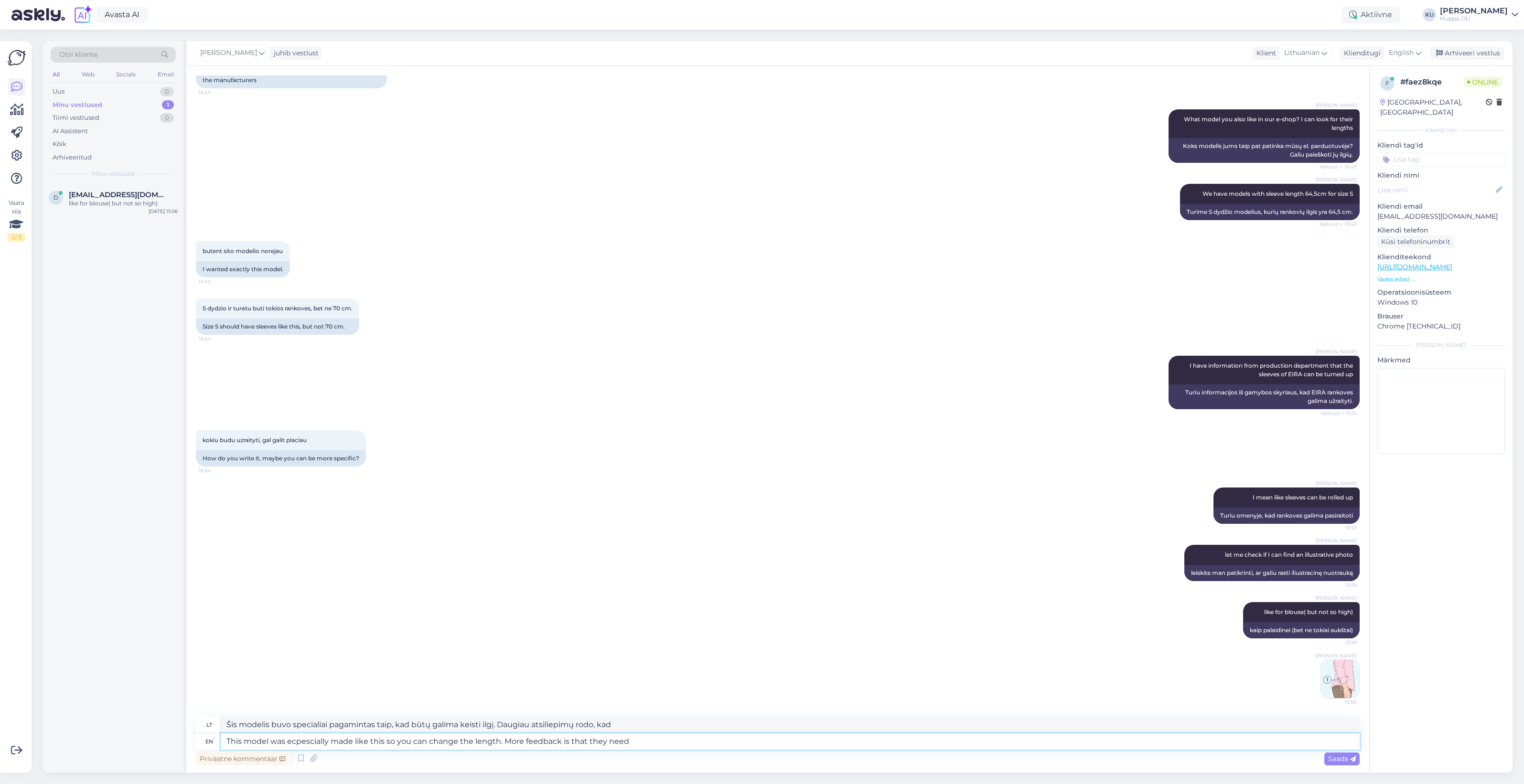
type textarea "Šis modelis buvo specialiai pagamintas taip, kad būtų galima keisti ilgį. Daugi…"
type textarea "This model was ecpescially made like this so you can change the length. More fe…"
type textarea "Šis modelis buvo specialiai pagamintas taip, kad būtų galima keisti ilgį. Daugi…"
type textarea "This model was ecpescially made like this so you can change the length. More fe…"
type textarea "Šis modelis buvo specialiai pagamintas taip, kad būtų galima keisti ilgį. Daugi…"
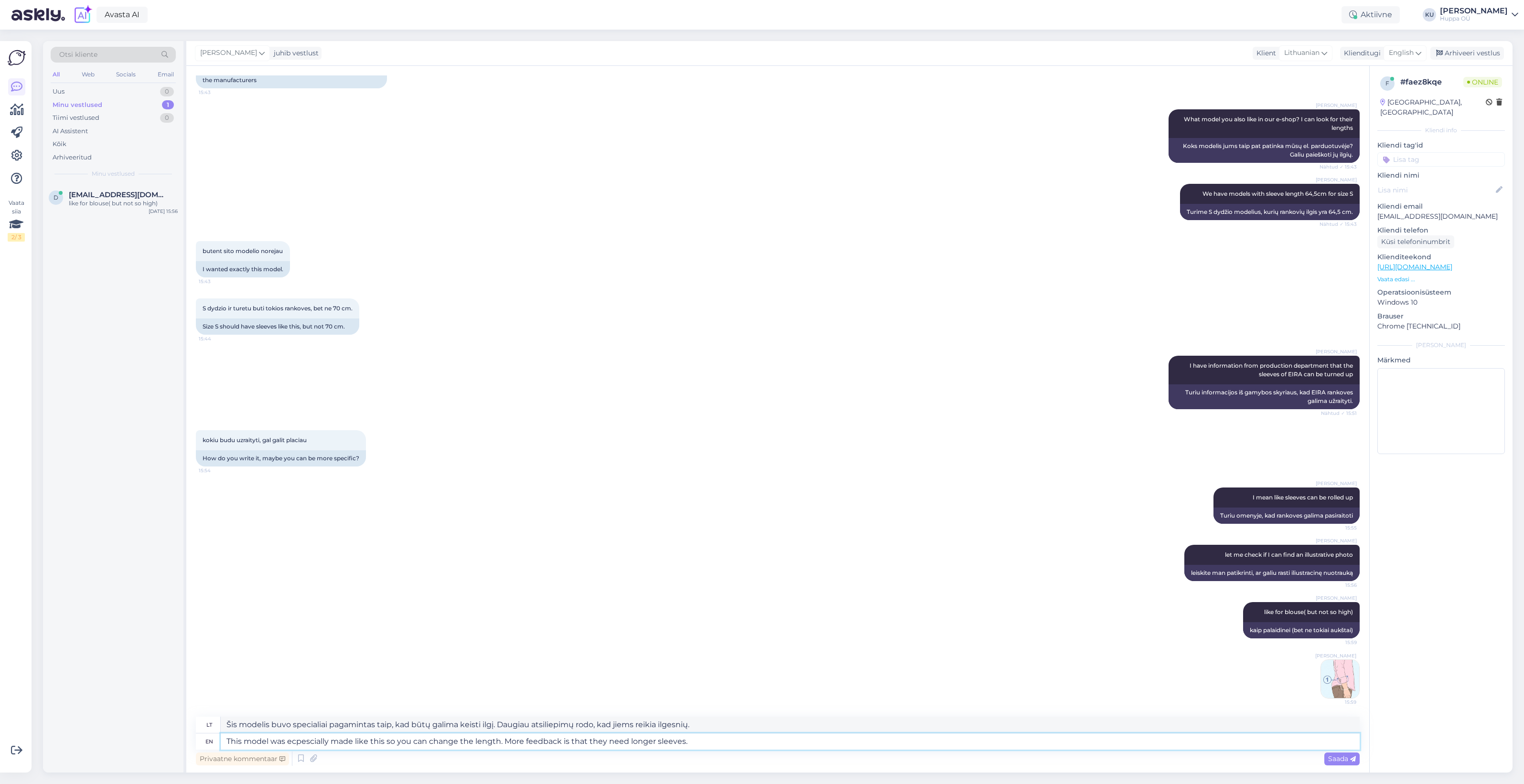
type textarea "This model was ecpescially made like this so you can change the length. More fe…"
type textarea "Šis modelis buvo specialiai pagamintas taip, kad būtų galima keisti ilgį. Dar d…"
type textarea "This model was ecpescially made like this so you can change the length. More fe…"
type textarea "Šis modelis buvo specialiai pagamintas taip, kad būtų galima keisti ilgį. Daugi…"
type textarea "This model was ecpescially made like this so you can change the length. More fe…"
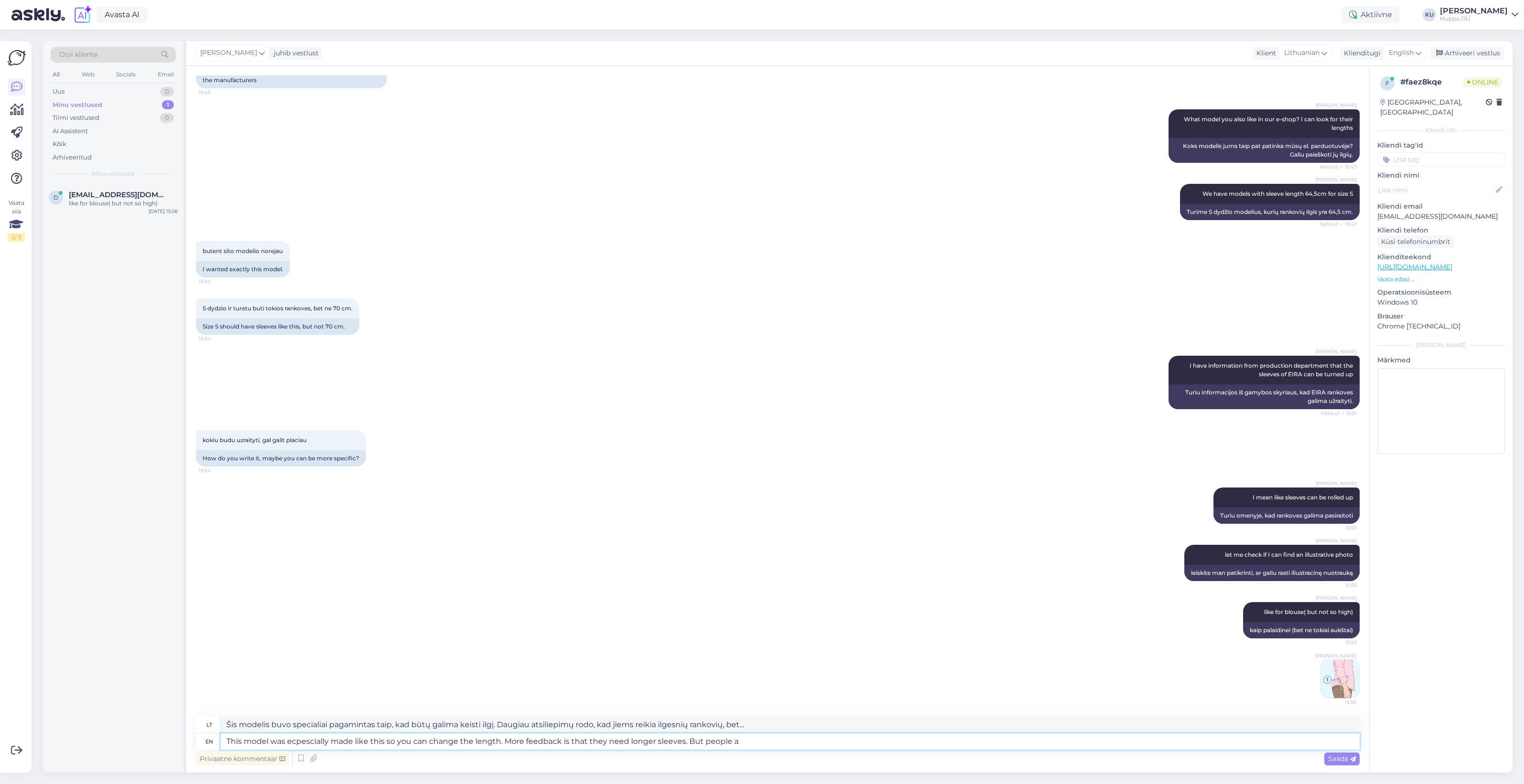
type textarea "Šis modelis buvo specialiai pagamintas taip, kad būtų galima keisti ilgį. Daugi…"
type textarea "This model was ecpescially made like this so you can change the length. More fe…"
type textarea "Šis modelis buvo specialiai pagamintas taip, kad būtų galima keisti ilgį. Daugi…"
type textarea "This model was ecpescially made like this so you can change the length. More fe…"
type textarea "Šis modelis buvo specialiai pagamintas taip, kad būtų galima keisti ilgį. Daugi…"
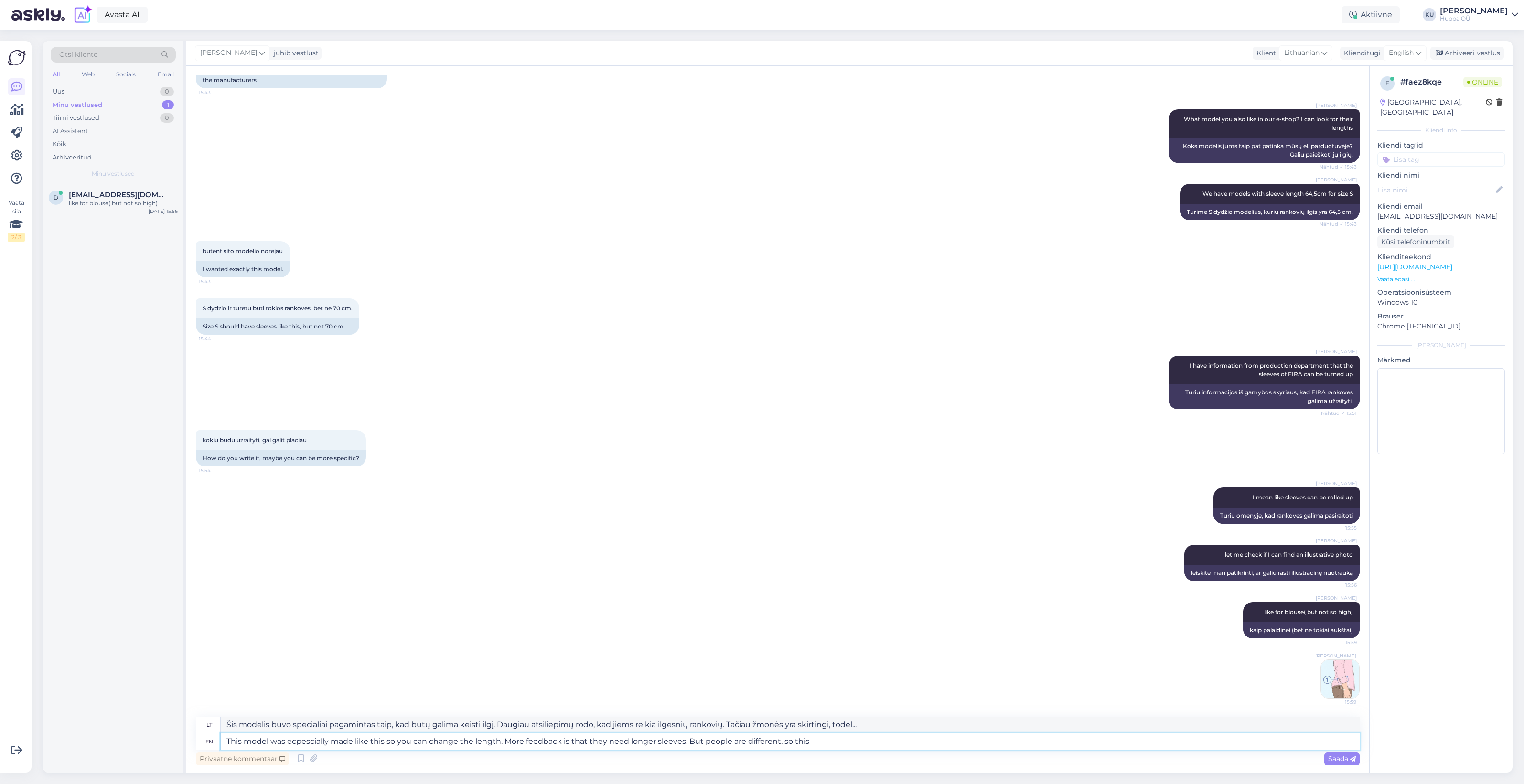
type textarea "This model was ecpescially made like this so you can change the length. More fe…"
type textarea "Šis modelis buvo specialiai pagamintas taip, kad būtų galima keisti ilgį. Daugi…"
type textarea "This model was ecpescially made like this so you can change the length. More fe…"
type textarea "Šis modelis buvo specialiai pagamintas taip, kad būtų galima keisti ilgį. Daugi…"
type textarea "This model was ecpescially made like this so you can change the length. More fe…"
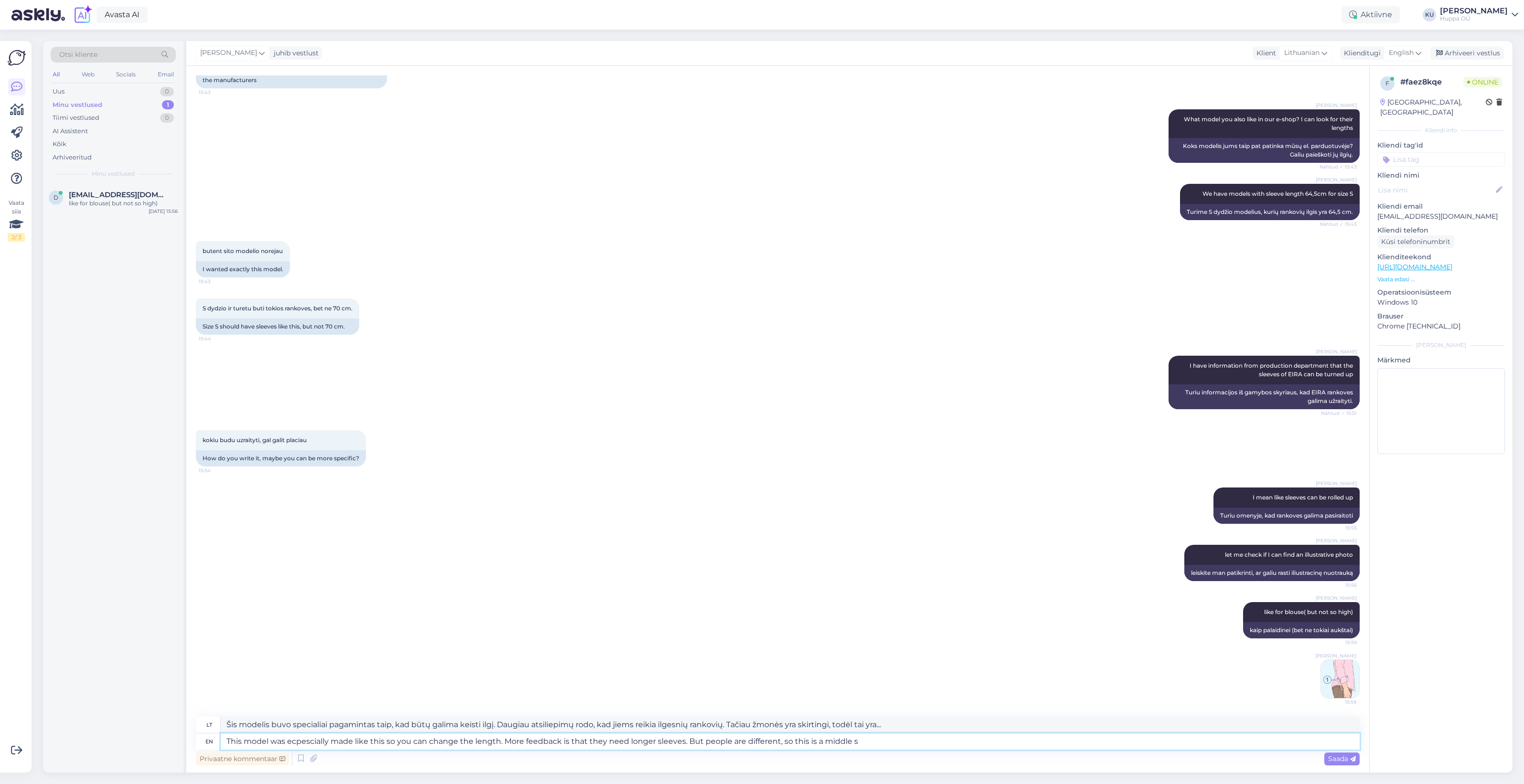
type textarea "Šis modelis buvo specialiai pagamintas taip, kad būtų galima keisti ilgį. Daugi…"
type textarea "This model was ecpescially made like this so you can change the length. More fe…"
type textarea "Šis modelis buvo specialiai pagamintas taip, kad būtų galima keisti ilgį. Daugi…"
type textarea "This model was ecpescially made like this so you can change the length. More fe…"
type textarea "Šis modelis buvo specialiai pagamintas taip, kad būtų galima keisti ilgį. Daugi…"
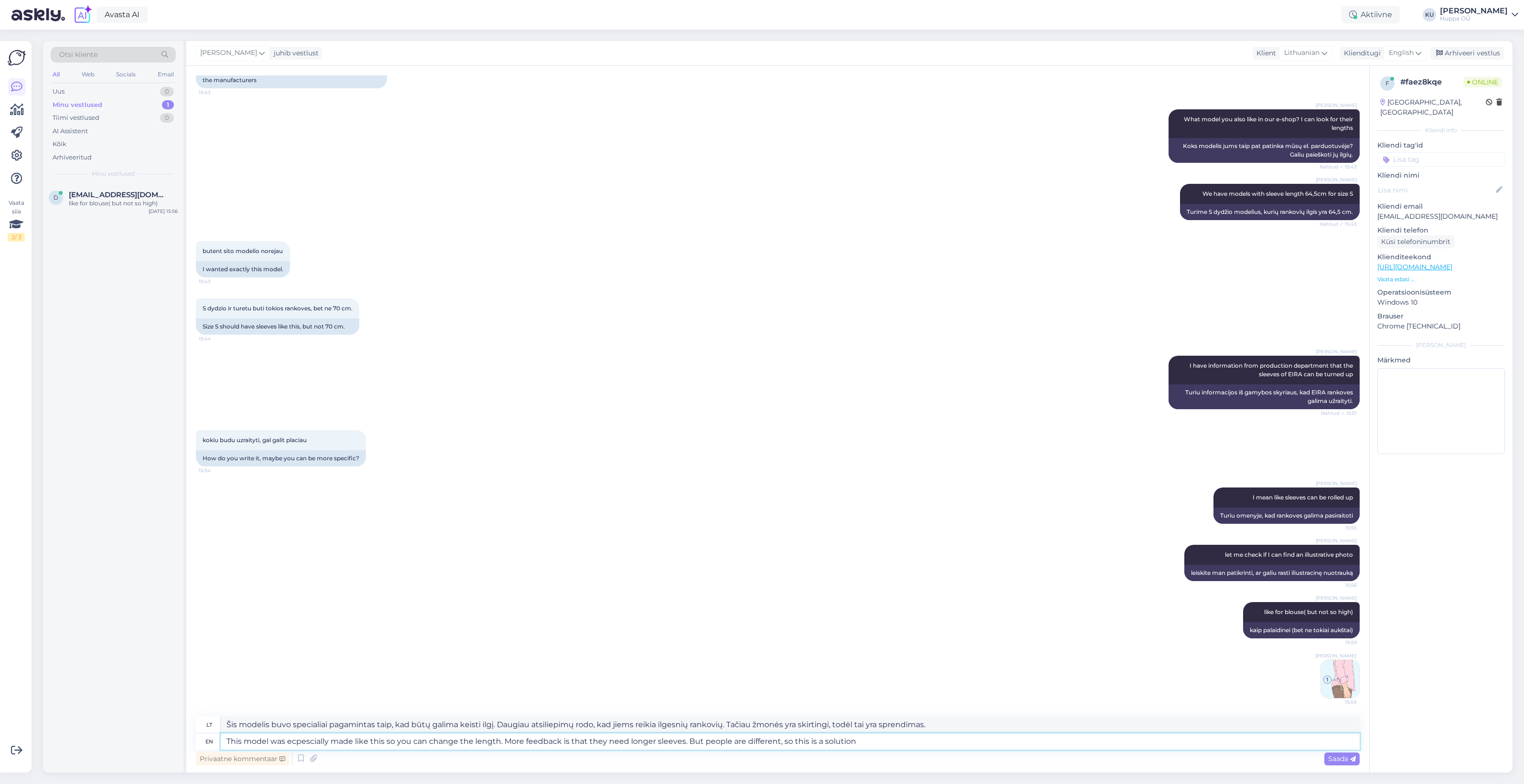
click at [312, 740] on textarea "This model was ecpescially made like this so you can change the length. More fe…" at bounding box center [790, 741] width 1139 height 16
drag, startPoint x: 600, startPoint y: 743, endPoint x: 585, endPoint y: 743, distance: 15.0
click at [585, 743] on textarea "This model was especially made like this so you can change the length. More fee…" at bounding box center [790, 741] width 1139 height 16
type textarea "This model was especially made like this so you can change the length. More fee…"
type textarea "Šis modelis buvo specialiai sukurtas taip, kad būtų galima keisti ilgį. Daugiau…"
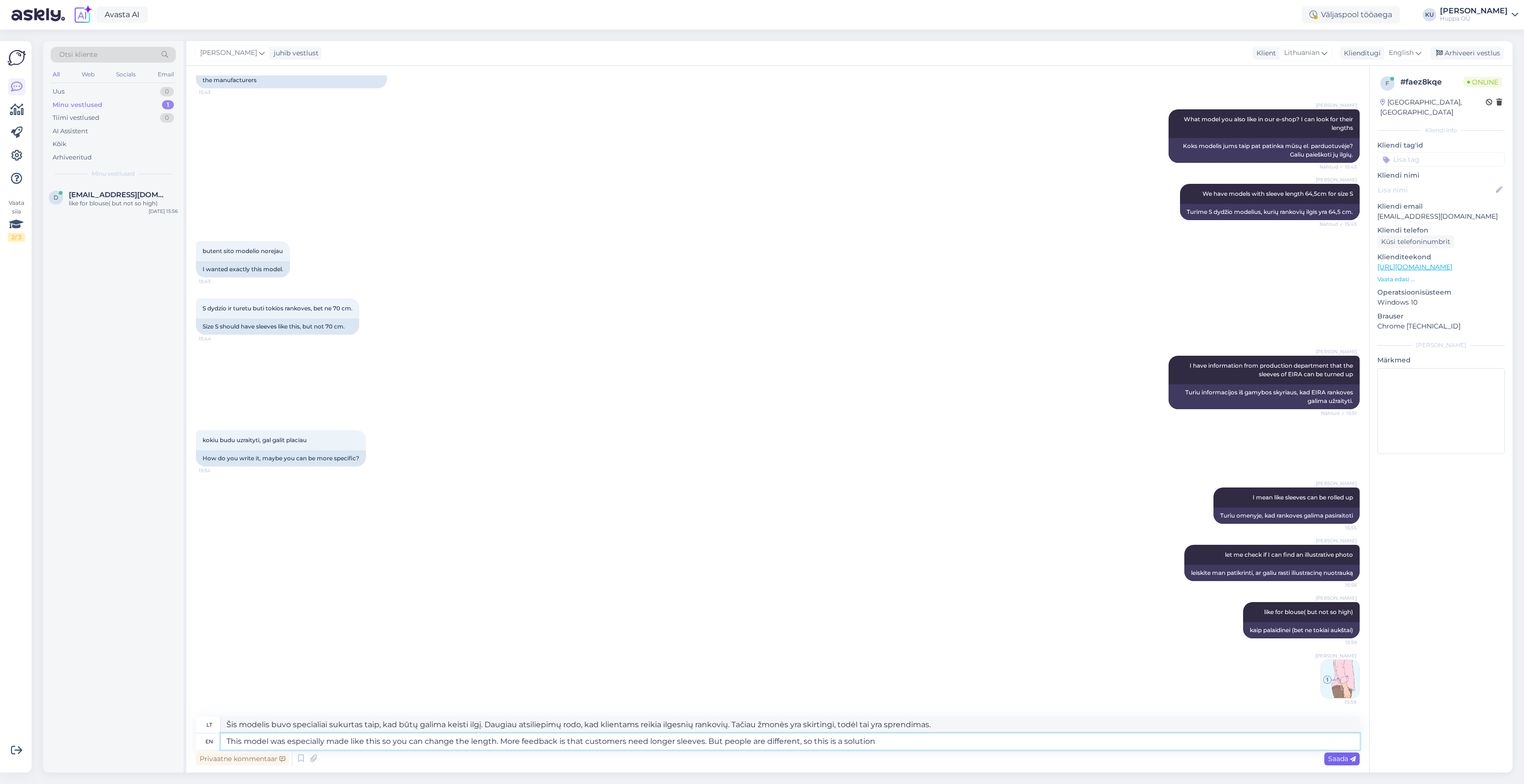
type textarea "This model was especially made like this so you can change the length. More fee…"
click at [1345, 758] on span "Saada" at bounding box center [1342, 759] width 28 height 9
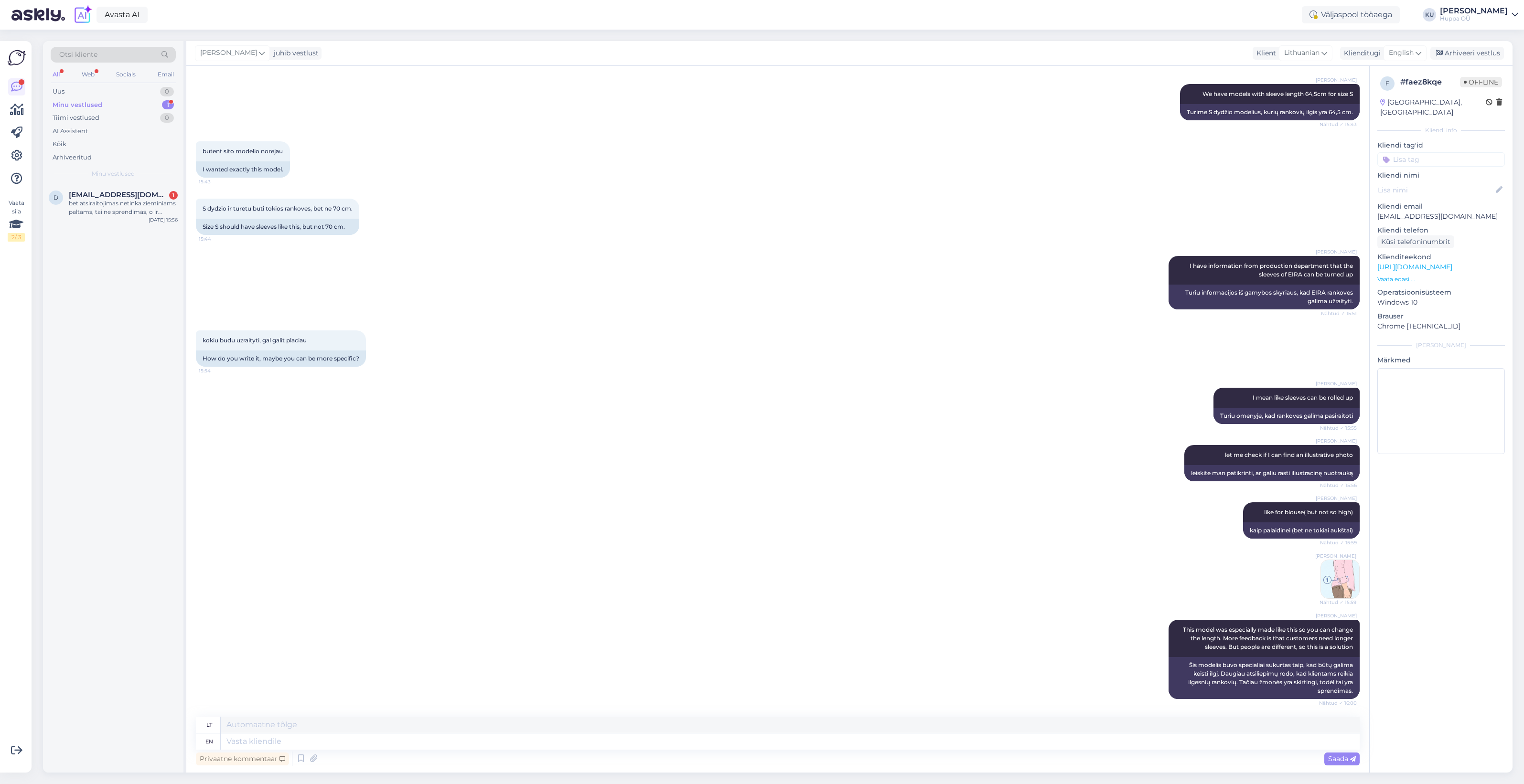
scroll to position [945, 0]
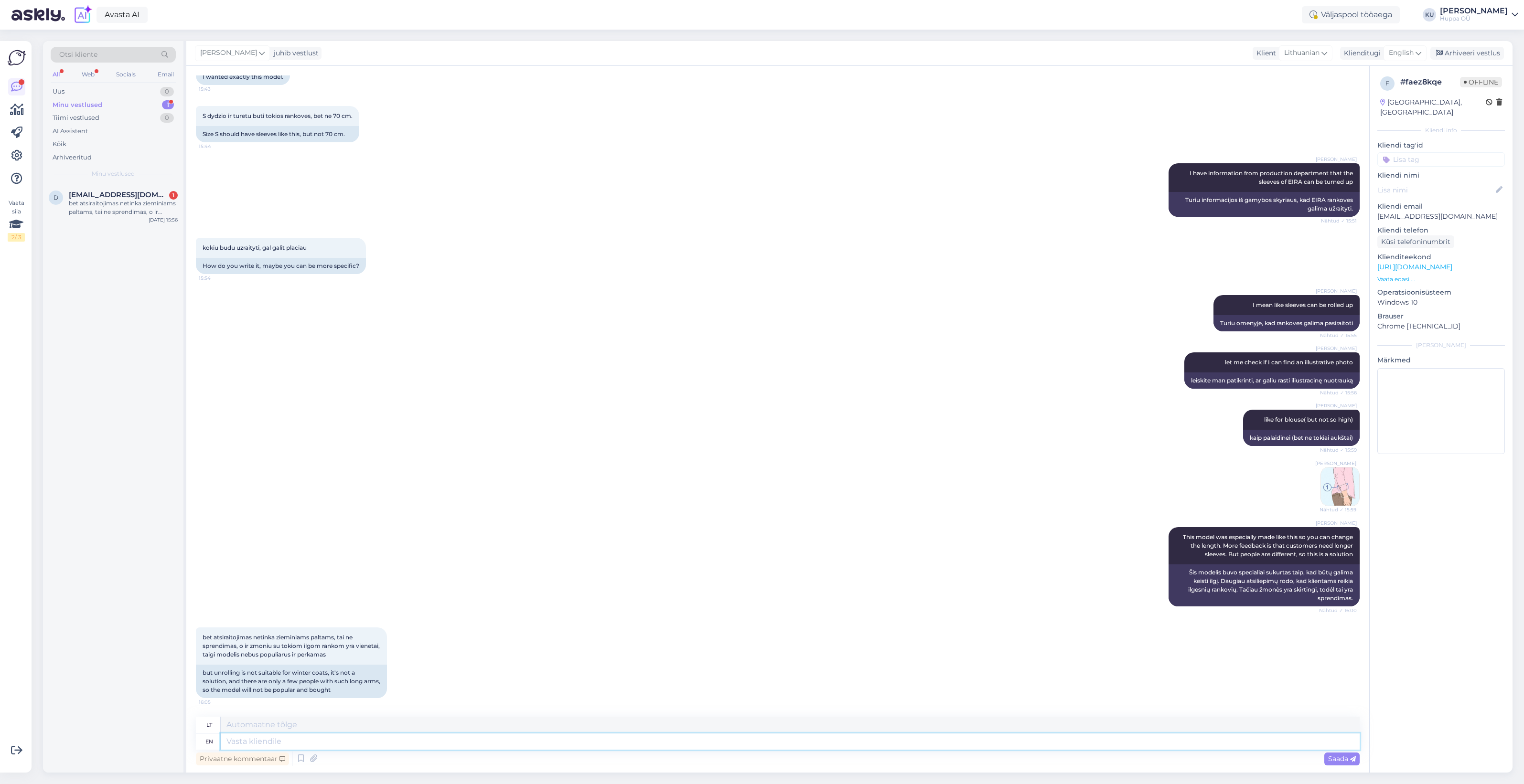
click at [273, 736] on textarea at bounding box center [790, 741] width 1139 height 16
click at [103, 192] on span "[EMAIL_ADDRESS][DOMAIN_NAME]" at bounding box center [118, 195] width 99 height 9
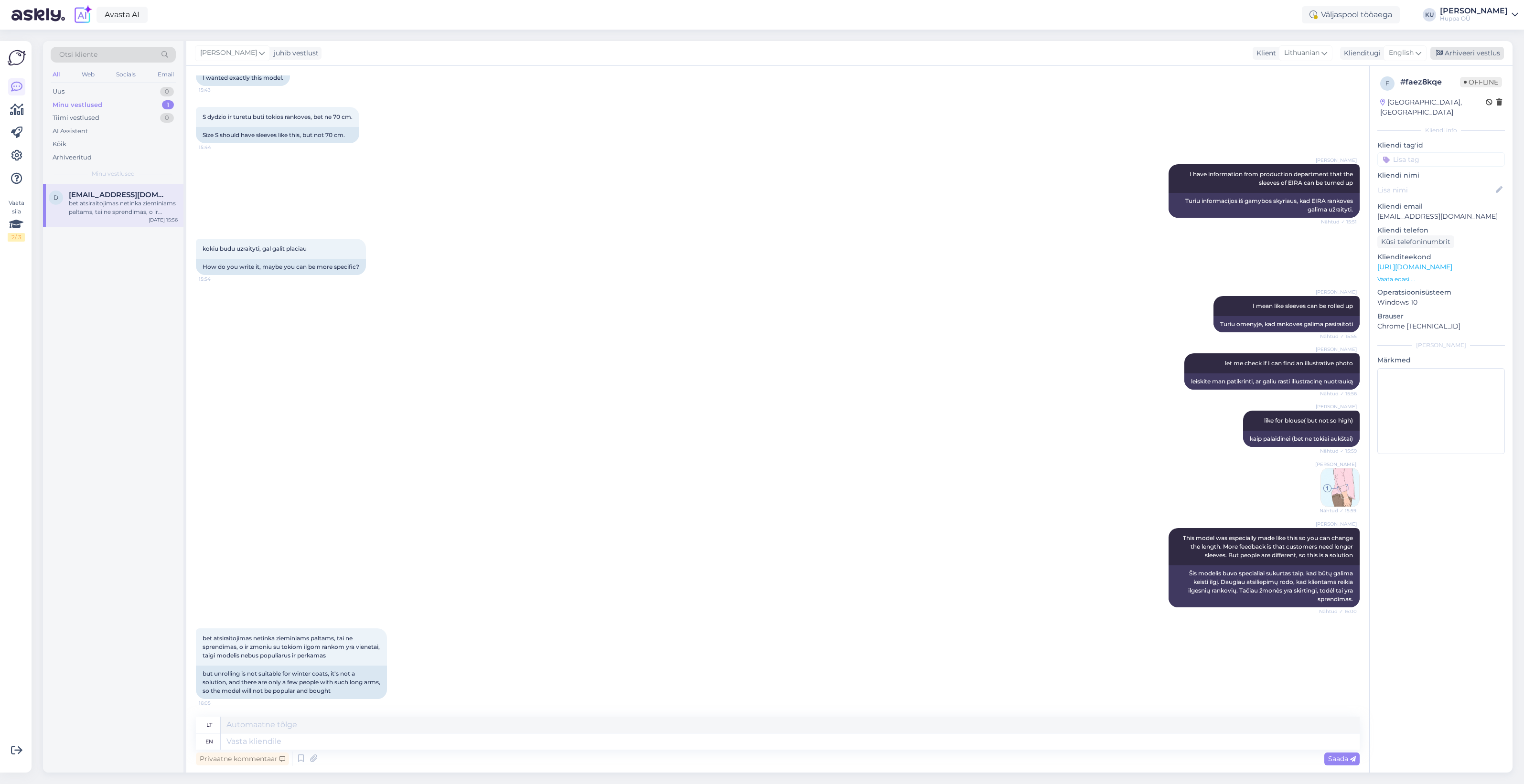
click at [1478, 58] on div "Arhiveeri vestlus" at bounding box center [1467, 53] width 73 height 13
